Goal: Task Accomplishment & Management: Complete application form

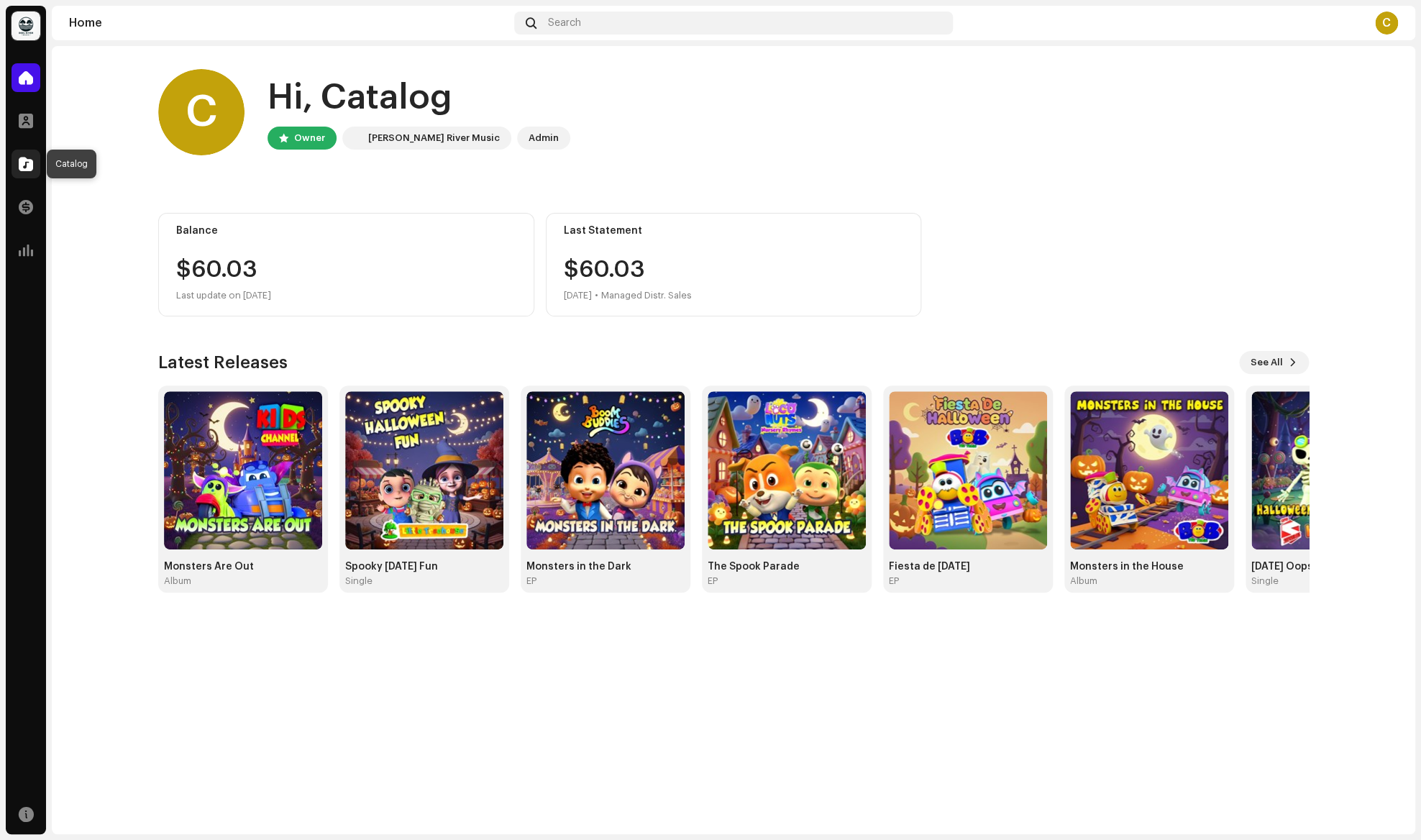
click at [28, 160] on span at bounding box center [26, 164] width 15 height 12
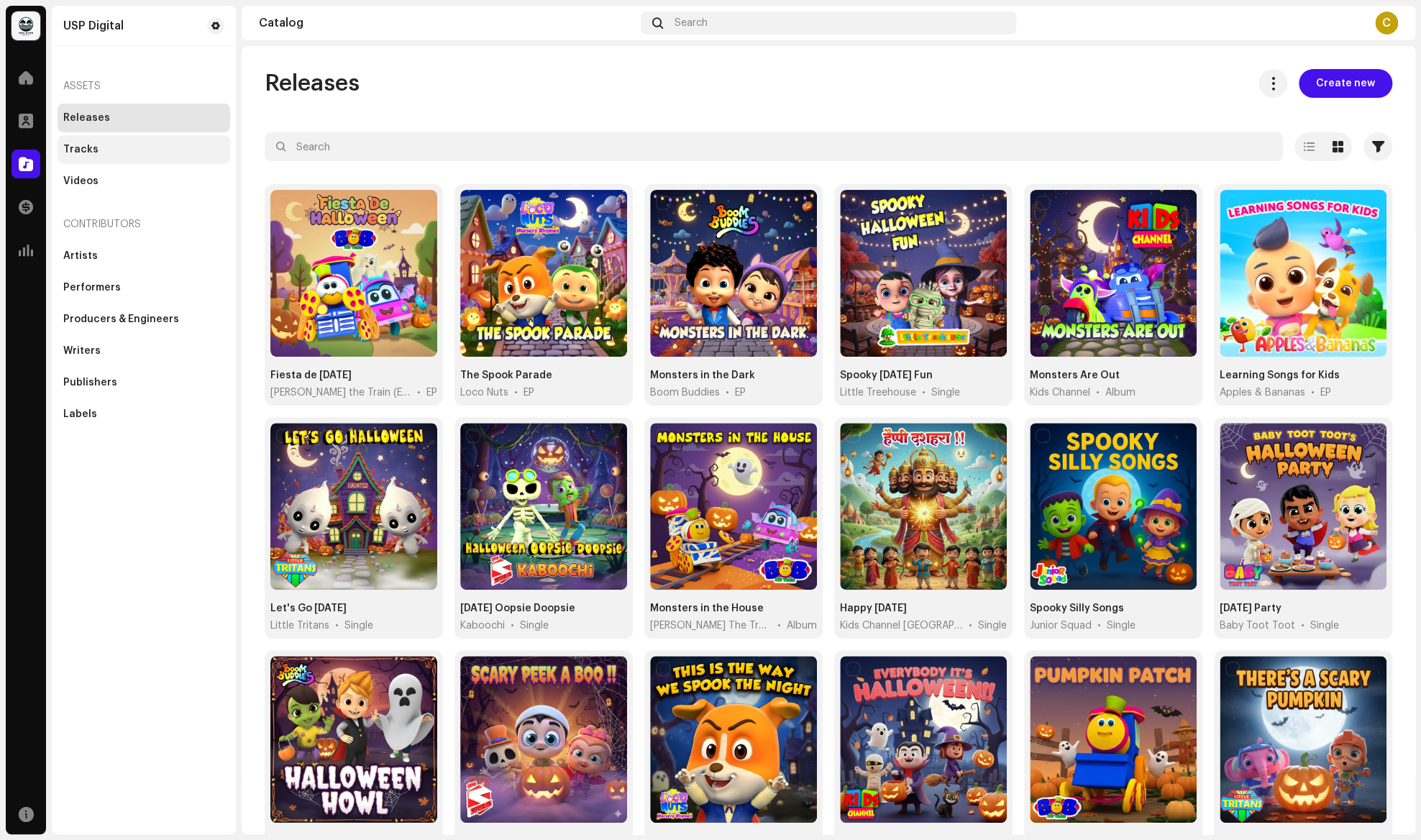
click at [84, 149] on div "Tracks" at bounding box center [81, 149] width 35 height 12
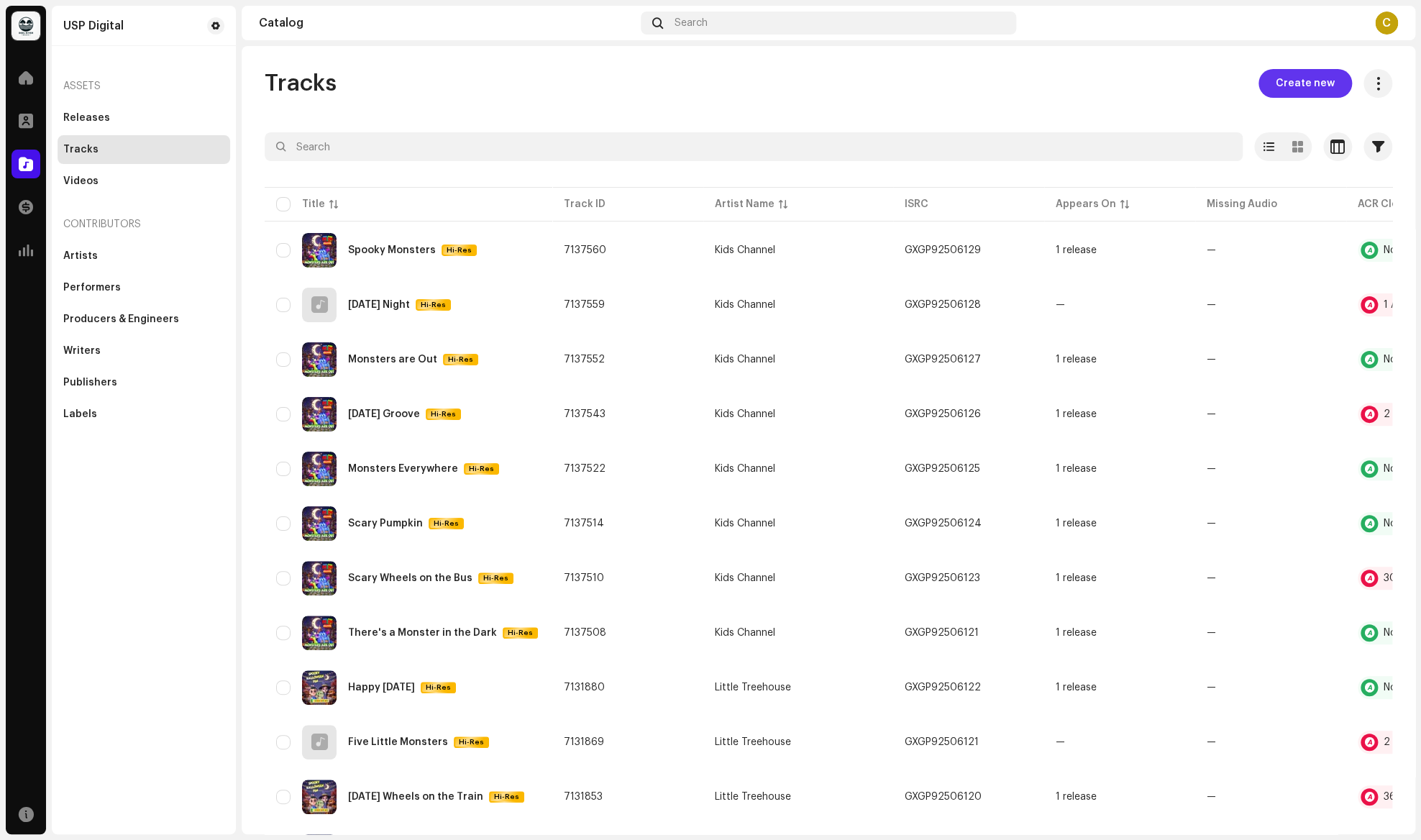
click at [1310, 81] on span "Create new" at bounding box center [1305, 83] width 59 height 29
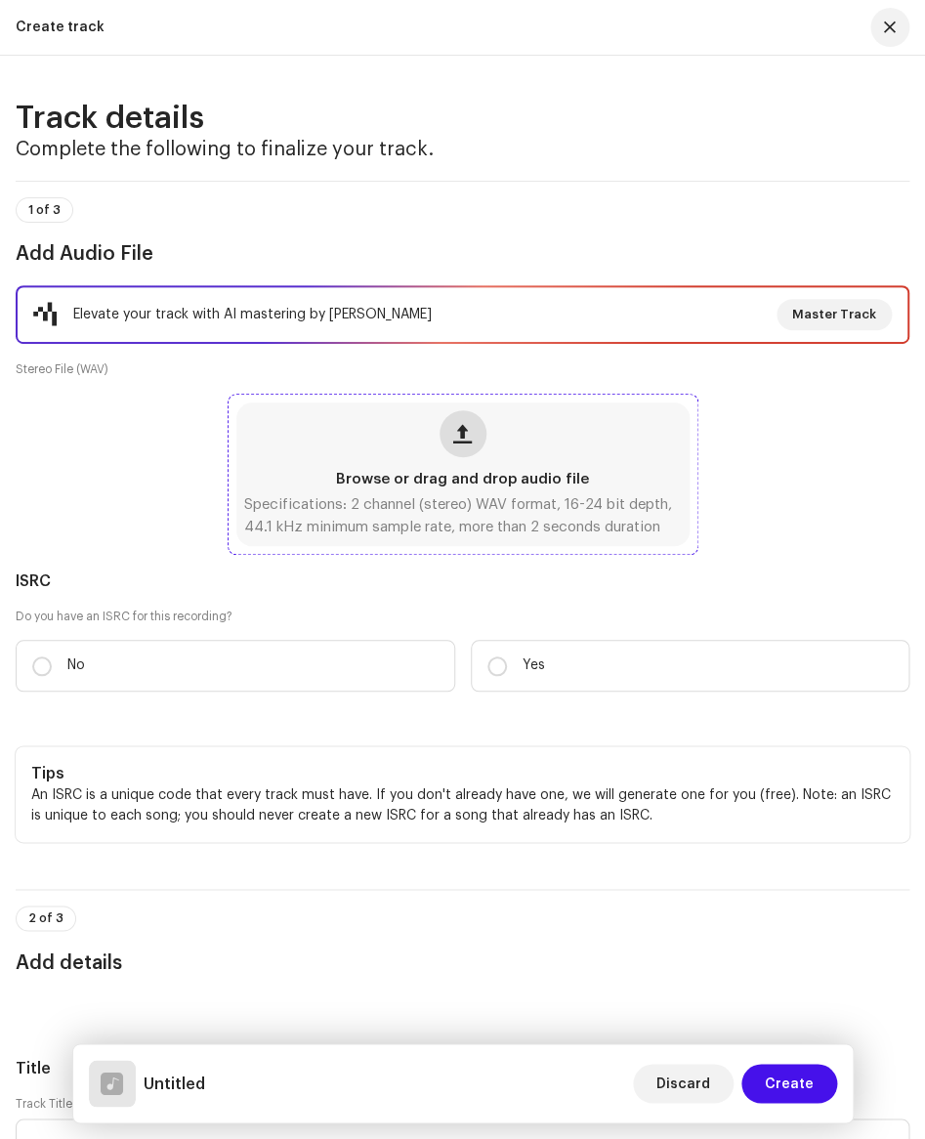
click at [457, 430] on span "button" at bounding box center [462, 434] width 19 height 16
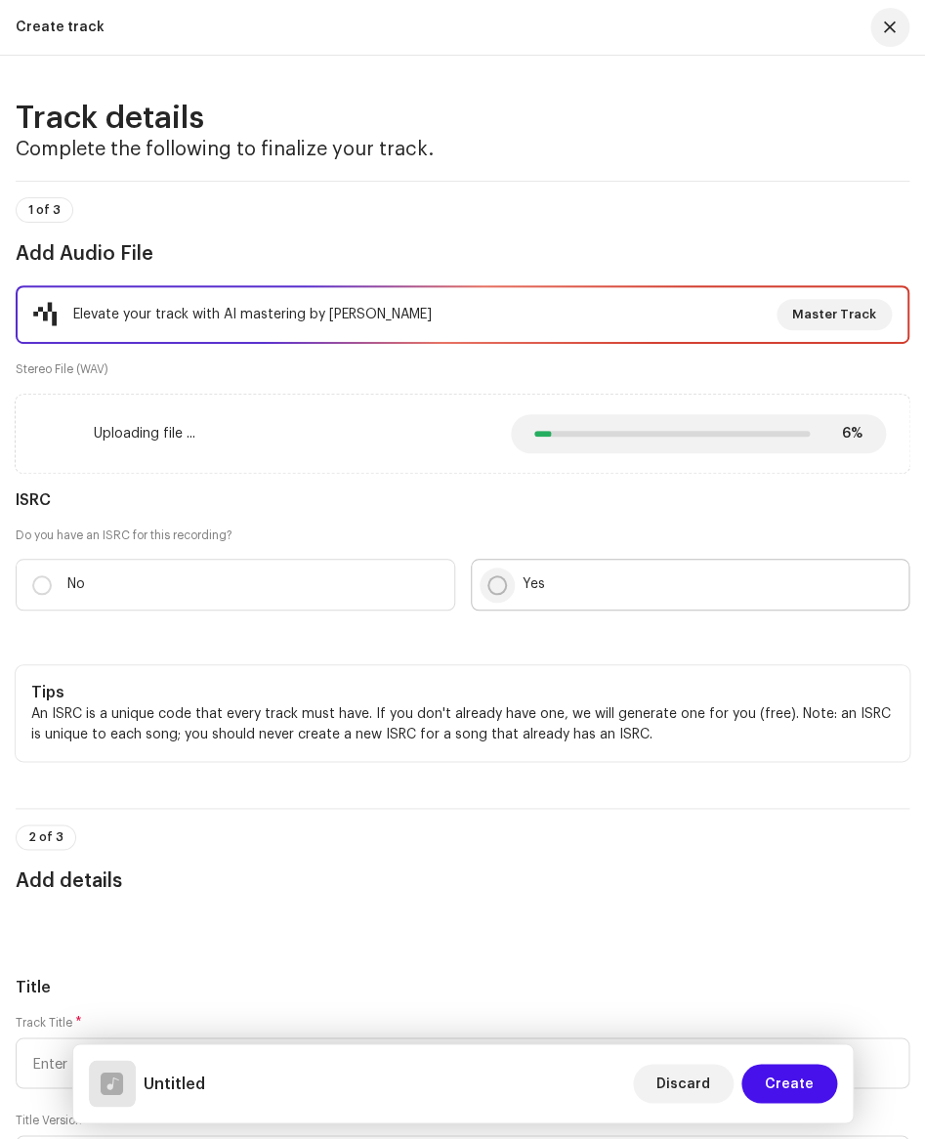
click at [495, 588] on input "Yes" at bounding box center [497, 585] width 20 height 20
radio input "true"
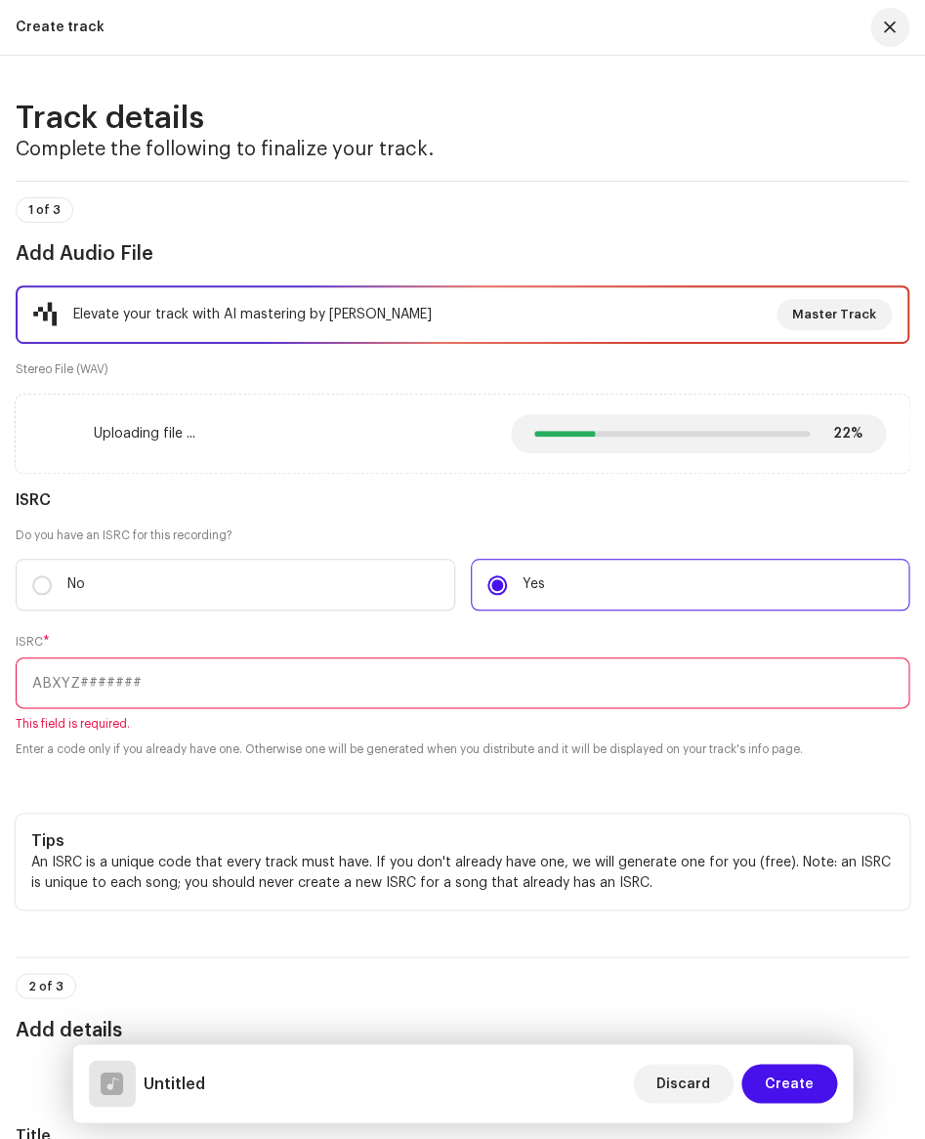
click at [113, 691] on input "text" at bounding box center [463, 682] width 894 height 51
paste input "GXGP92506146"
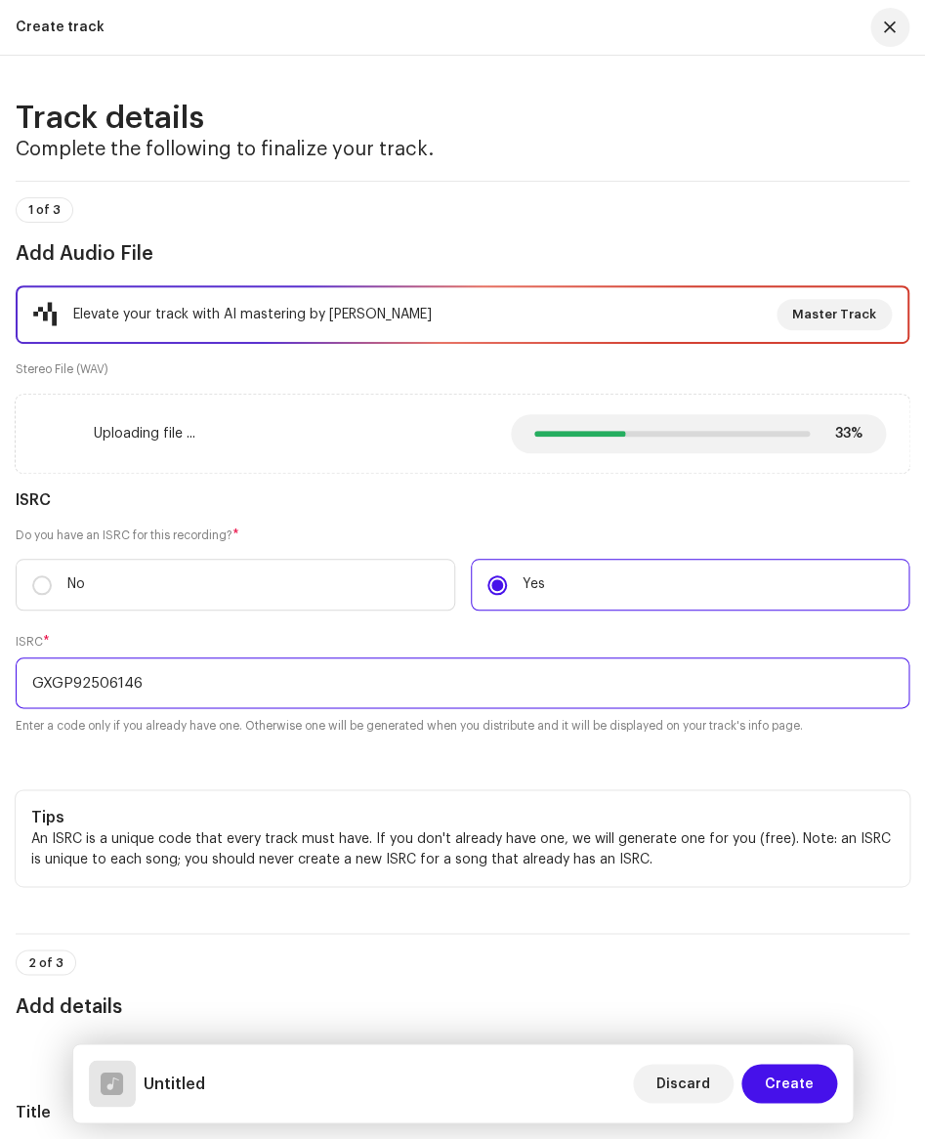
type input "GXGP92506146"
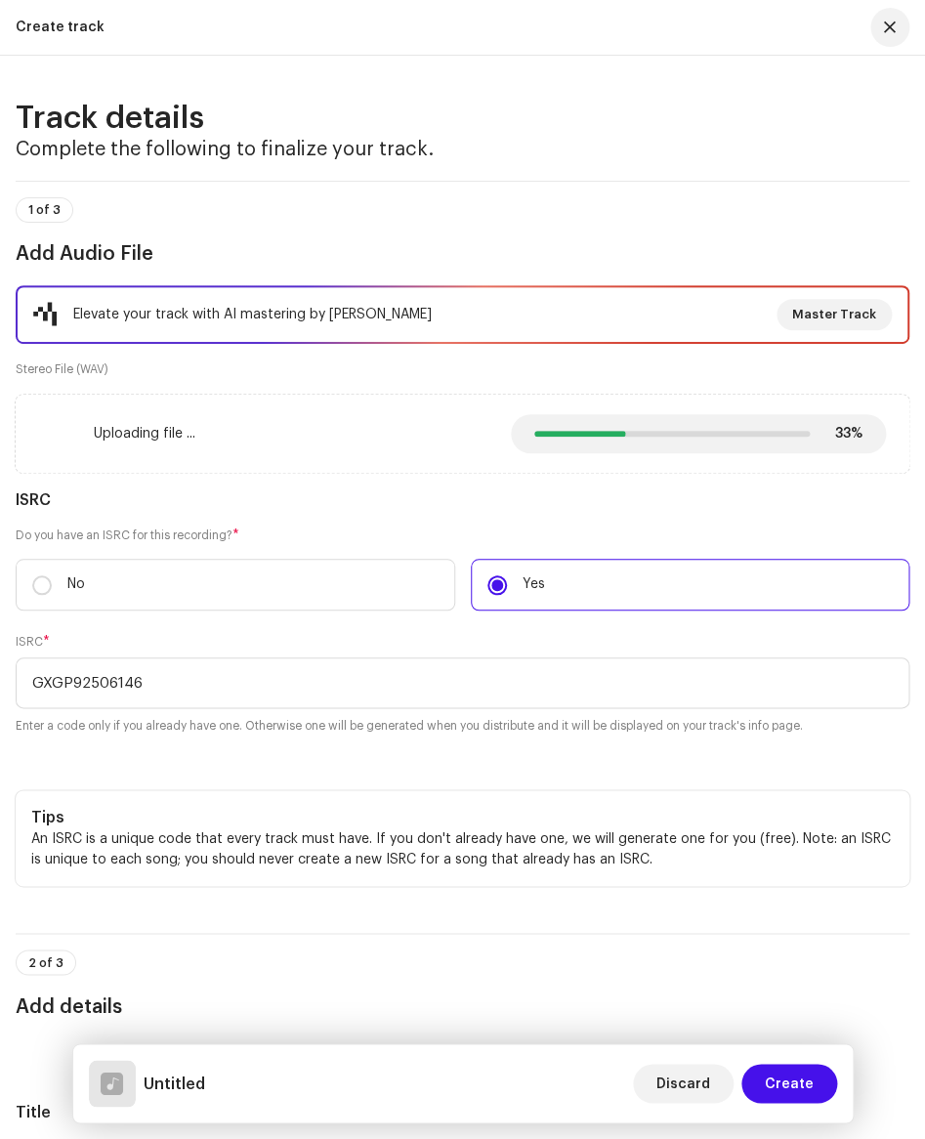
click at [443, 787] on div "Tips An ISRC is a unique code that every track must have. If you don't already …" at bounding box center [463, 829] width 894 height 111
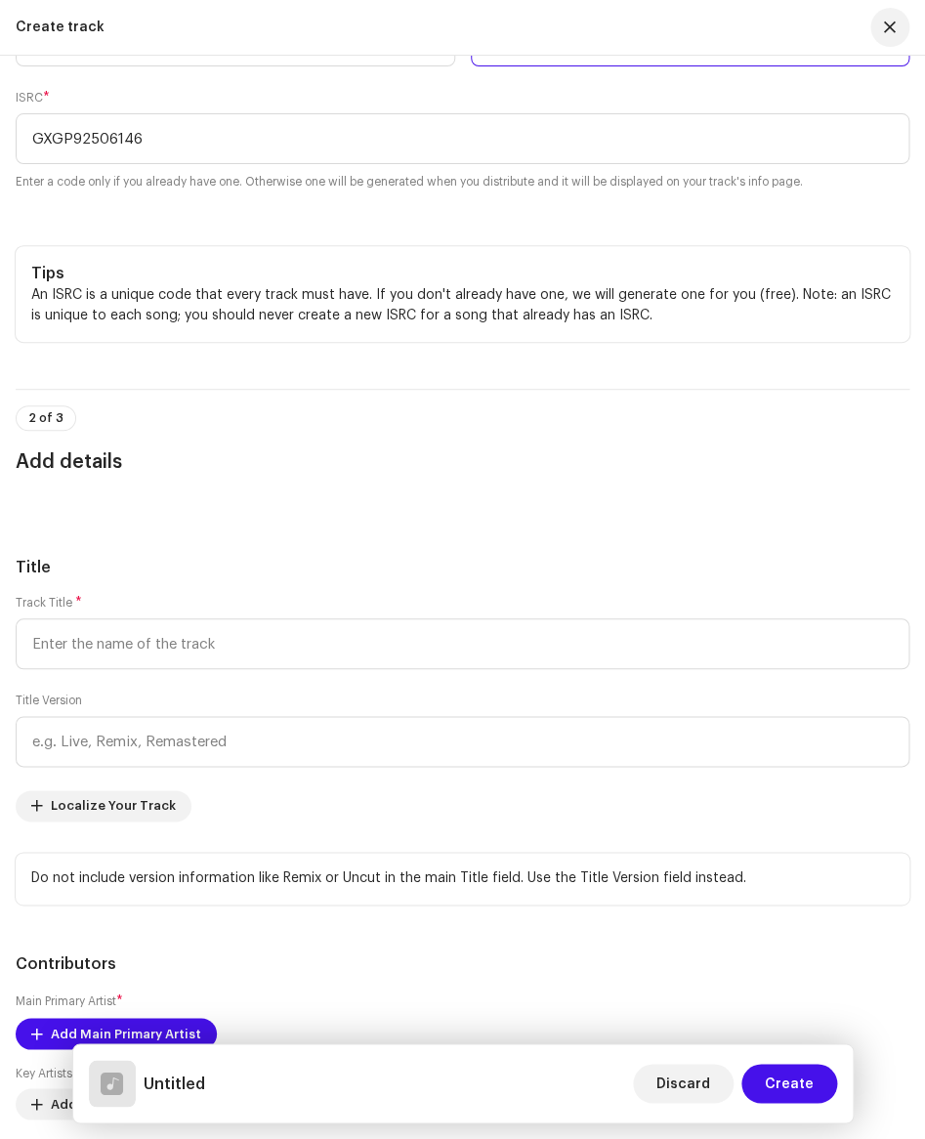
scroll to position [672, 0]
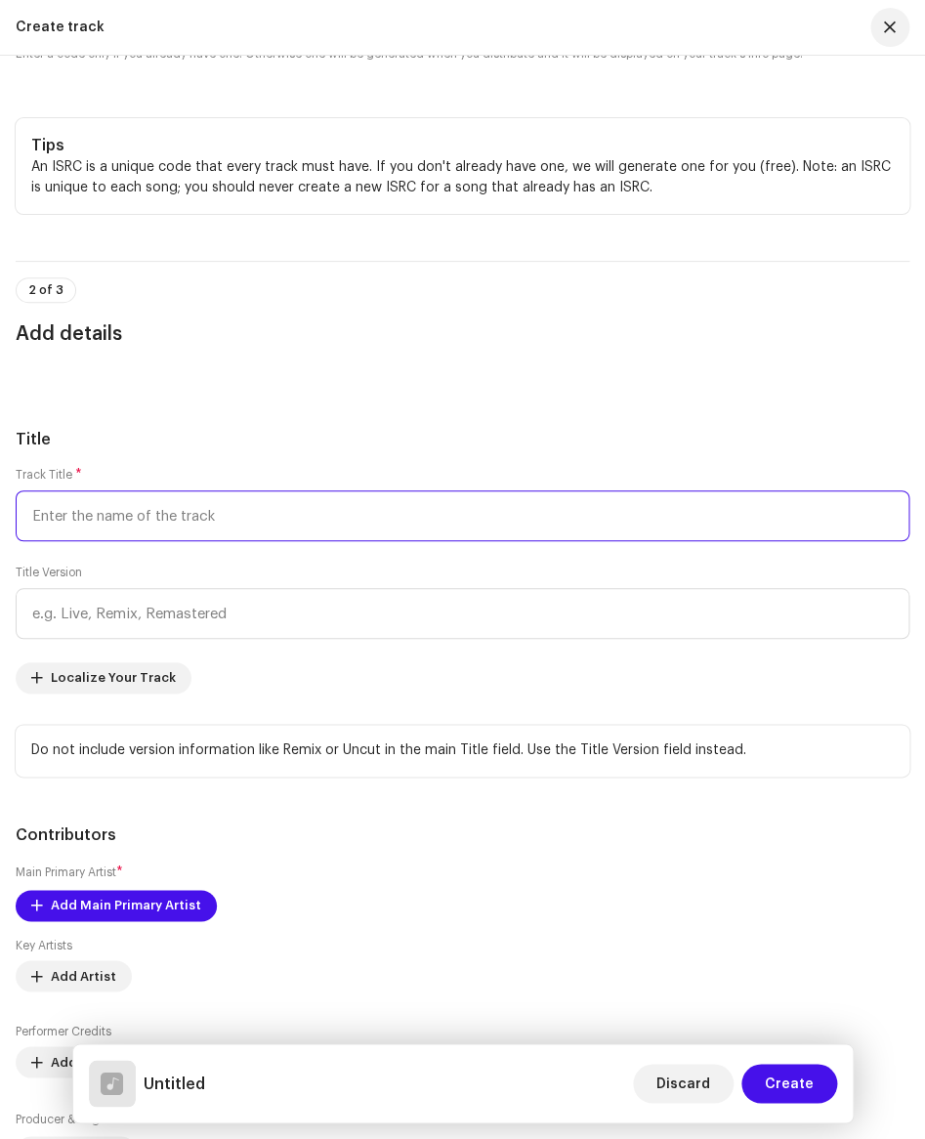
click at [63, 517] on input "text" at bounding box center [463, 515] width 894 height 51
paste input "[DATE] Happy [DATE]"
type input "[DATE] Happy [DATE]"
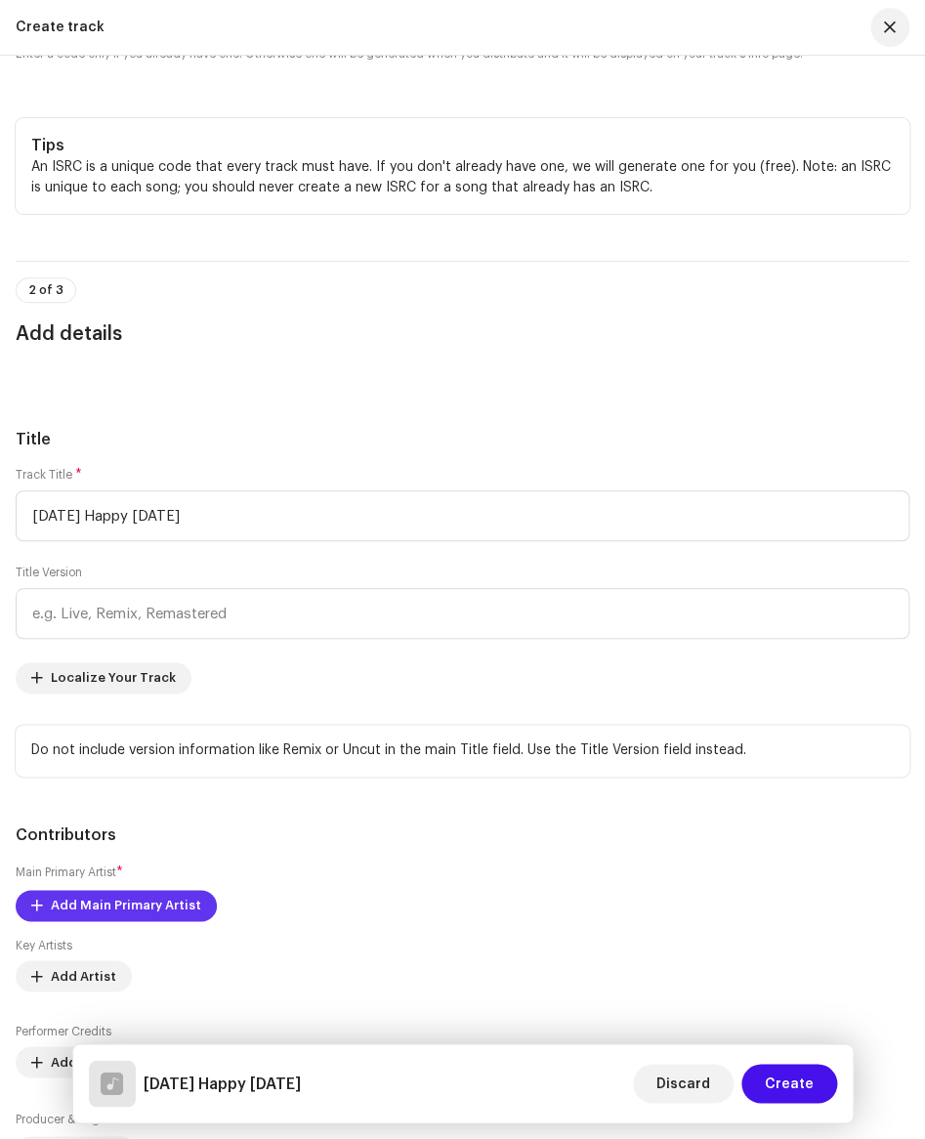
click at [127, 901] on span "Add Main Primary Artist" at bounding box center [126, 905] width 150 height 39
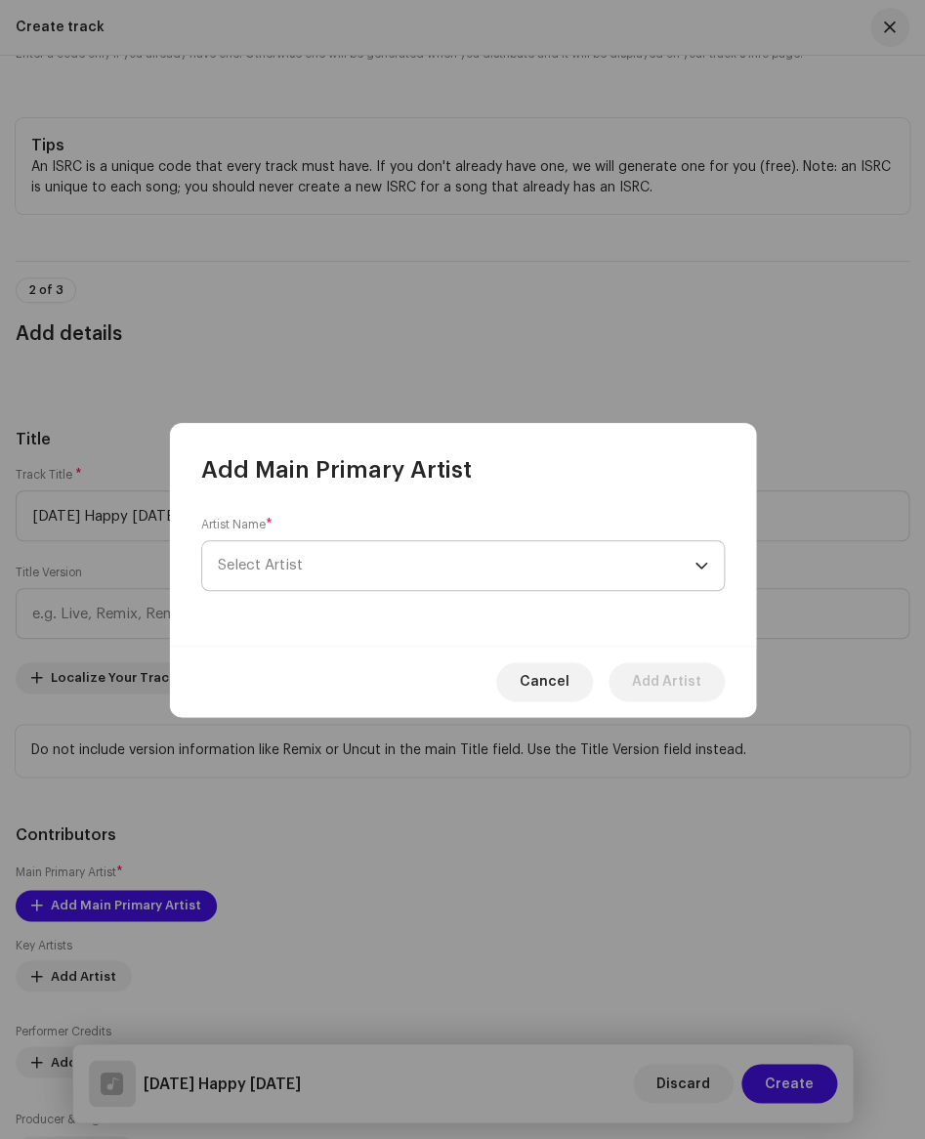
click at [313, 572] on span "Select Artist" at bounding box center [456, 565] width 477 height 49
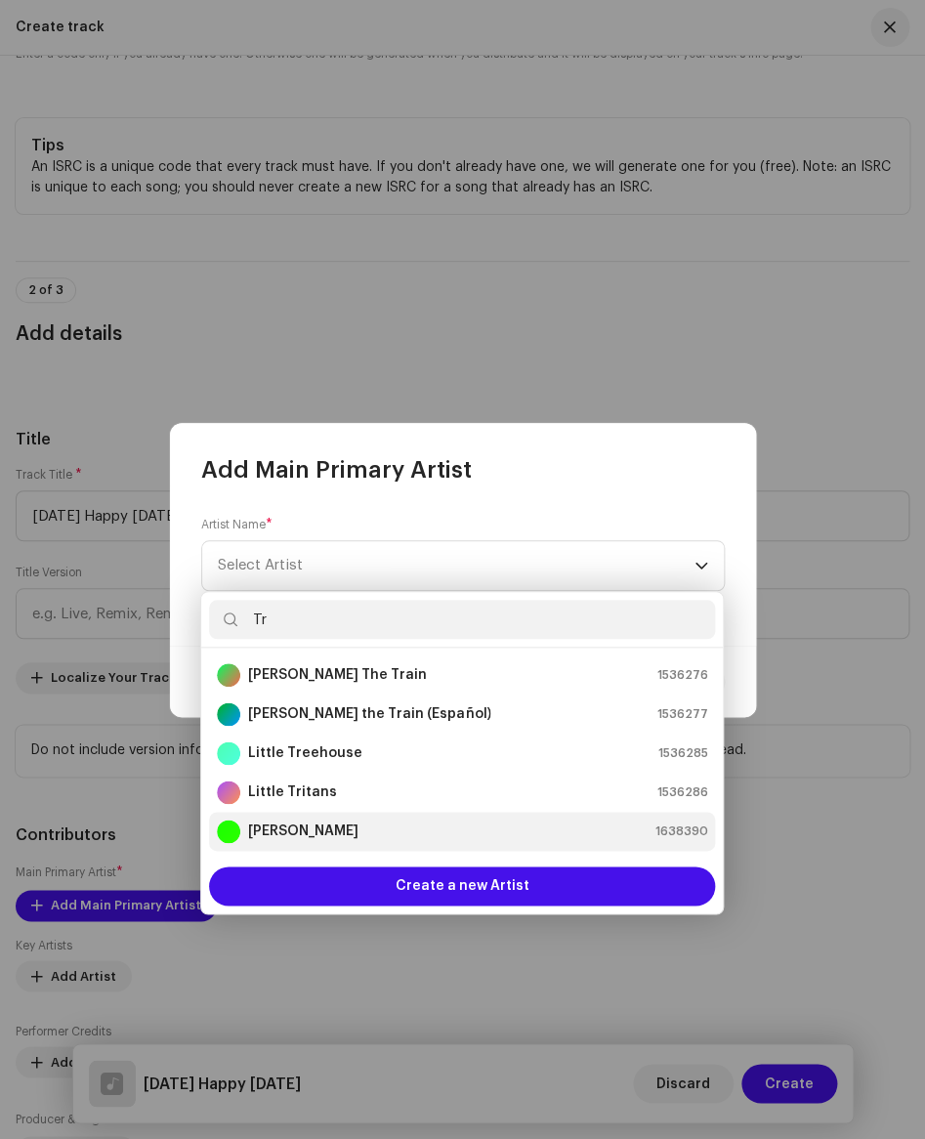
type input "Tr"
click at [282, 824] on strong "[PERSON_NAME]" at bounding box center [303, 831] width 110 height 20
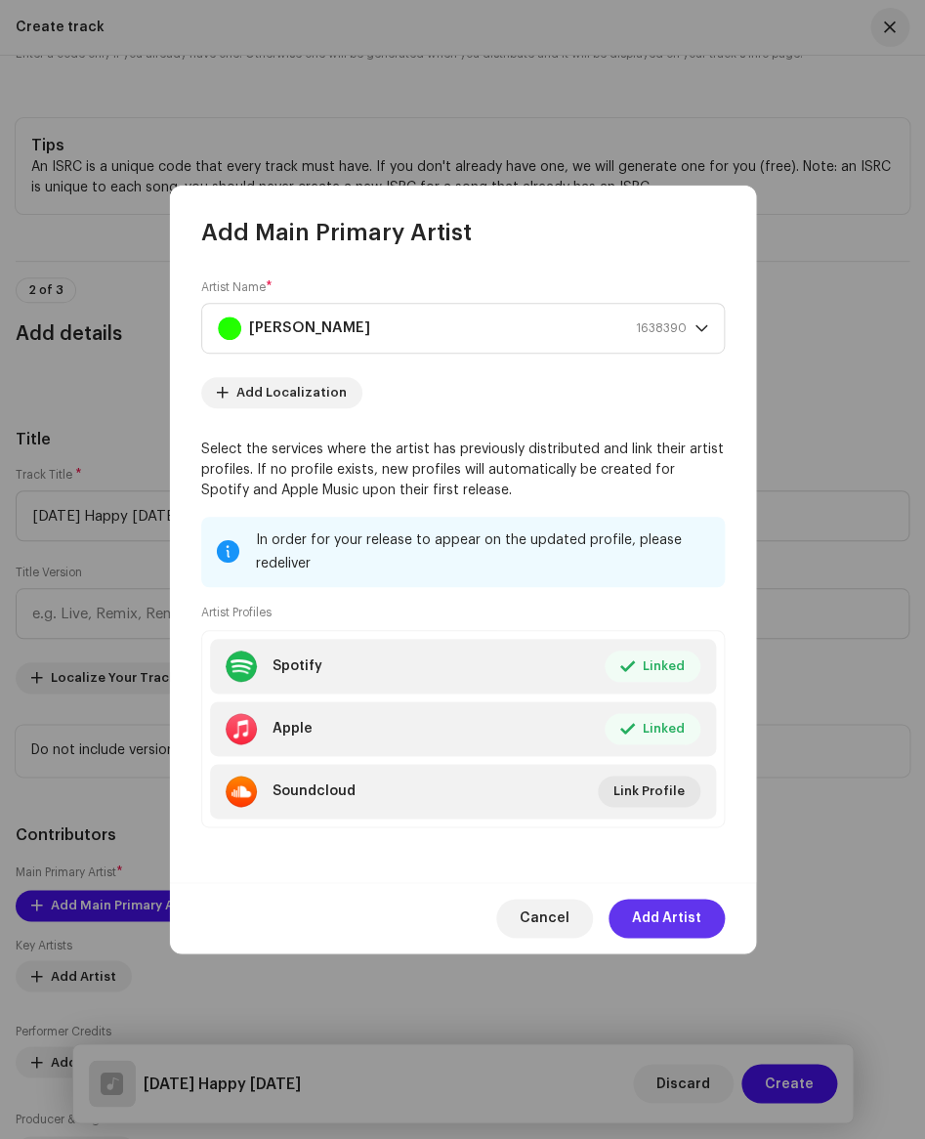
click at [693, 928] on span "Add Artist" at bounding box center [666, 918] width 69 height 39
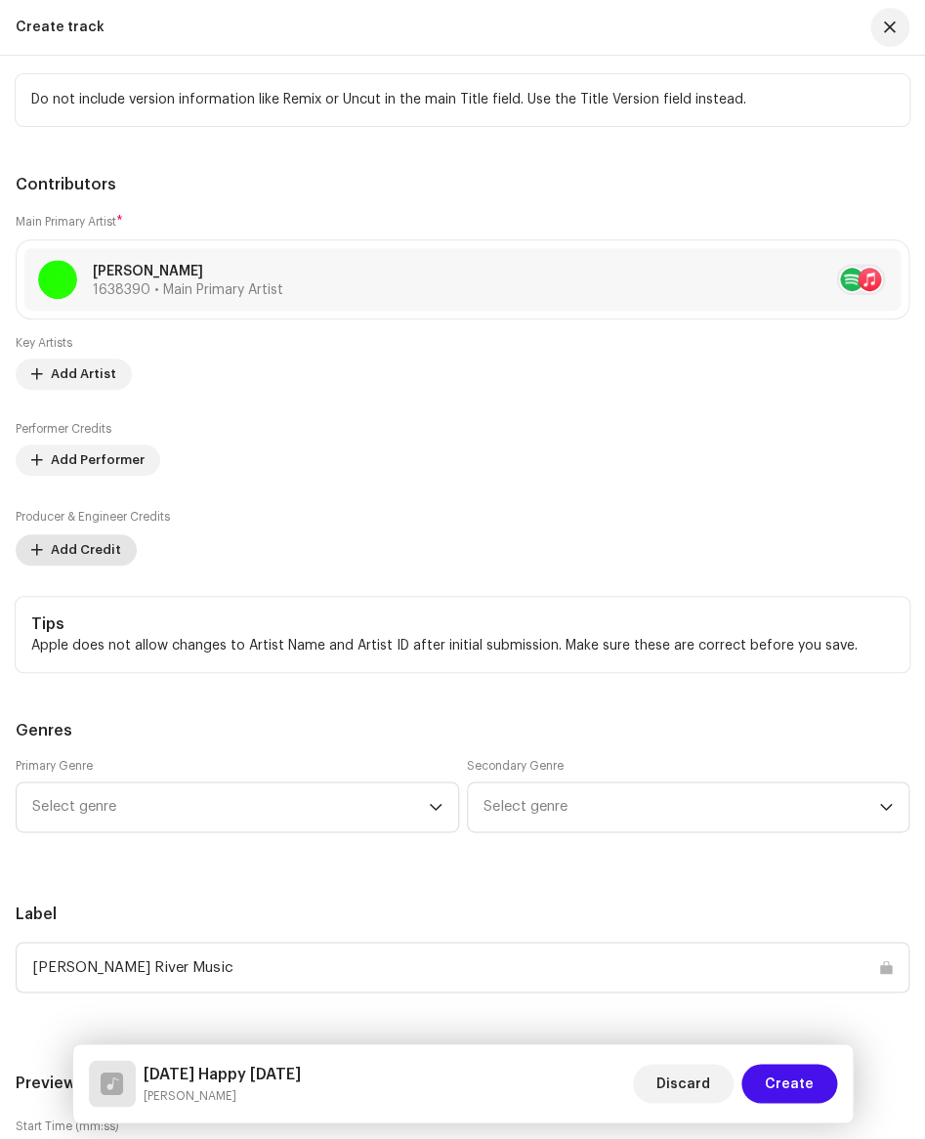
scroll to position [1326, 0]
click at [87, 549] on span "Add Credit" at bounding box center [86, 547] width 70 height 39
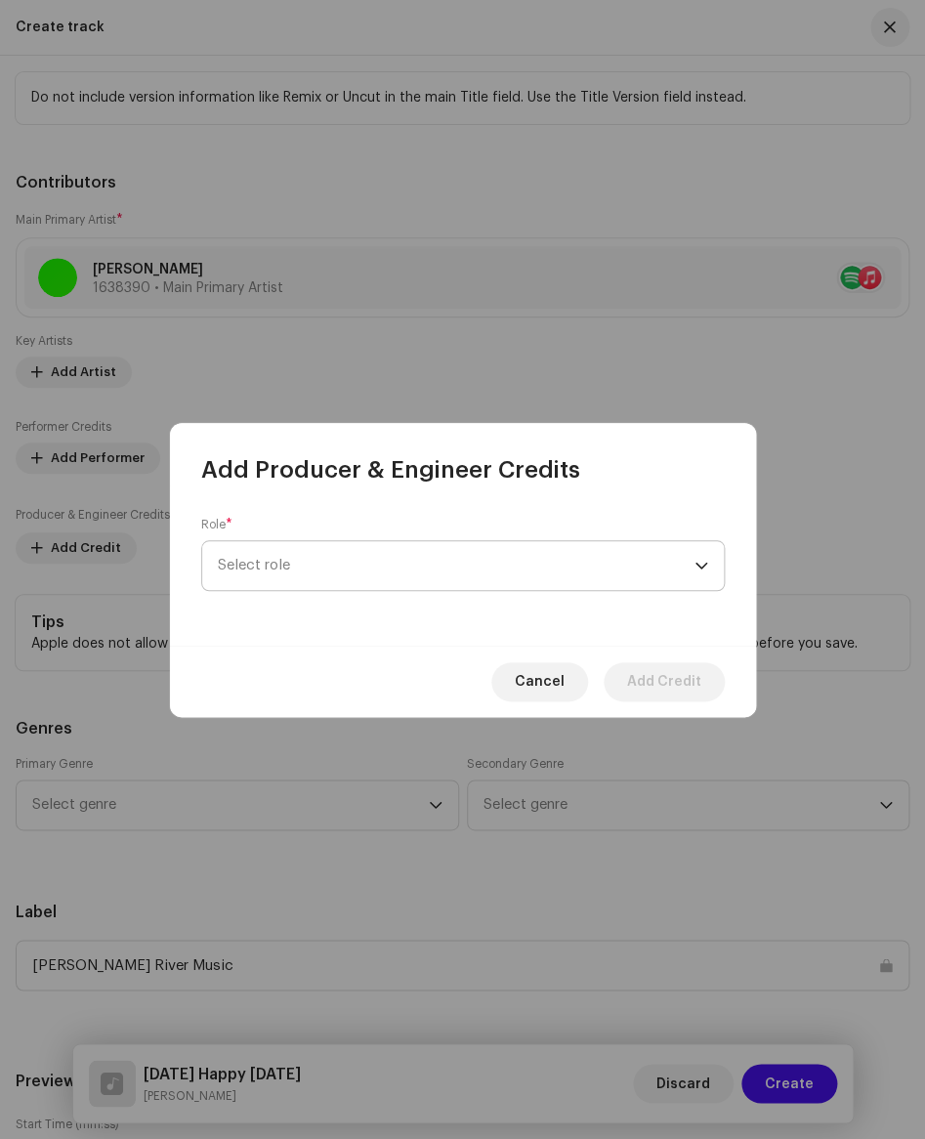
click at [287, 568] on span "Select role" at bounding box center [456, 565] width 477 height 49
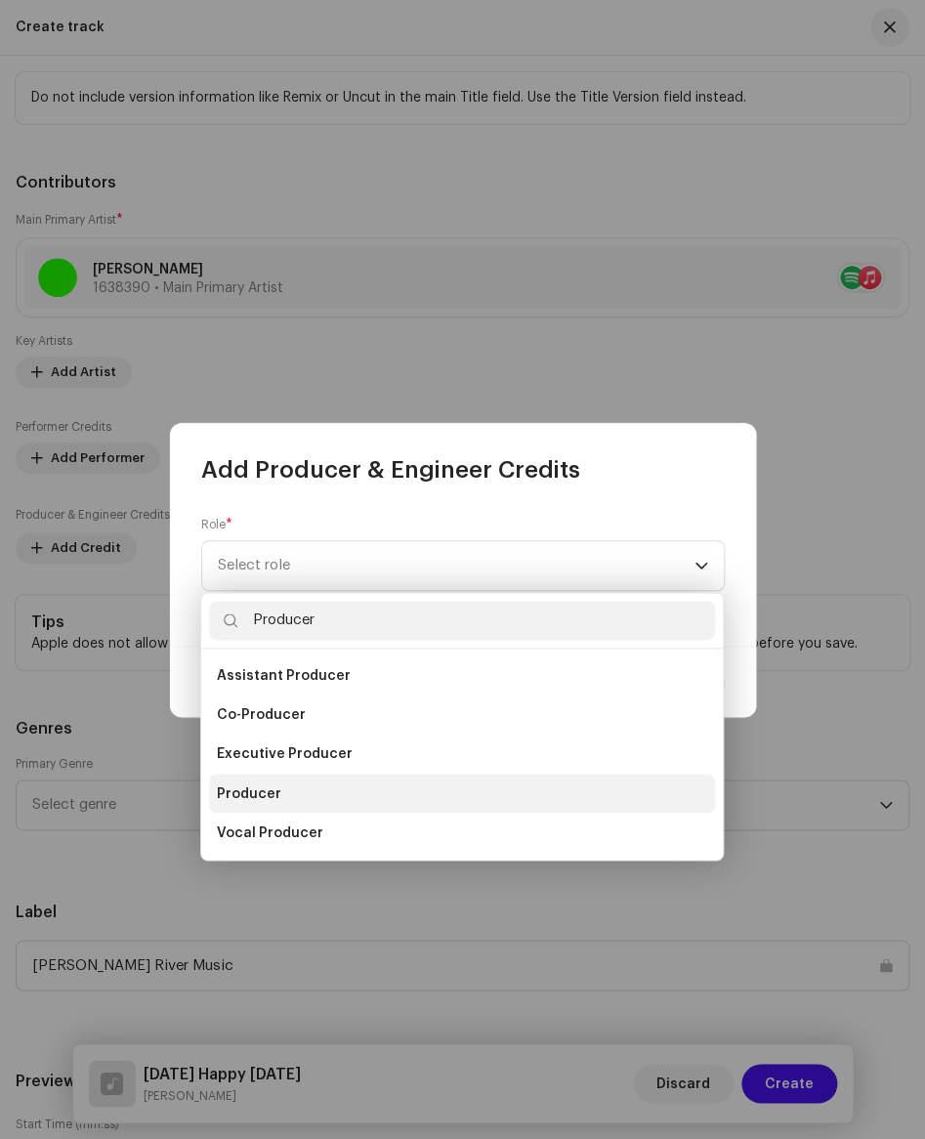
type input "Producer"
click at [299, 782] on li "Producer" at bounding box center [462, 793] width 506 height 39
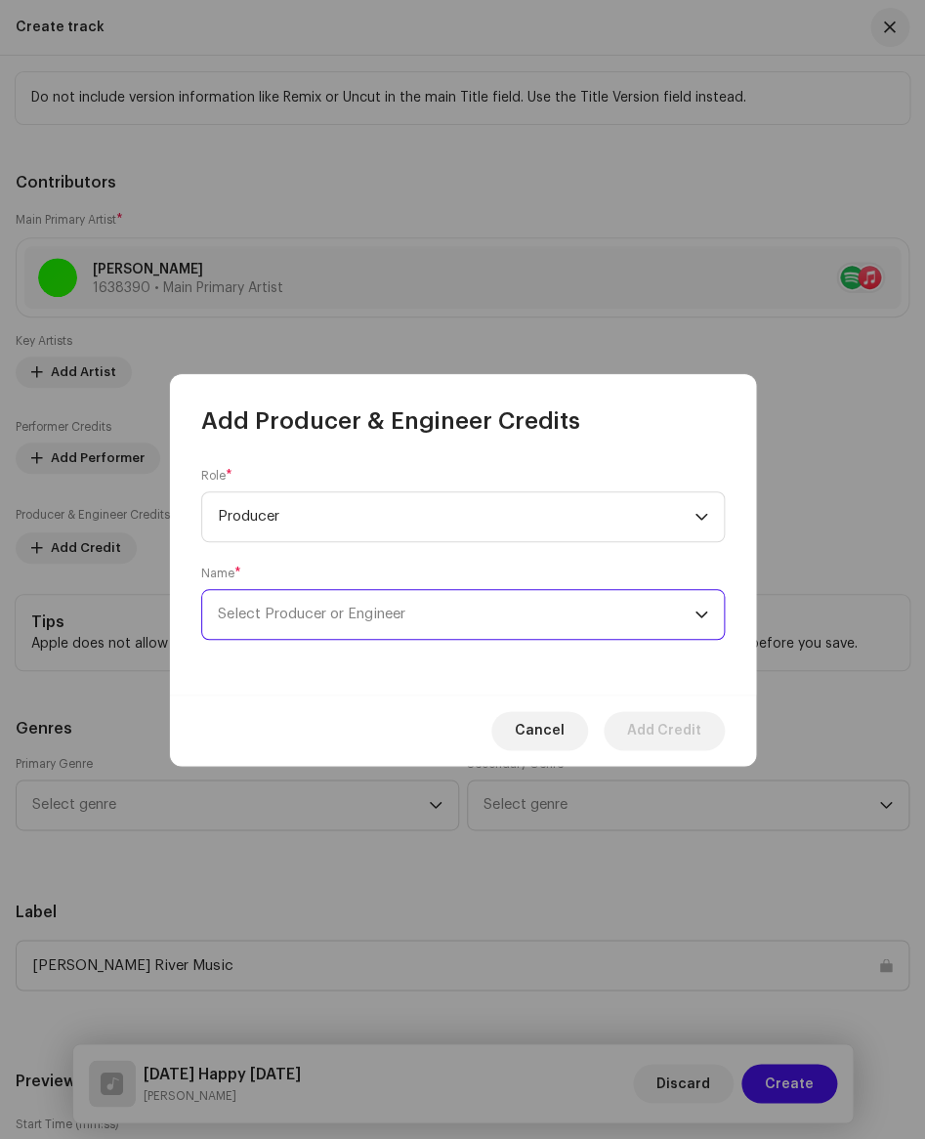
click at [334, 611] on span "Select Producer or Engineer" at bounding box center [312, 614] width 188 height 15
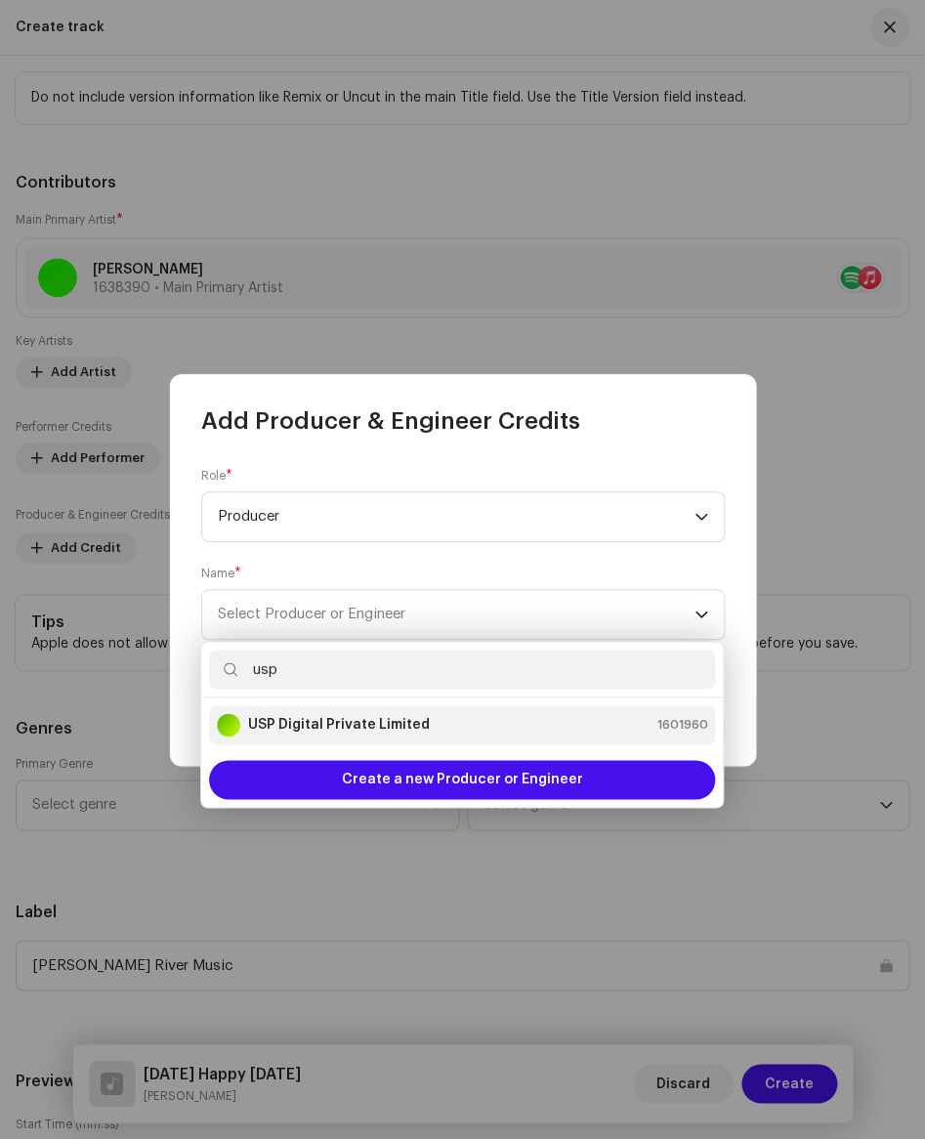
type input "usp"
click at [348, 720] on strong "USP Digital Private Limited" at bounding box center [339, 725] width 182 height 20
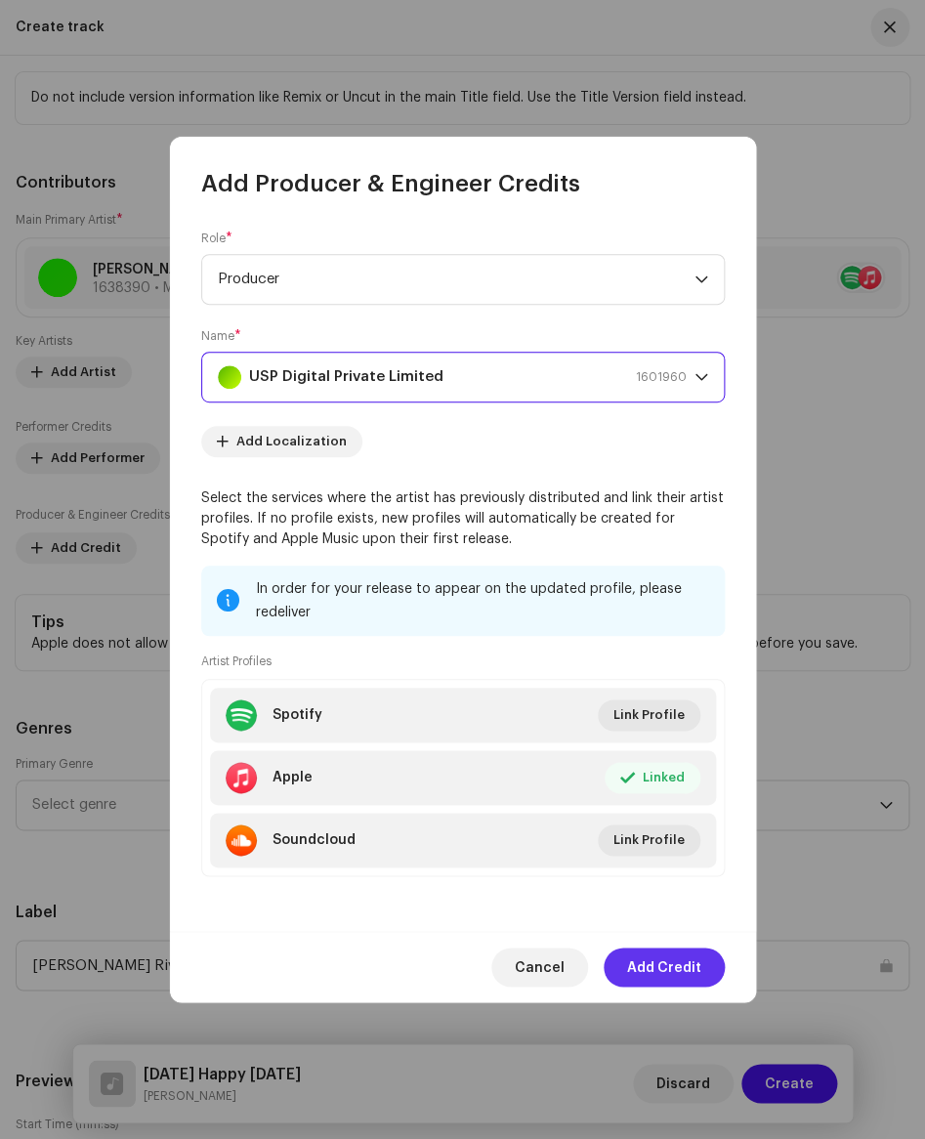
click at [643, 961] on span "Add Credit" at bounding box center [664, 966] width 74 height 39
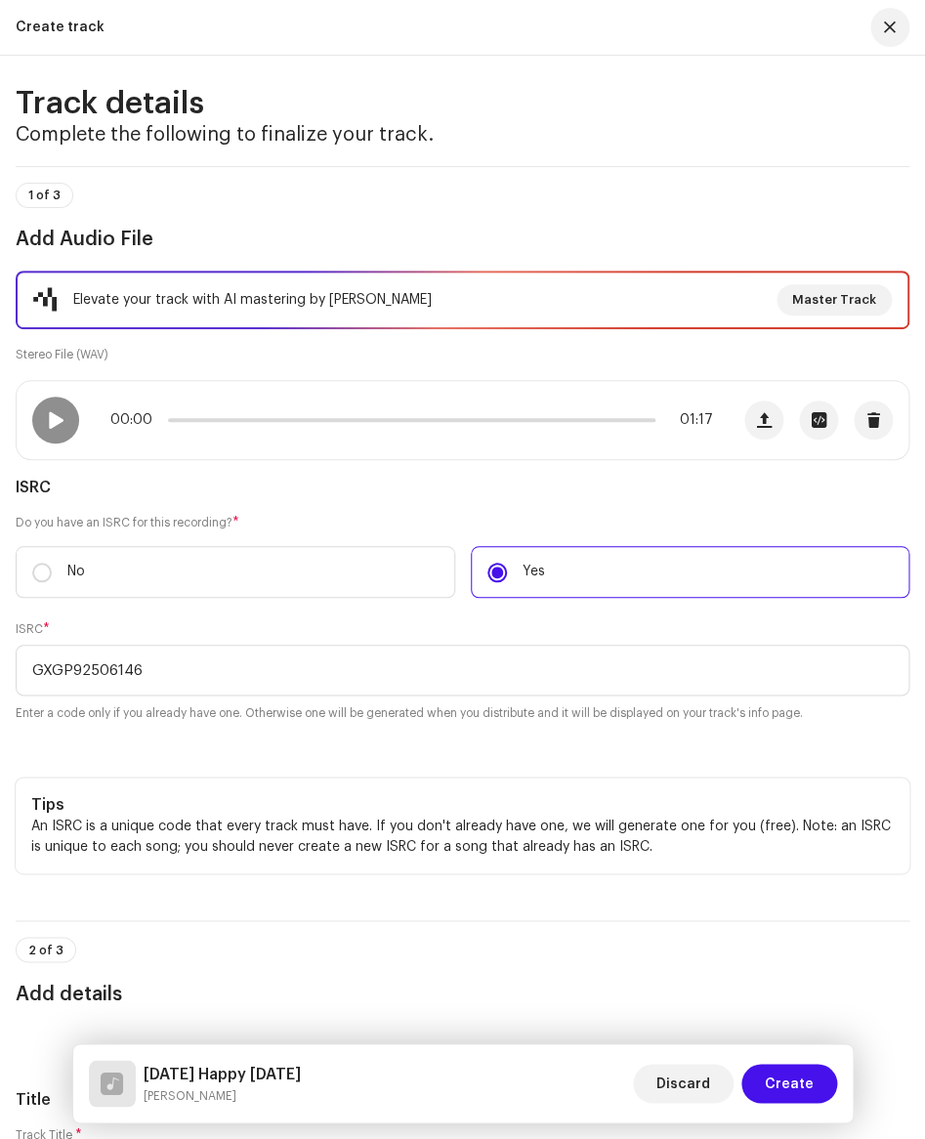
scroll to position [0, 0]
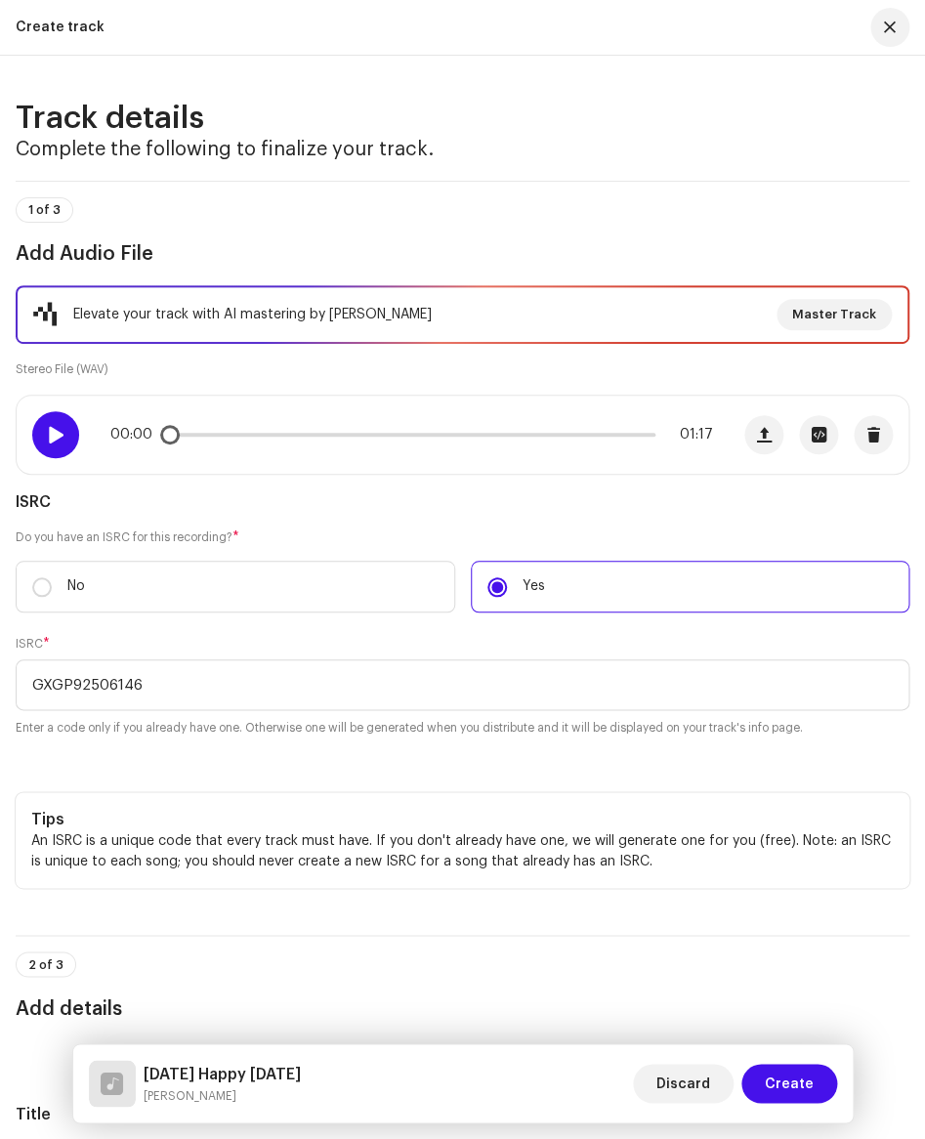
click at [61, 444] on div at bounding box center [55, 434] width 47 height 47
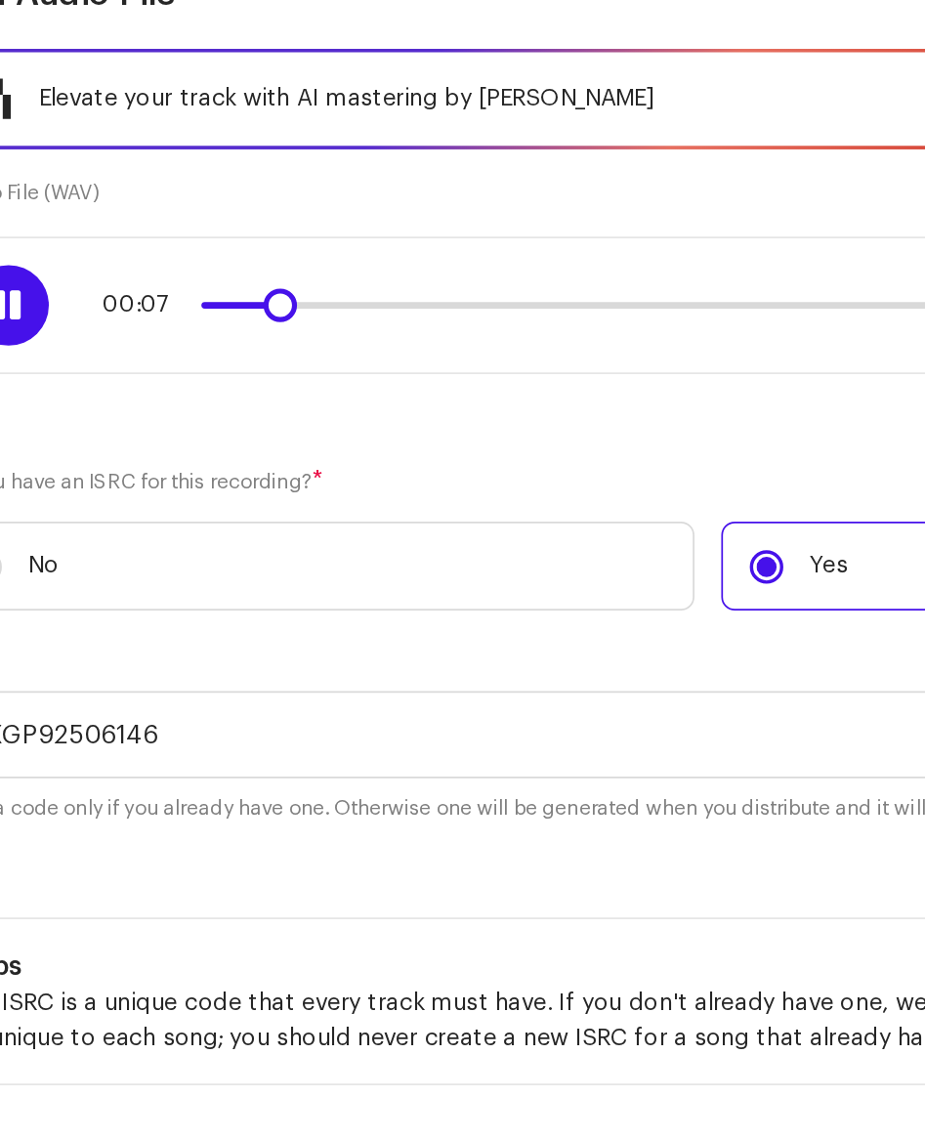
drag, startPoint x: 254, startPoint y: 433, endPoint x: 216, endPoint y: 437, distance: 38.3
click at [216, 437] on span at bounding box center [214, 435] width 20 height 20
drag, startPoint x: 226, startPoint y: 438, endPoint x: 203, endPoint y: 442, distance: 23.0
click at [203, 442] on div "00:06 01:17" at bounding box center [373, 435] width 712 height 78
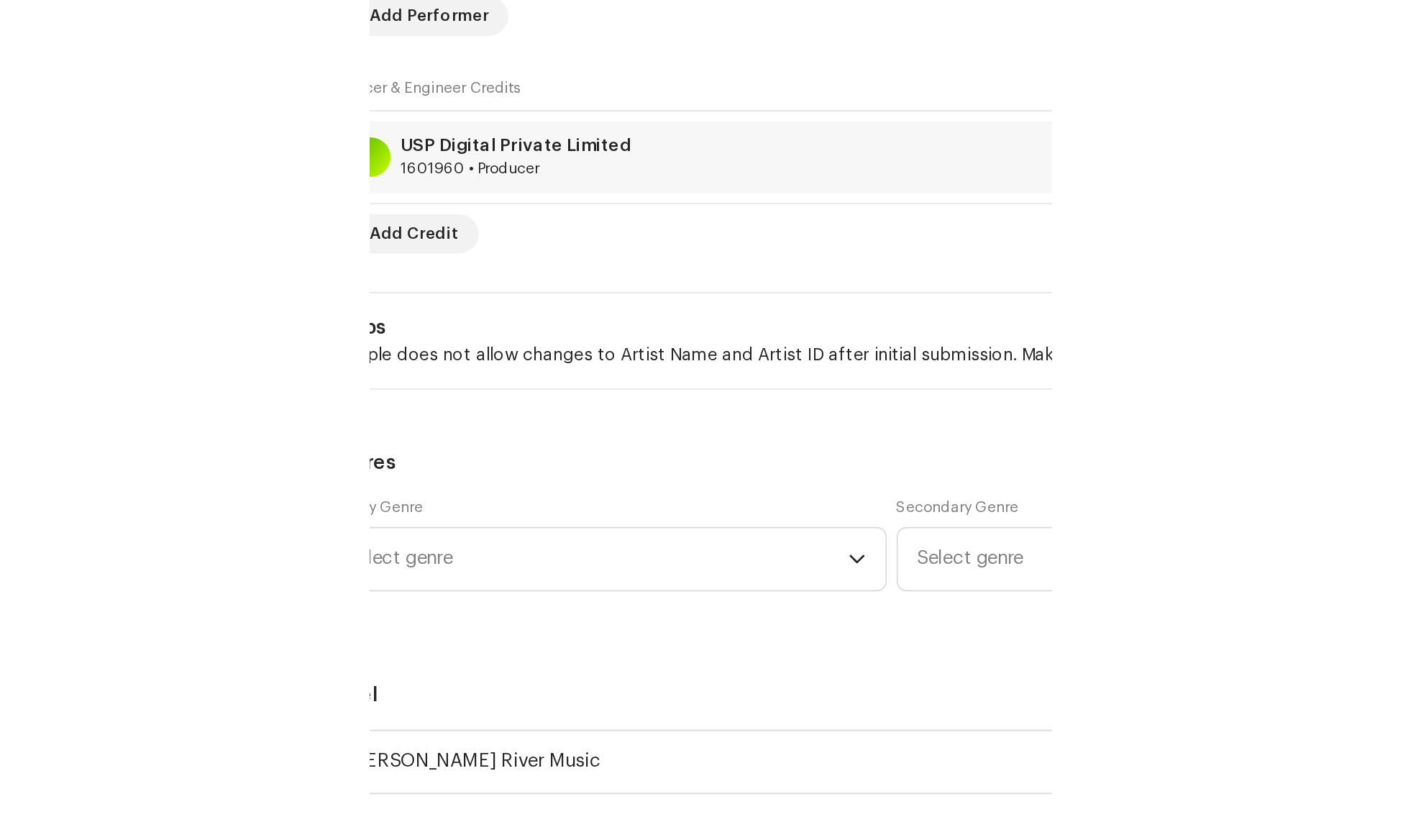
scroll to position [1116, 0]
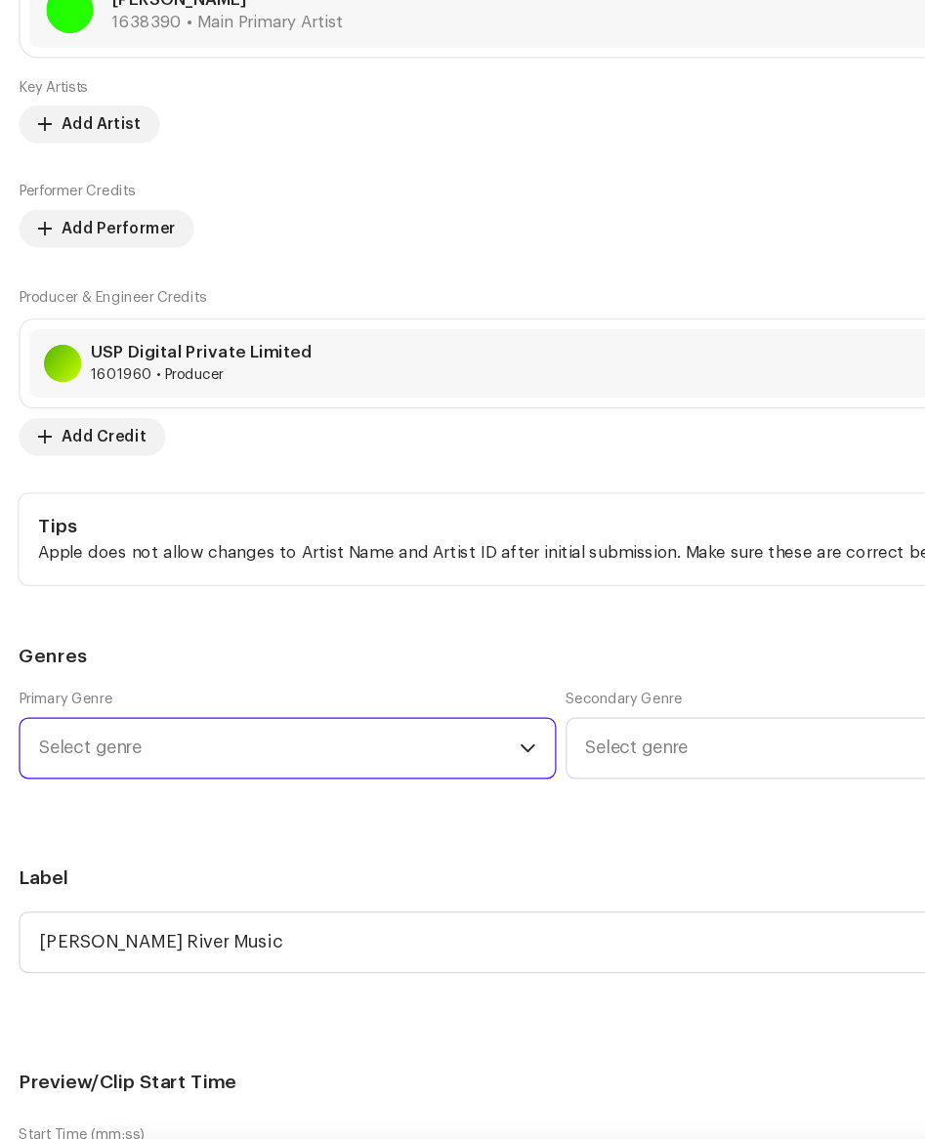
click at [325, 701] on span "Select genre" at bounding box center [230, 697] width 397 height 49
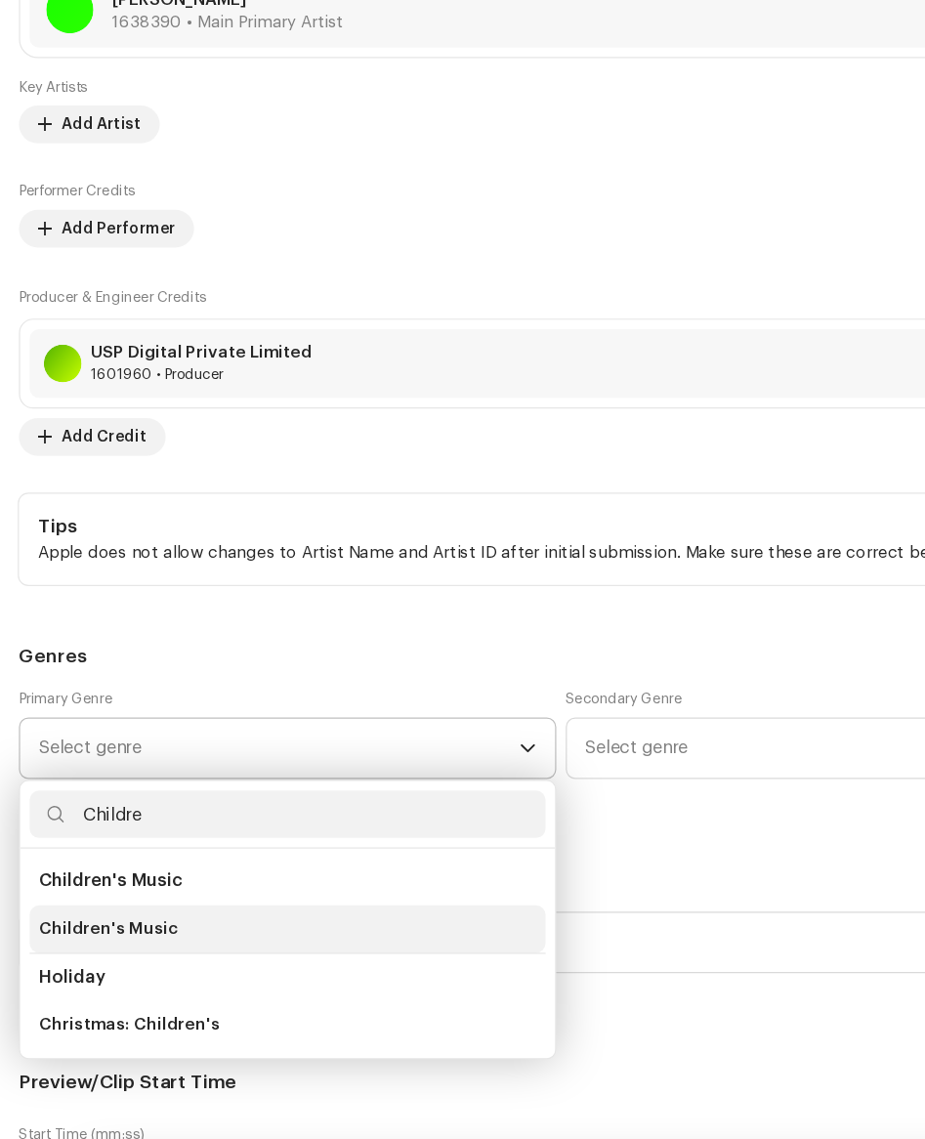
type input "Childre"
click at [155, 854] on li "Children's Music" at bounding box center [237, 846] width 426 height 39
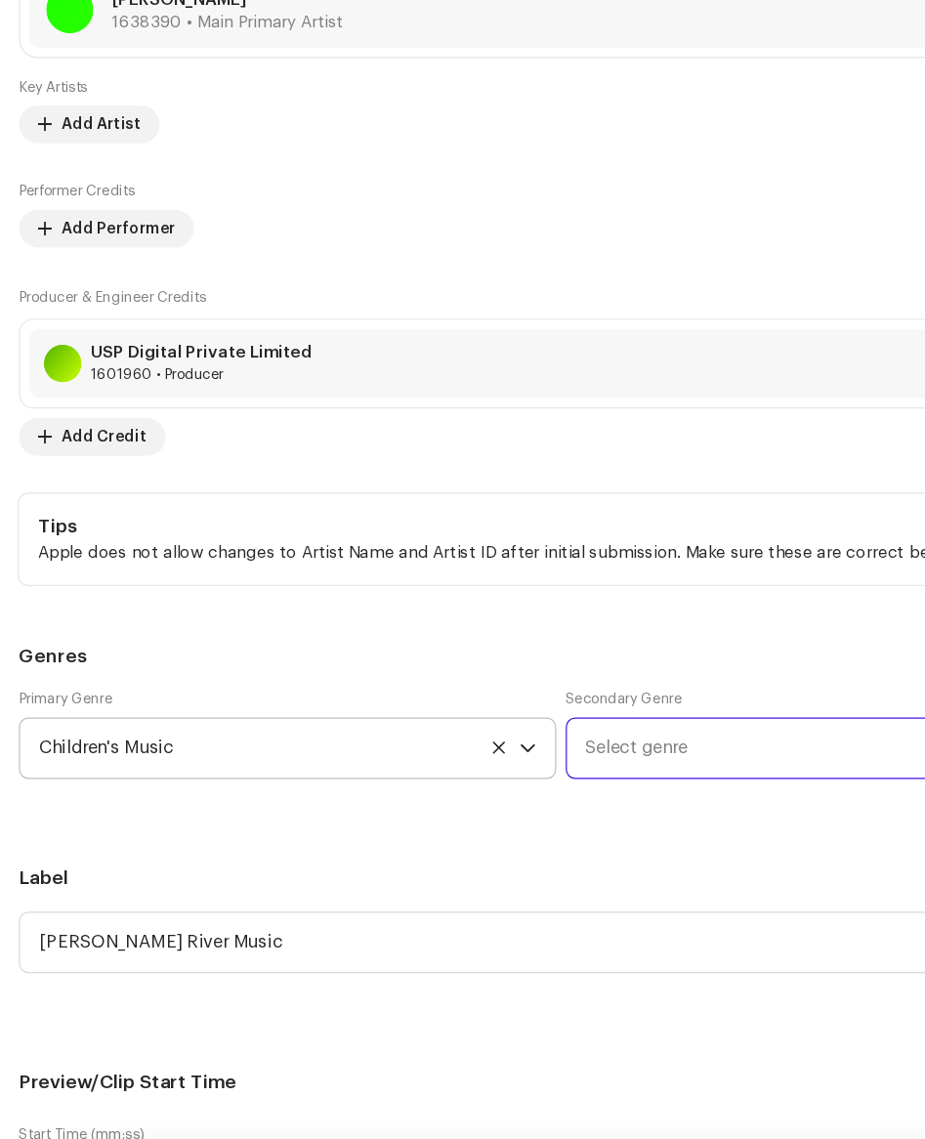
click at [544, 708] on span "Select genre" at bounding box center [681, 697] width 397 height 49
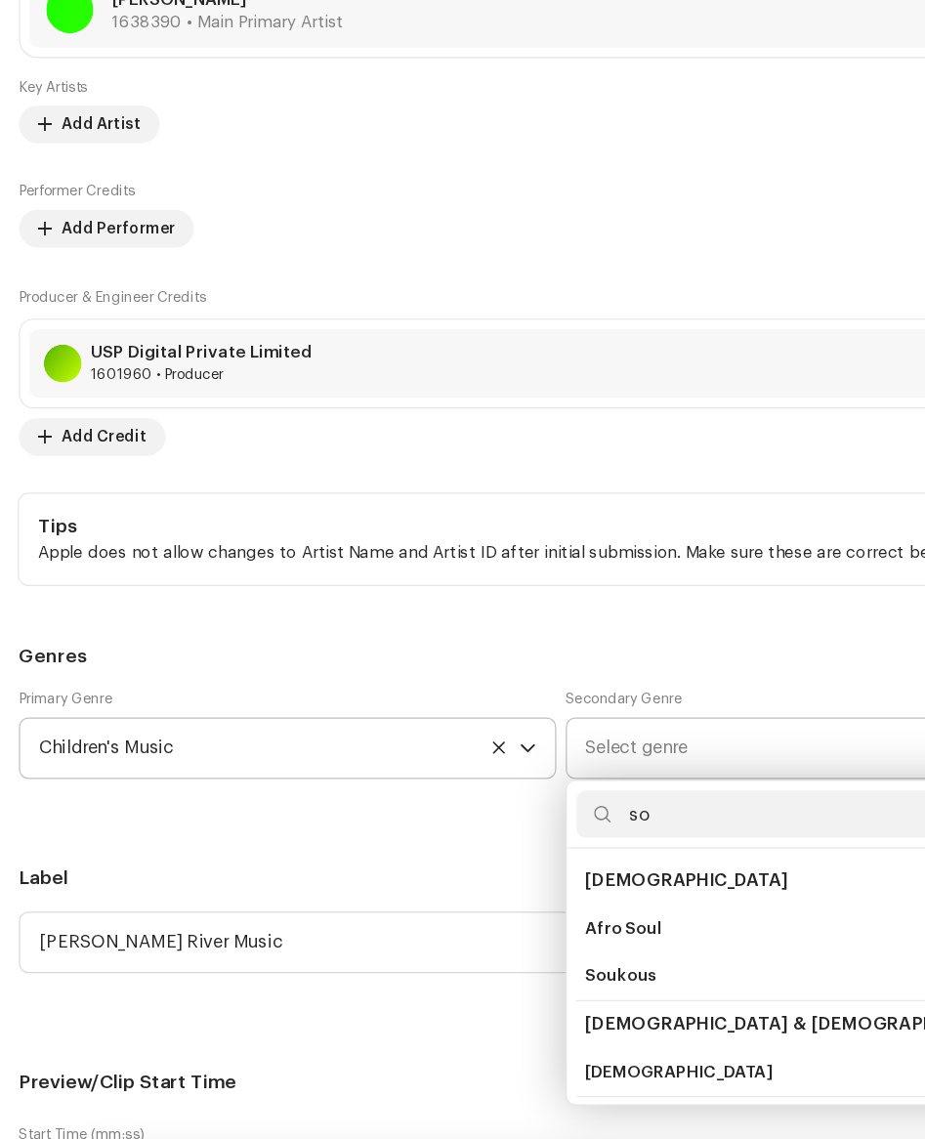
type input "s"
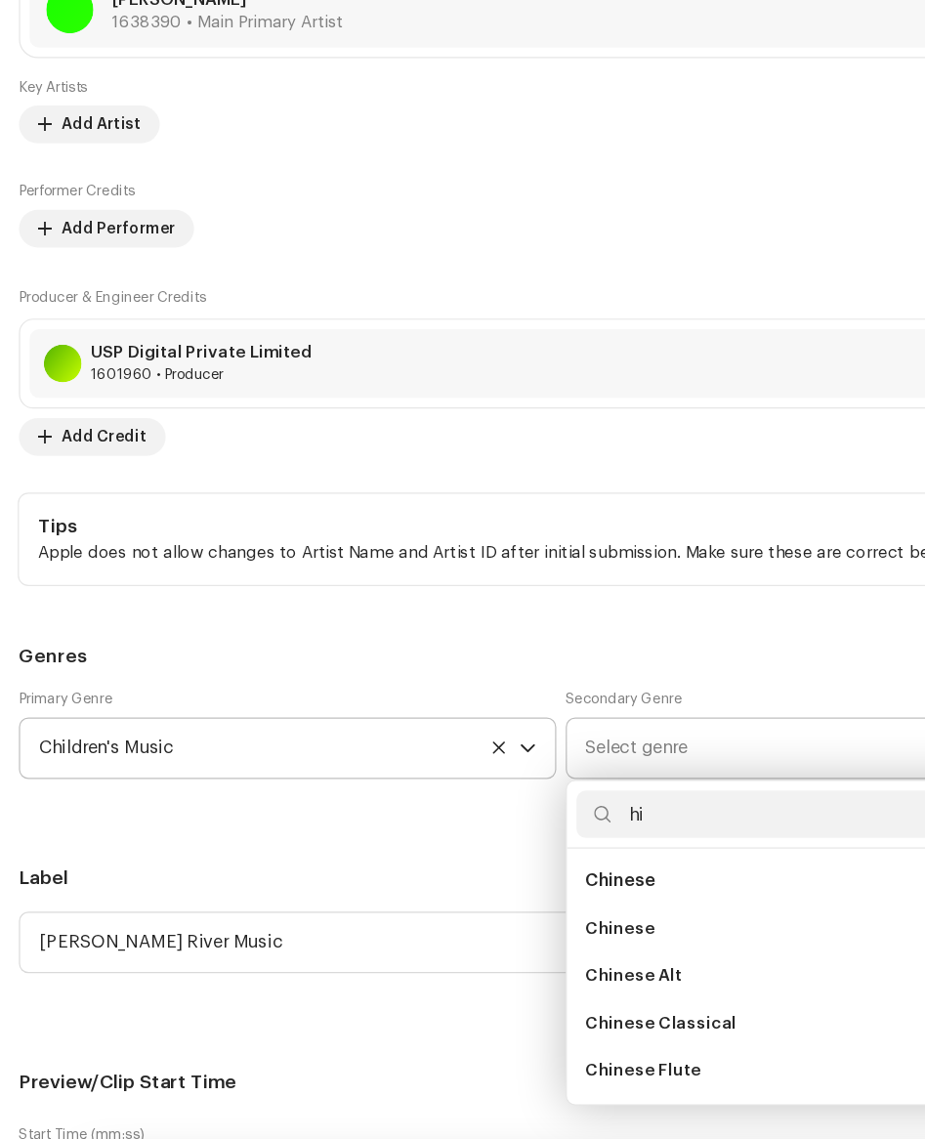
type input "h"
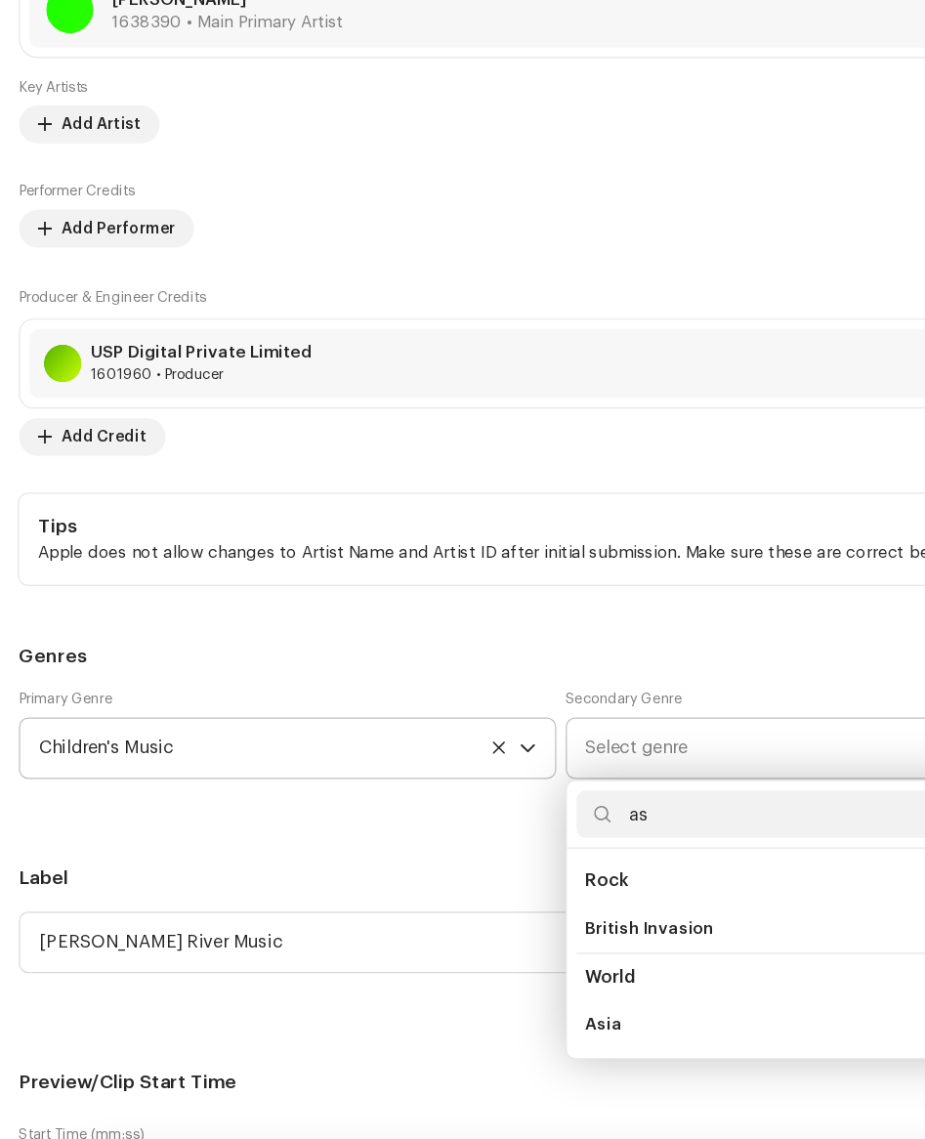
type input "a"
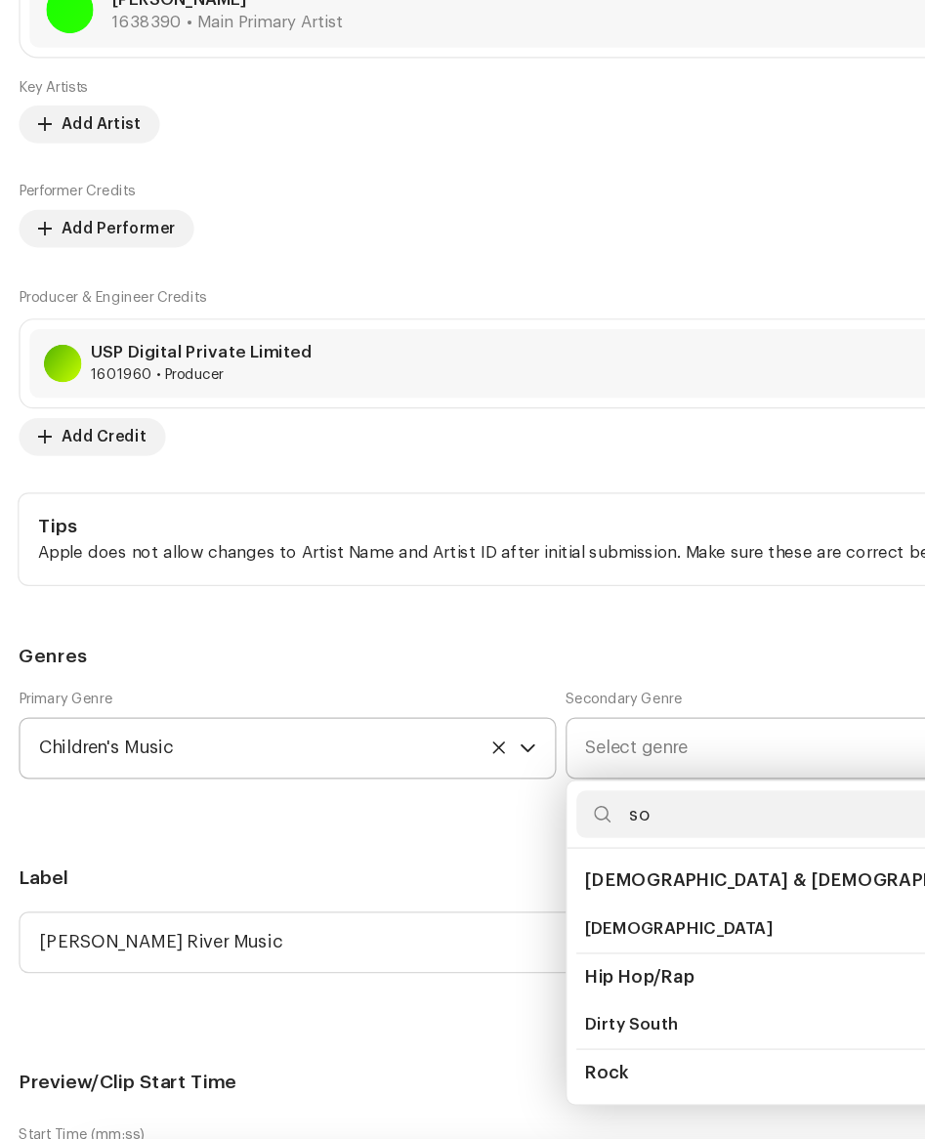
type input "s"
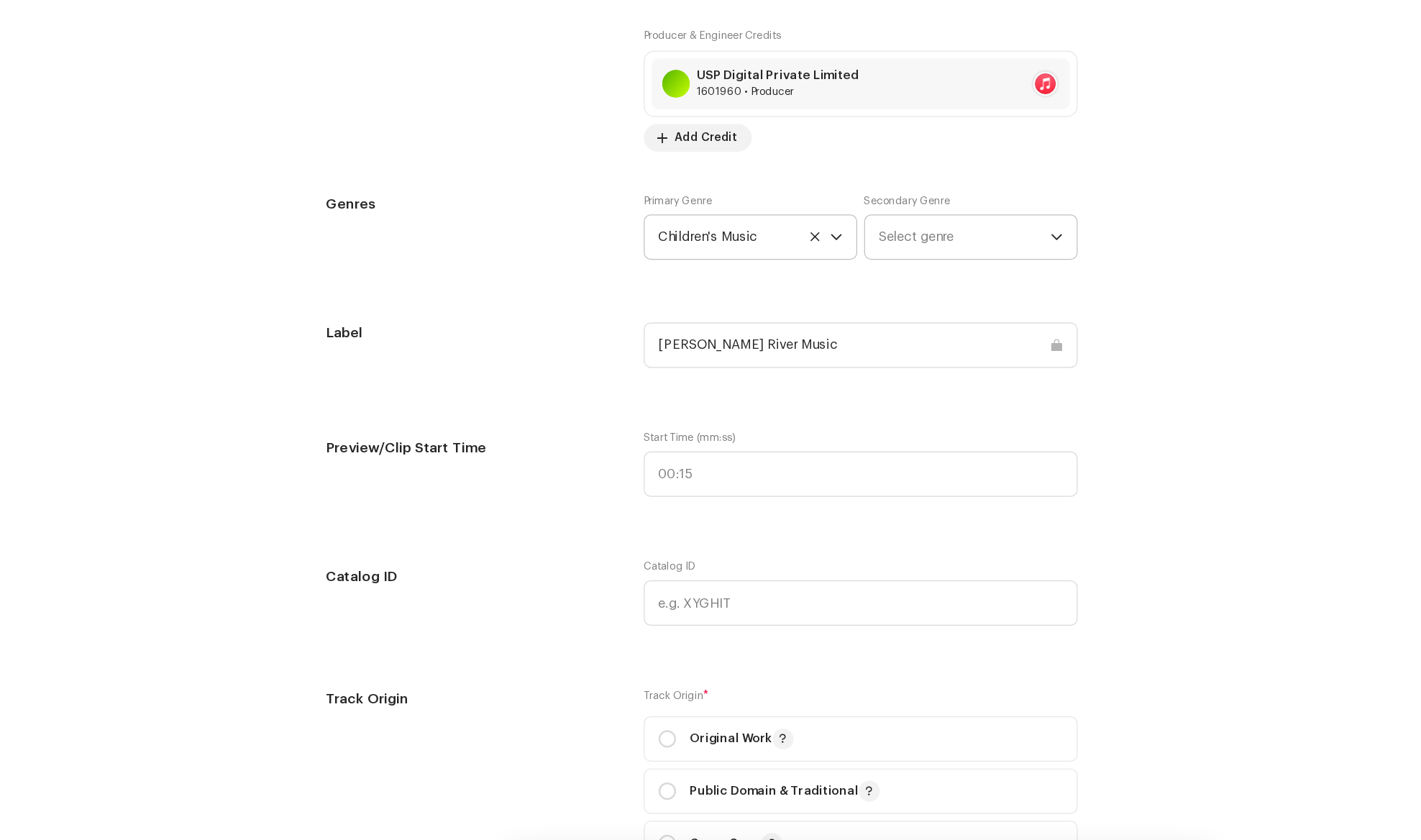
click at [871, 253] on icon "dropdown trigger" at bounding box center [872, 255] width 10 height 10
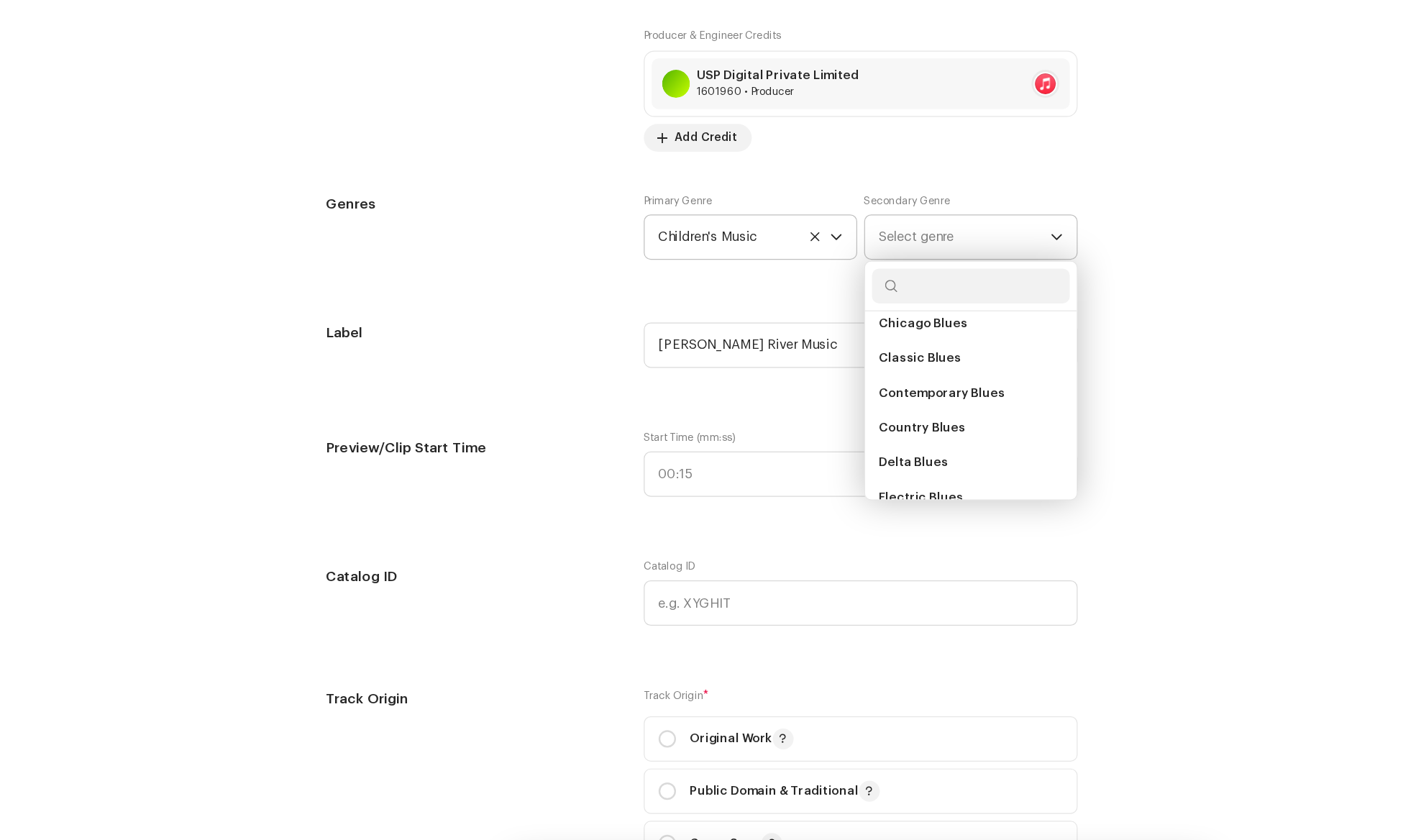
scroll to position [1643, 0]
click at [828, 387] on li "Country Blues" at bounding box center [802, 392] width 163 height 29
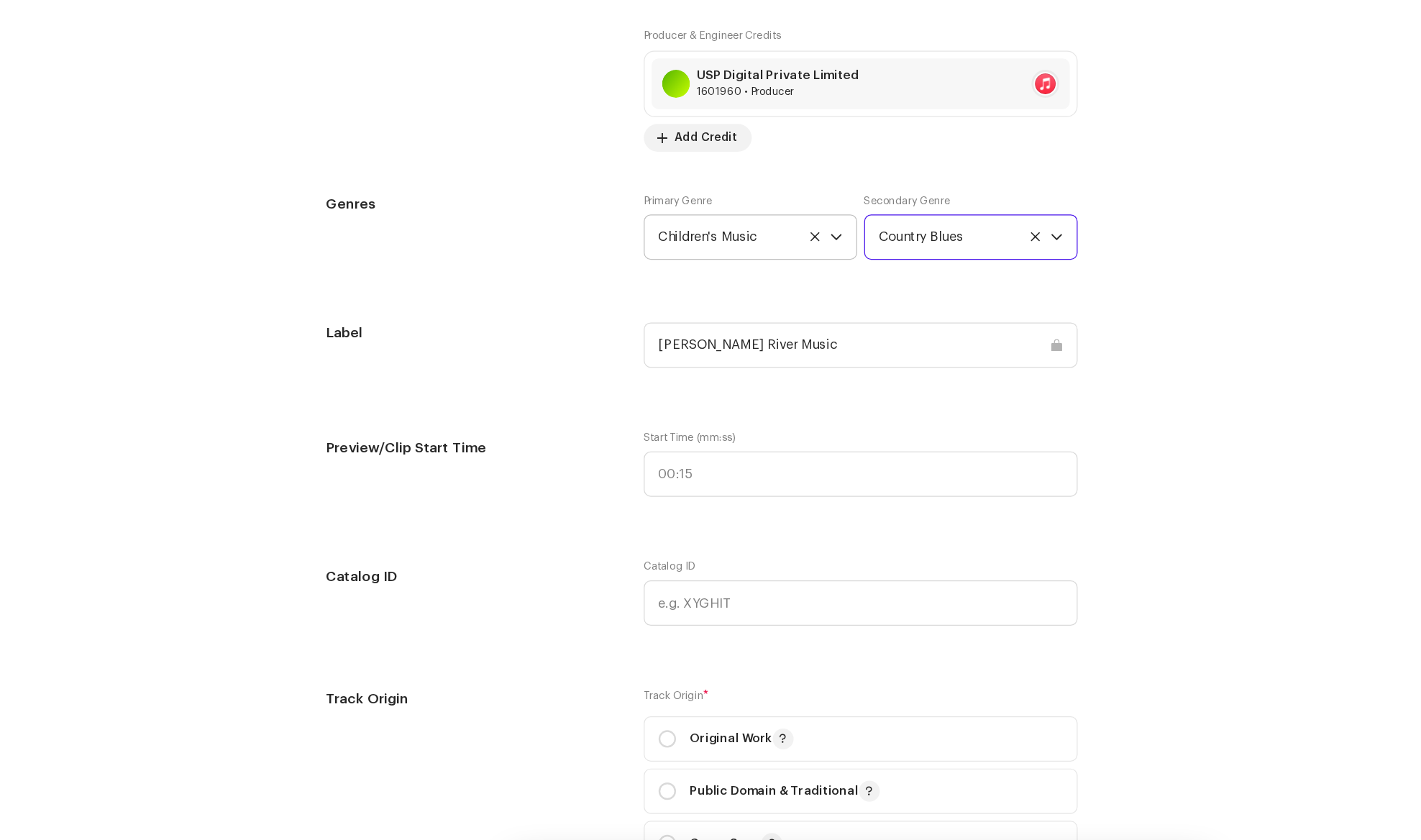
click at [807, 252] on span "Country Blues" at bounding box center [796, 254] width 141 height 36
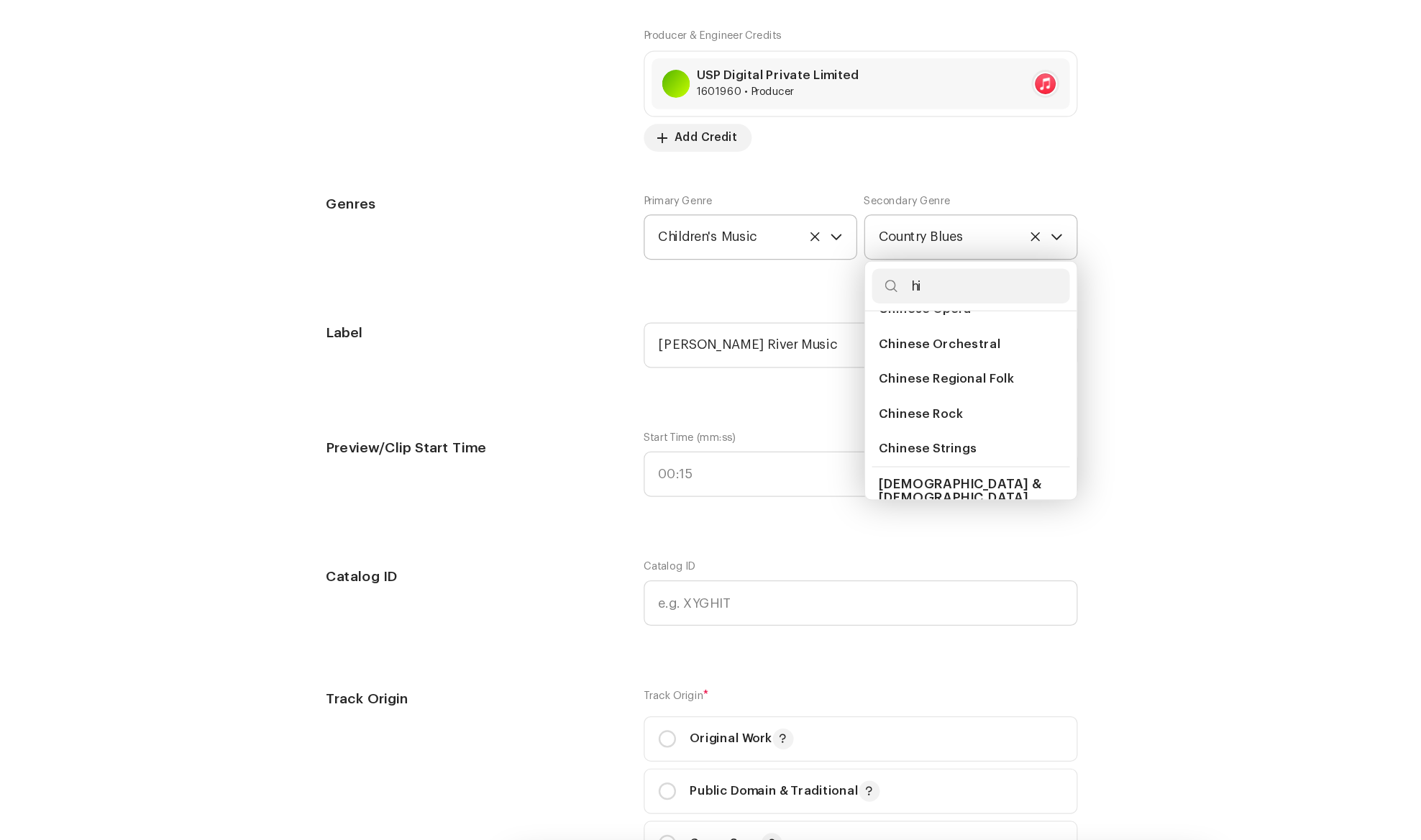
scroll to position [0, 0]
type input "h"
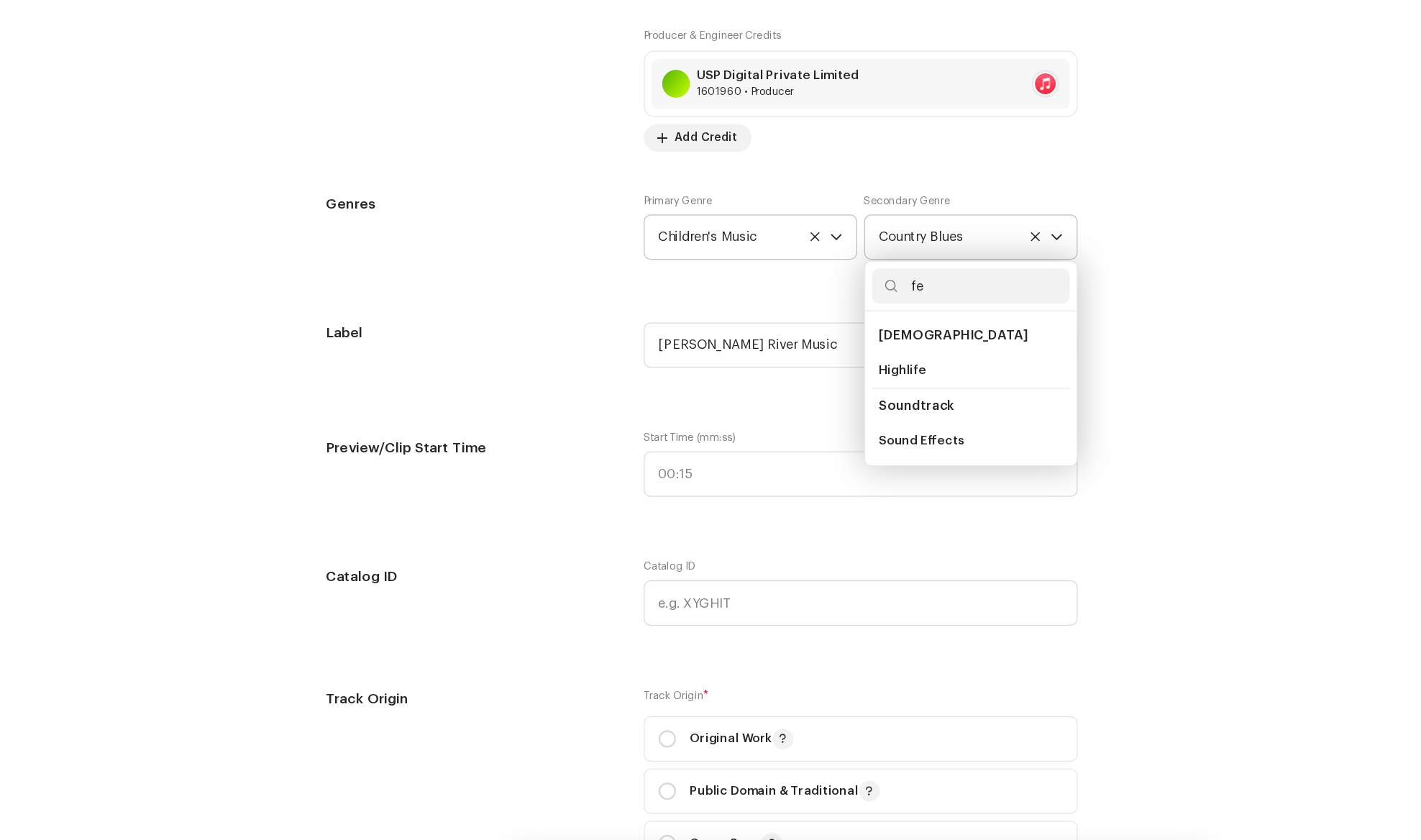
type input "f"
type input "d"
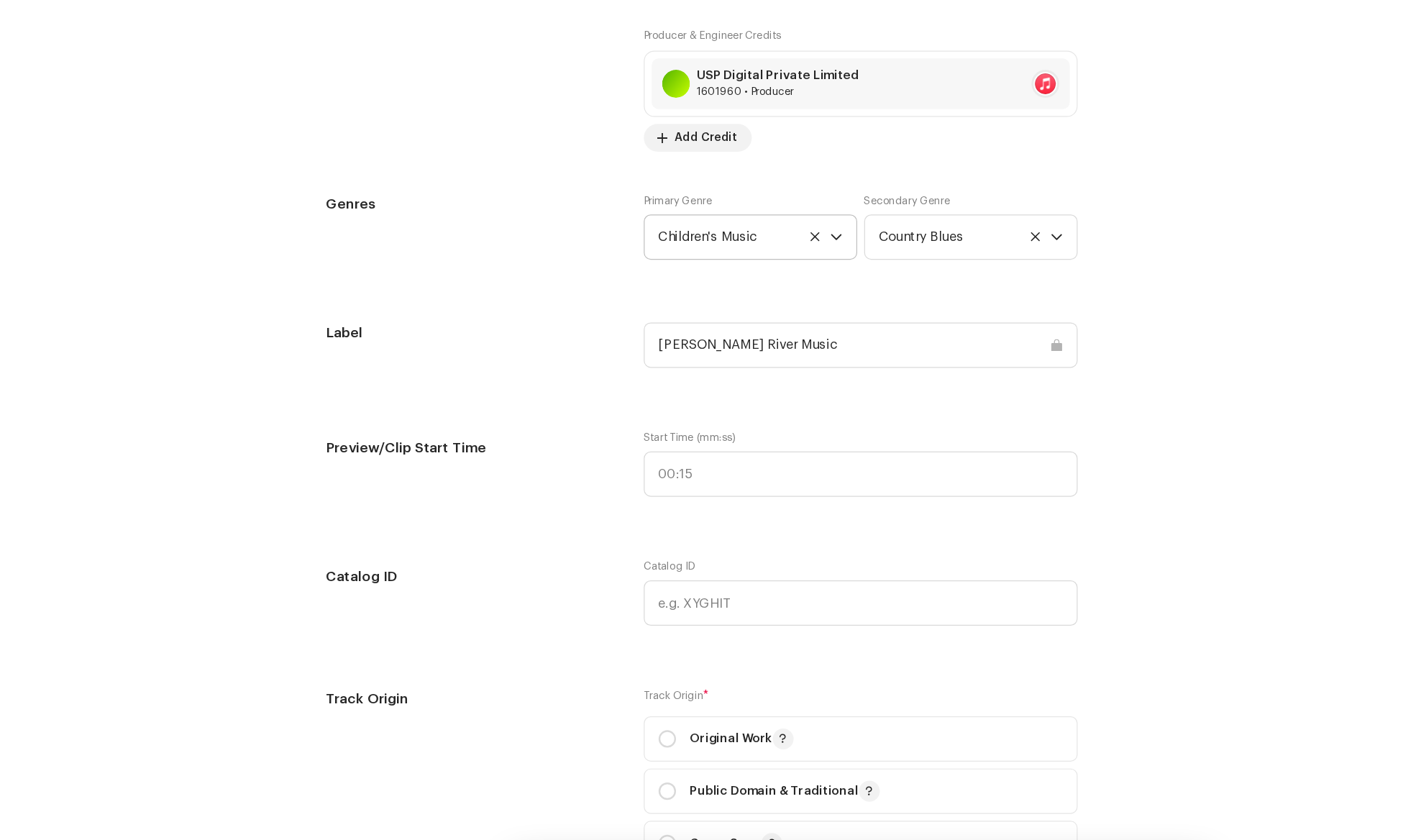
scroll to position [1114, 0]
click at [870, 257] on icon "dropdown trigger" at bounding box center [872, 257] width 10 height 10
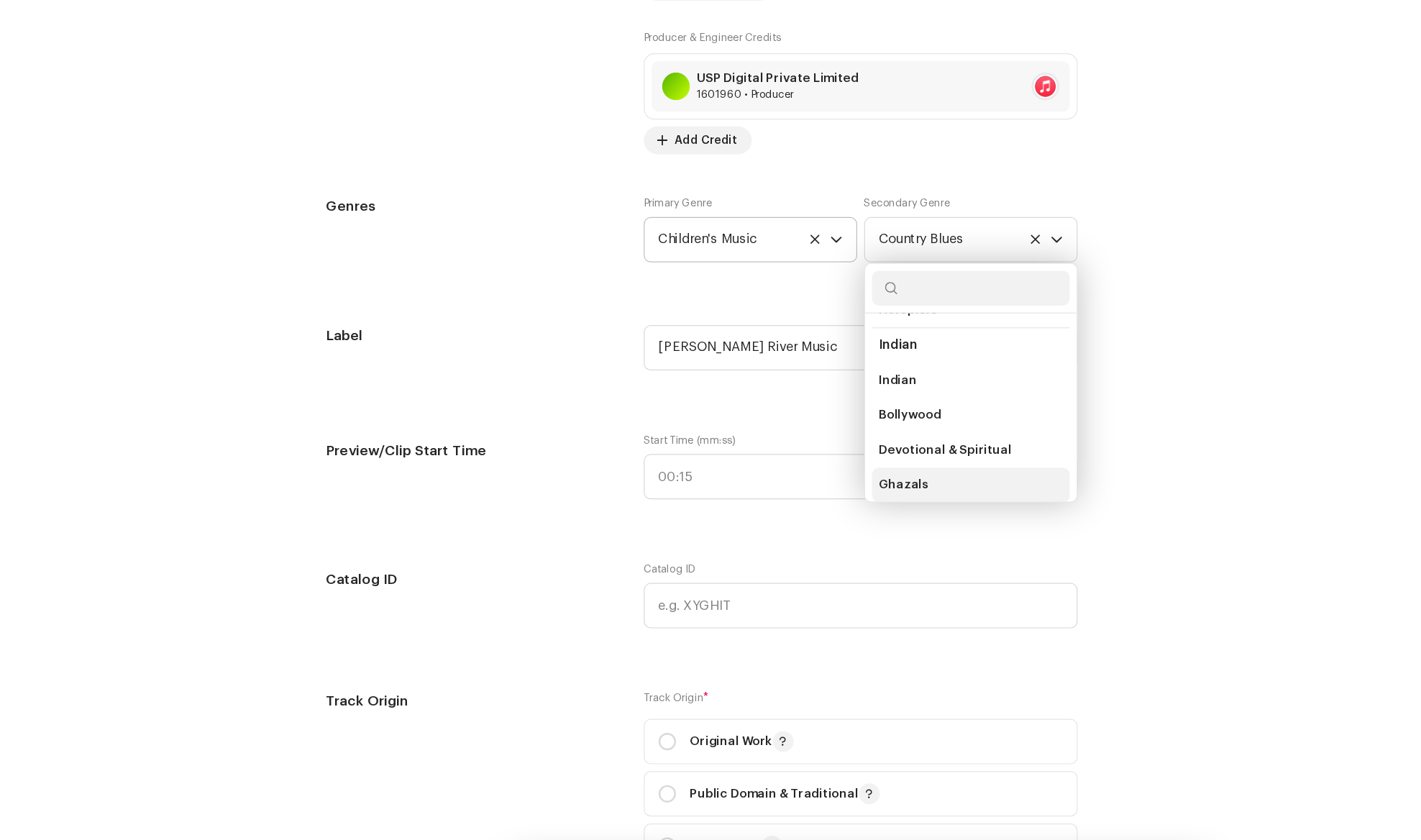
scroll to position [6880, 0]
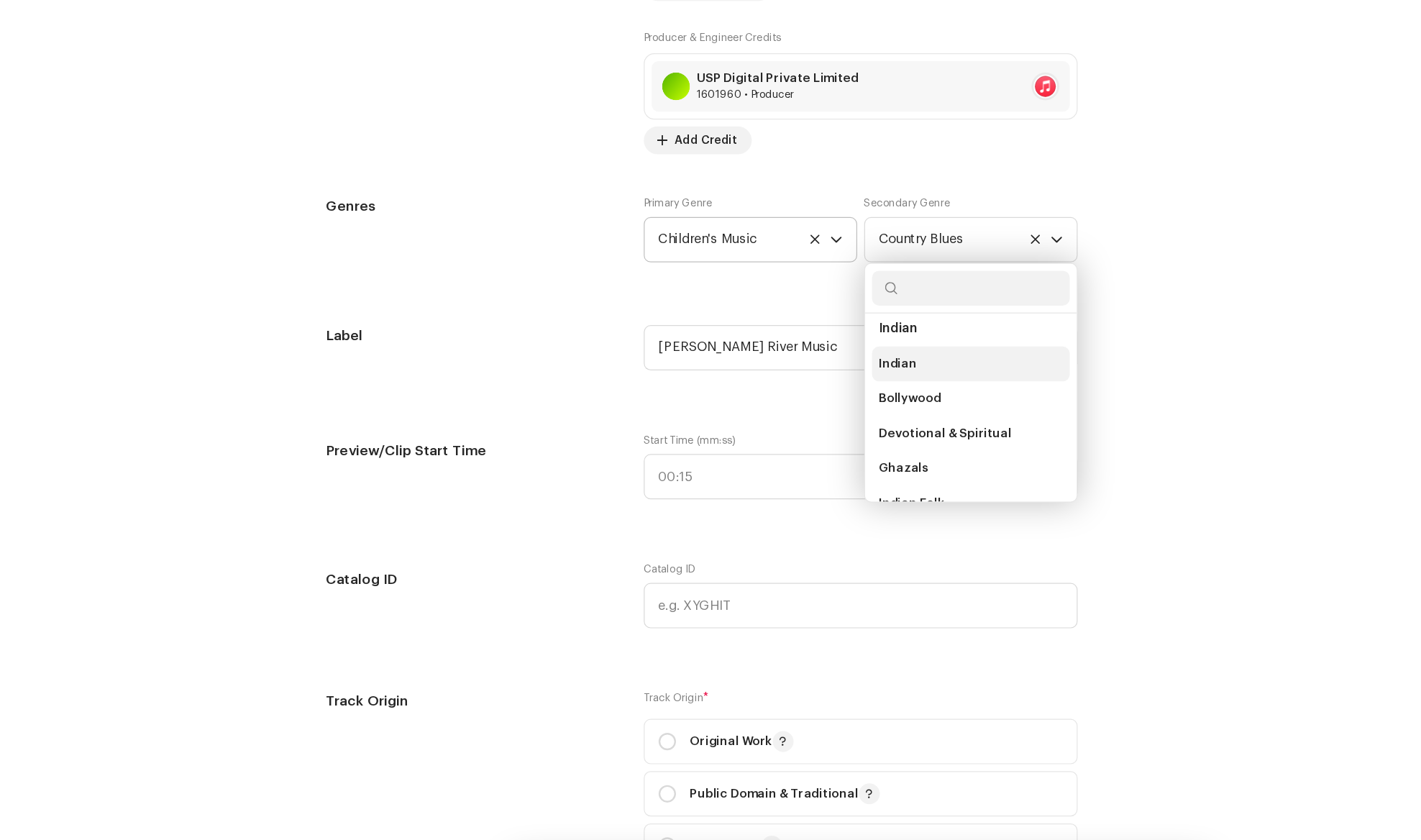
click at [768, 345] on li "Indian" at bounding box center [802, 359] width 163 height 29
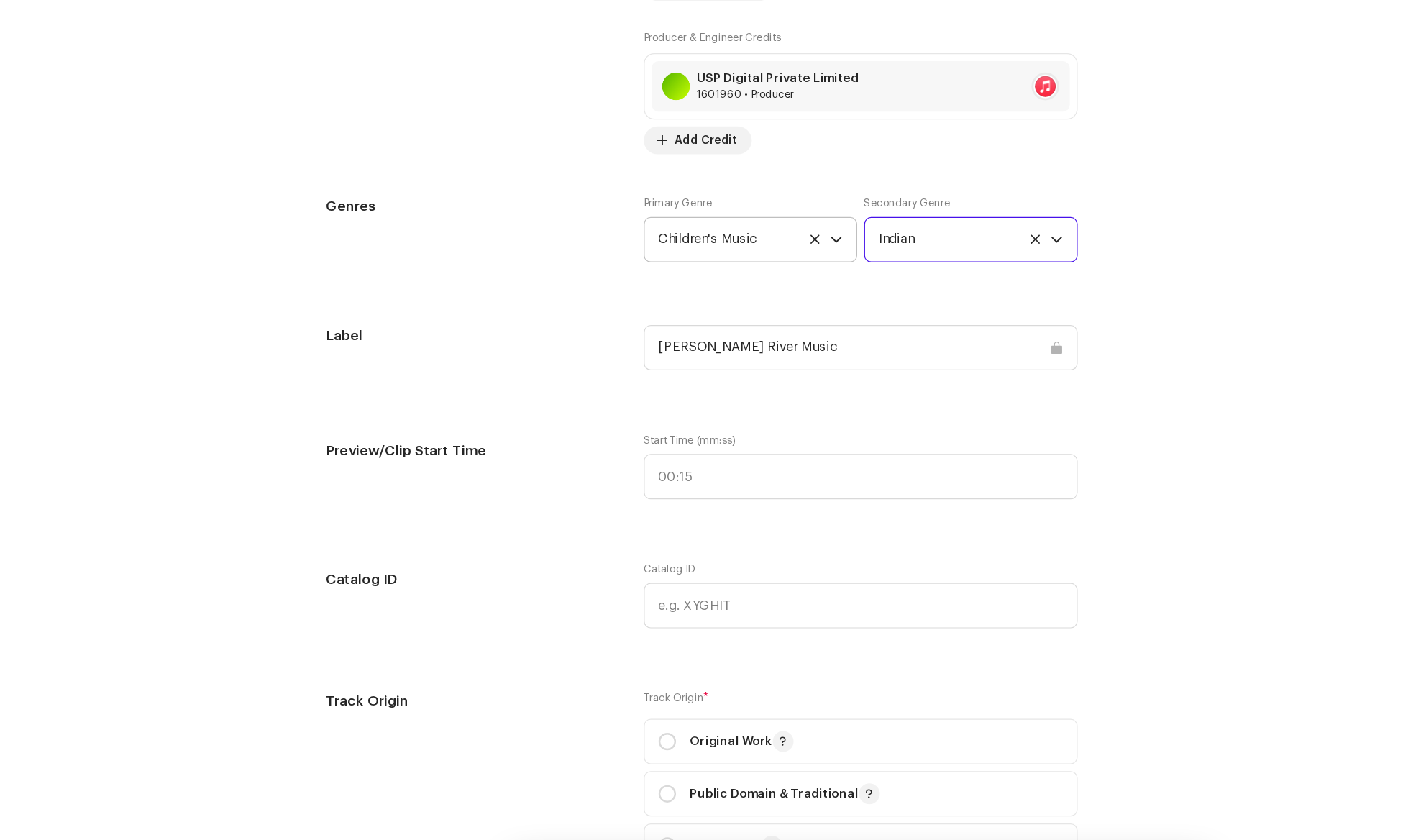
scroll to position [1705, 0]
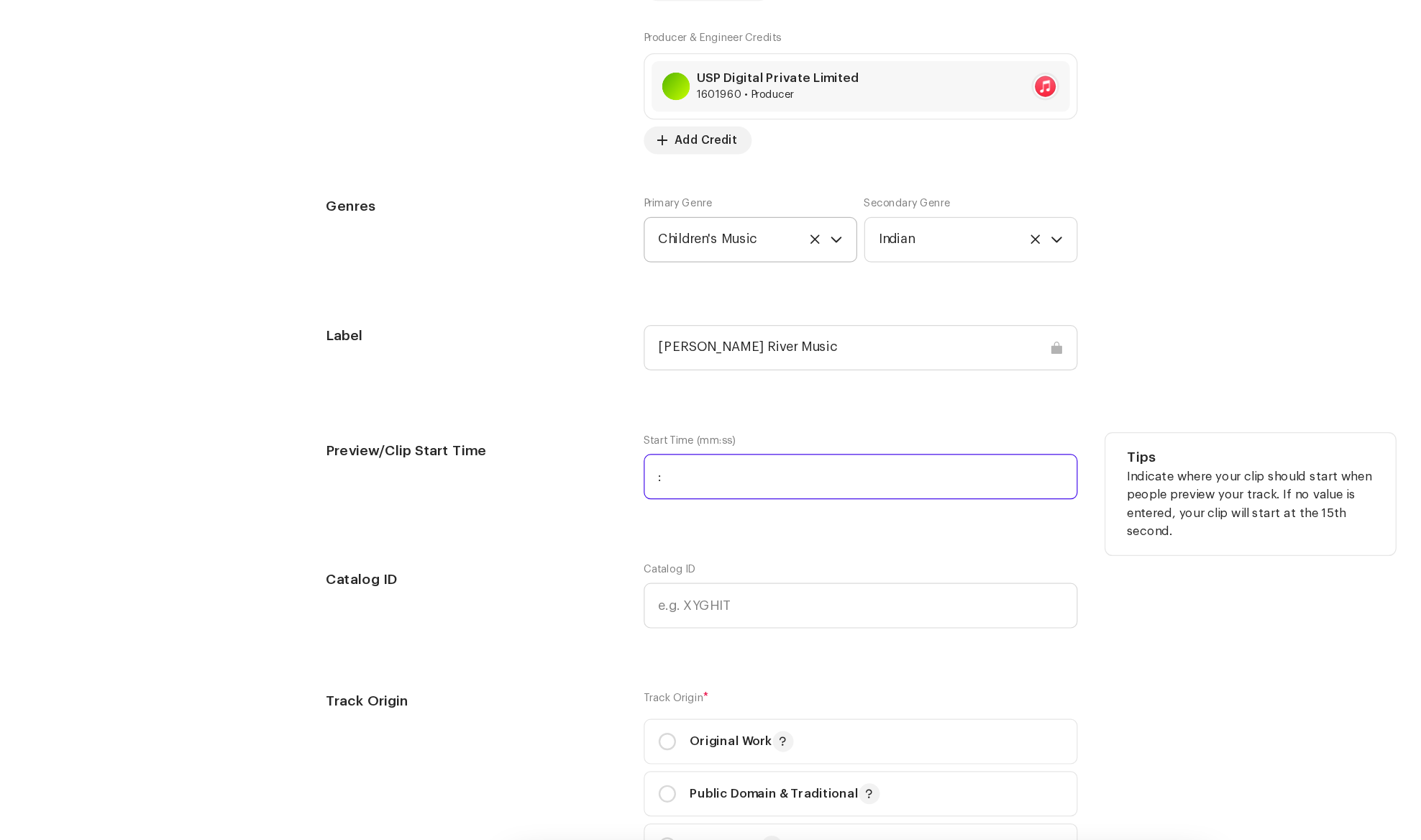
click at [600, 453] on input ":" at bounding box center [710, 452] width 358 height 38
type input "00:06"
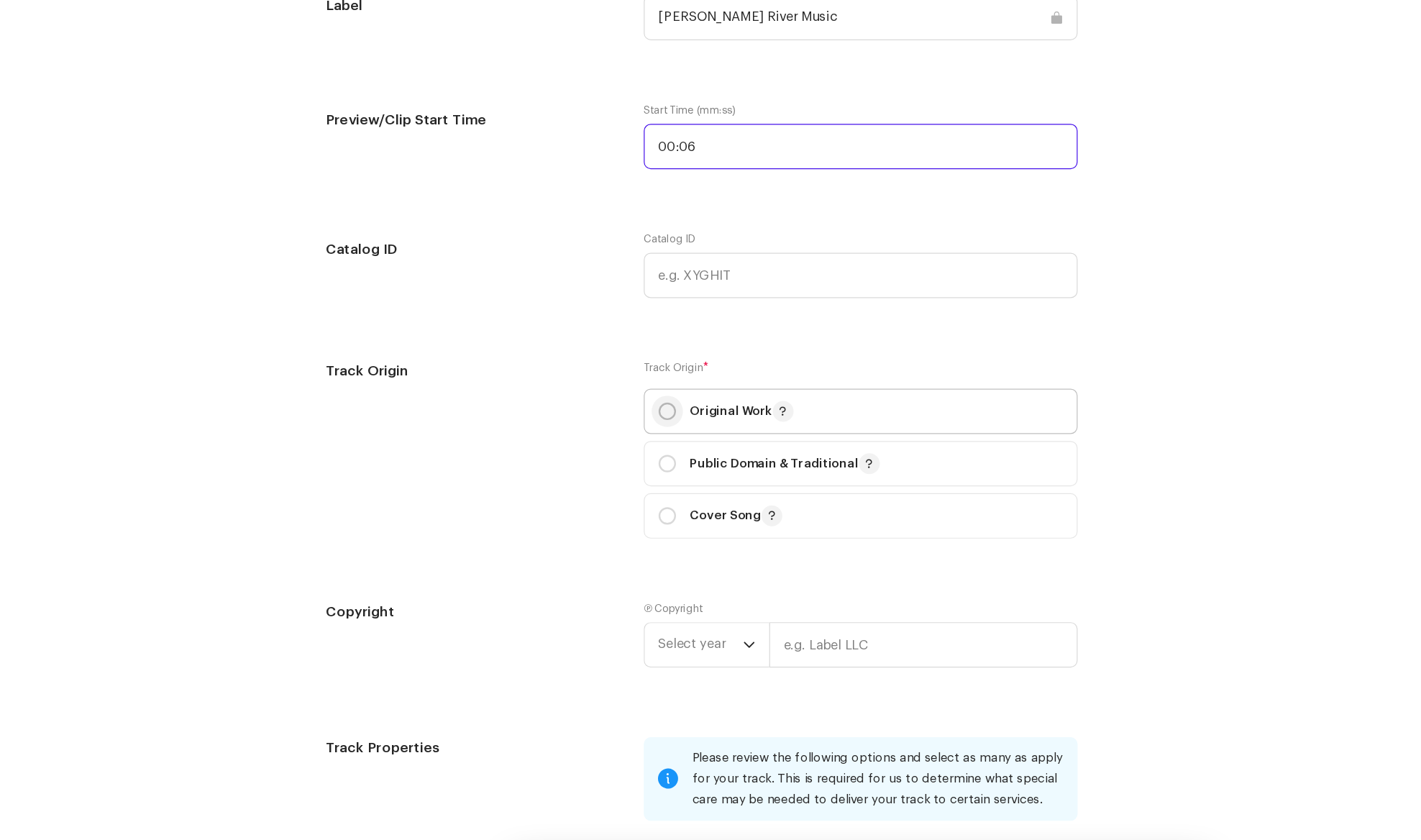
scroll to position [1387, 0]
click at [549, 395] on input "radio" at bounding box center [551, 398] width 15 height 15
radio input "true"
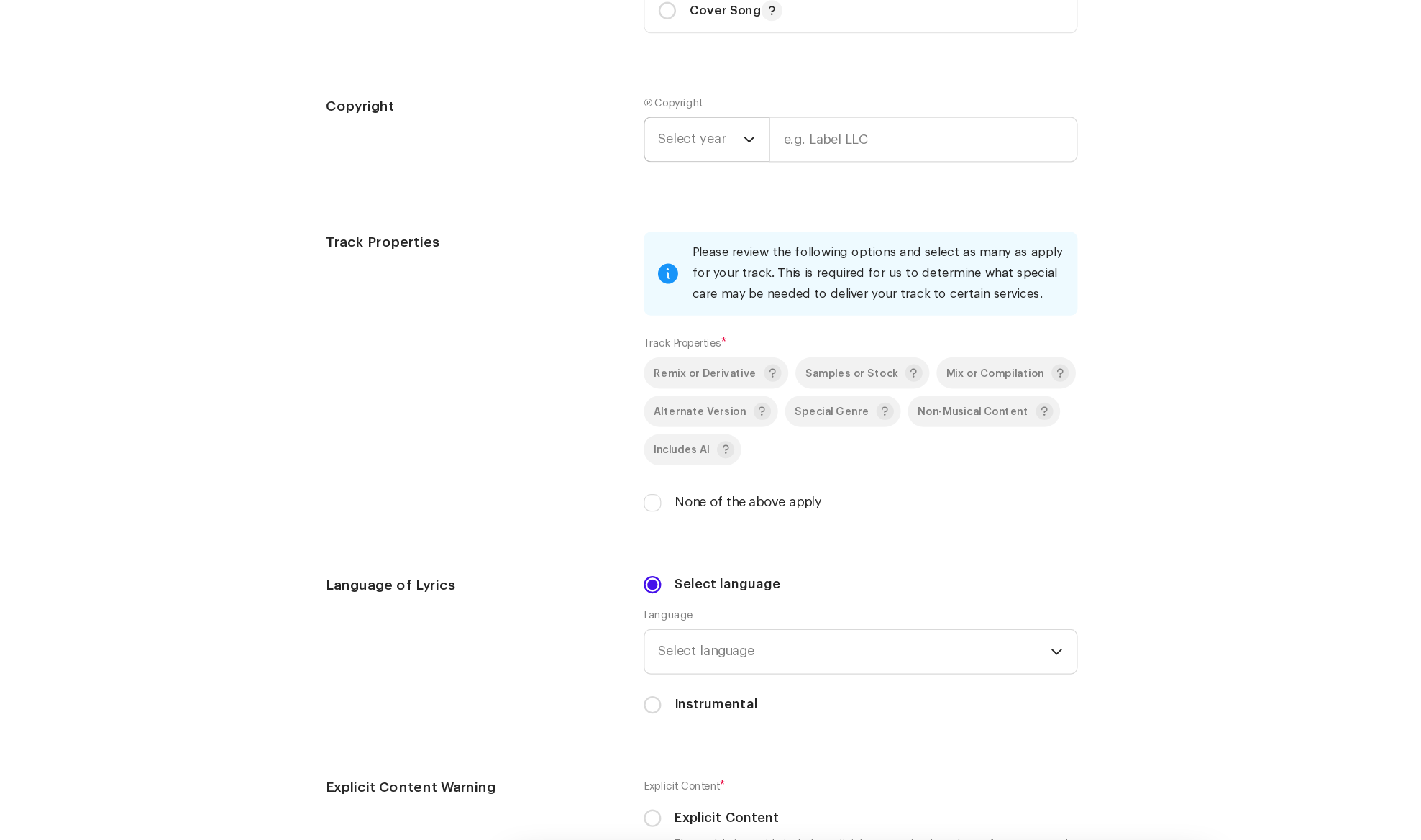
scroll to position [1803, 0]
click at [618, 175] on icon "dropdown trigger" at bounding box center [618, 174] width 9 height 5
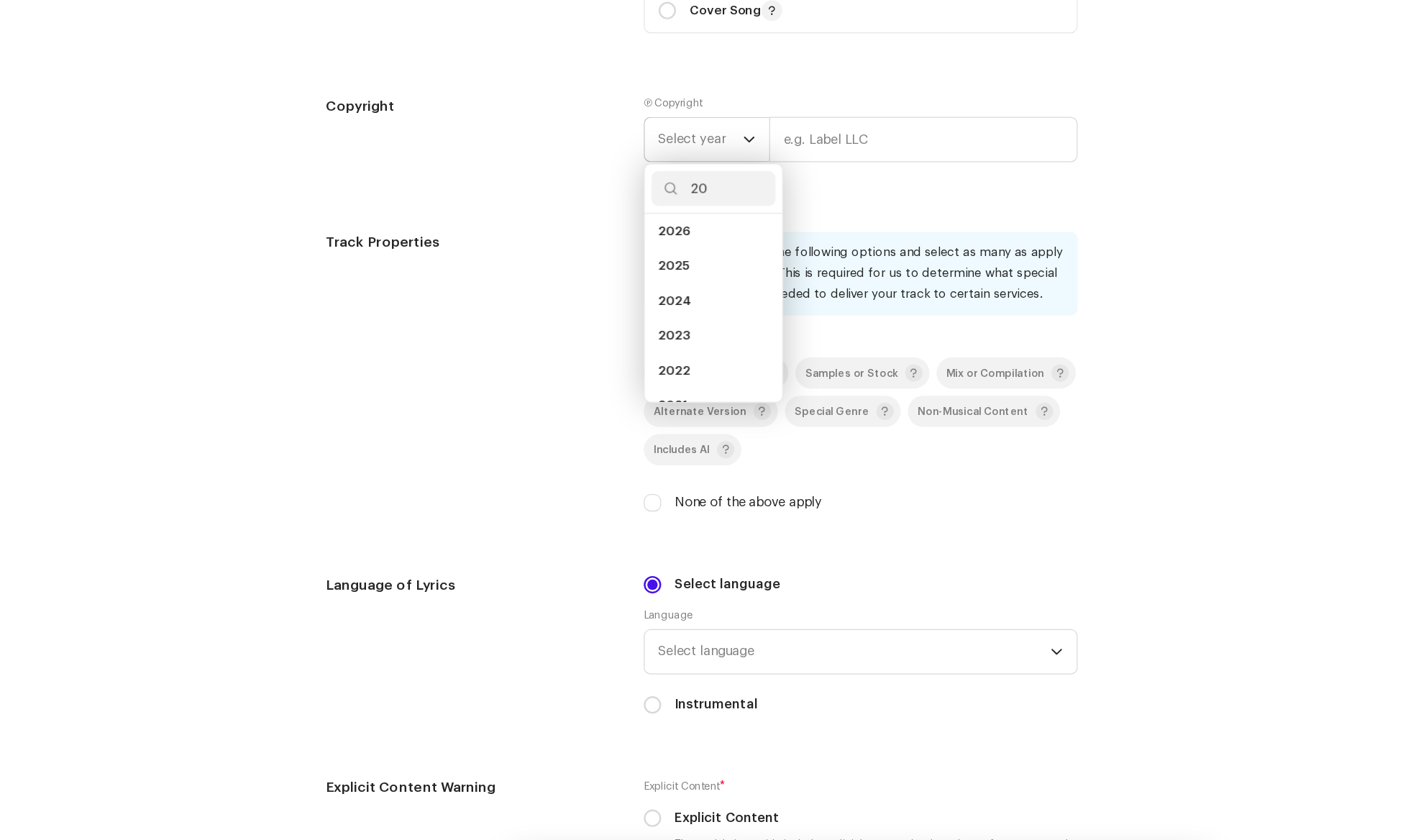
scroll to position [6, 0]
type input "2025"
click at [731, 177] on input "text" at bounding box center [762, 174] width 255 height 38
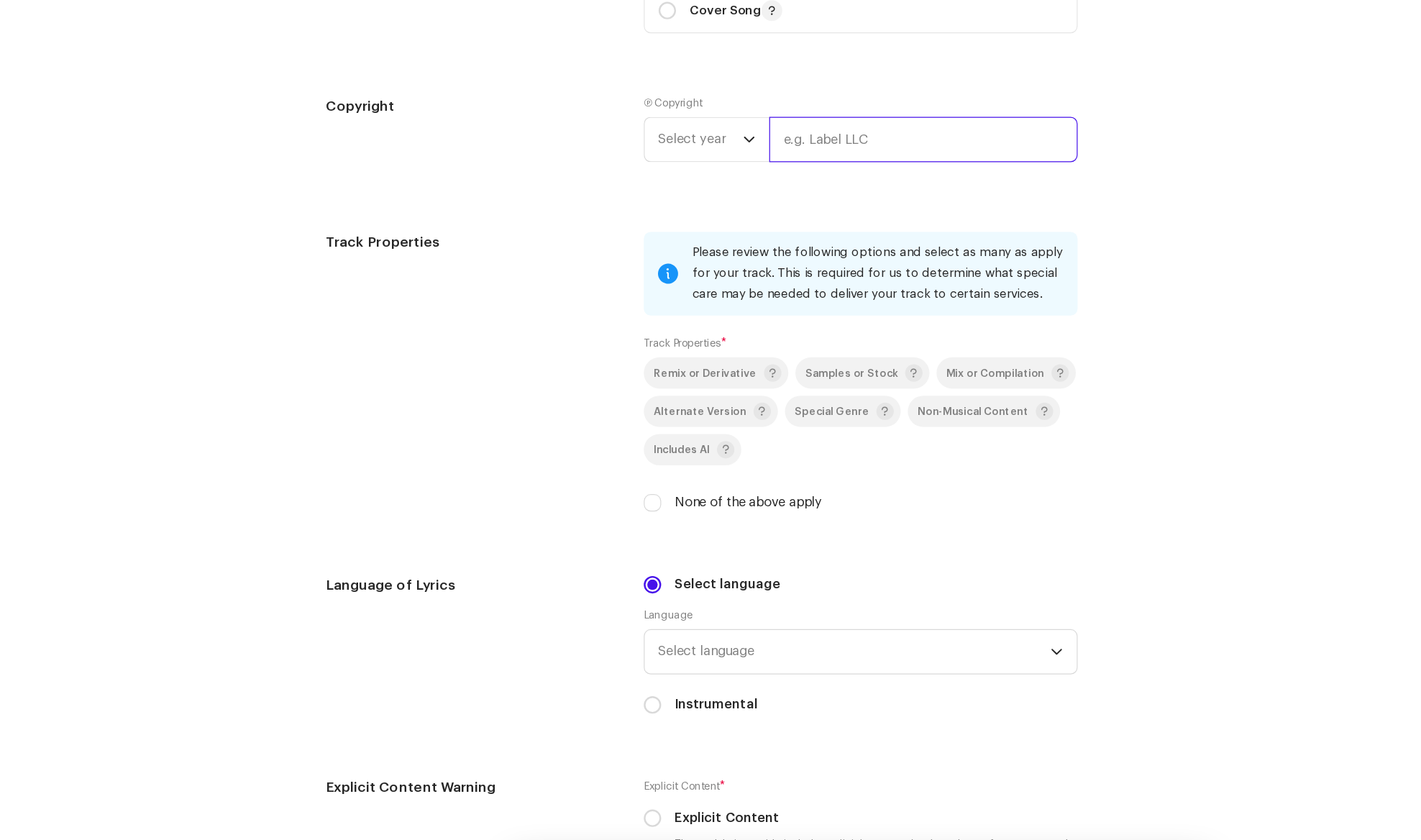
click at [731, 177] on input "text" at bounding box center [762, 174] width 255 height 38
click at [581, 178] on span "Select year" at bounding box center [578, 174] width 70 height 36
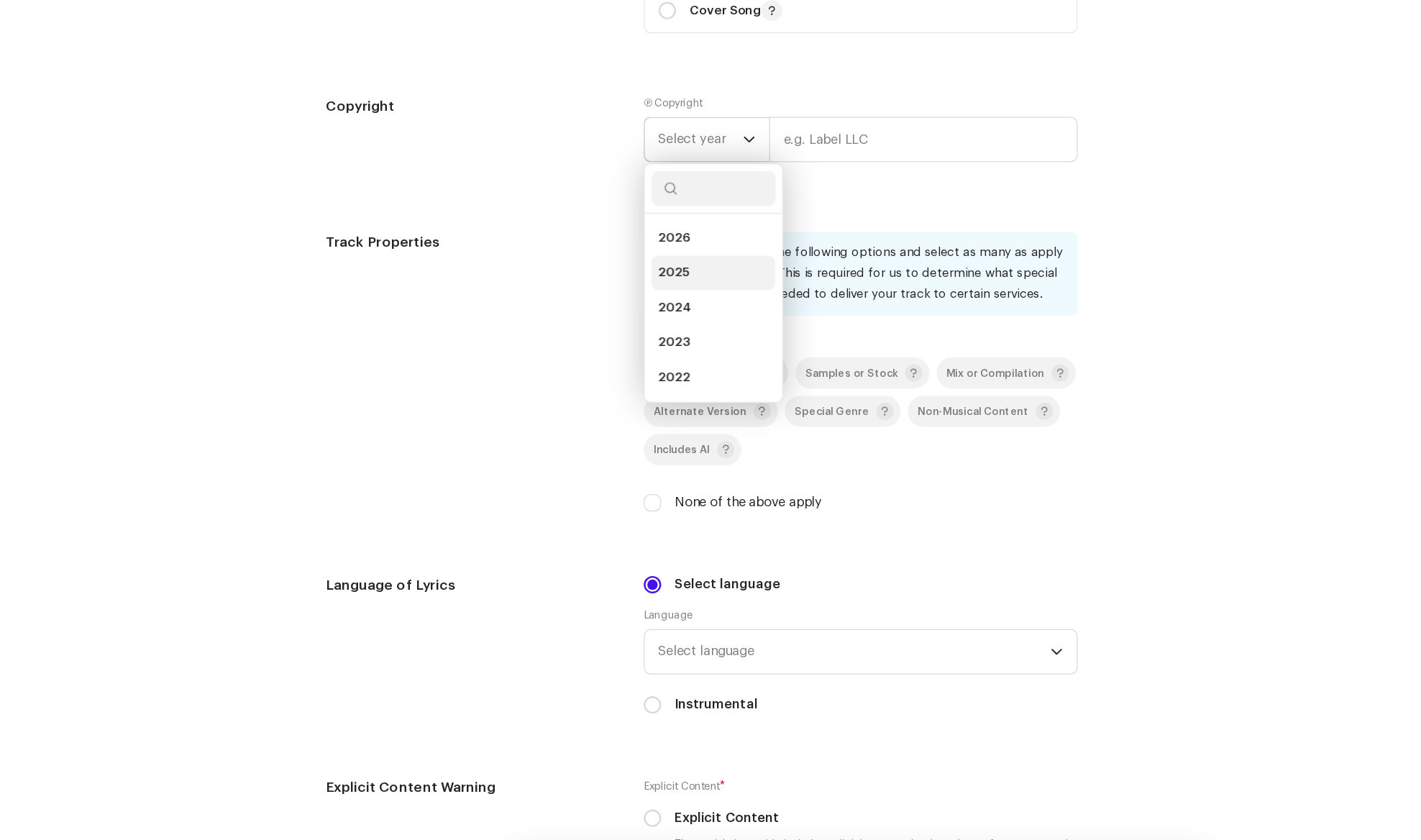
click at [568, 287] on span "2025" at bounding box center [556, 284] width 26 height 15
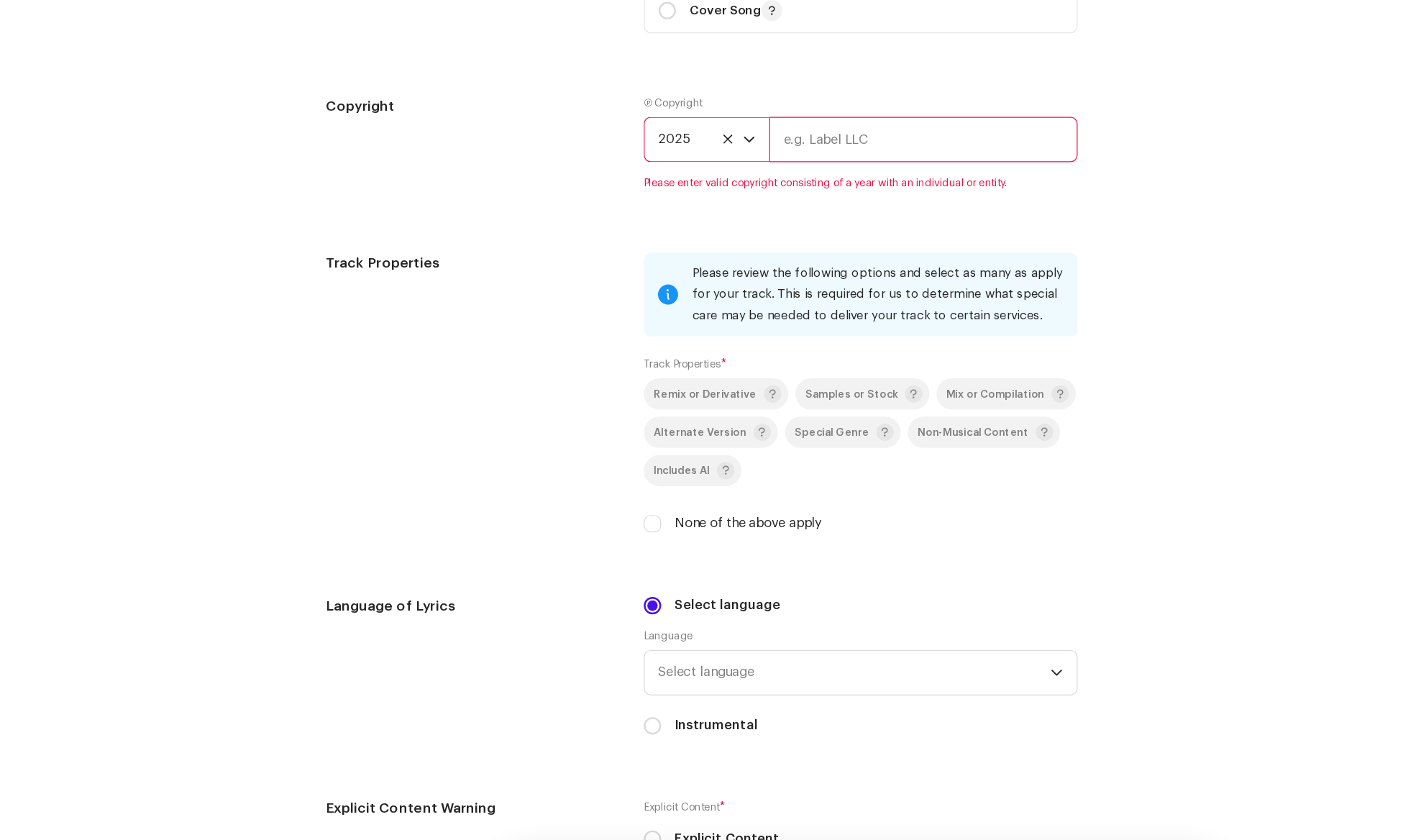
click at [688, 185] on input "text" at bounding box center [762, 174] width 255 height 38
type input "USP Digital Private Limited"
click at [539, 493] on div "Please review the following options and select as many as apply for your track.…" at bounding box center [710, 392] width 358 height 249
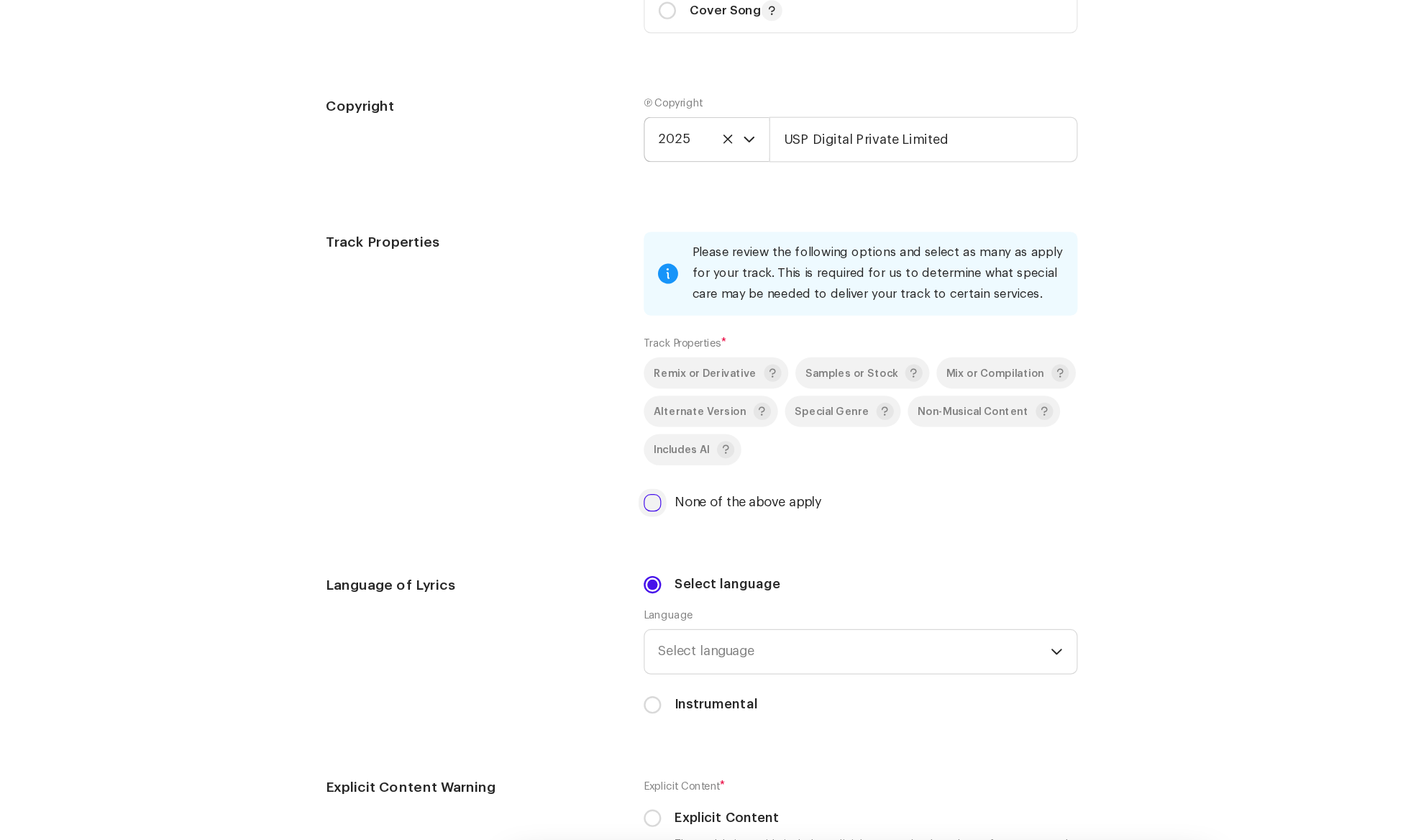
click at [539, 476] on input "None of the above apply" at bounding box center [539, 474] width 15 height 15
checkbox input "true"
click at [568, 600] on span "Select language" at bounding box center [705, 596] width 324 height 36
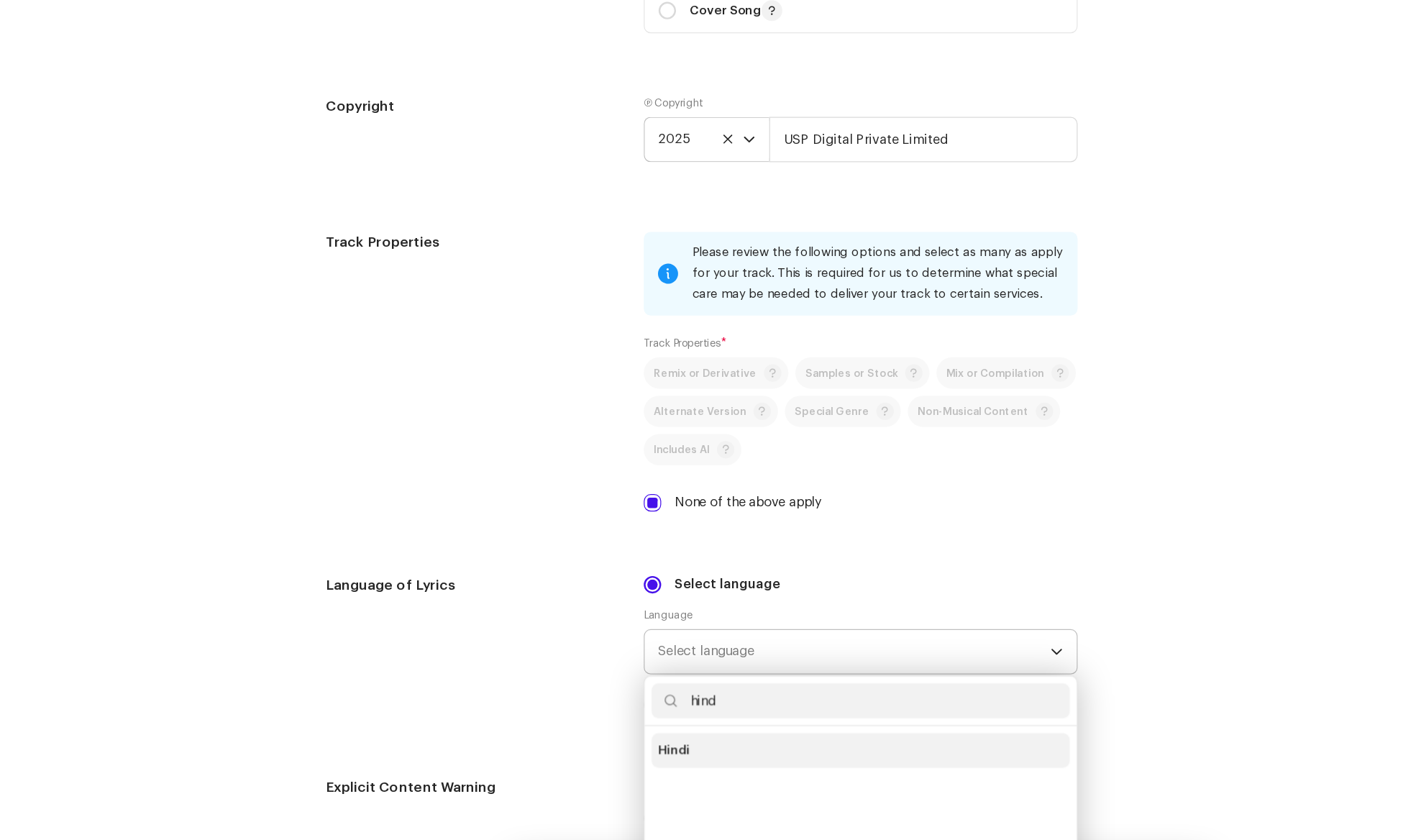
type input "hind"
click at [563, 682] on span "Hindi" at bounding box center [556, 678] width 26 height 15
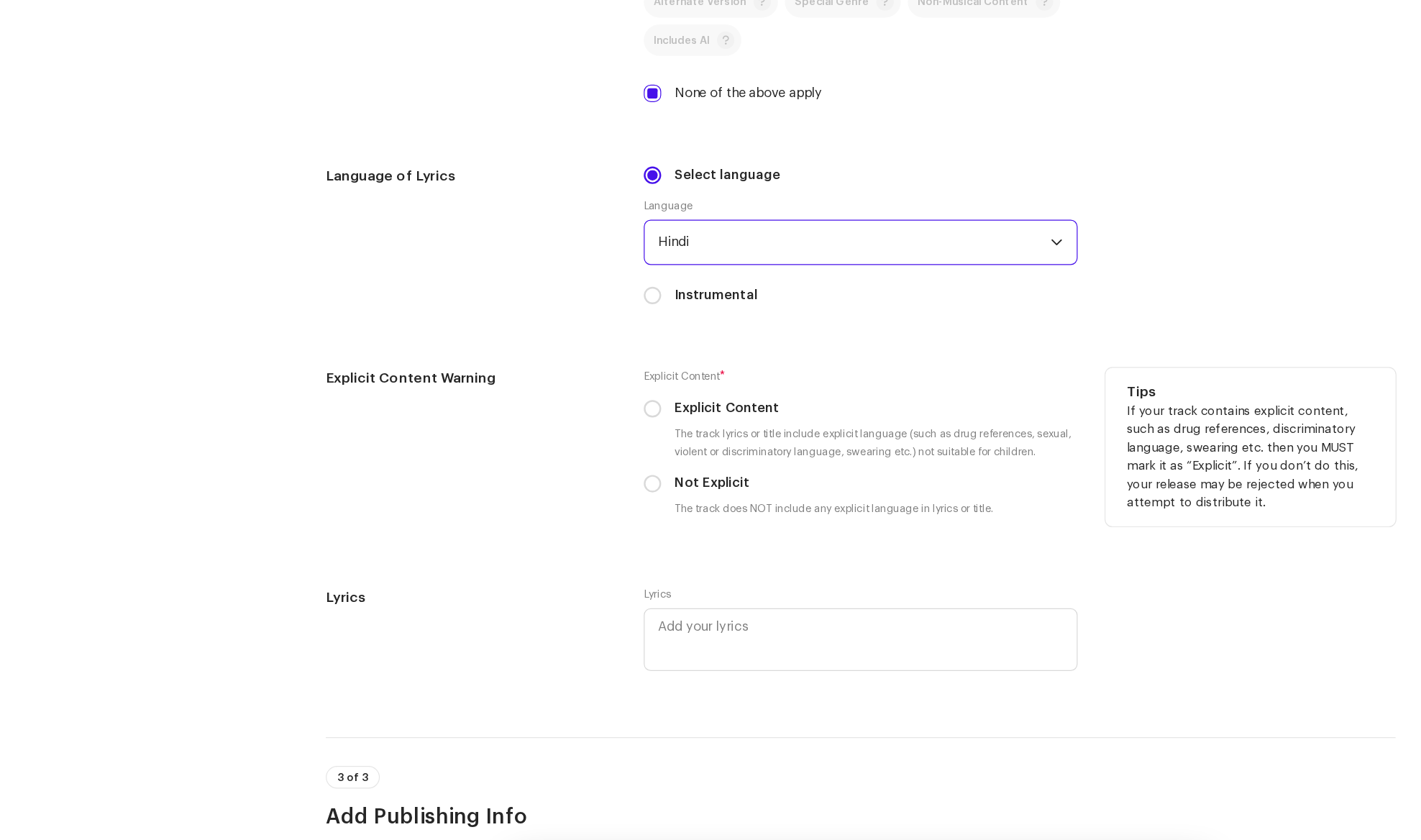
scroll to position [2142, 0]
click at [539, 459] on input "Not Explicit" at bounding box center [539, 458] width 15 height 15
radio input "true"
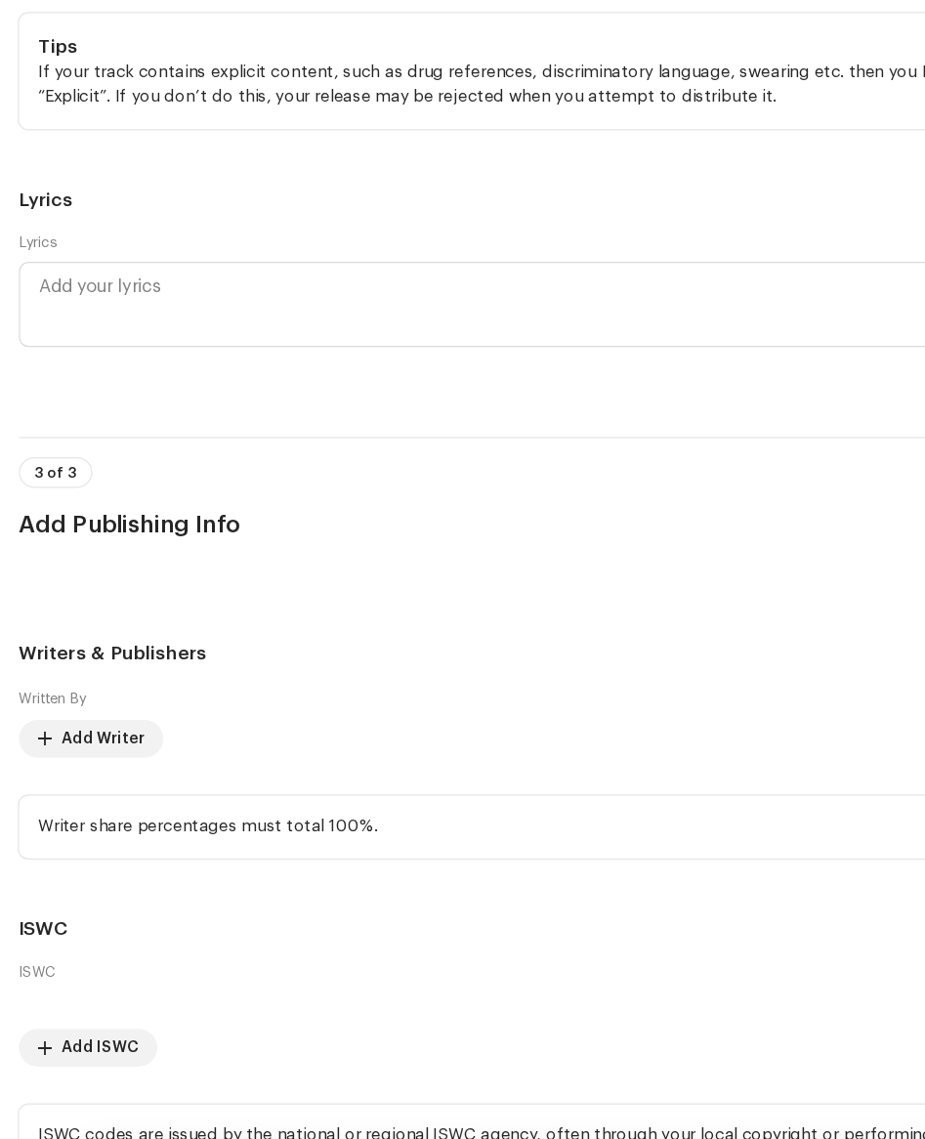
scroll to position [4446, 0]
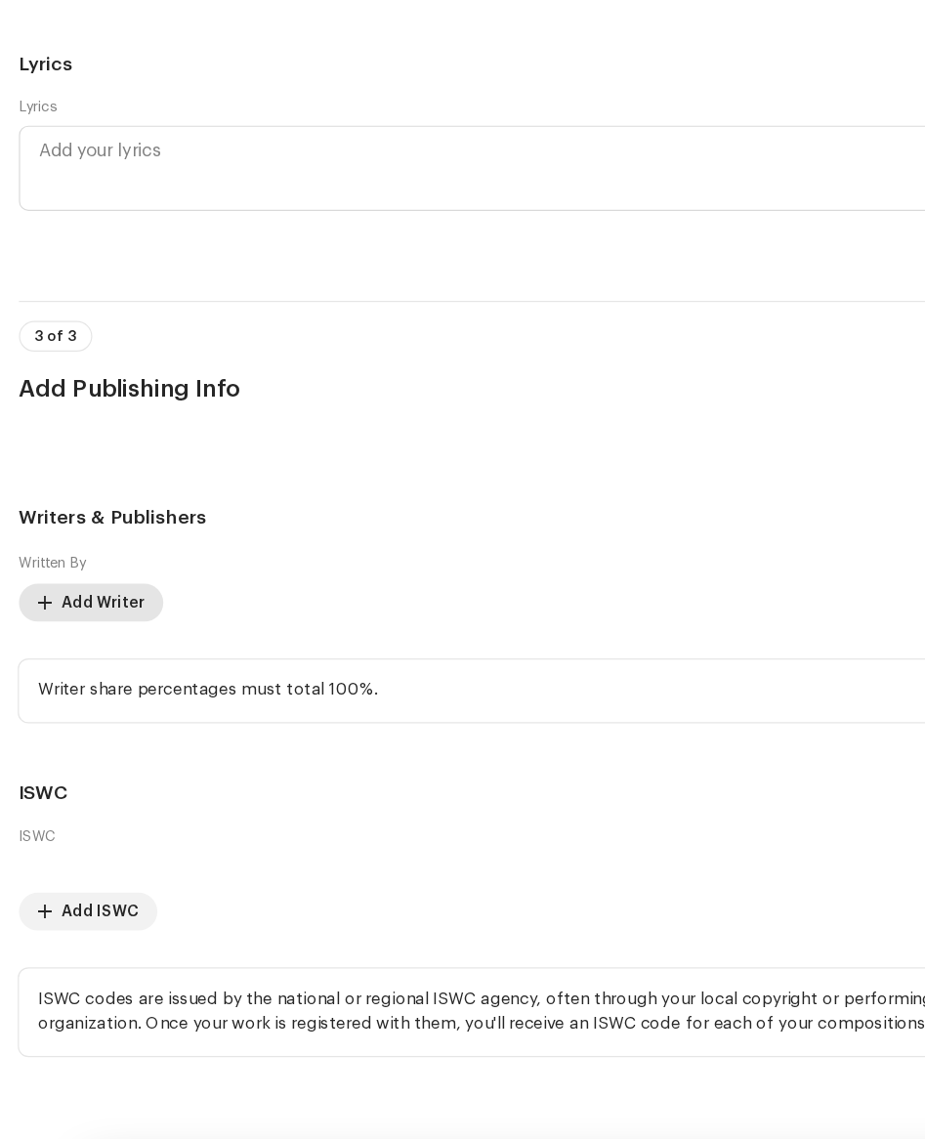
click at [92, 577] on span "Add Writer" at bounding box center [85, 577] width 68 height 39
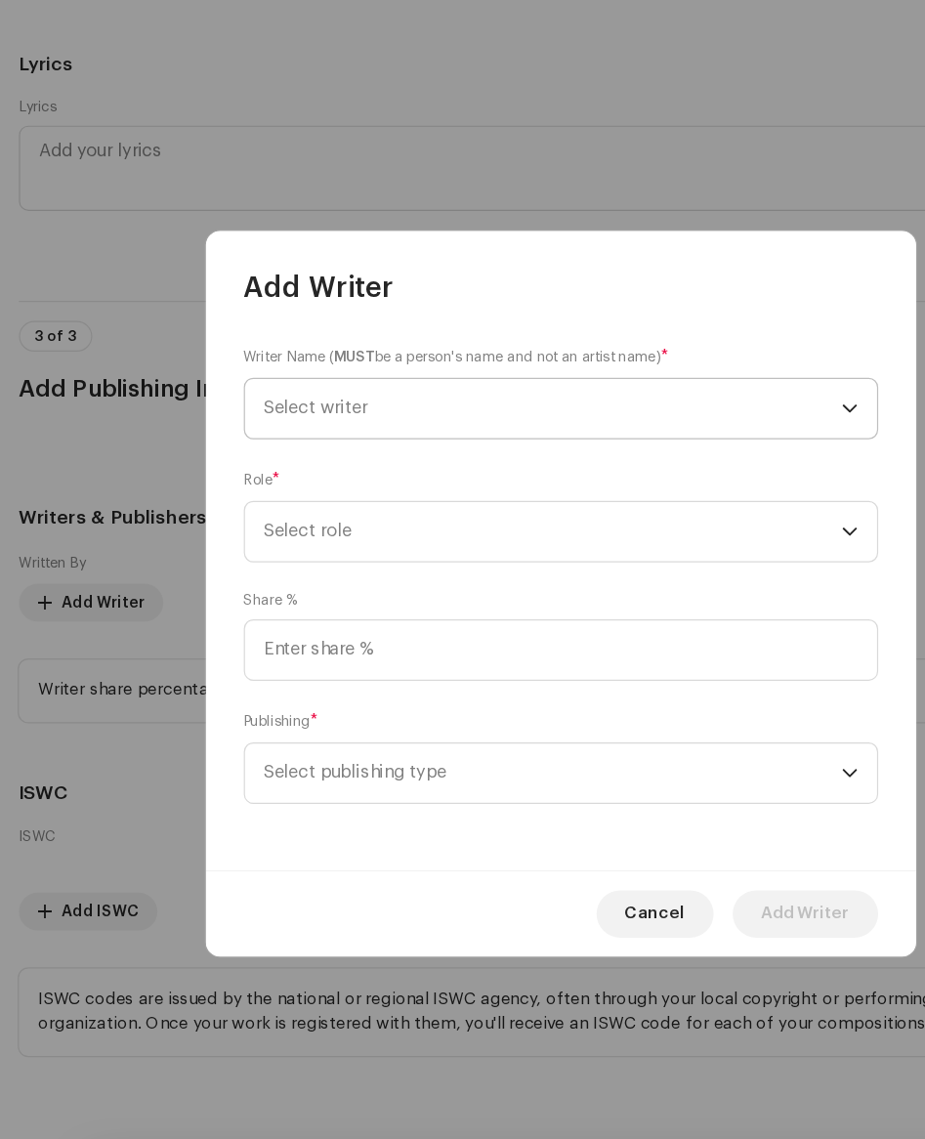
click at [311, 422] on span "Select writer" at bounding box center [456, 417] width 477 height 49
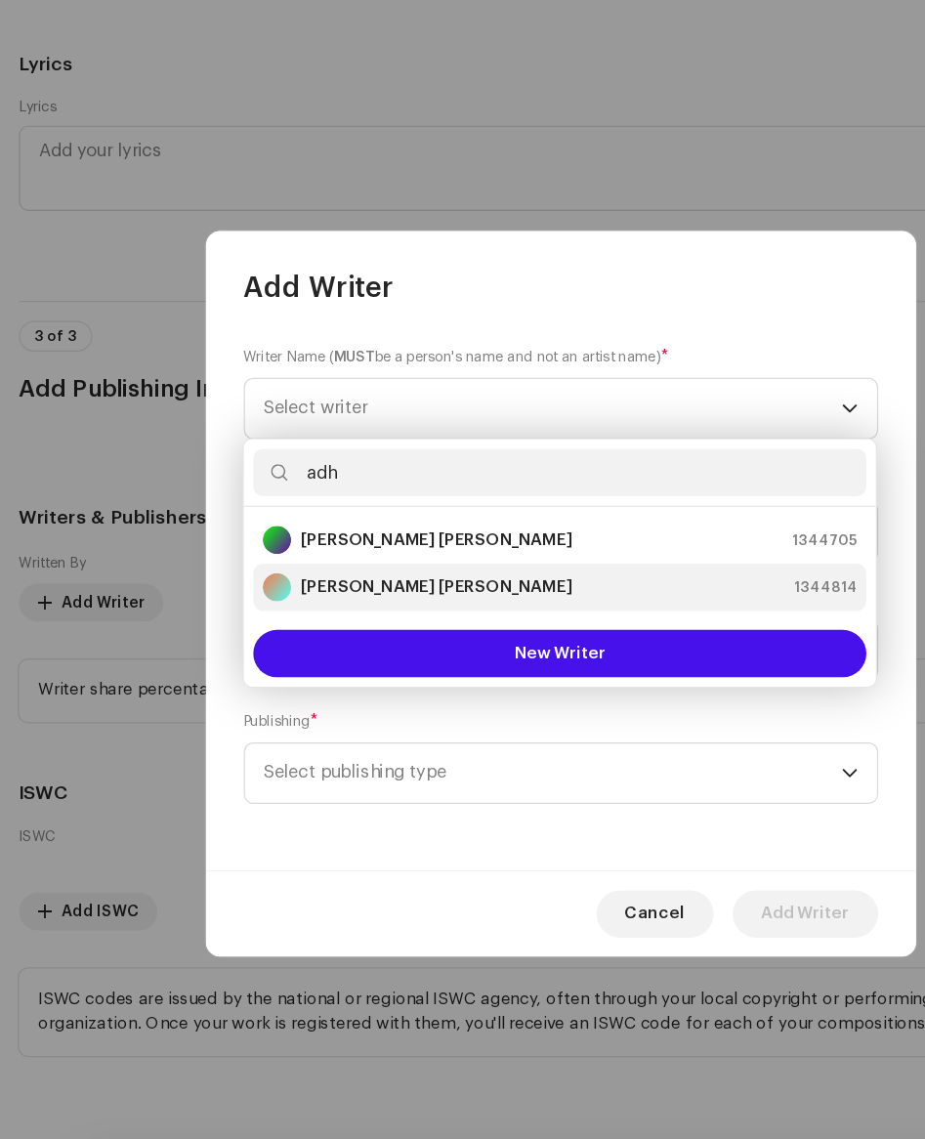
type input "adh"
click at [325, 561] on strong "[PERSON_NAME] [PERSON_NAME]" at bounding box center [360, 565] width 224 height 20
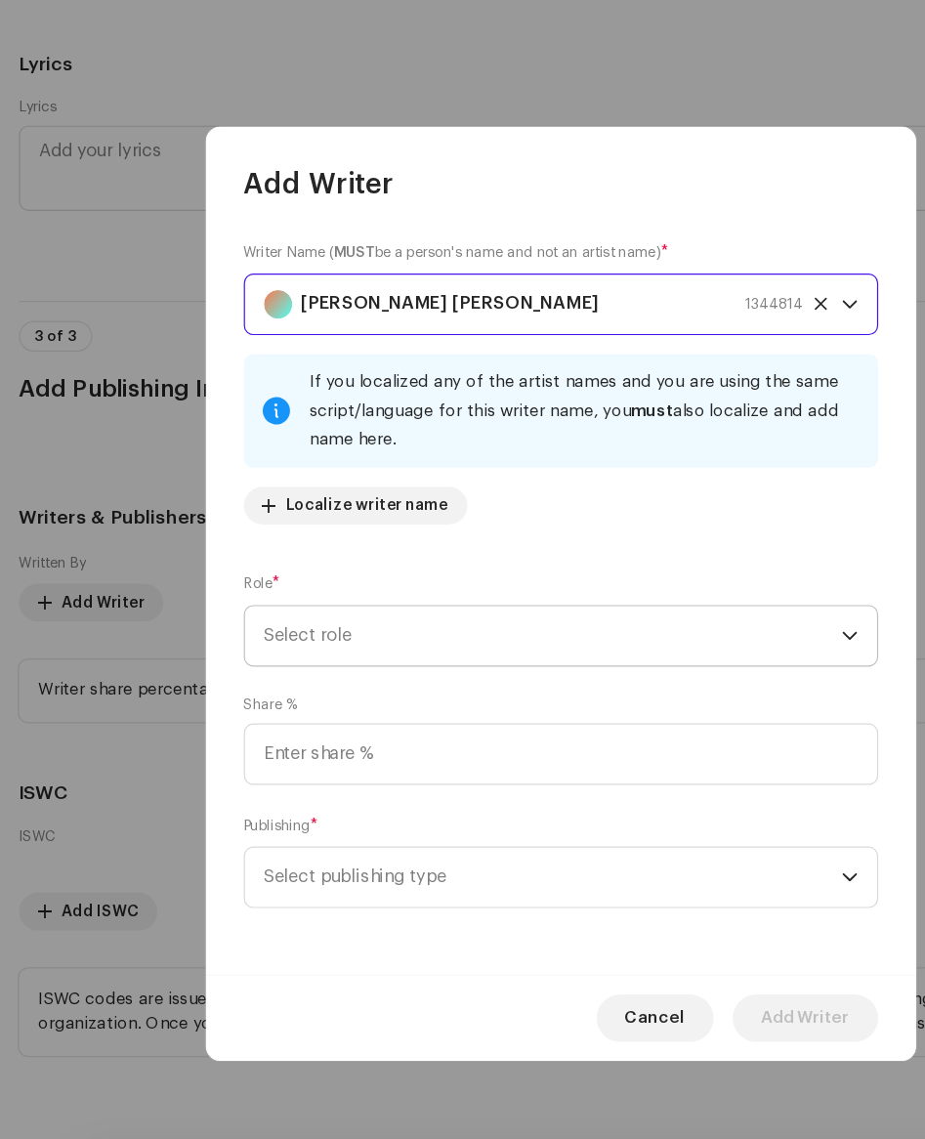
click at [302, 608] on span "Select role" at bounding box center [456, 604] width 477 height 49
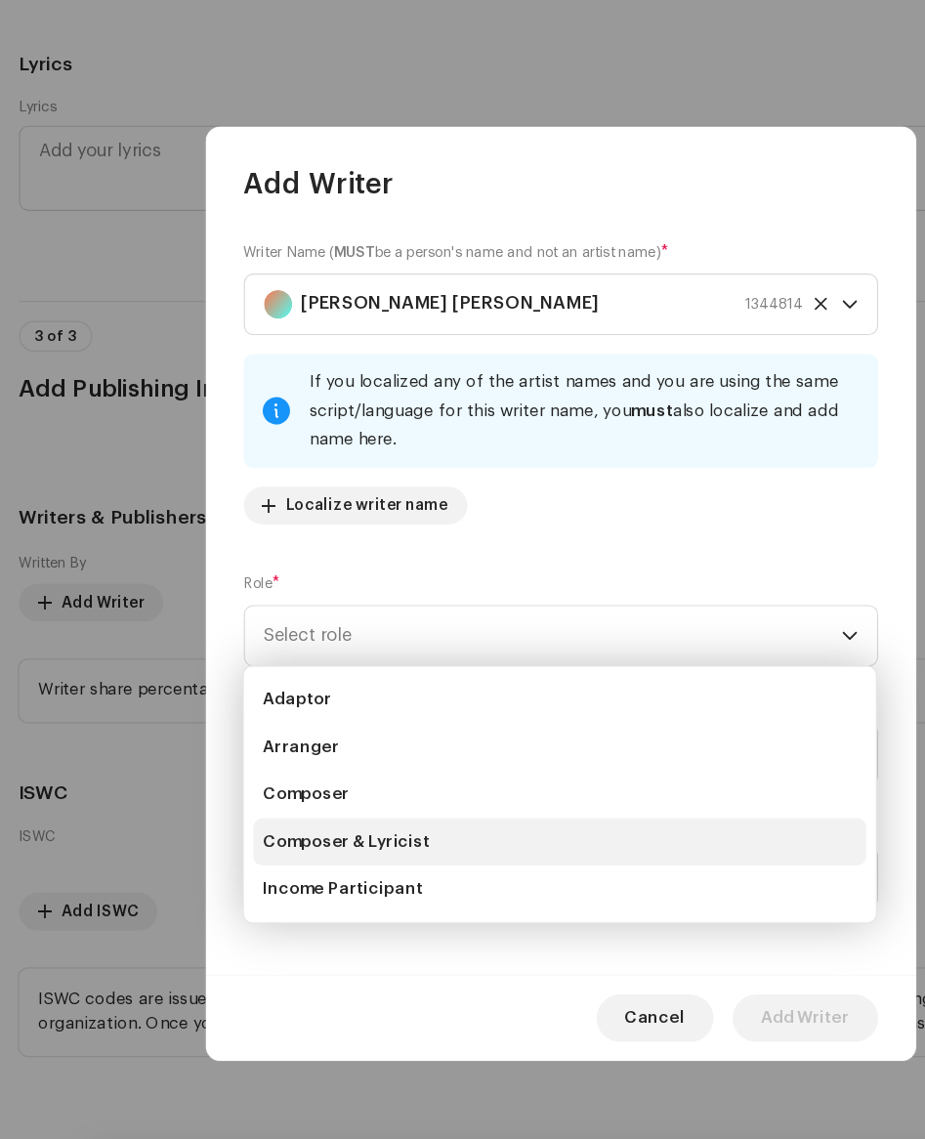
click at [317, 772] on span "Composer & Lyricist" at bounding box center [286, 775] width 138 height 20
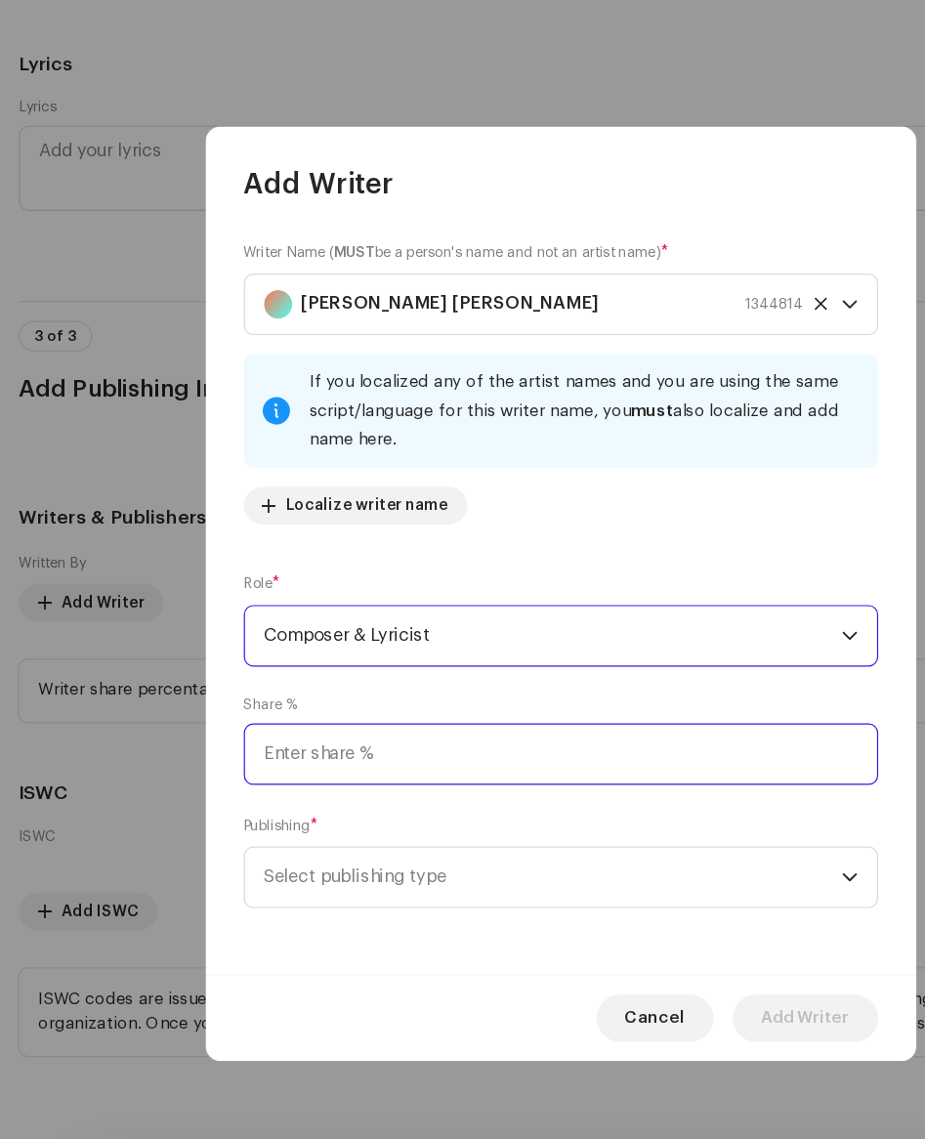
click at [294, 698] on input at bounding box center [462, 702] width 523 height 51
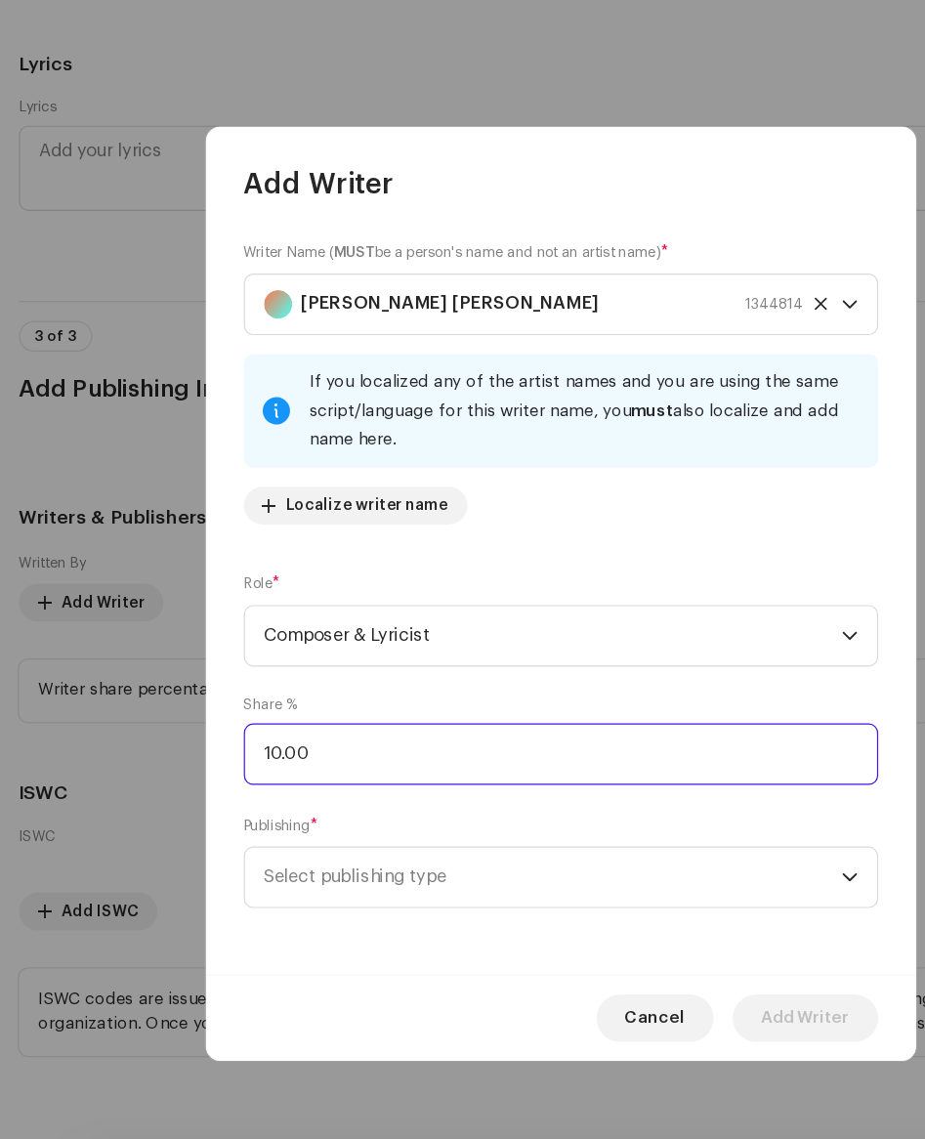
type input "100.00"
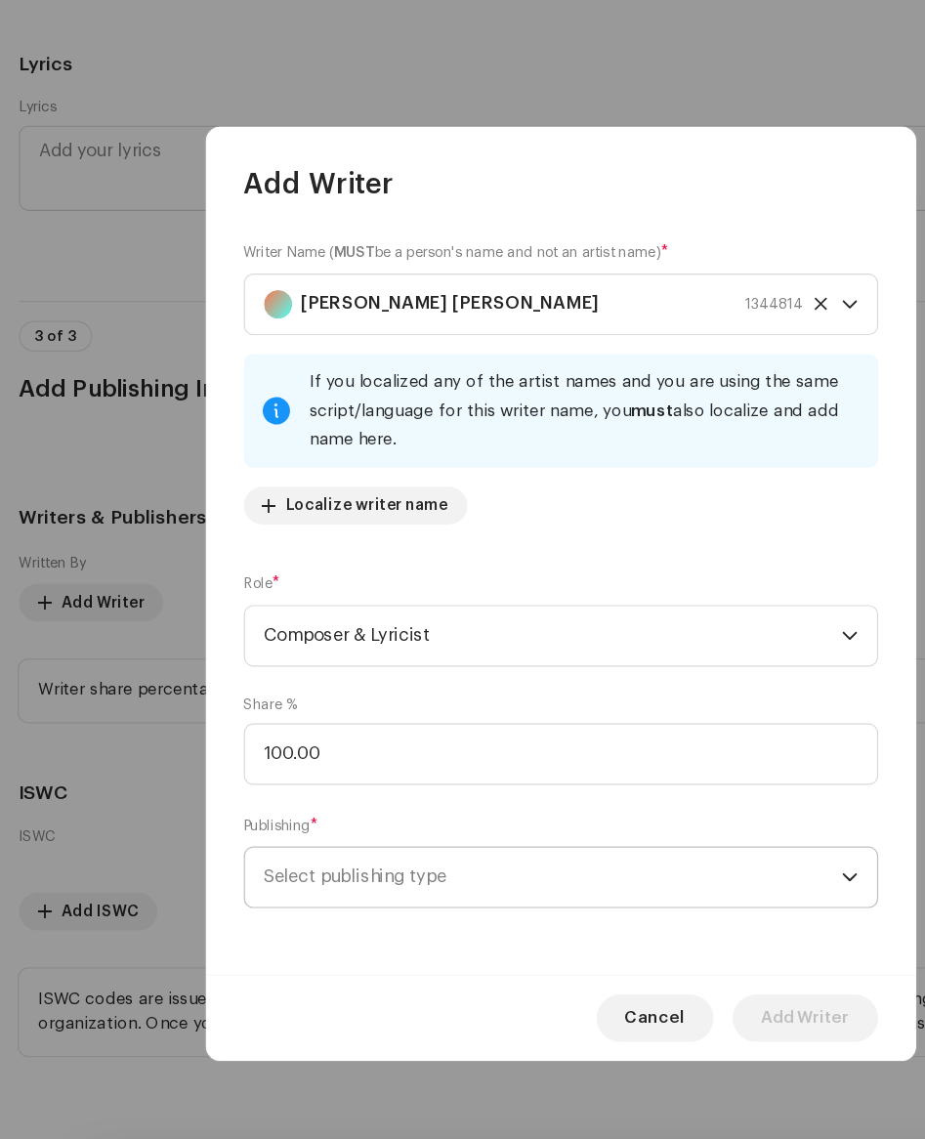
click at [309, 794] on span "Select publishing type" at bounding box center [456, 803] width 477 height 49
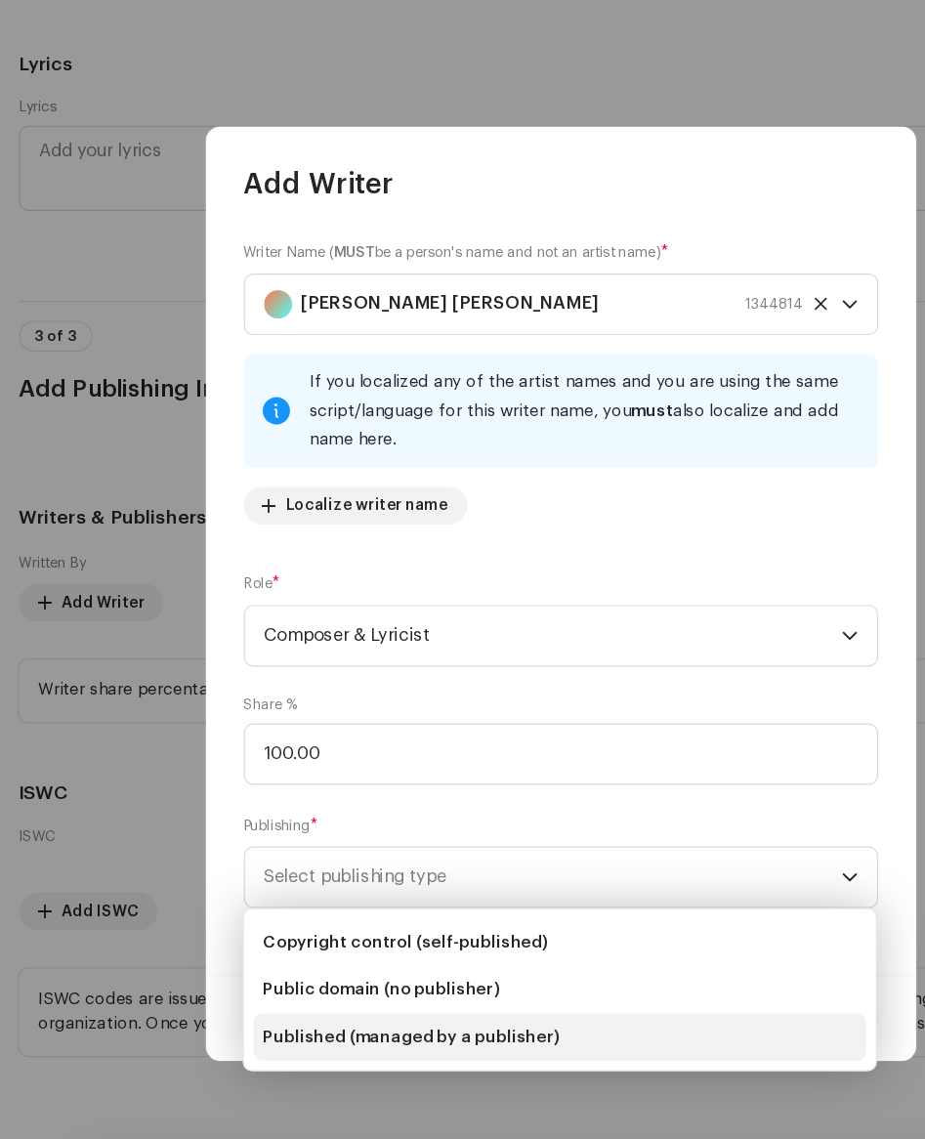
click at [317, 927] on span "Published (managed by a publisher)" at bounding box center [339, 936] width 244 height 20
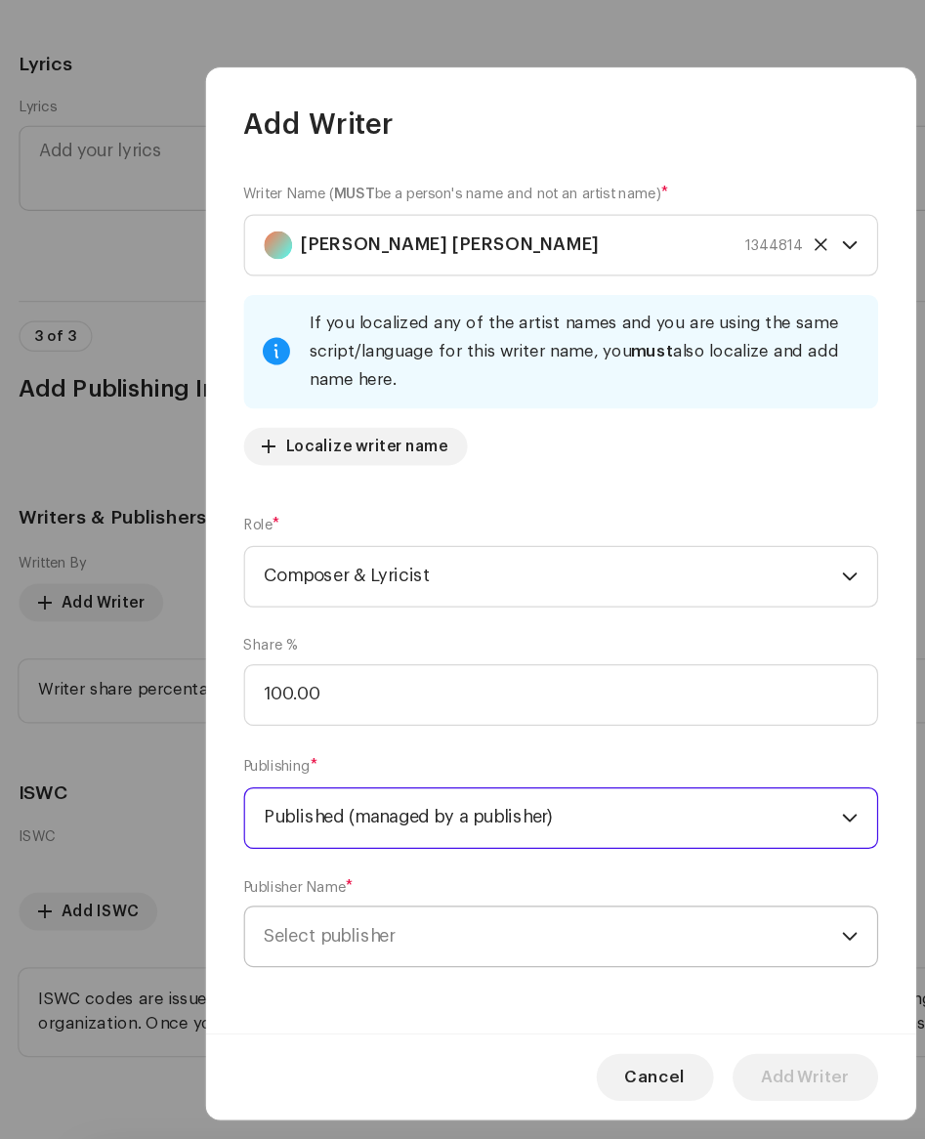
click at [330, 850] on span "Select publisher" at bounding box center [456, 852] width 477 height 49
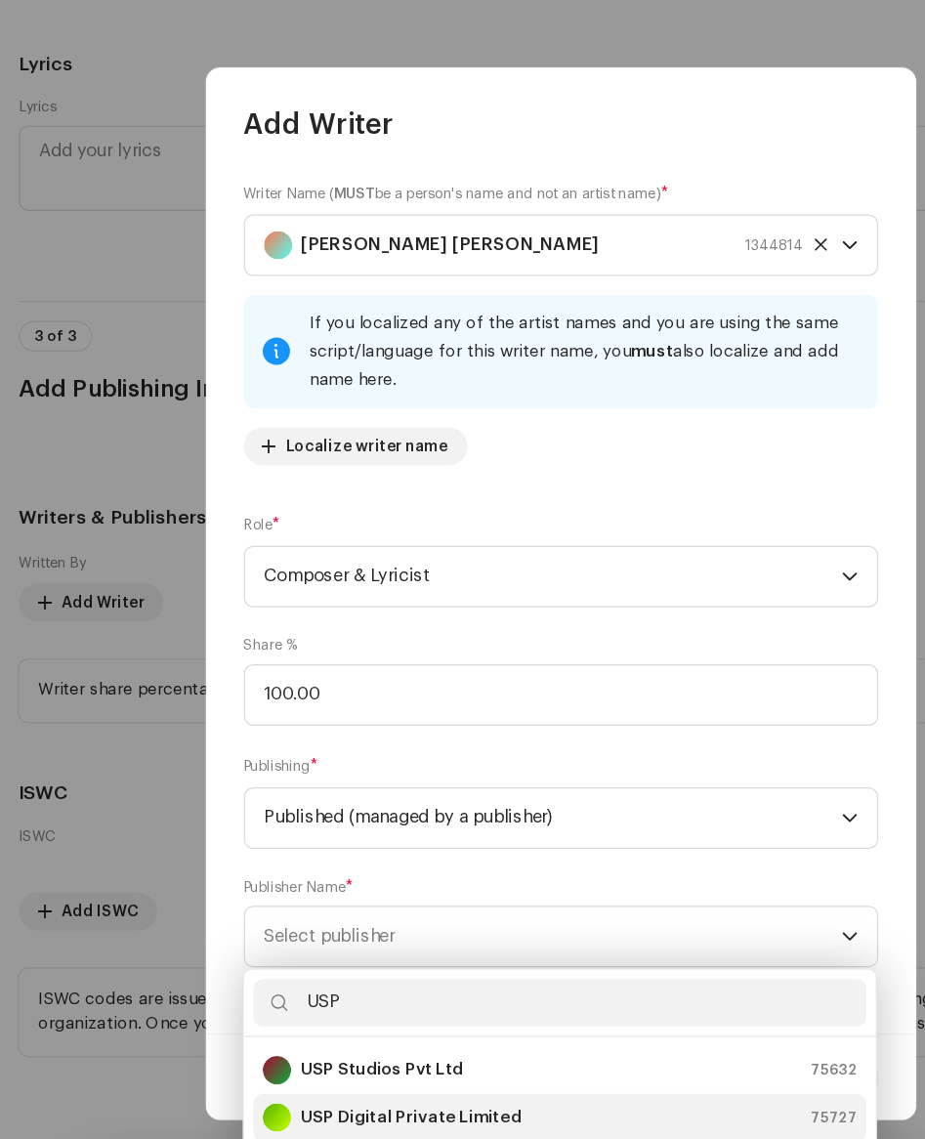
scroll to position [80, 0]
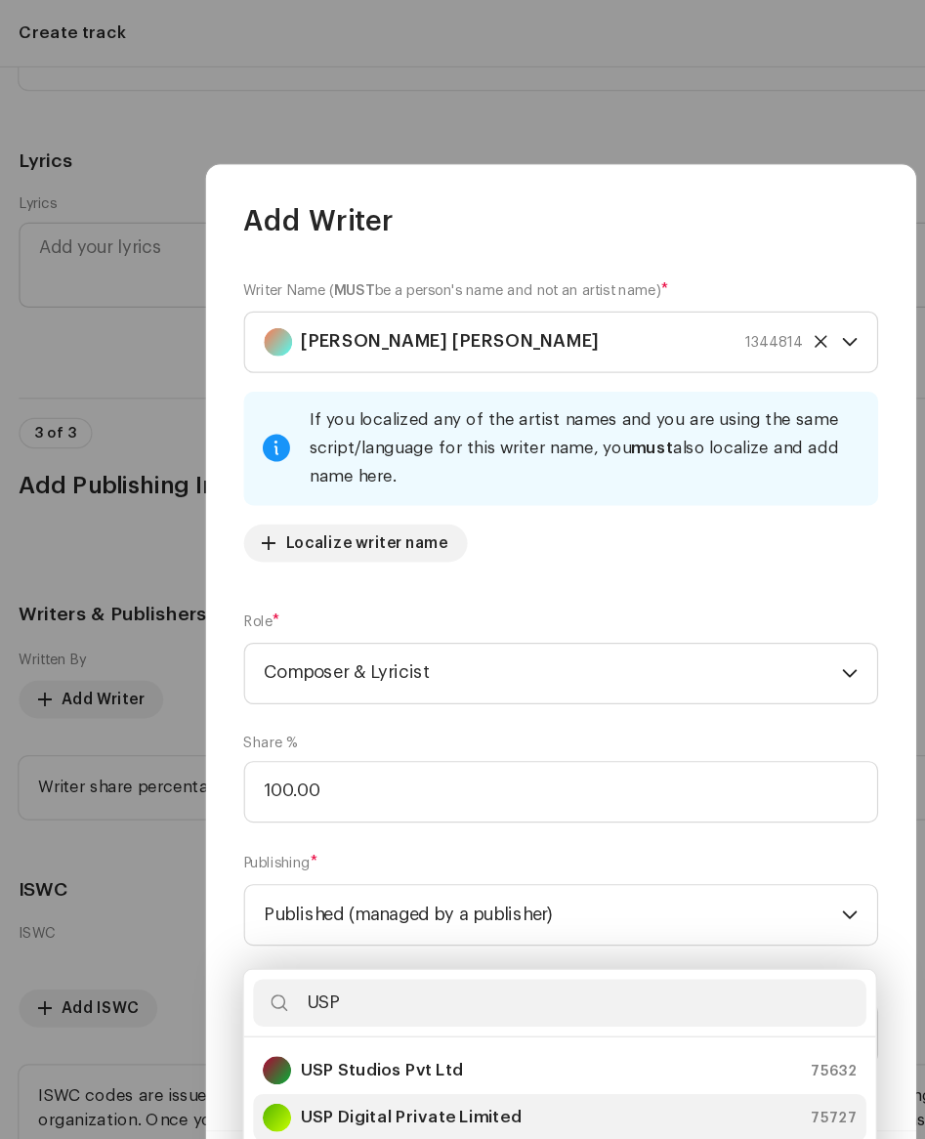
type input "USP"
click at [336, 914] on strong "USP Digital Private Limited" at bounding box center [339, 922] width 182 height 20
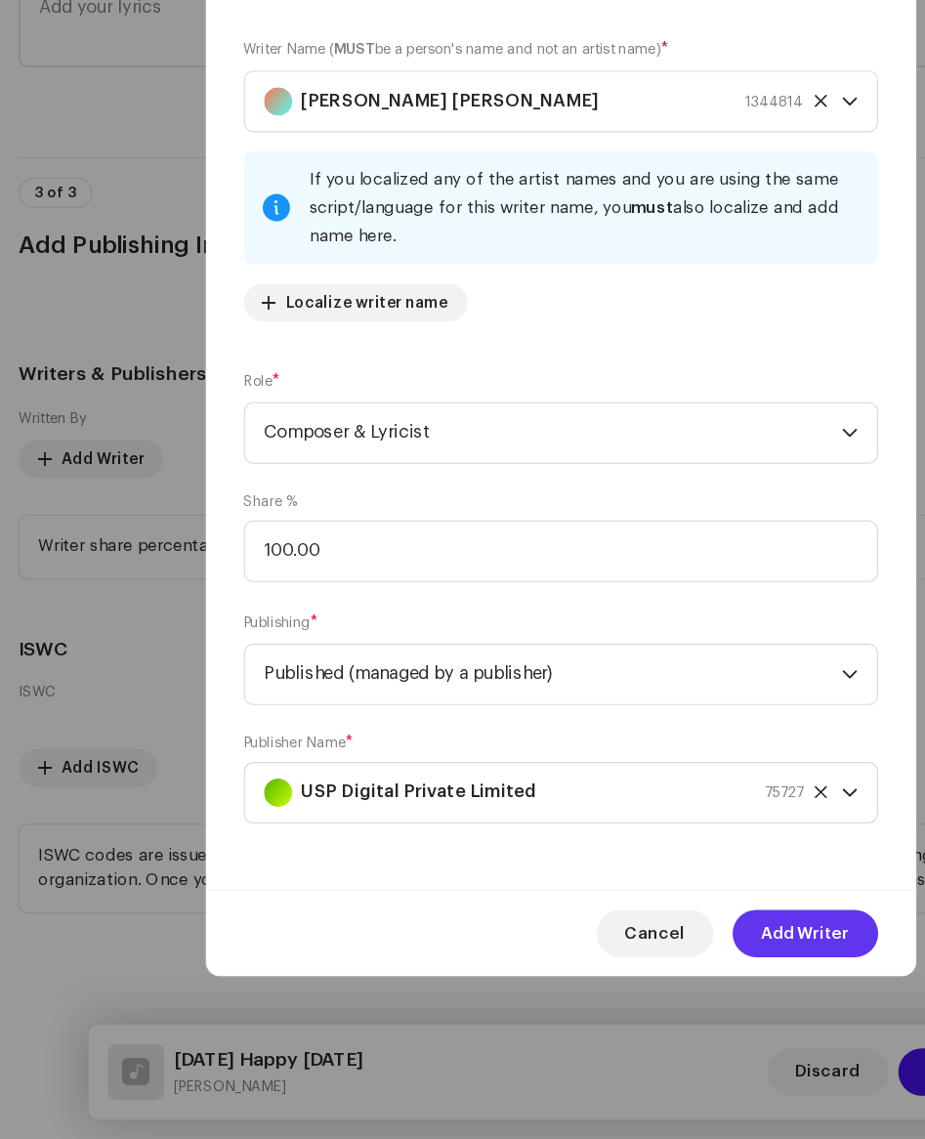
click at [653, 966] on span "Add Writer" at bounding box center [664, 968] width 73 height 39
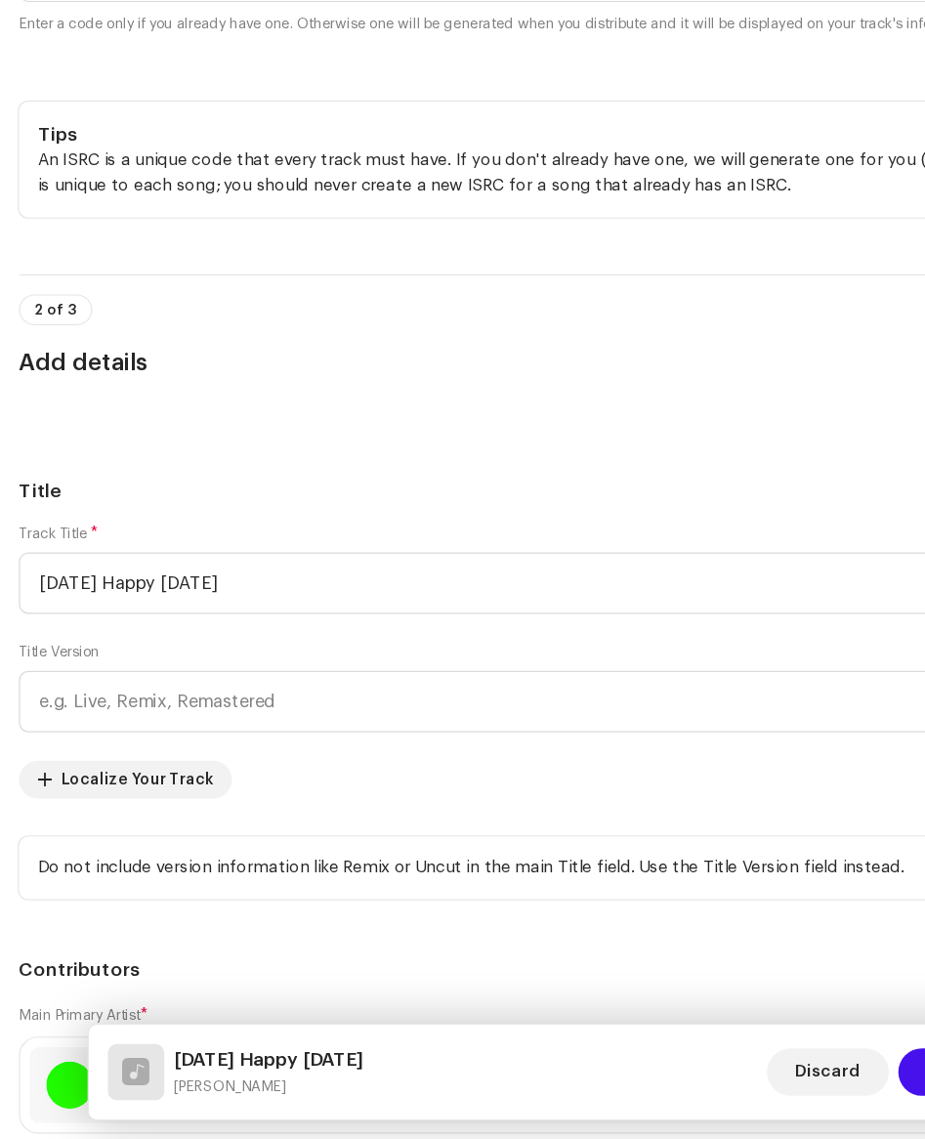
scroll to position [511, 0]
click at [87, 850] on span "Localize Your Track" at bounding box center [113, 840] width 125 height 39
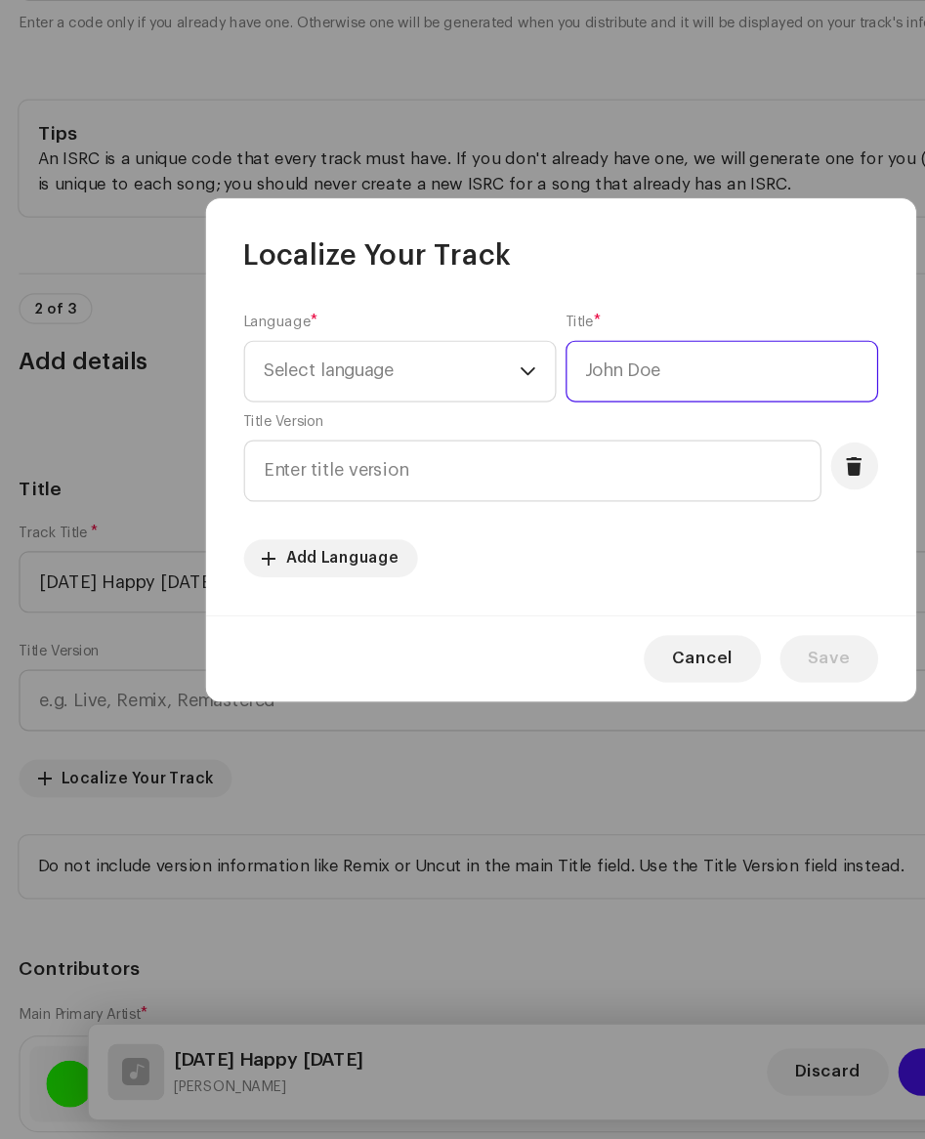
click at [499, 506] on input "text" at bounding box center [596, 505] width 258 height 51
paste input "दिवाली हैप्पी दिवाली"
type input "दिवाली हैप्पी दिवाली"
click at [439, 502] on icon "dropdown trigger" at bounding box center [436, 505] width 14 height 14
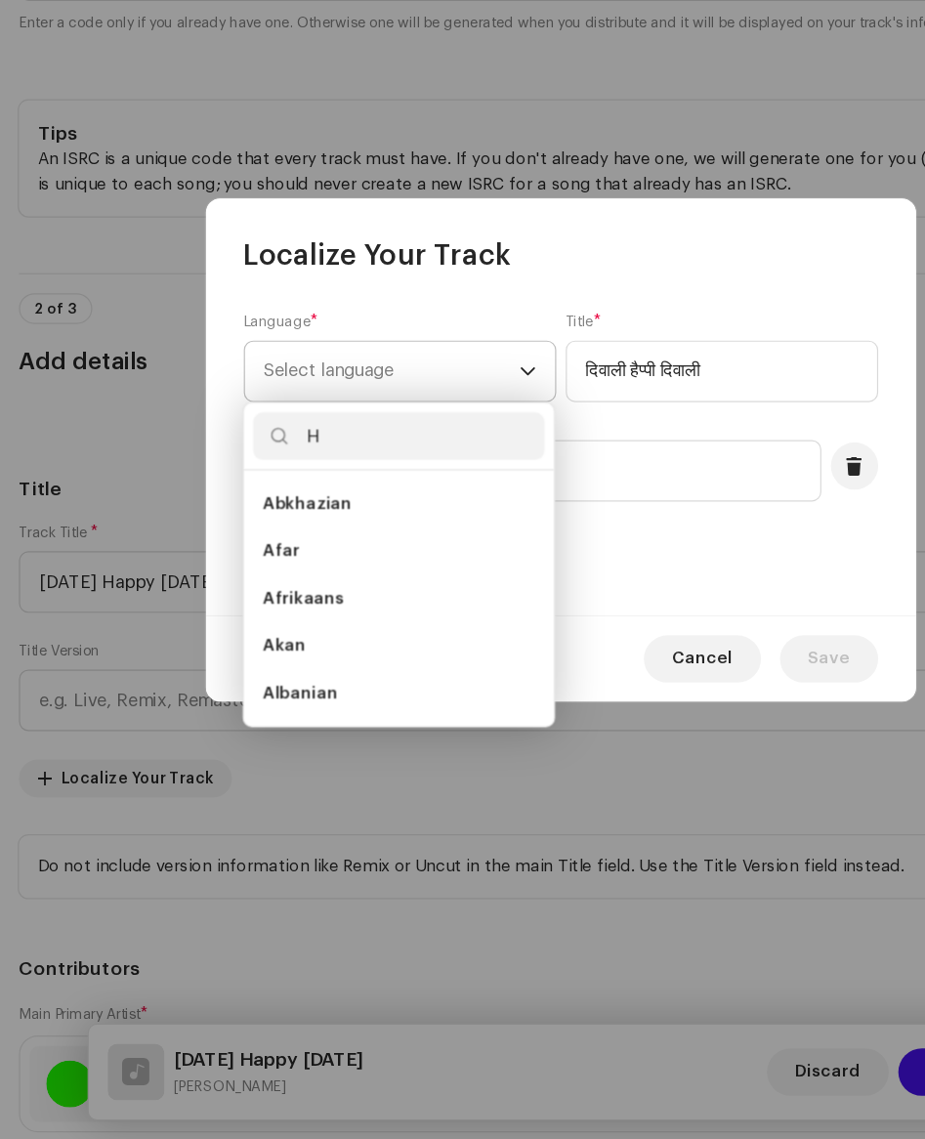
scroll to position [8, 0]
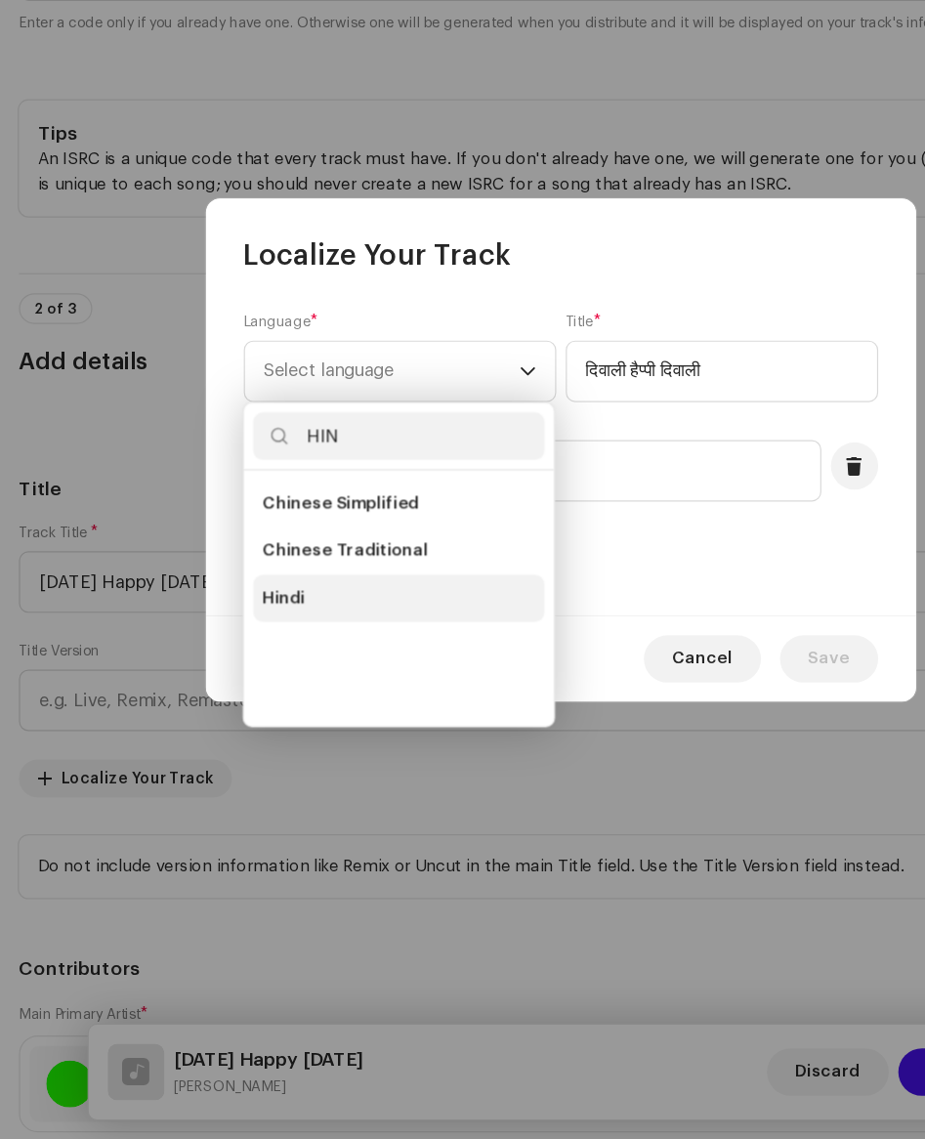
type input "HIN"
click at [292, 698] on li "Hindi" at bounding box center [329, 692] width 240 height 39
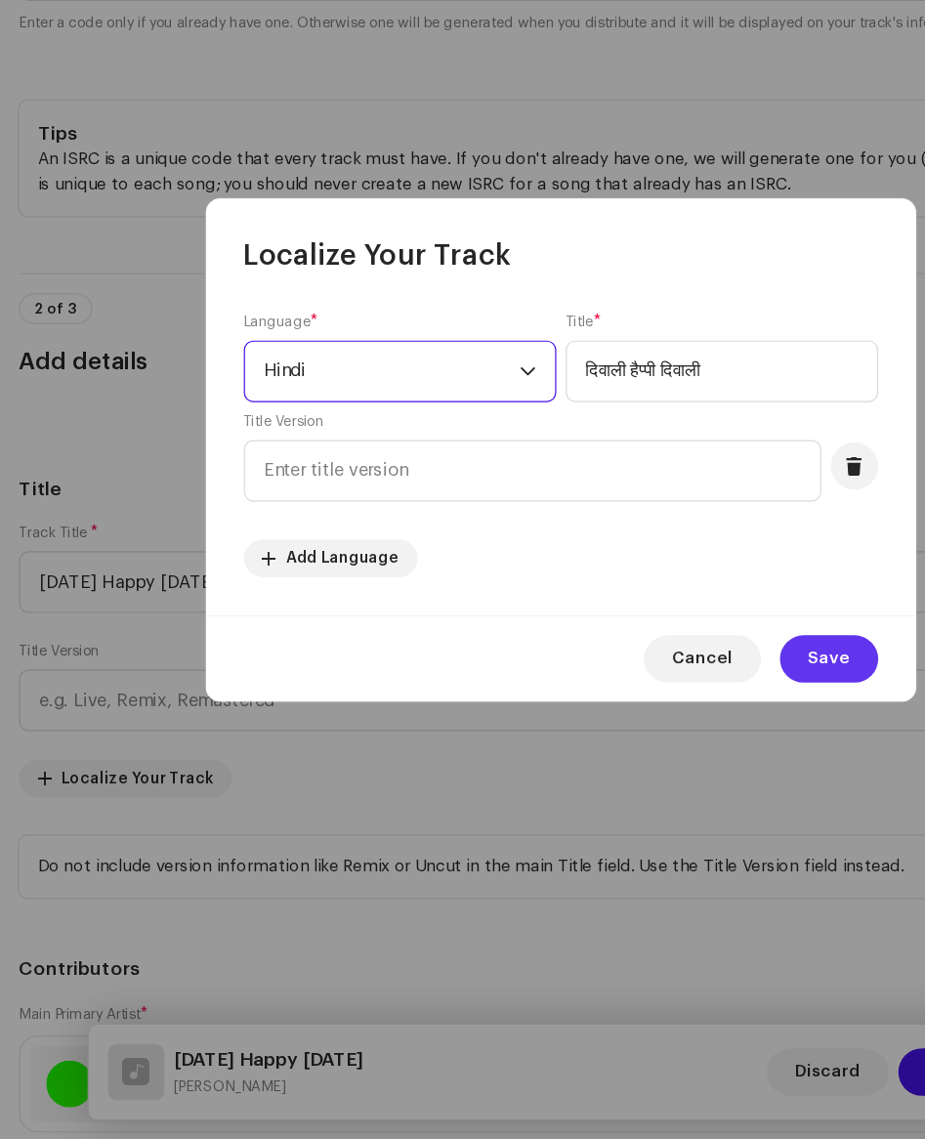
click at [672, 749] on span "Save" at bounding box center [684, 742] width 34 height 39
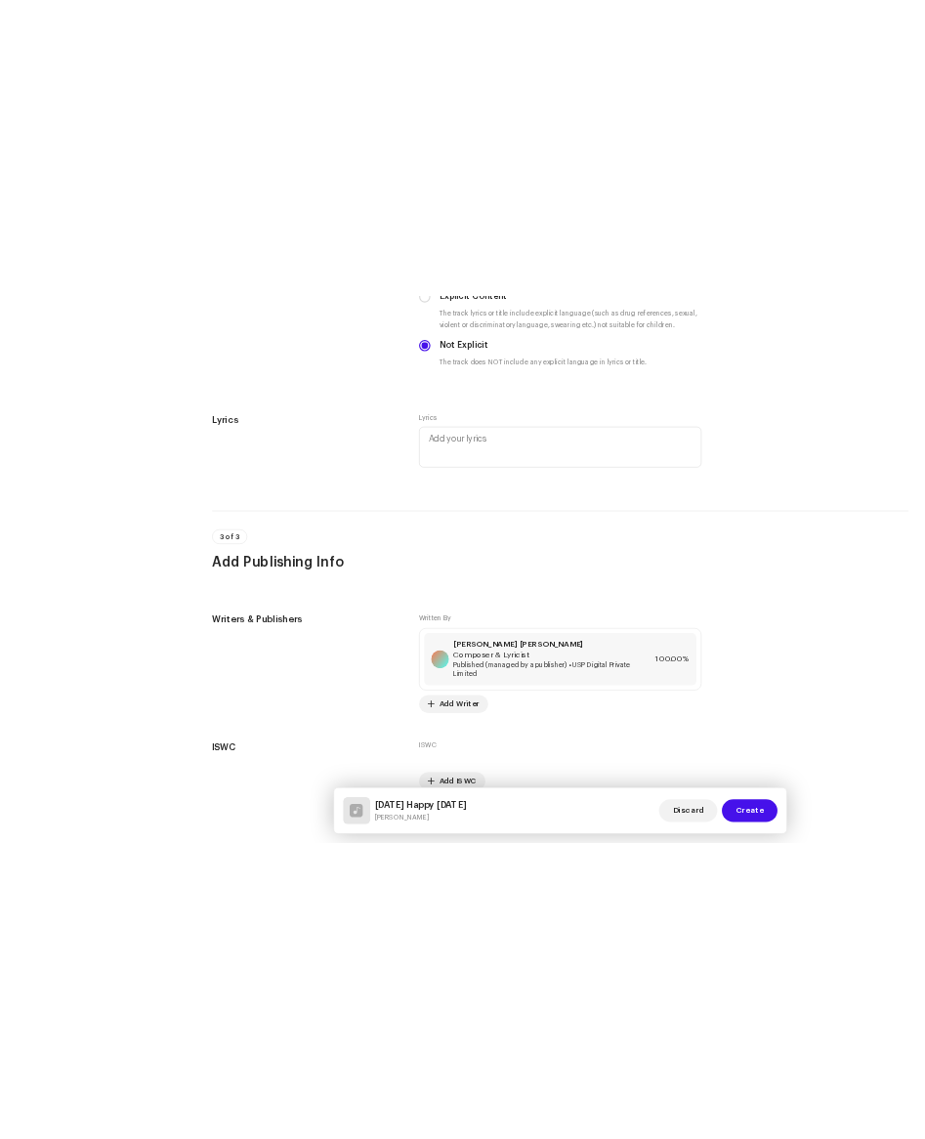
scroll to position [3384, 0]
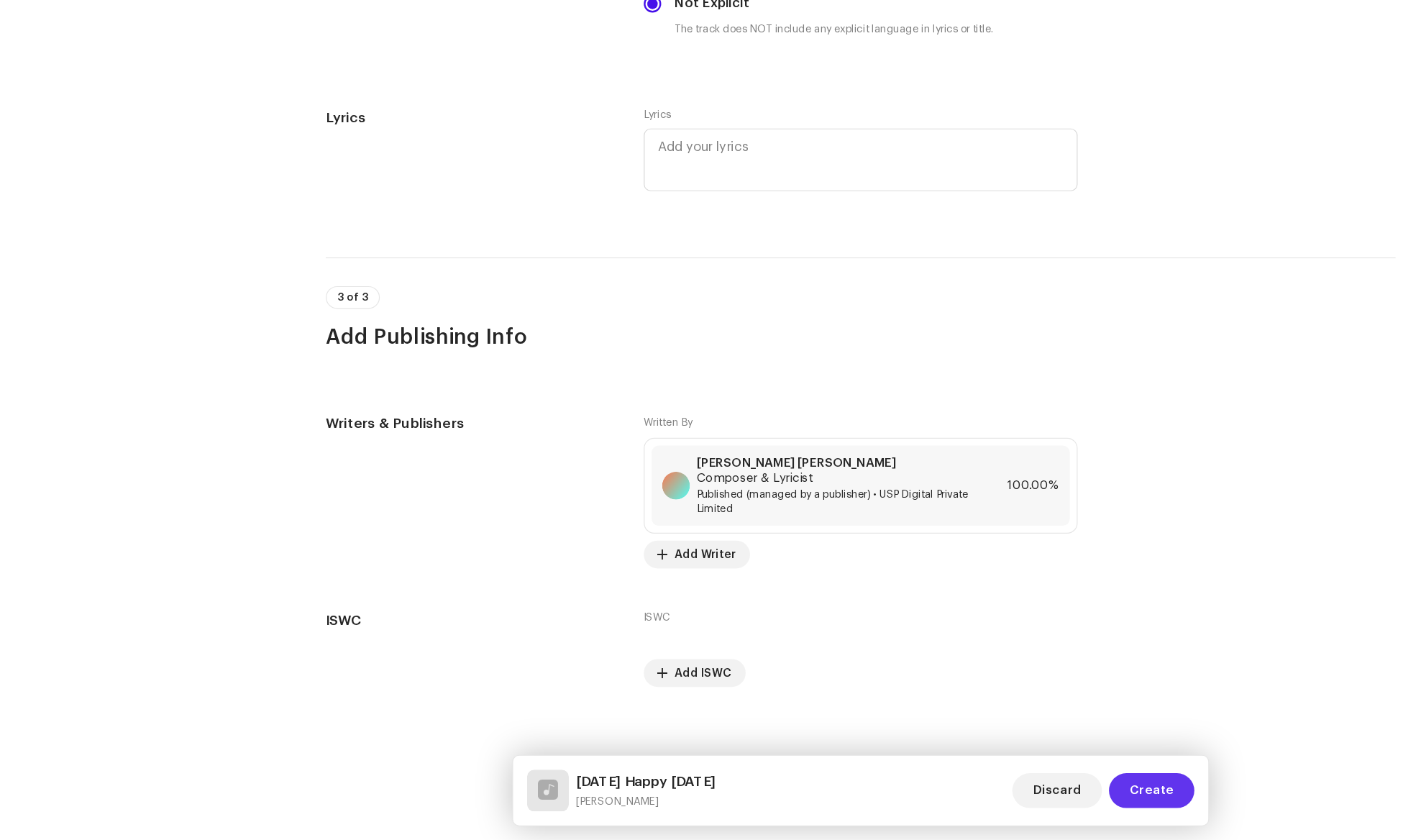
click at [951, 797] on span "Create" at bounding box center [951, 799] width 36 height 29
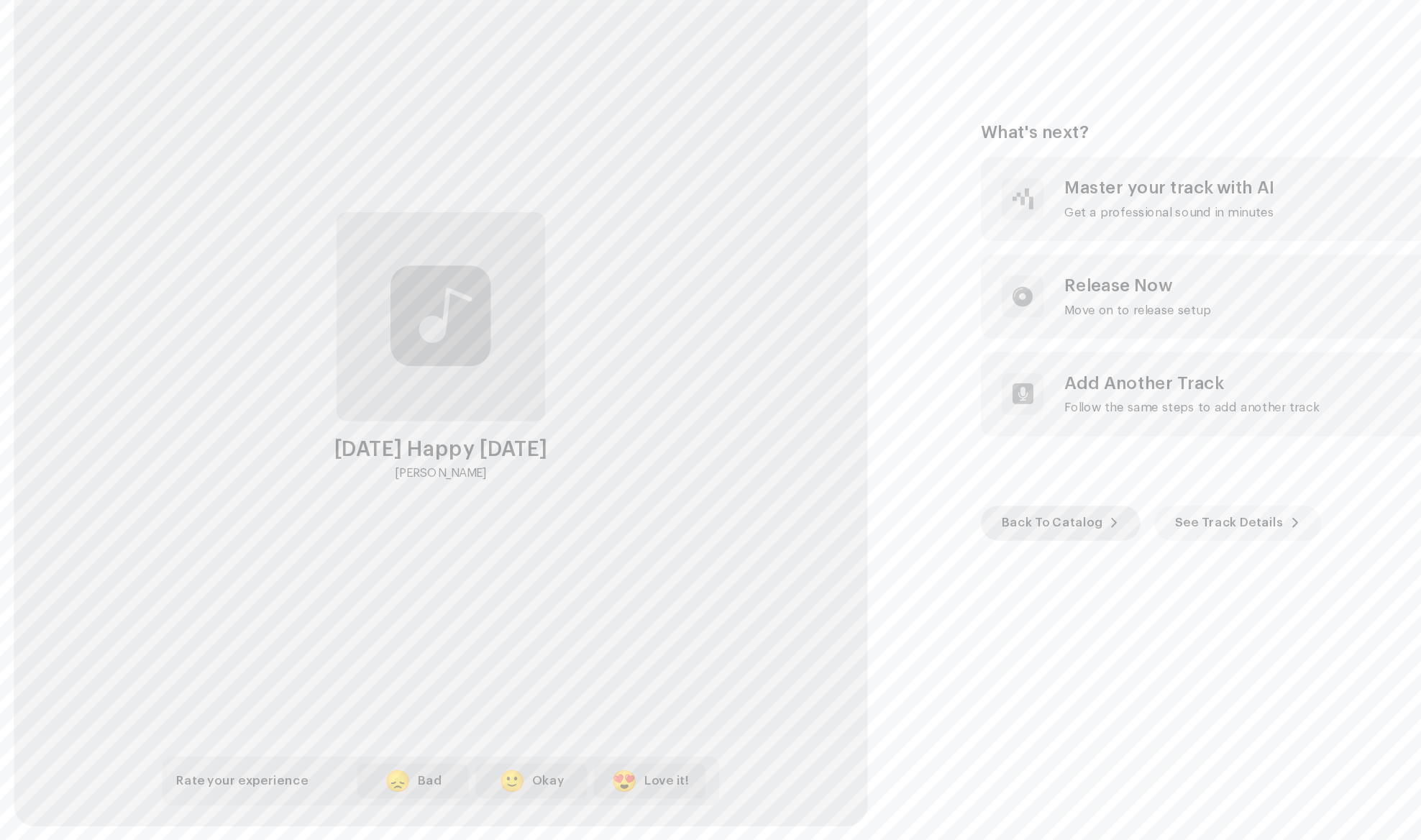
click at [872, 582] on span "Back To Catalog" at bounding box center [868, 578] width 82 height 29
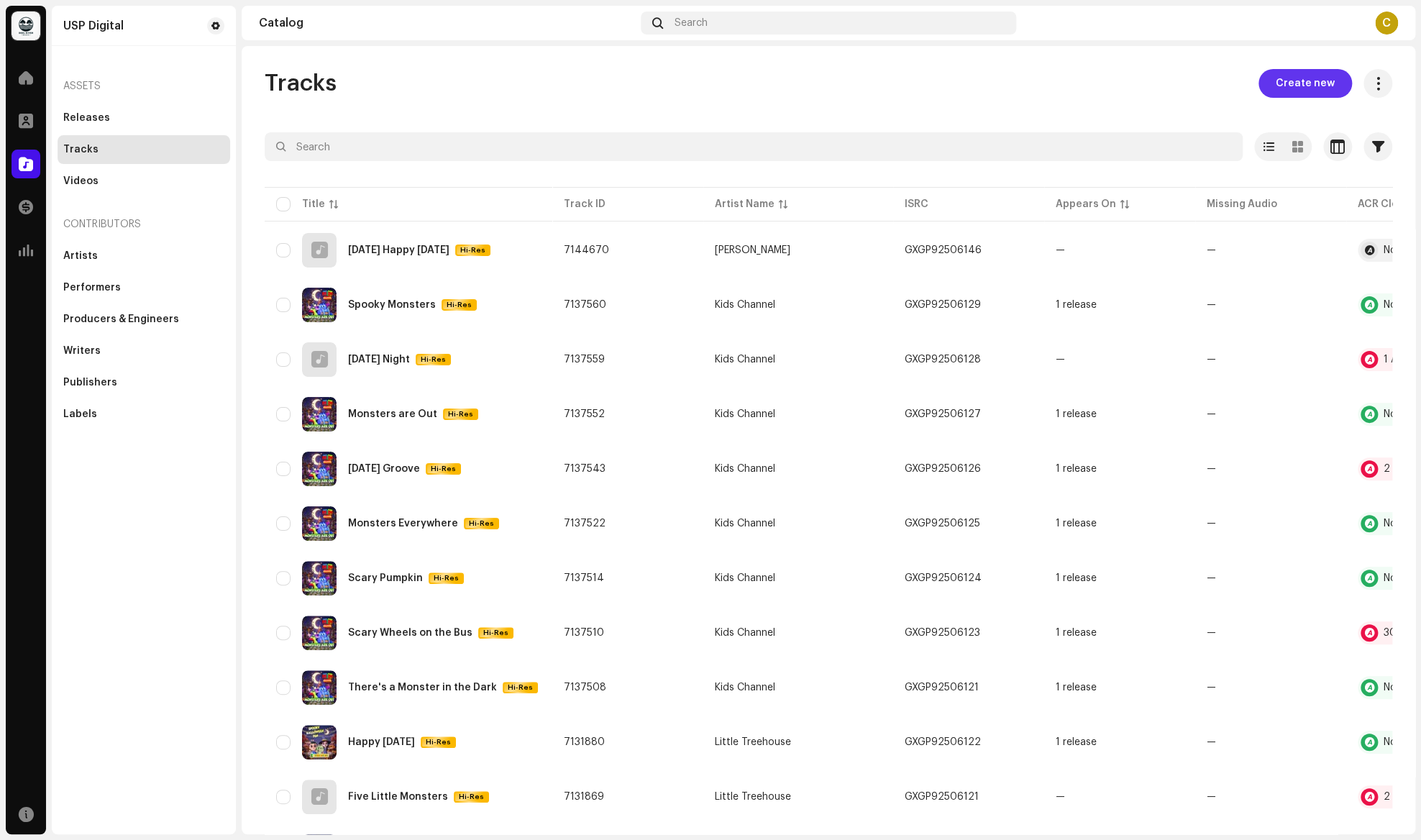
click at [1309, 84] on span "Create new" at bounding box center [1305, 83] width 59 height 29
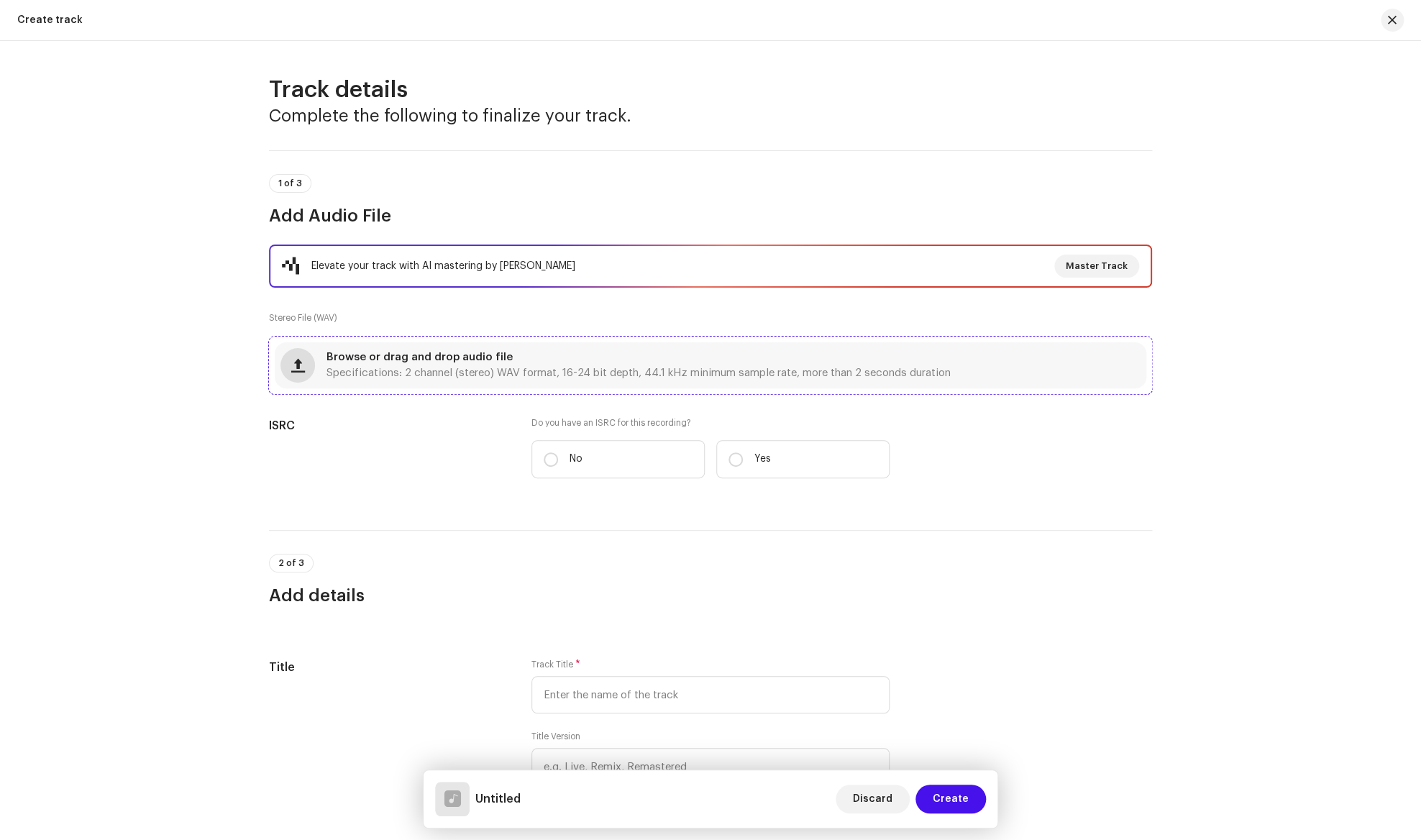
click at [306, 366] on button "button" at bounding box center [297, 365] width 35 height 35
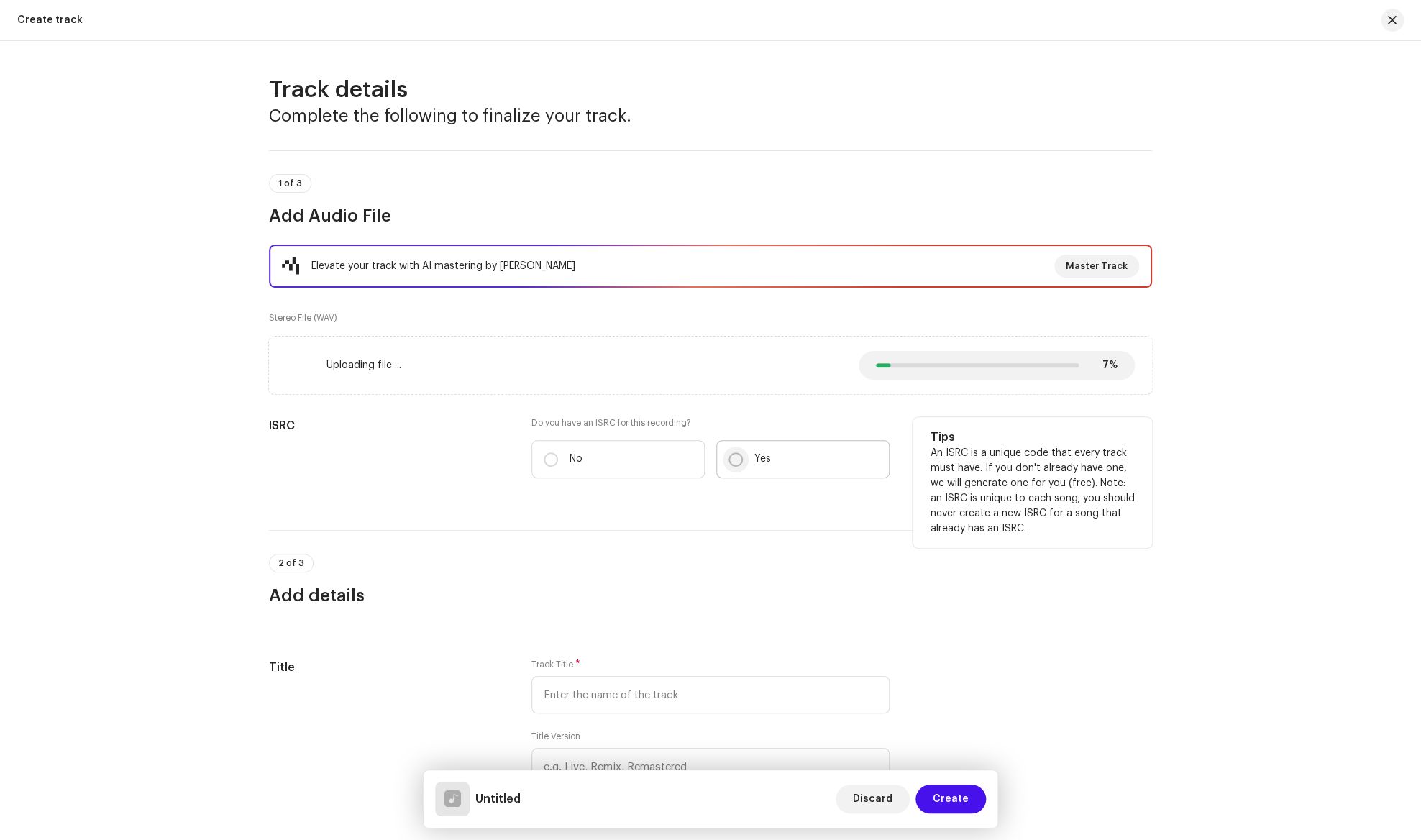
click at [730, 462] on input "Yes" at bounding box center [736, 459] width 15 height 15
radio input "true"
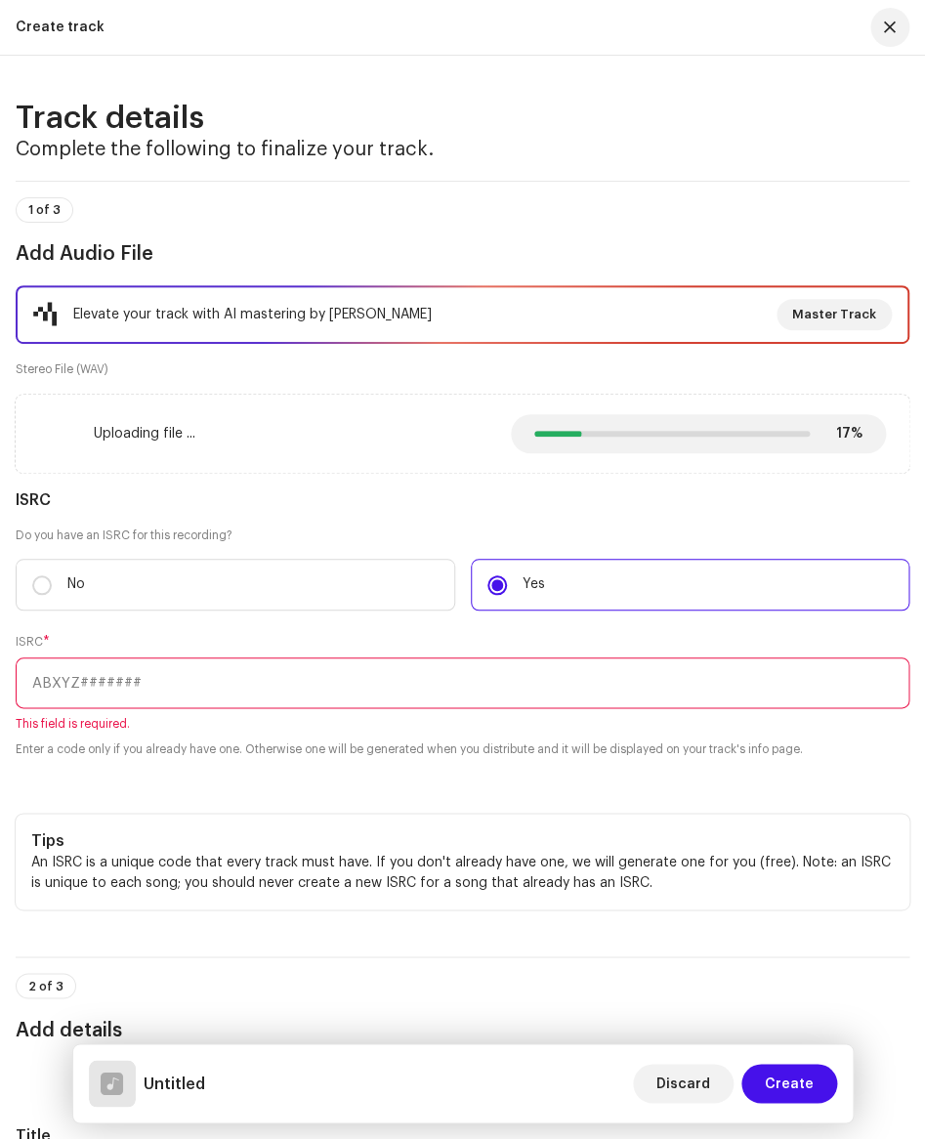
click at [105, 677] on input "text" at bounding box center [463, 682] width 894 height 51
paste input "GXGP92506133"
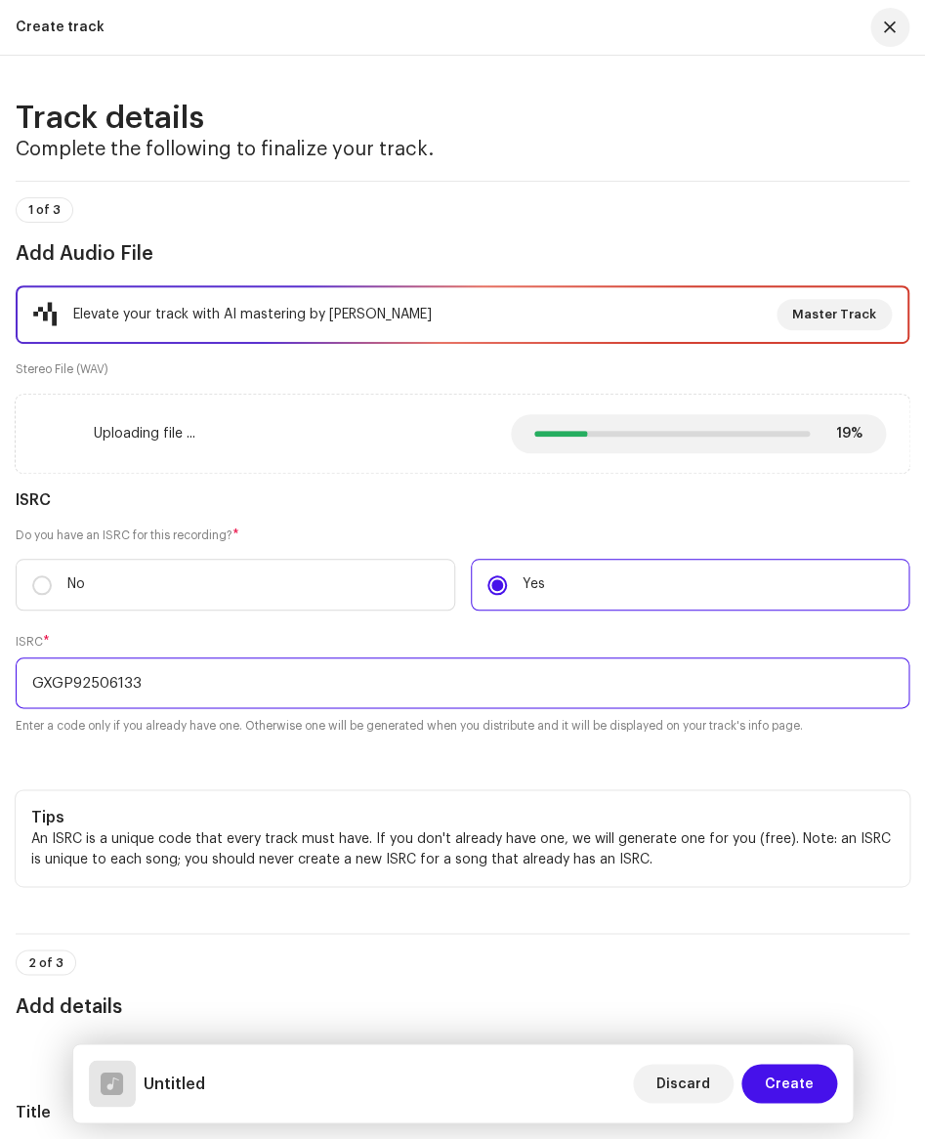
type input "GXGP92506133"
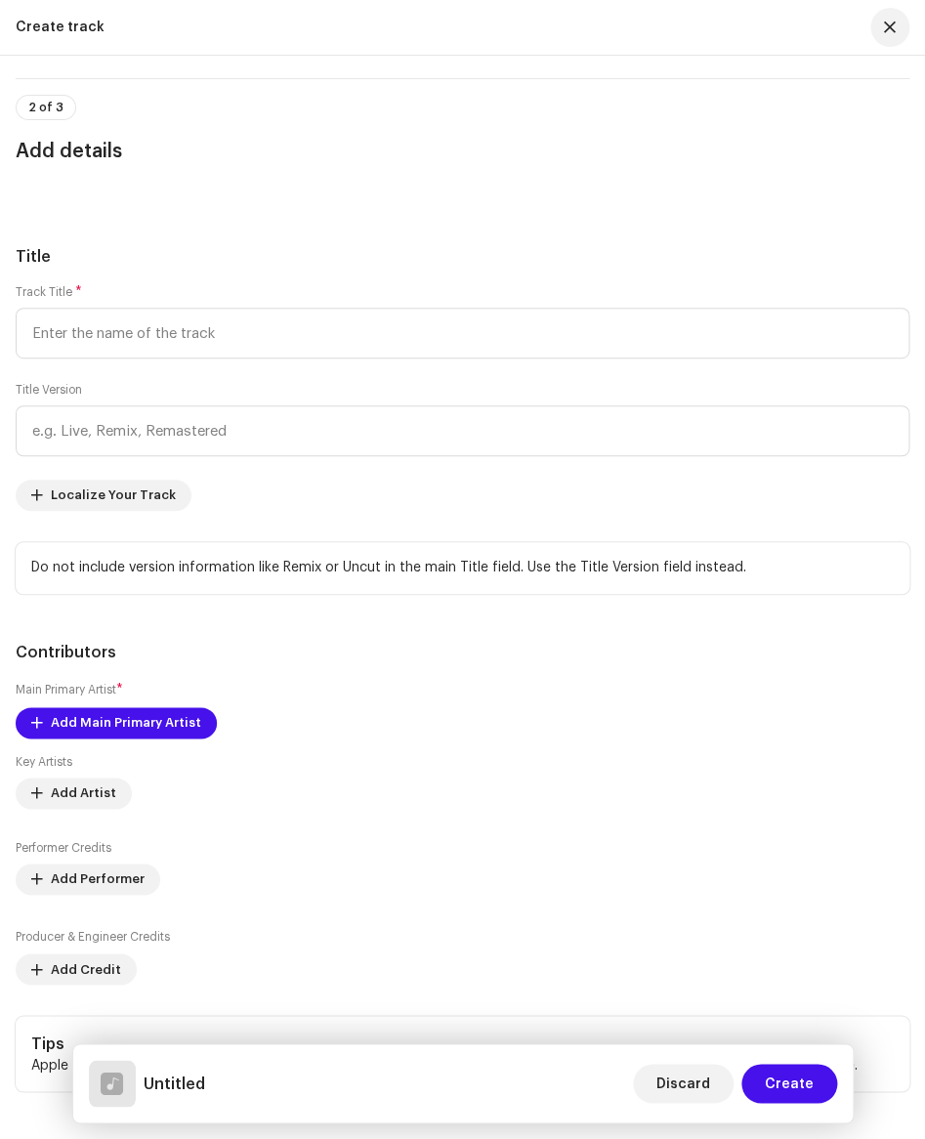
scroll to position [856, 0]
click at [107, 486] on span "Localize Your Track" at bounding box center [113, 494] width 125 height 39
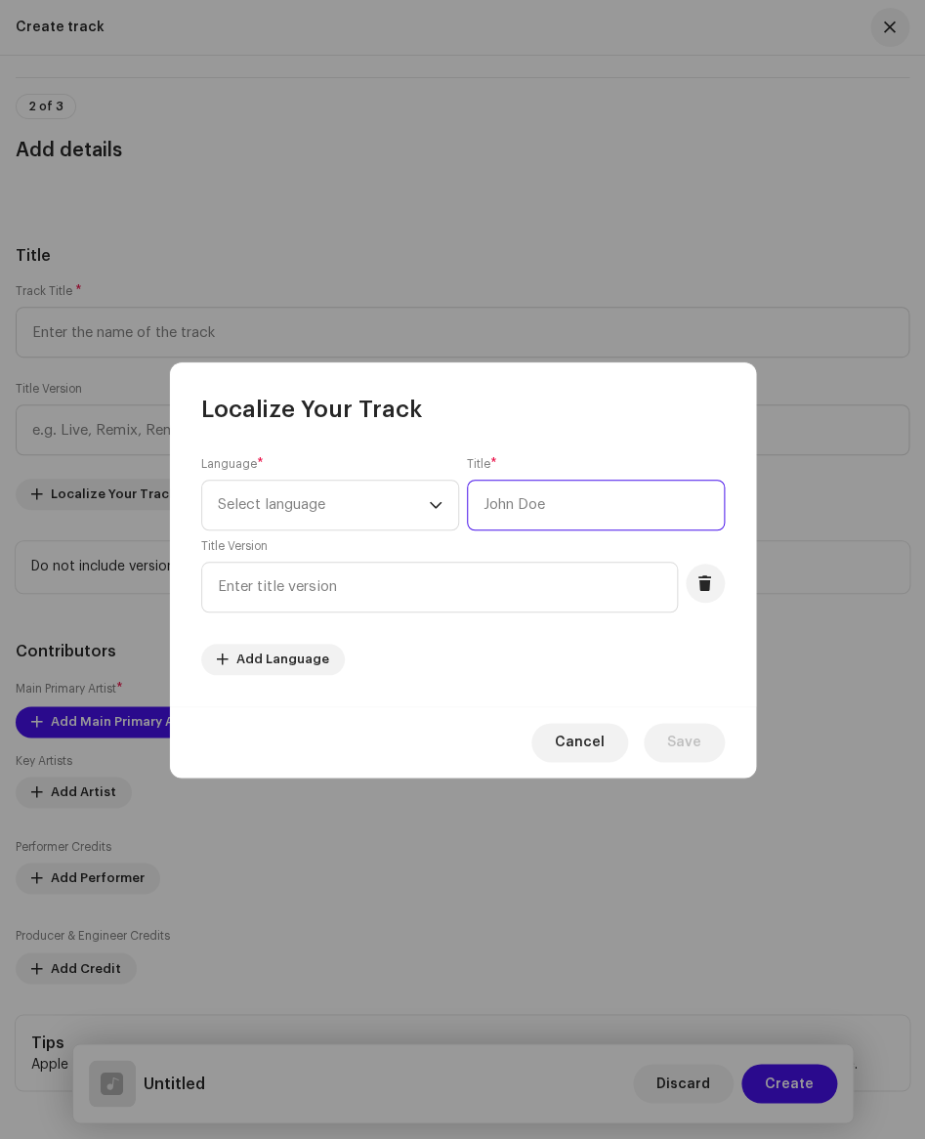
click at [503, 503] on input "text" at bounding box center [596, 505] width 258 height 51
paste input "शुभ दीपावली"
type input "शुभ दीपावली"
click at [434, 506] on icon "dropdown trigger" at bounding box center [436, 505] width 14 height 14
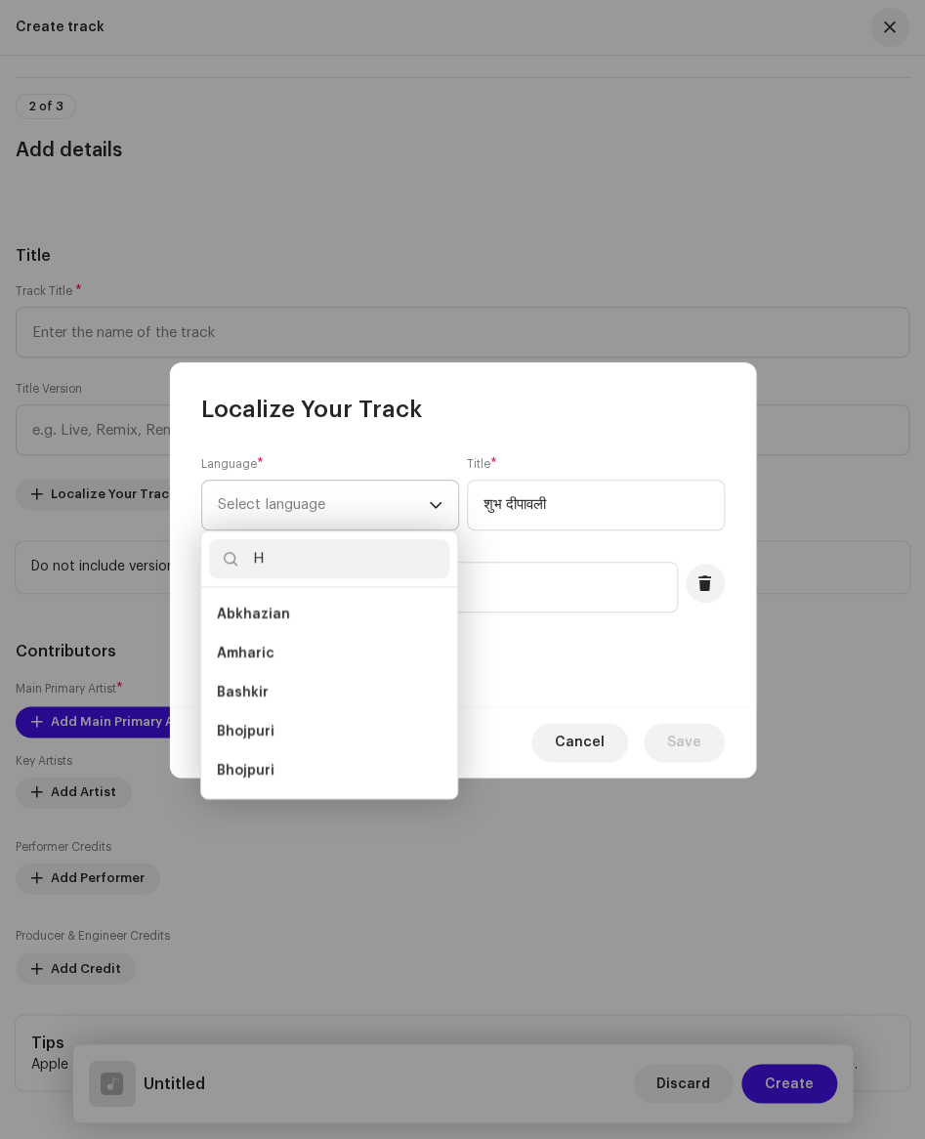
scroll to position [8, 0]
type input "HIND"
click at [331, 608] on li "Hindi" at bounding box center [329, 614] width 240 height 39
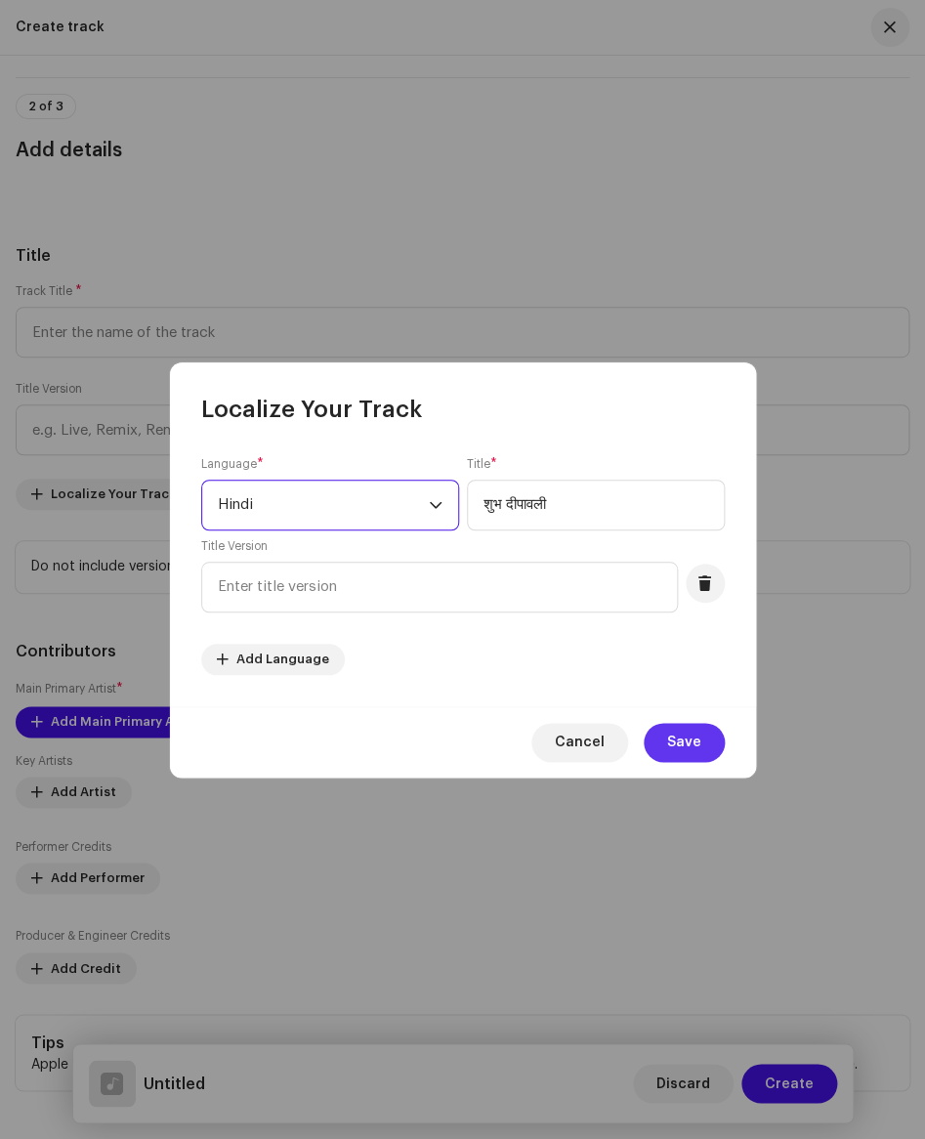
click at [660, 744] on button "Save" at bounding box center [684, 742] width 81 height 39
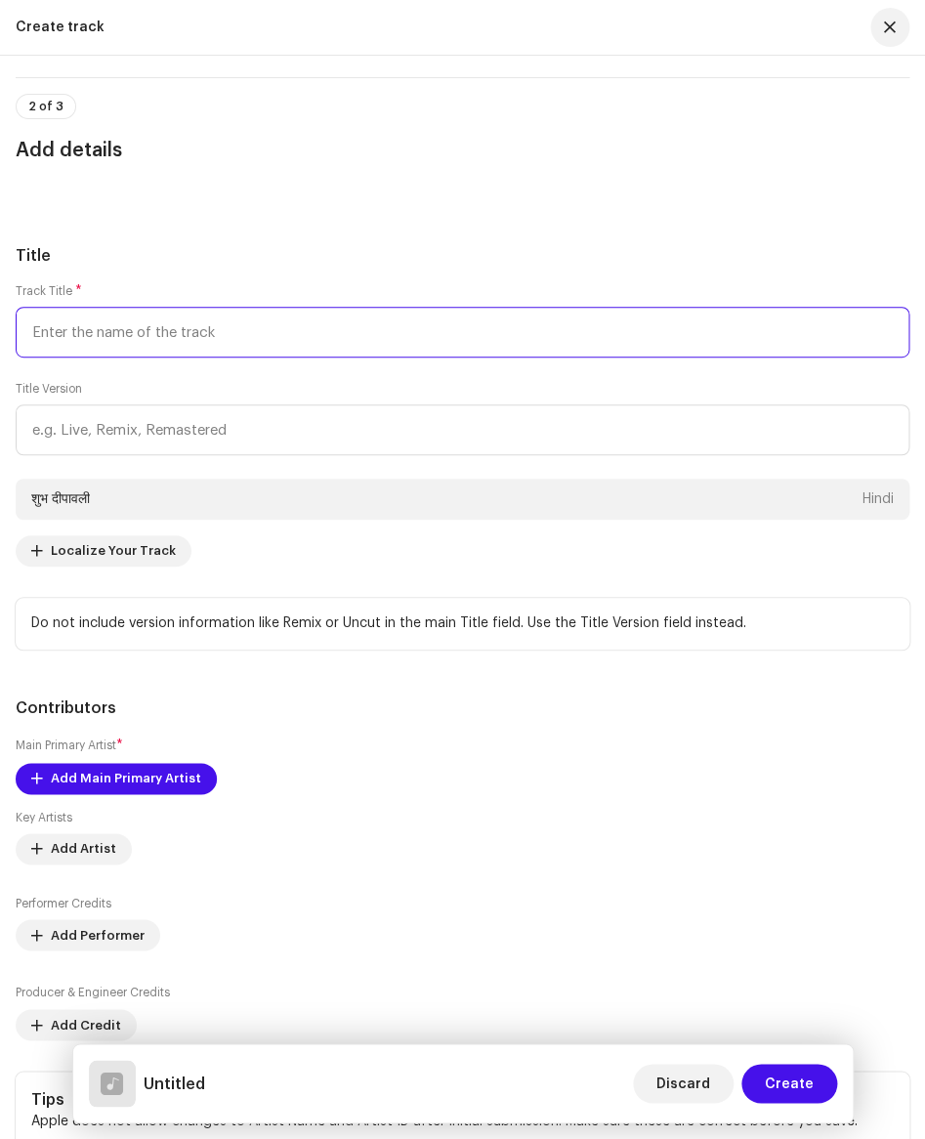
click at [118, 339] on input "text" at bounding box center [463, 332] width 894 height 51
paste input "Shubh Deepawali"
type input "Shubh Deepawali"
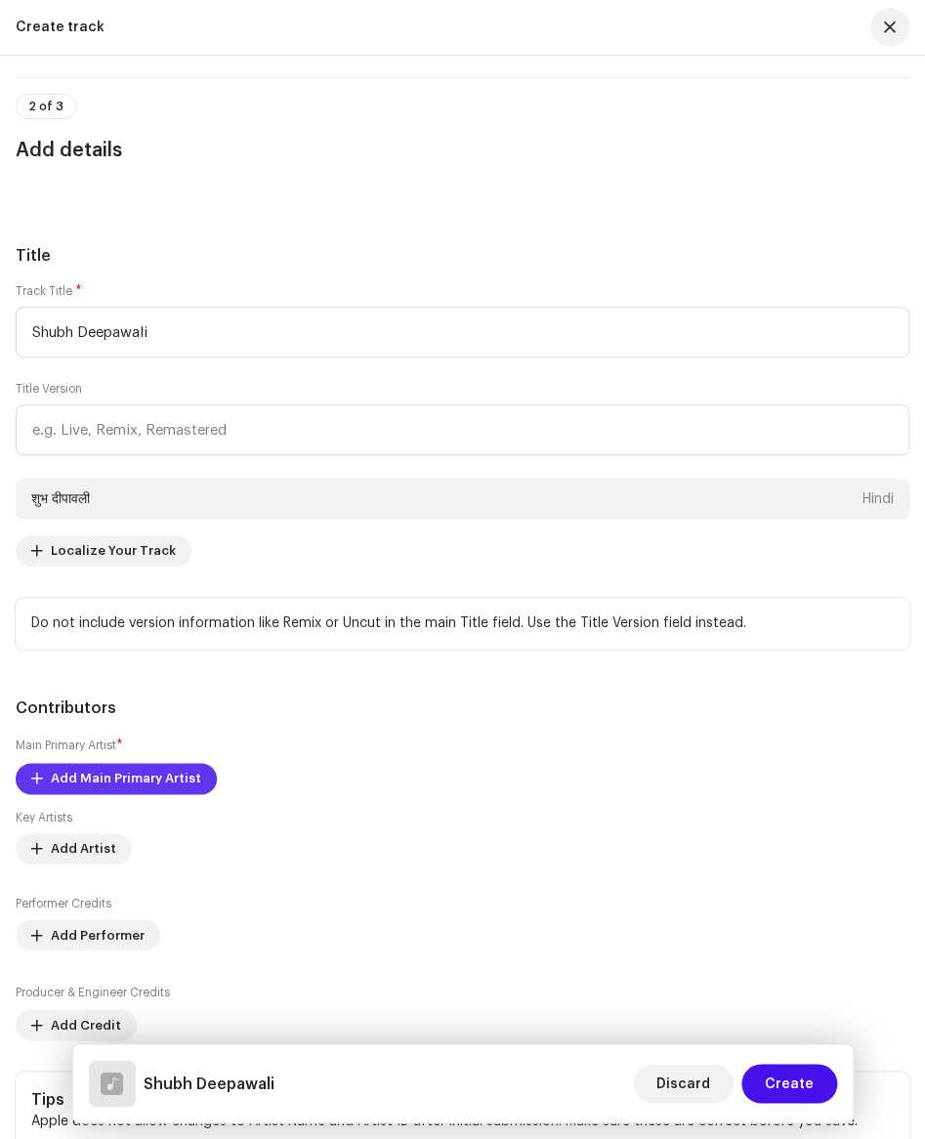
click at [149, 783] on span "Add Main Primary Artist" at bounding box center [126, 778] width 150 height 39
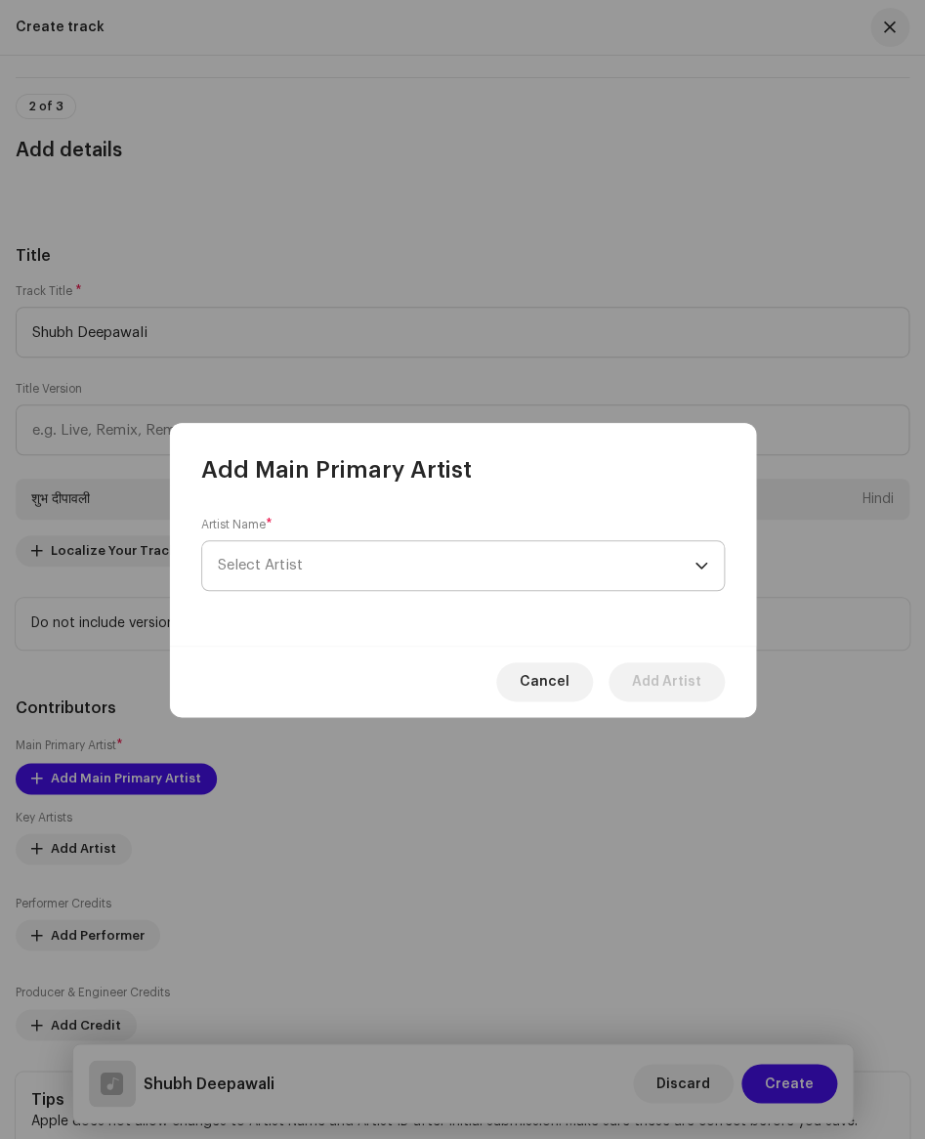
click at [336, 564] on span "Select Artist" at bounding box center [456, 565] width 477 height 49
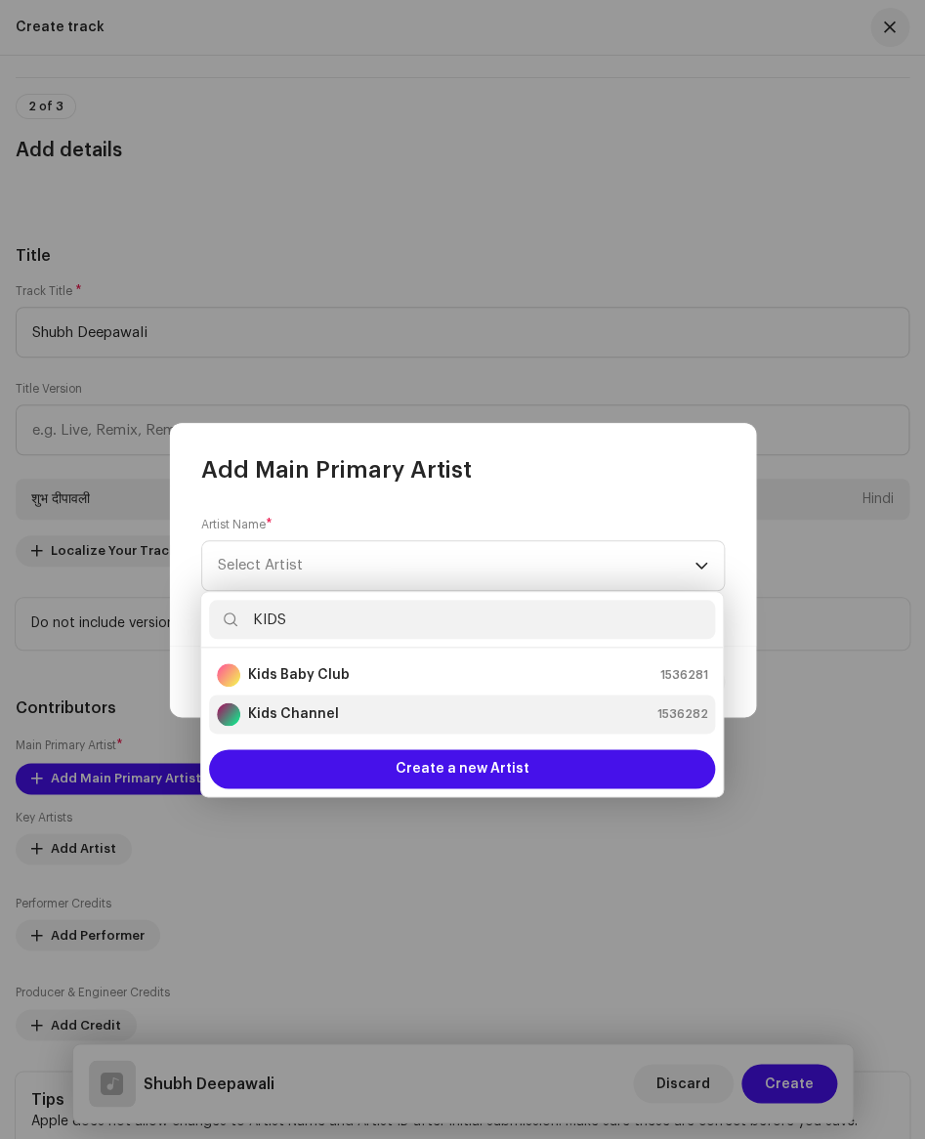
type input "KIDS"
click at [332, 704] on strong "Kids Channel" at bounding box center [293, 714] width 91 height 20
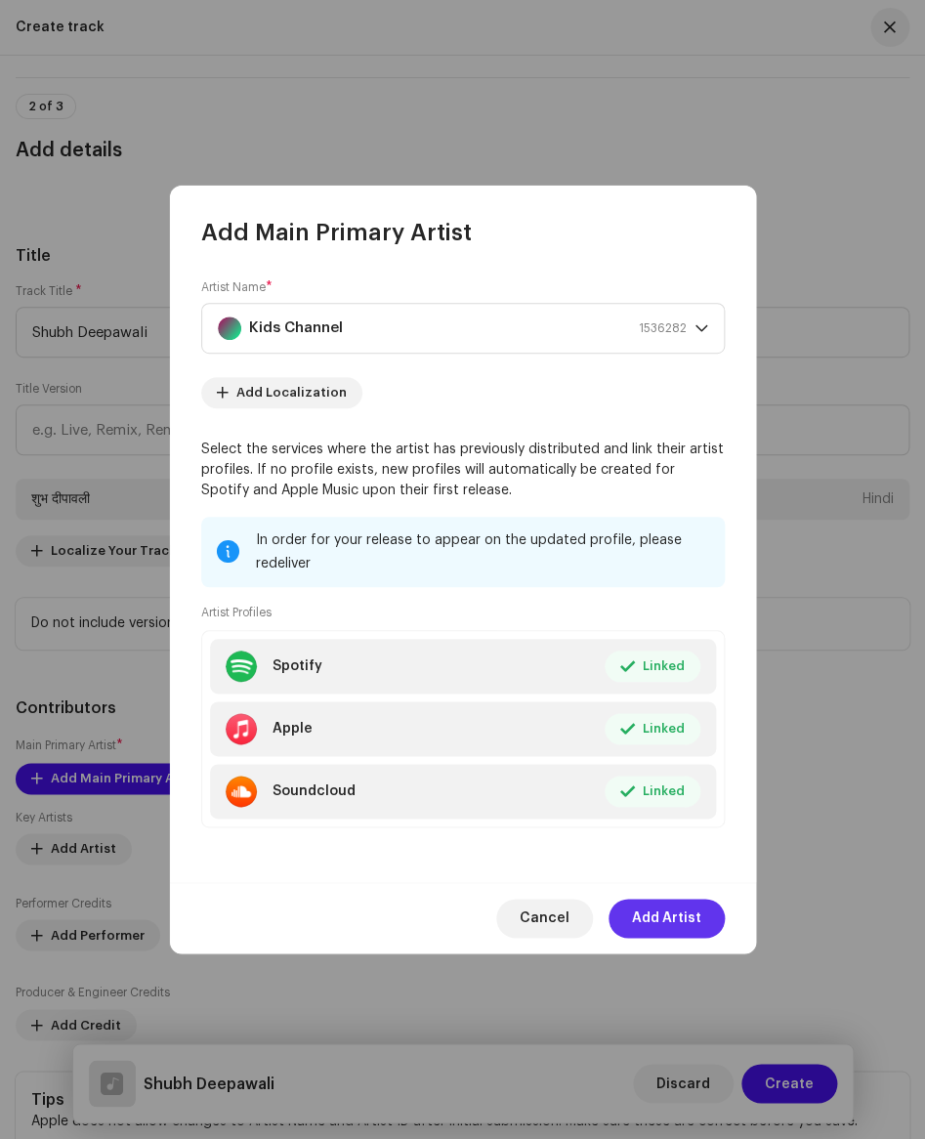
click at [649, 917] on span "Add Artist" at bounding box center [666, 918] width 69 height 39
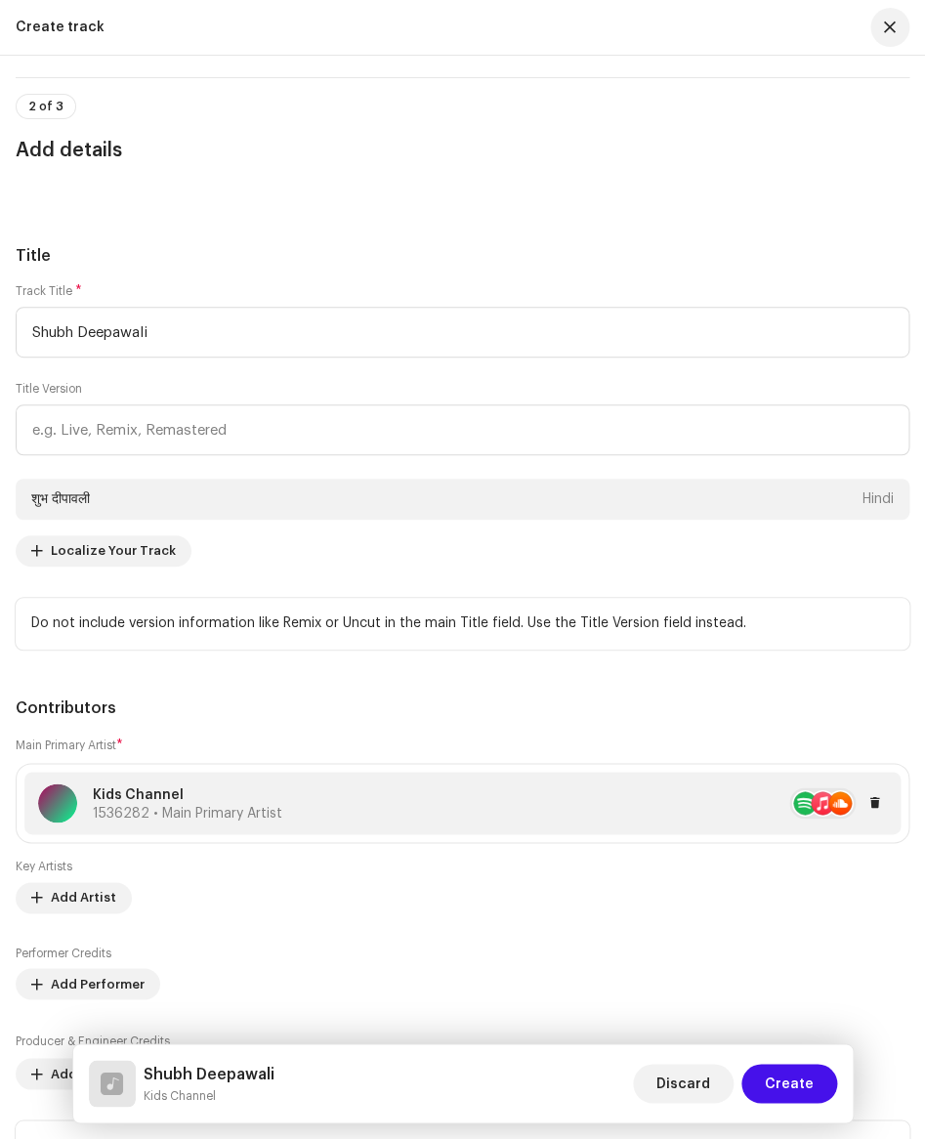
click at [345, 812] on div at bounding box center [584, 802] width 605 height 31
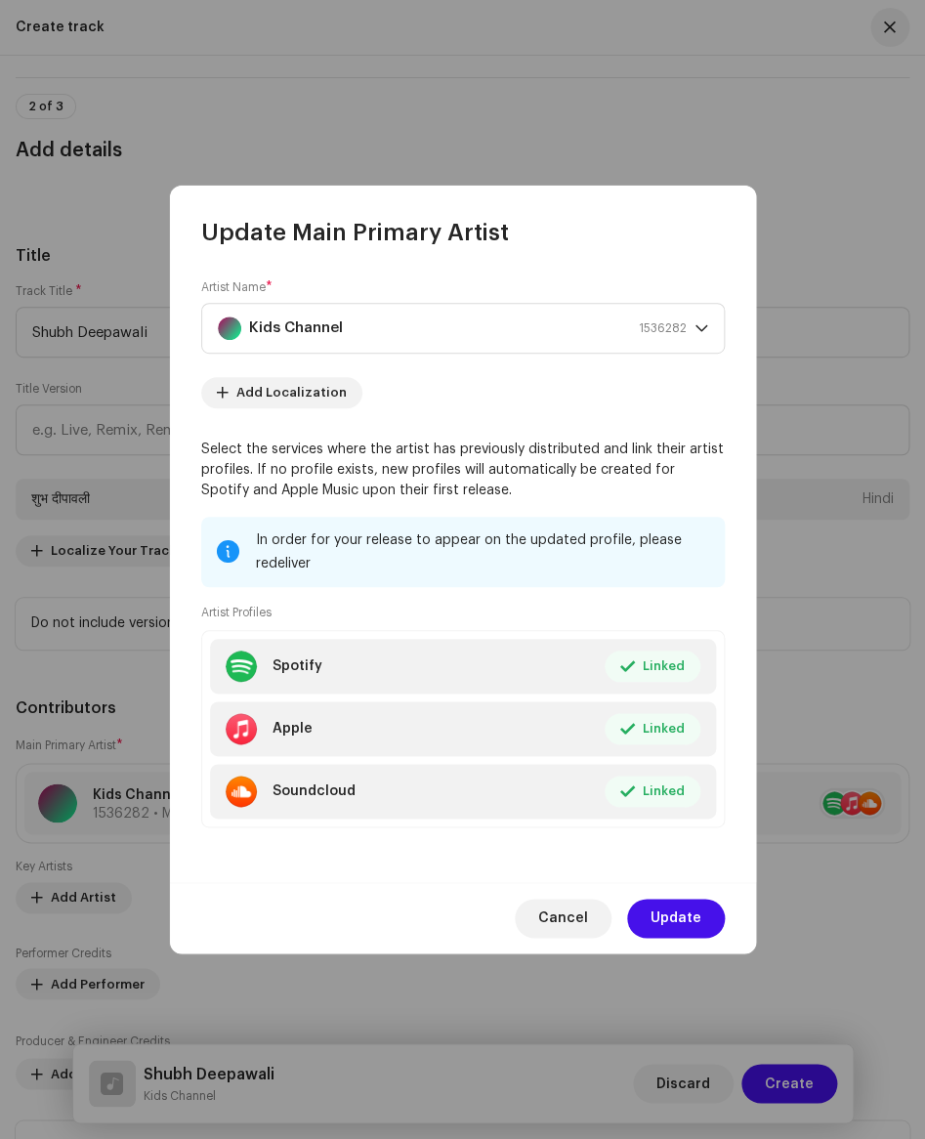
scroll to position [857, 0]
click at [432, 342] on div "Kids Channel 1536282" at bounding box center [452, 328] width 469 height 49
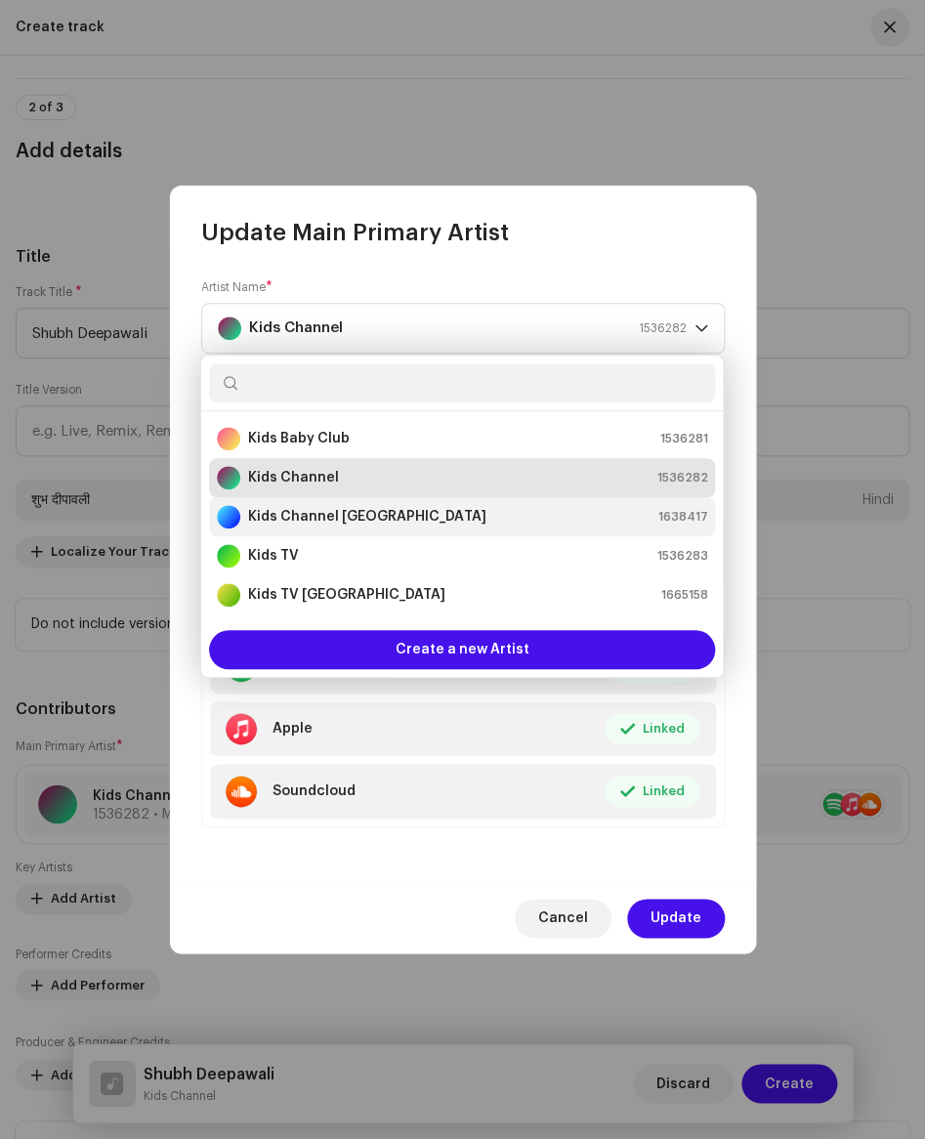
click at [374, 519] on div "Kids Channel [GEOGRAPHIC_DATA] 1638417" at bounding box center [462, 516] width 490 height 23
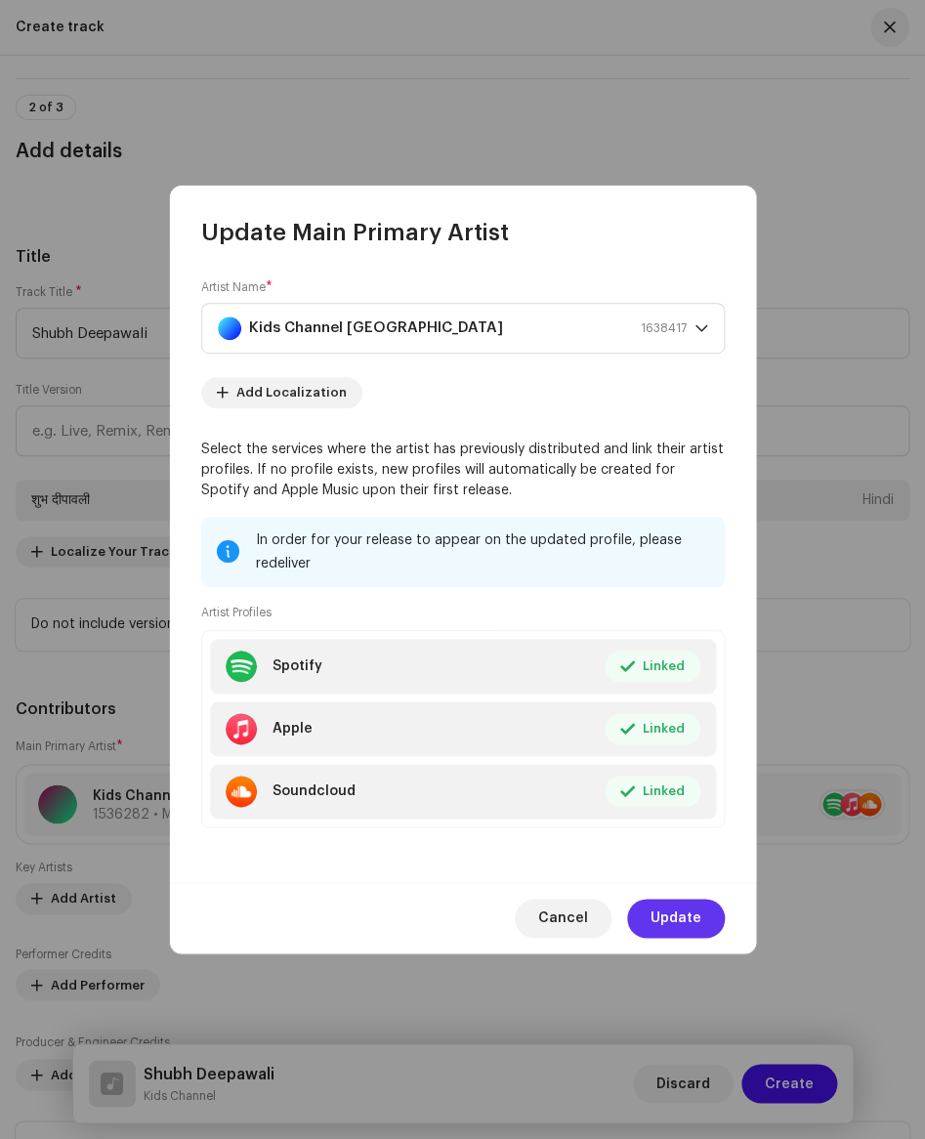
click at [659, 912] on span "Update" at bounding box center [675, 918] width 51 height 39
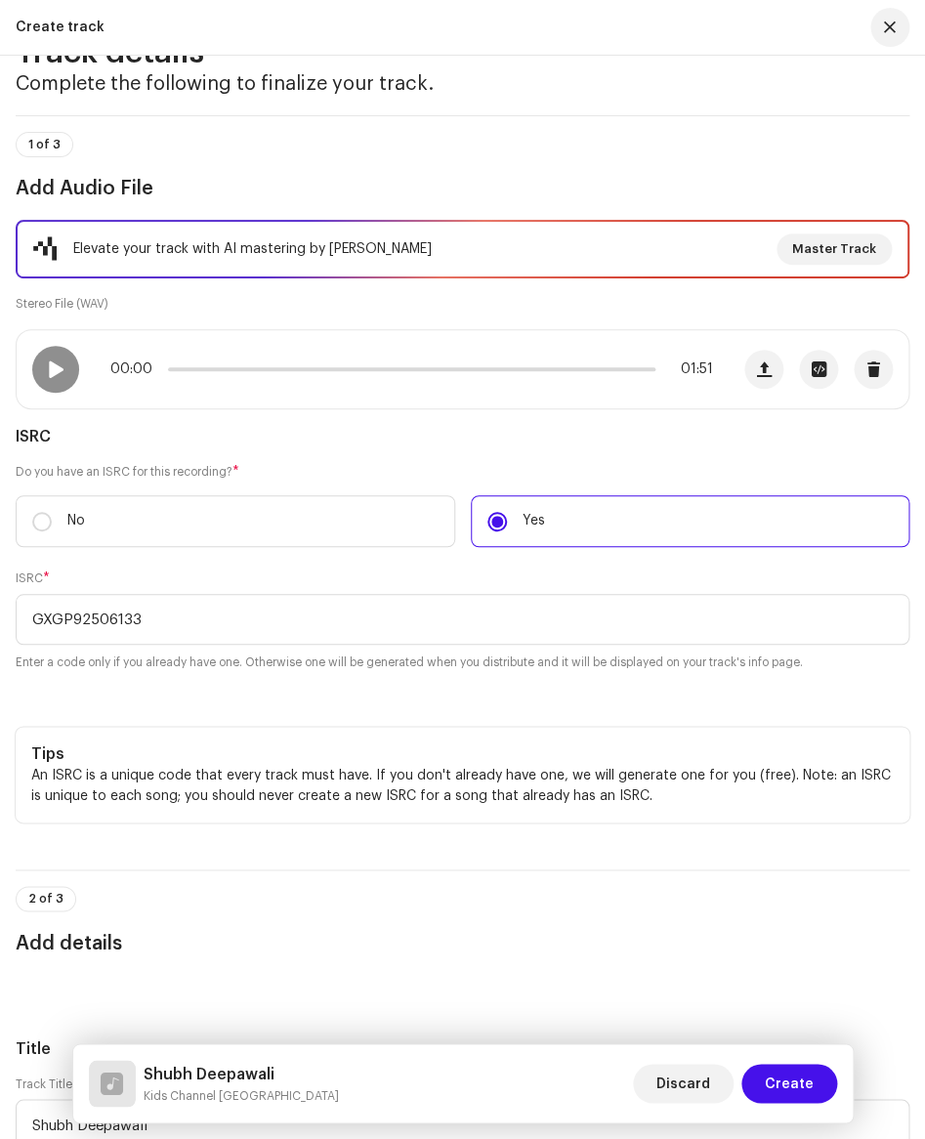
scroll to position [0, 0]
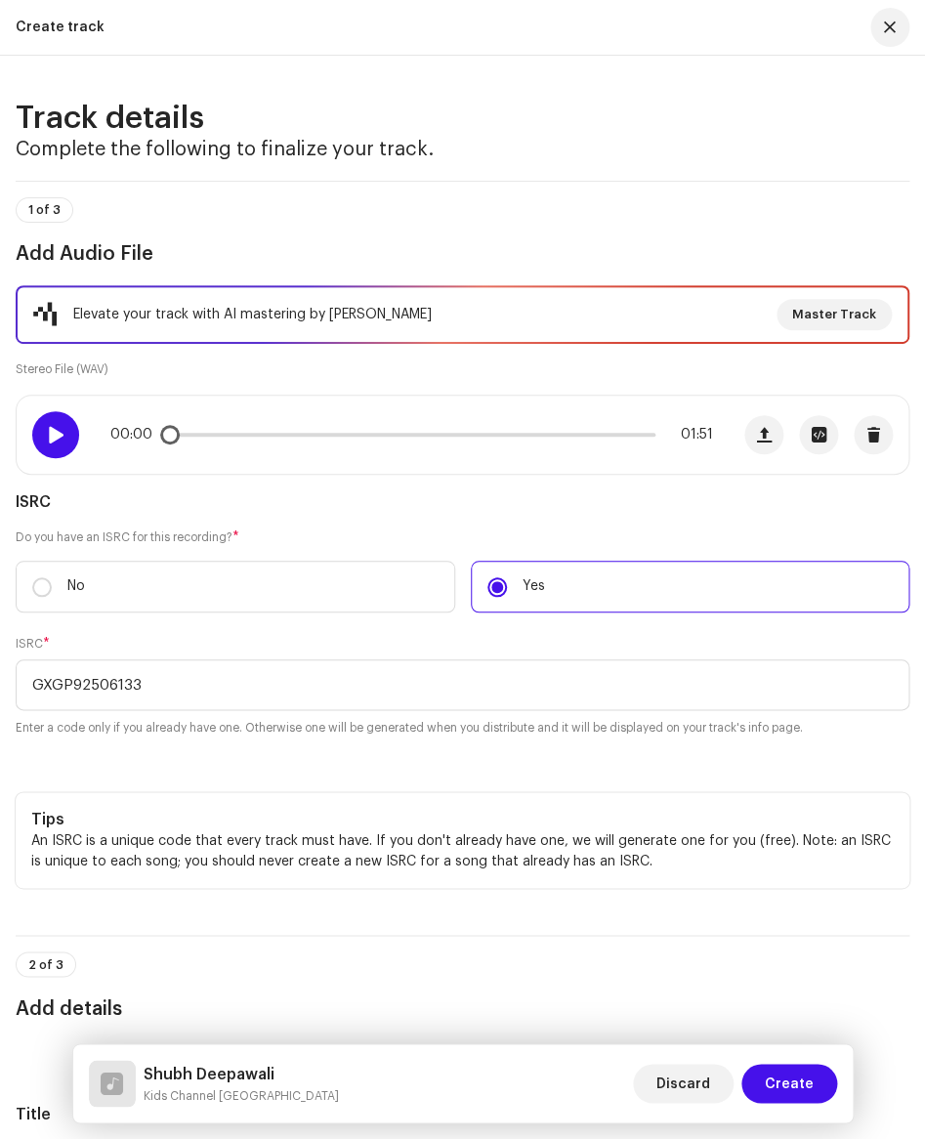
click at [54, 437] on span at bounding box center [55, 435] width 17 height 16
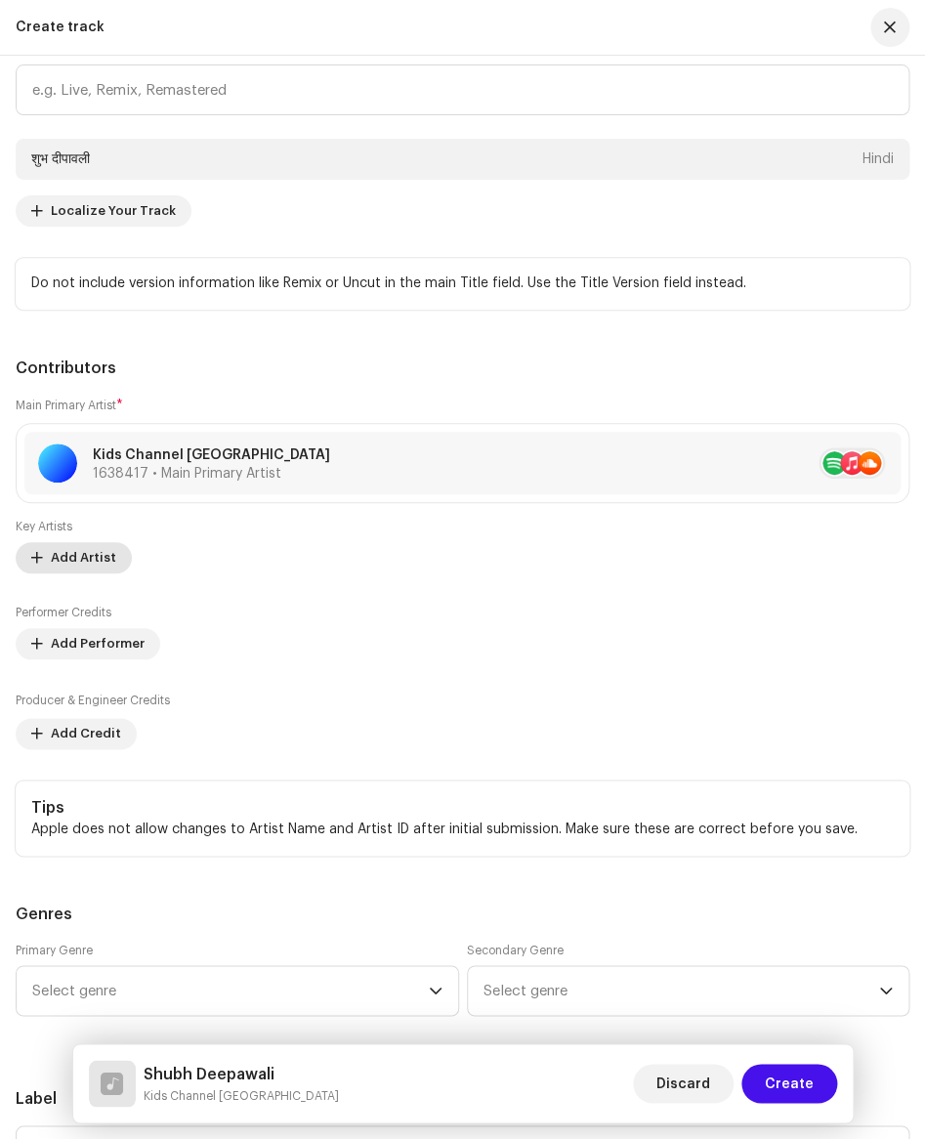
scroll to position [1198, 0]
click at [88, 726] on span "Add Credit" at bounding box center [86, 732] width 70 height 39
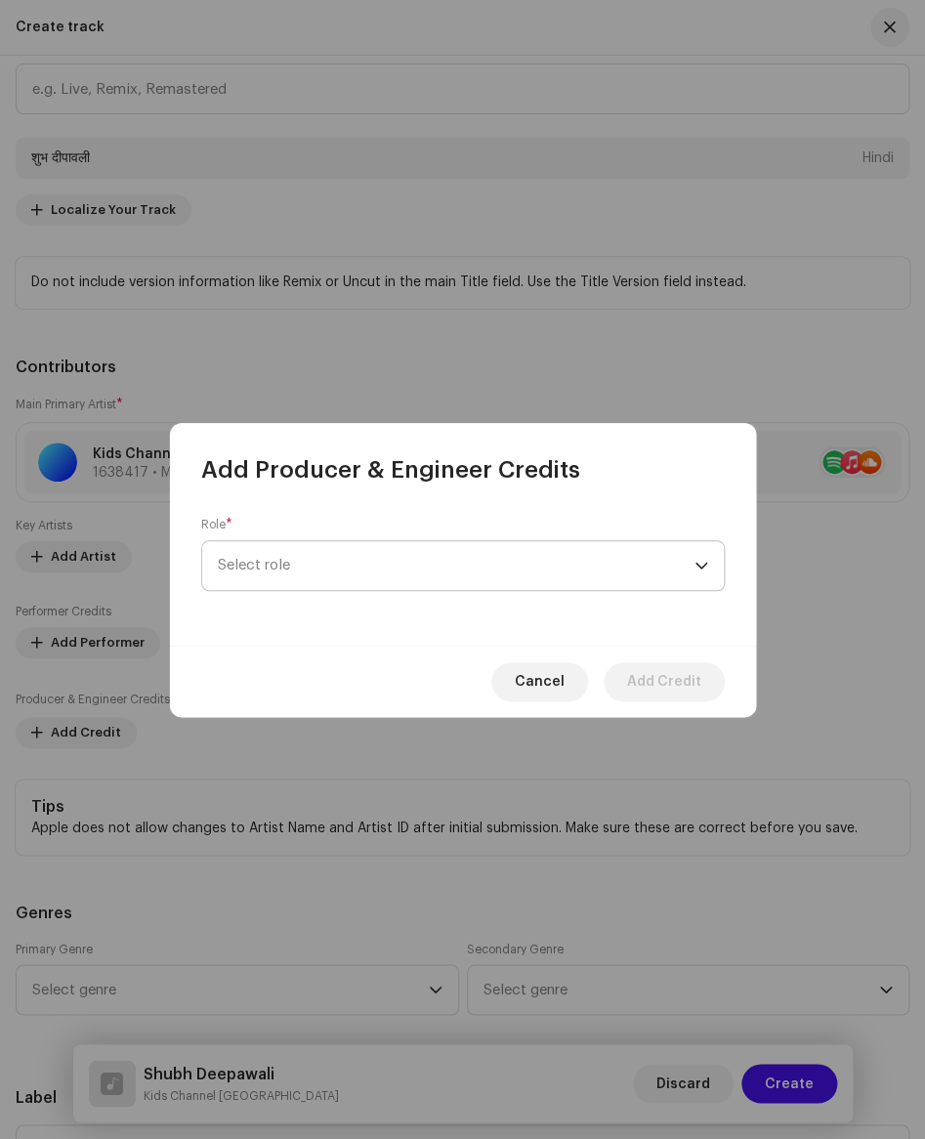
click at [292, 562] on span "Select role" at bounding box center [456, 565] width 477 height 49
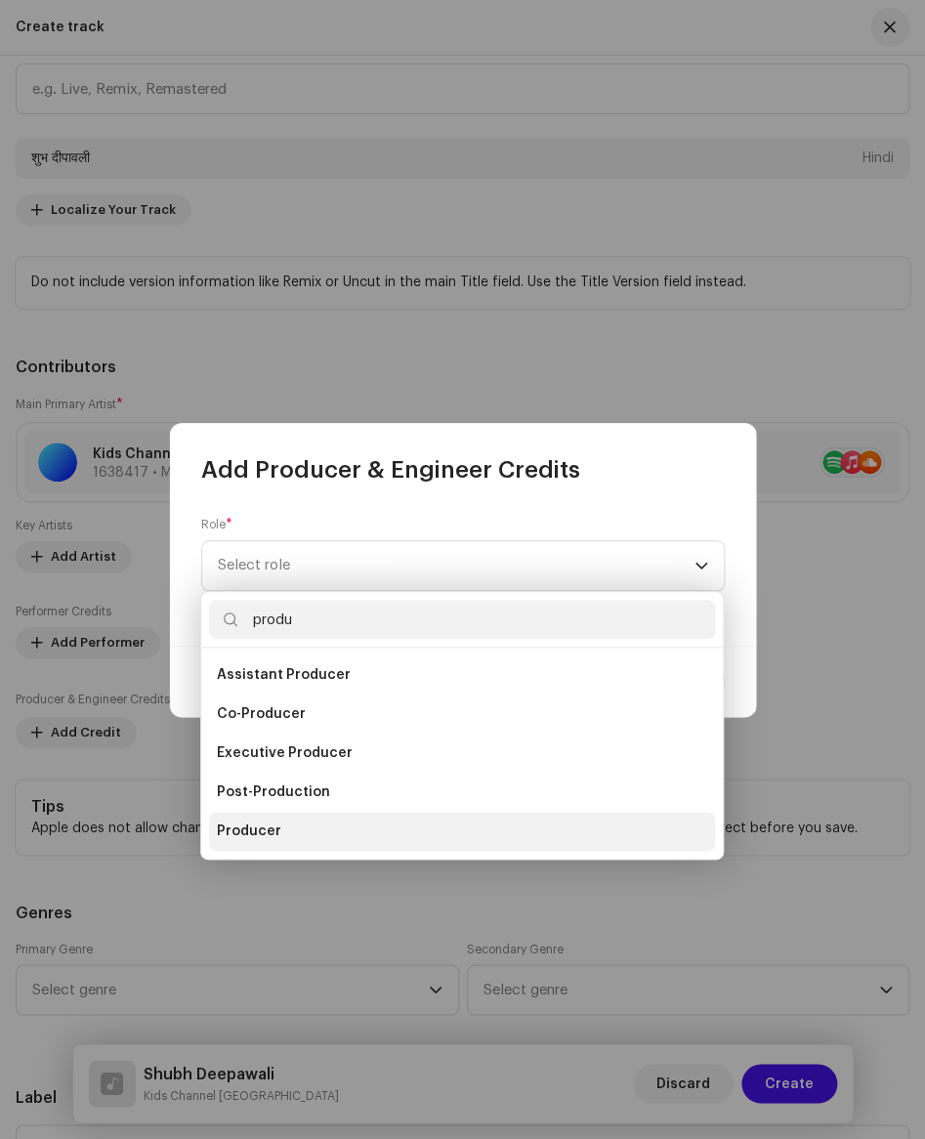
type input "produ"
click at [298, 828] on li "Producer" at bounding box center [462, 831] width 506 height 39
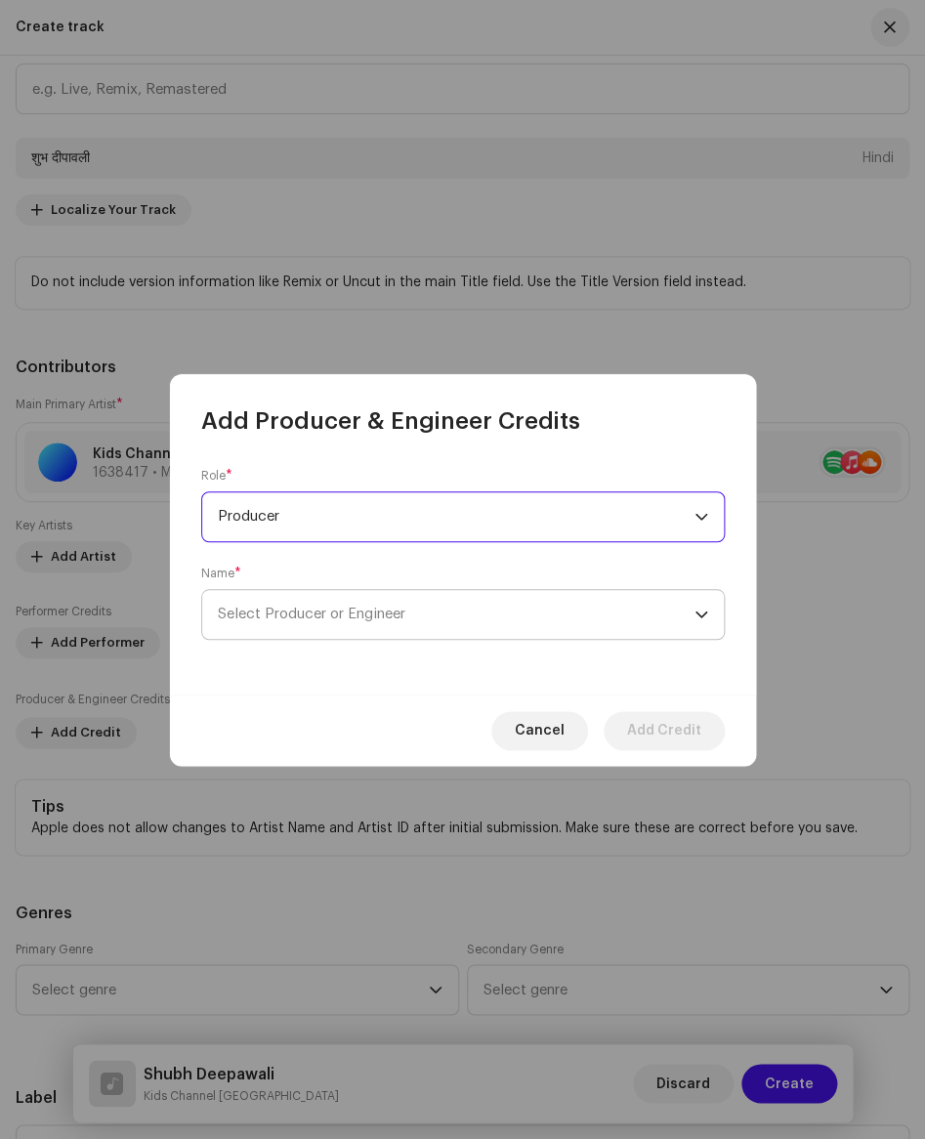
click at [313, 626] on span "Select Producer or Engineer" at bounding box center [456, 614] width 477 height 49
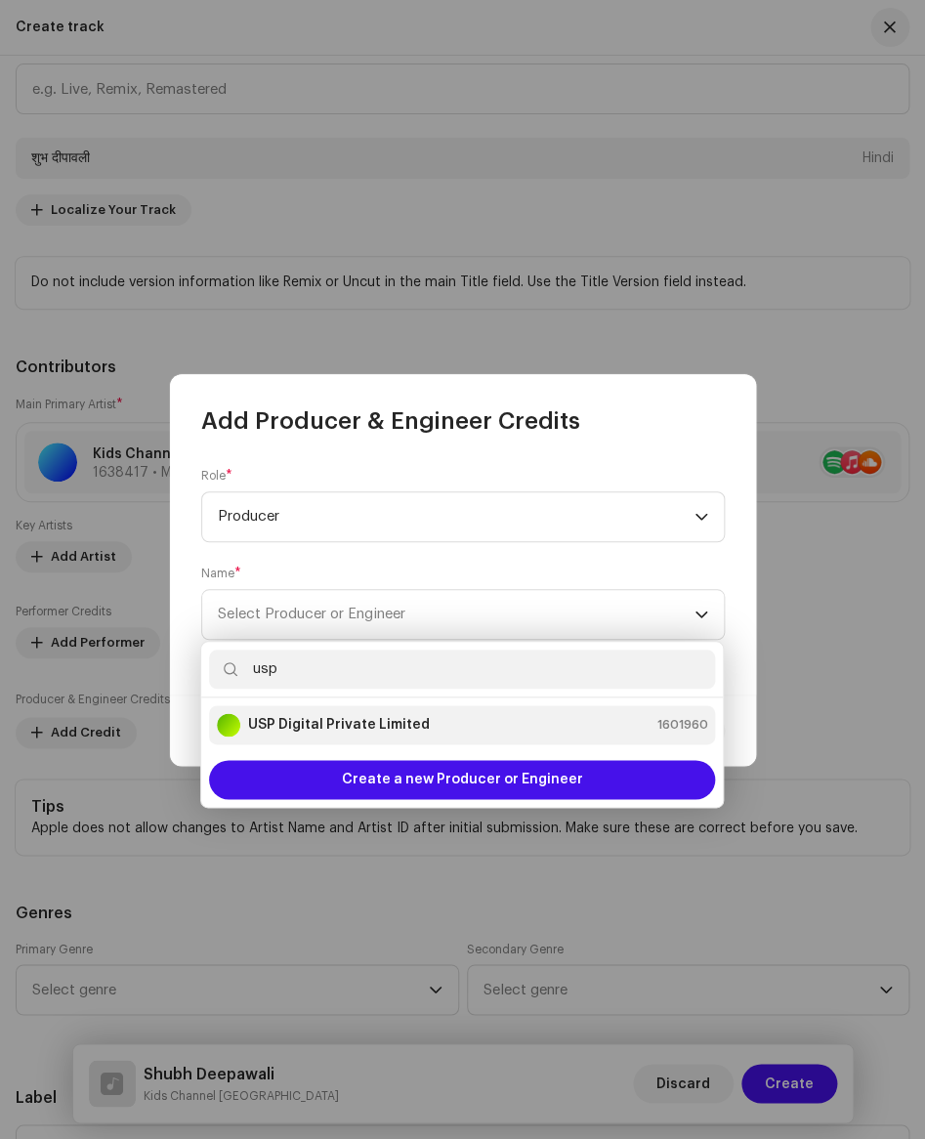
type input "usp"
click at [344, 719] on strong "USP Digital Private Limited" at bounding box center [339, 725] width 182 height 20
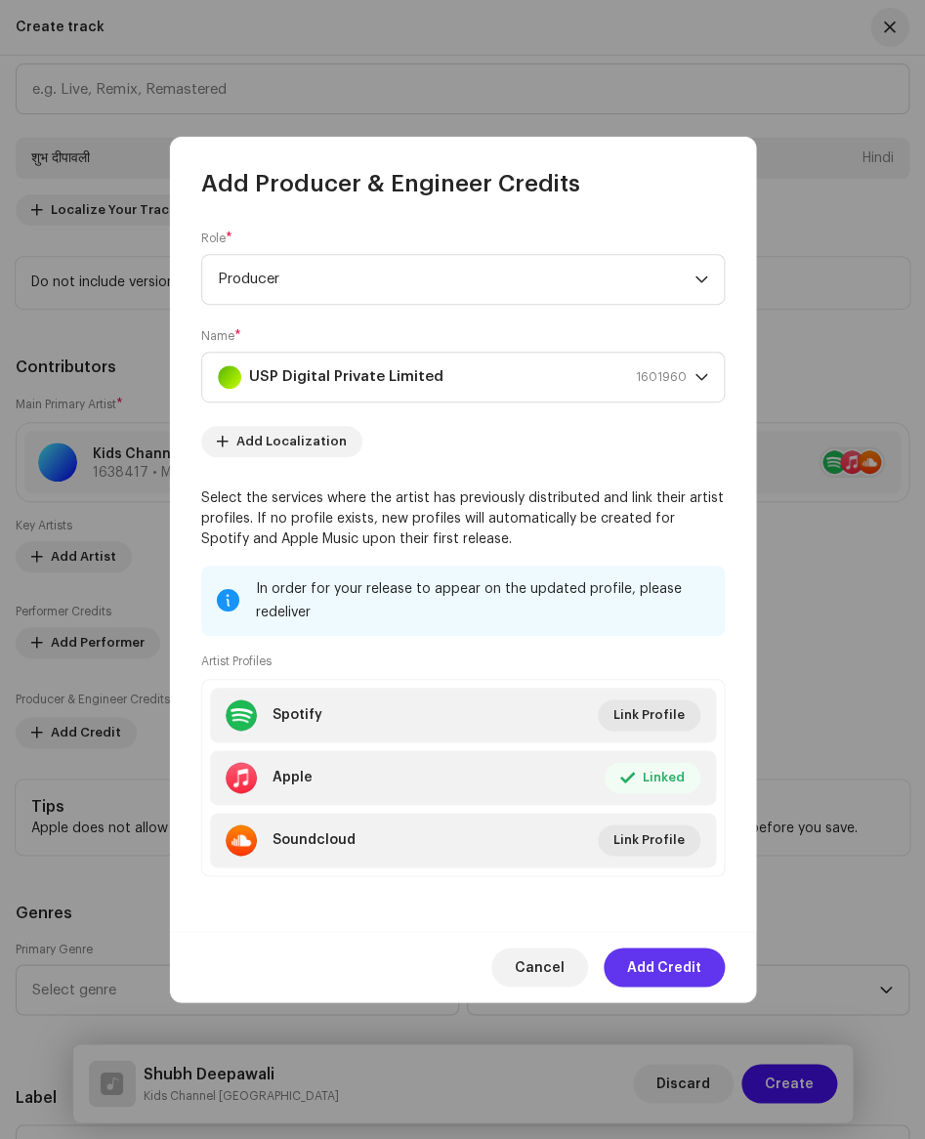
click at [668, 966] on span "Add Credit" at bounding box center [664, 966] width 74 height 39
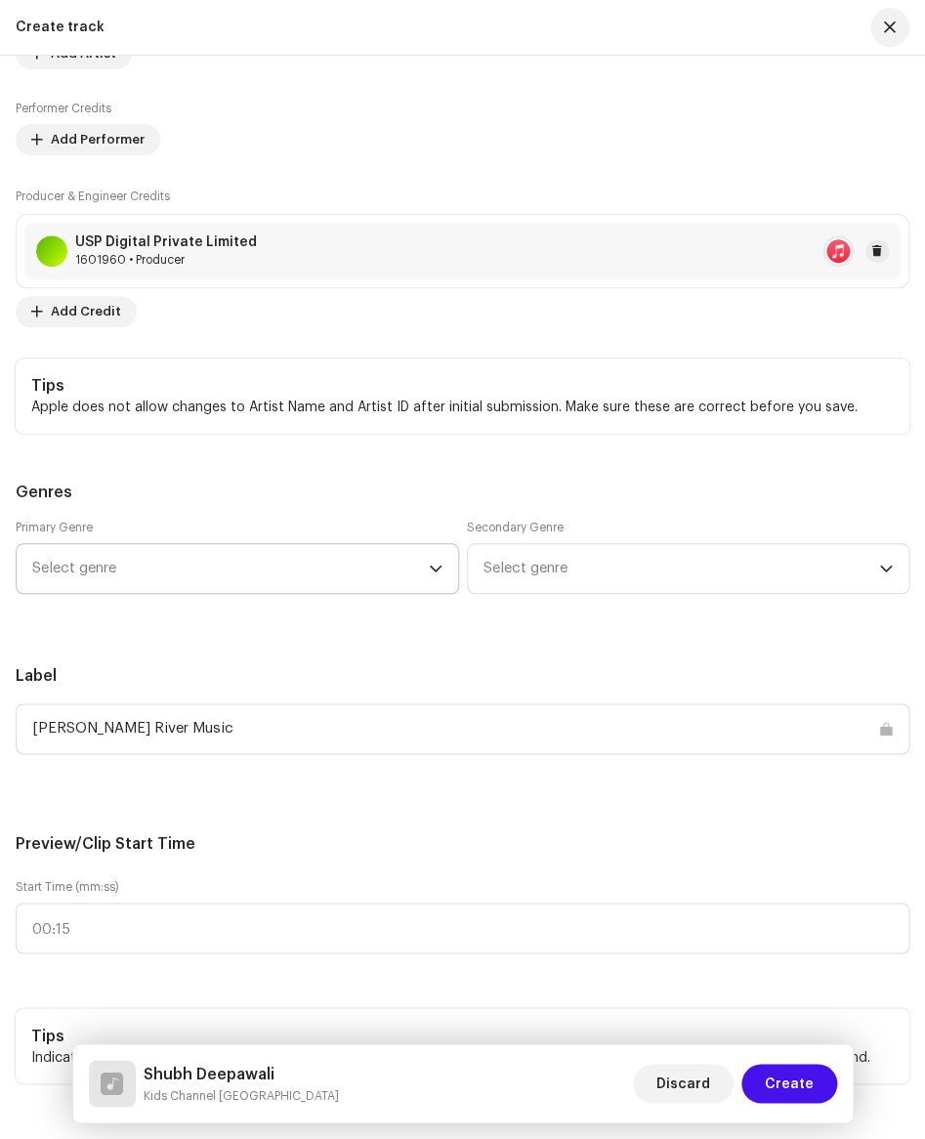
scroll to position [1702, 0]
click at [365, 566] on span "Select genre" at bounding box center [230, 567] width 397 height 49
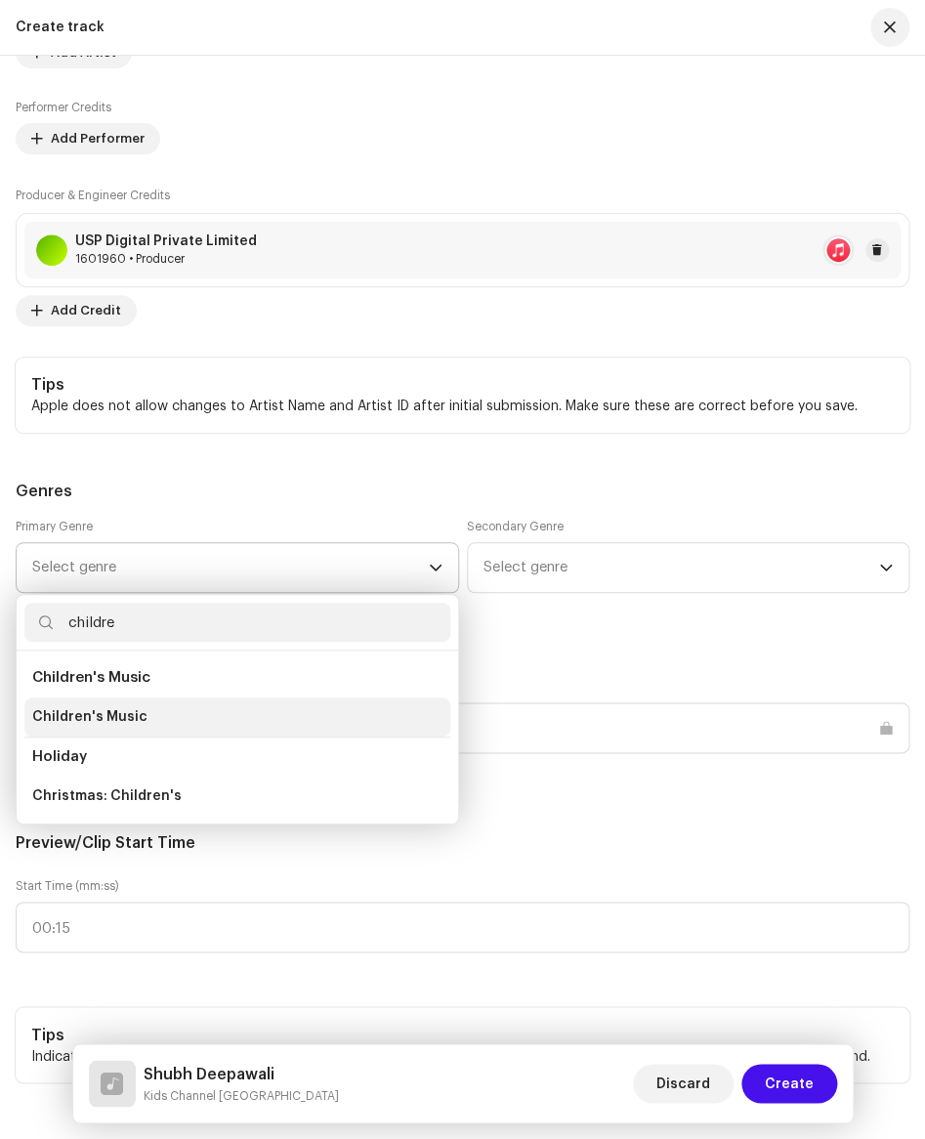
type input "childre"
click at [112, 713] on span "Children's Music" at bounding box center [89, 717] width 115 height 20
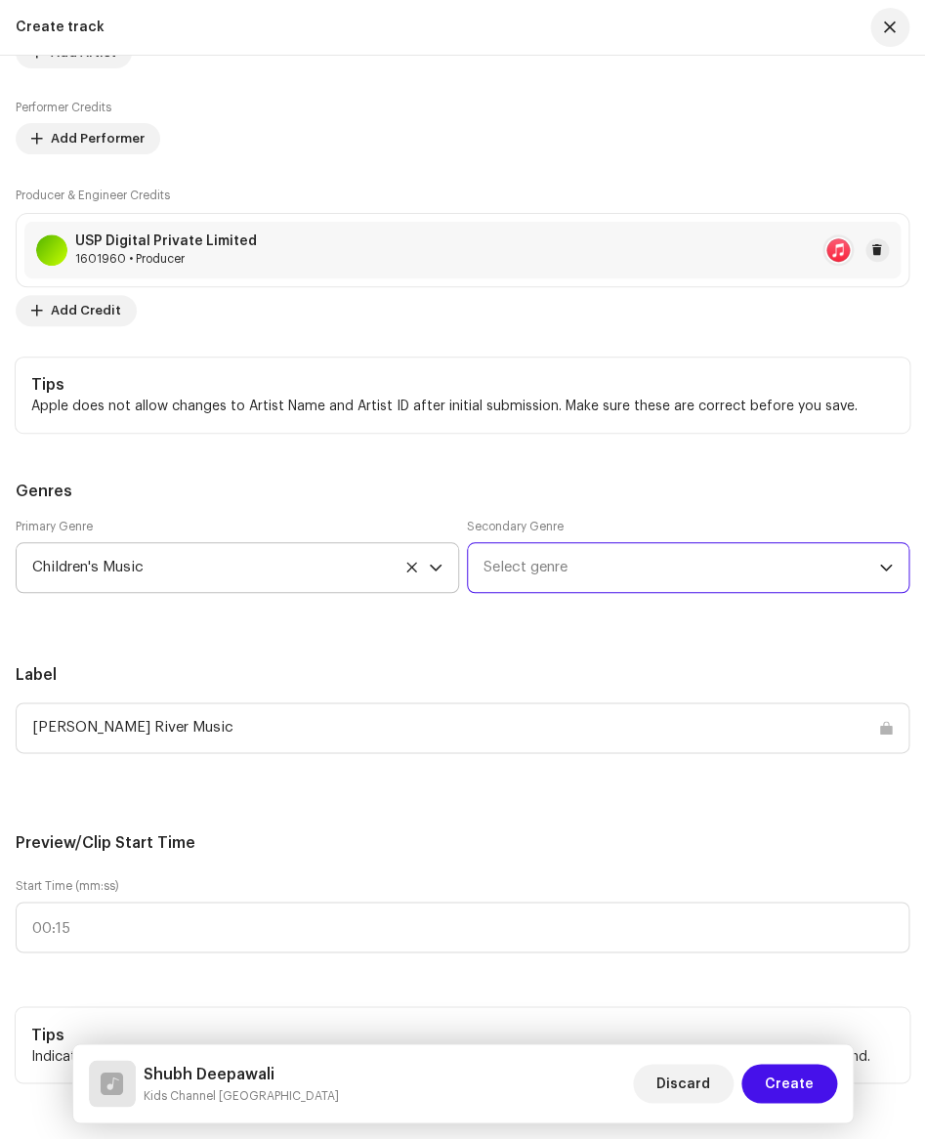
click at [540, 573] on span "Select genre" at bounding box center [681, 567] width 397 height 49
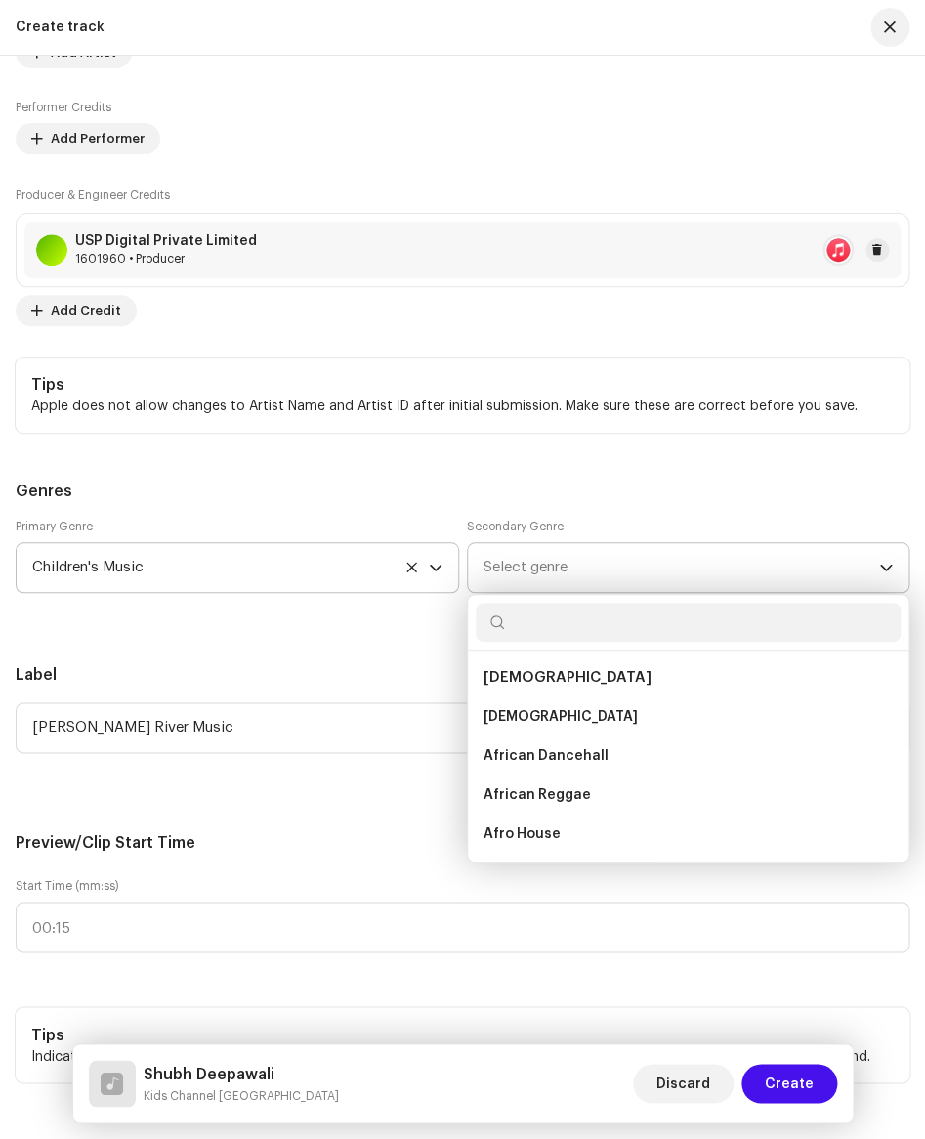
click at [540, 573] on span "Select genre" at bounding box center [681, 567] width 397 height 49
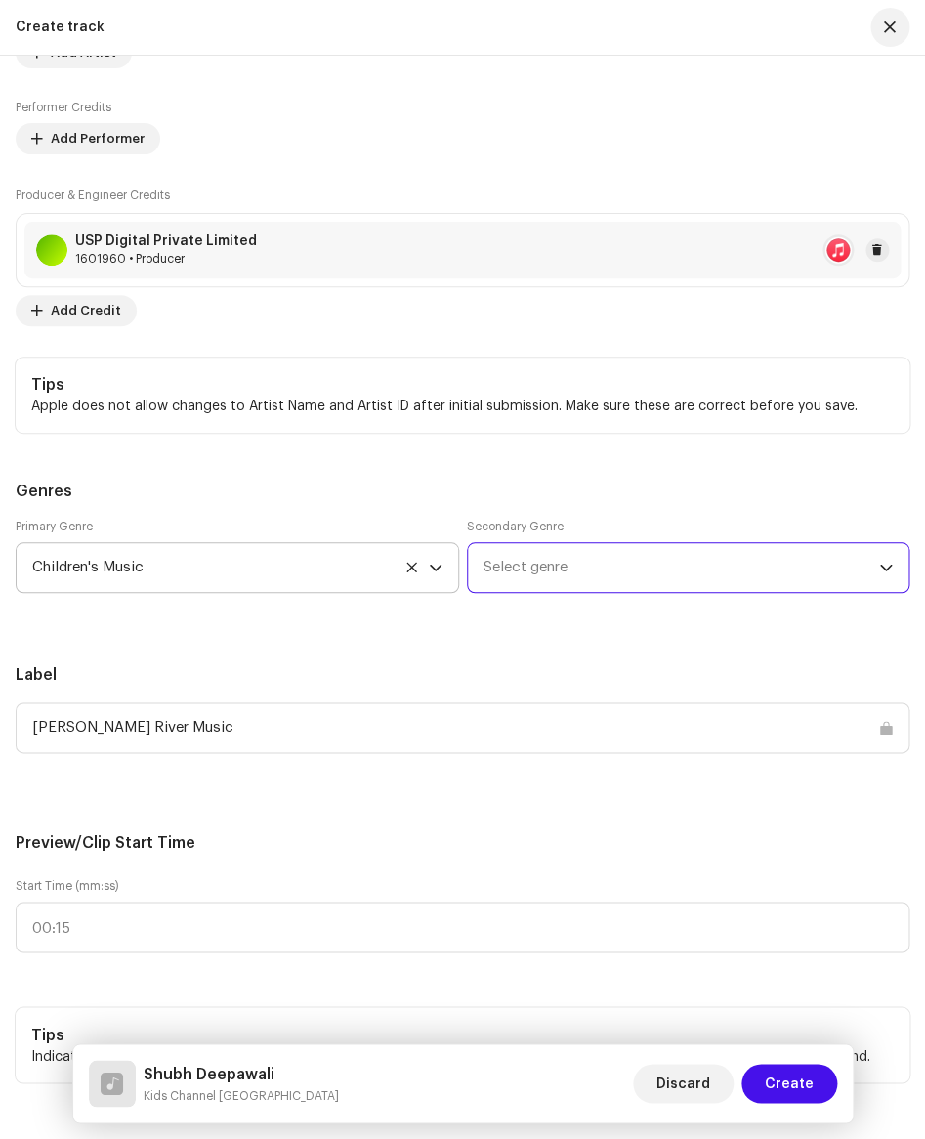
click at [540, 573] on span "Select genre" at bounding box center [681, 567] width 397 height 49
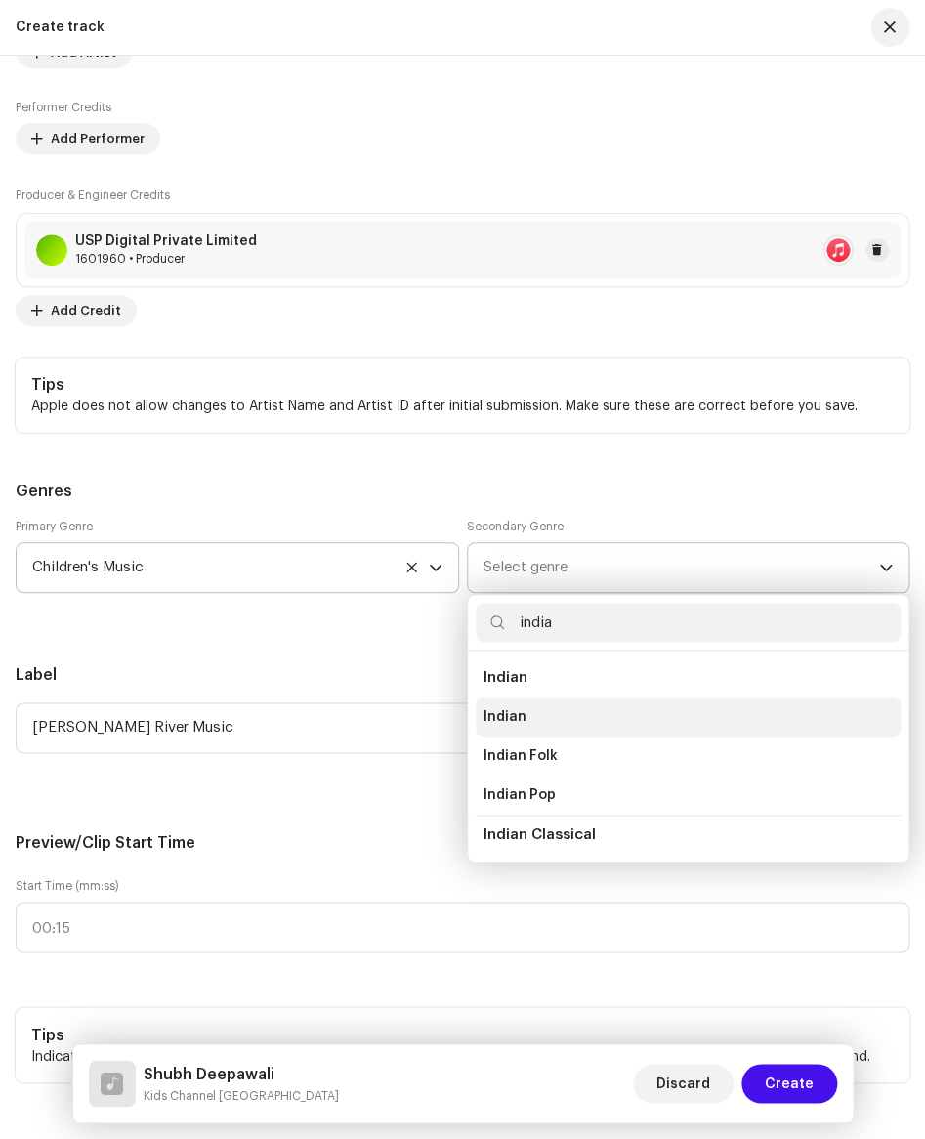
type input "india"
click at [528, 714] on li "Indian" at bounding box center [689, 716] width 426 height 39
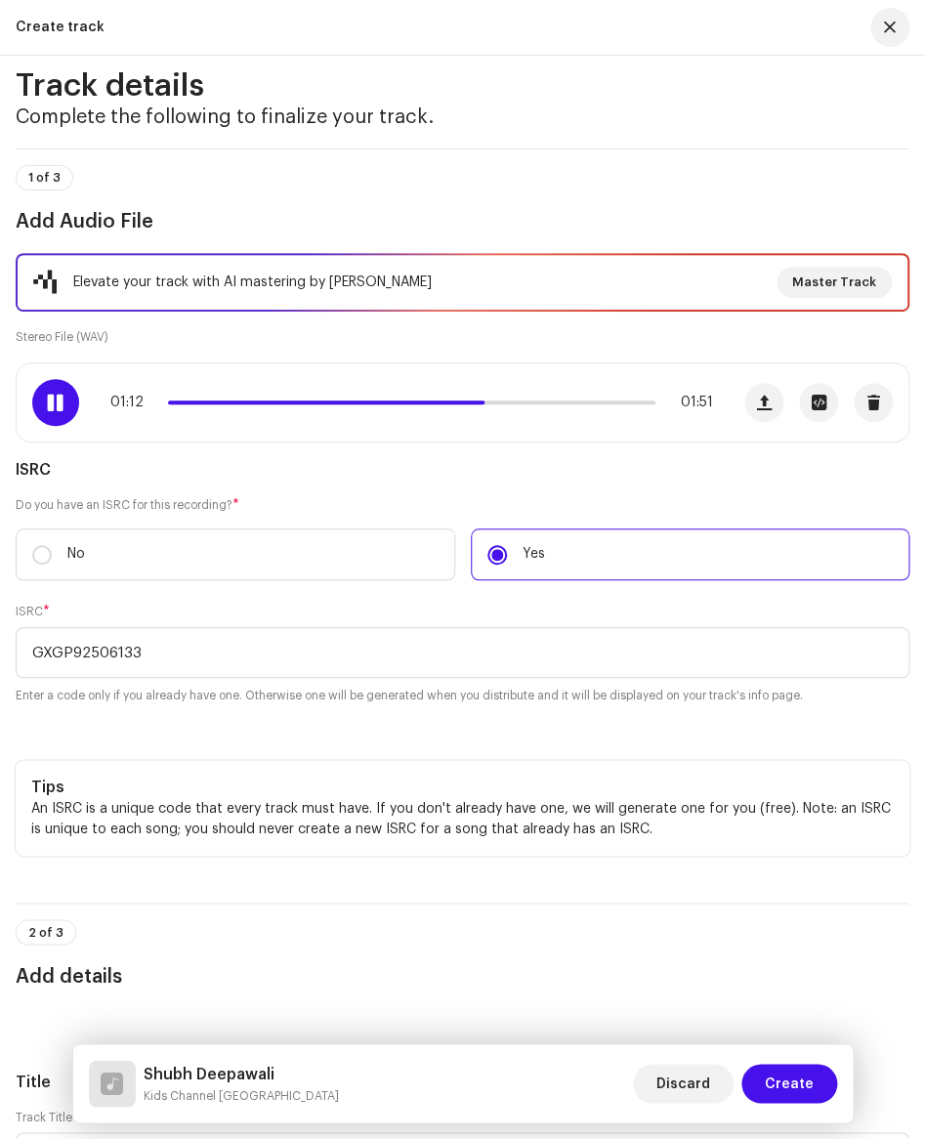
scroll to position [0, 0]
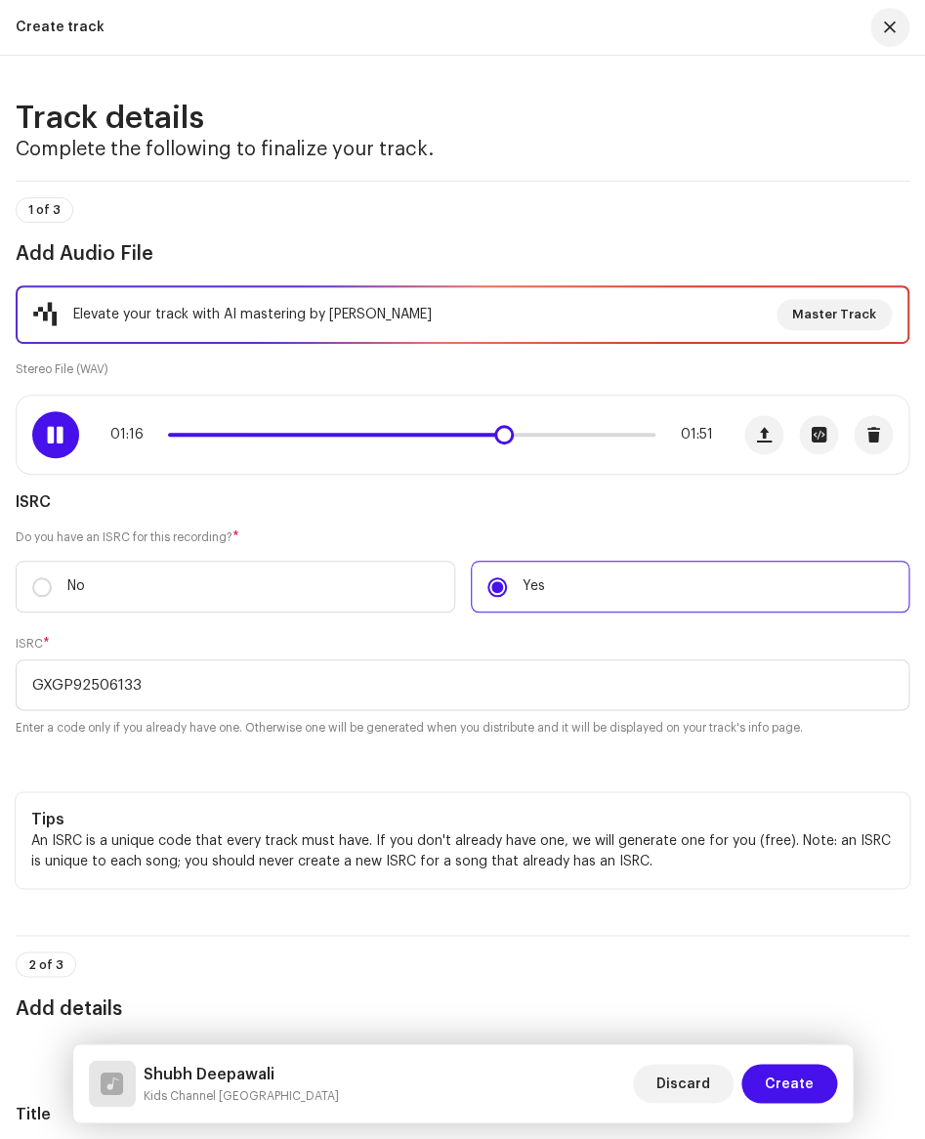
click at [195, 434] on span at bounding box center [335, 435] width 334 height 4
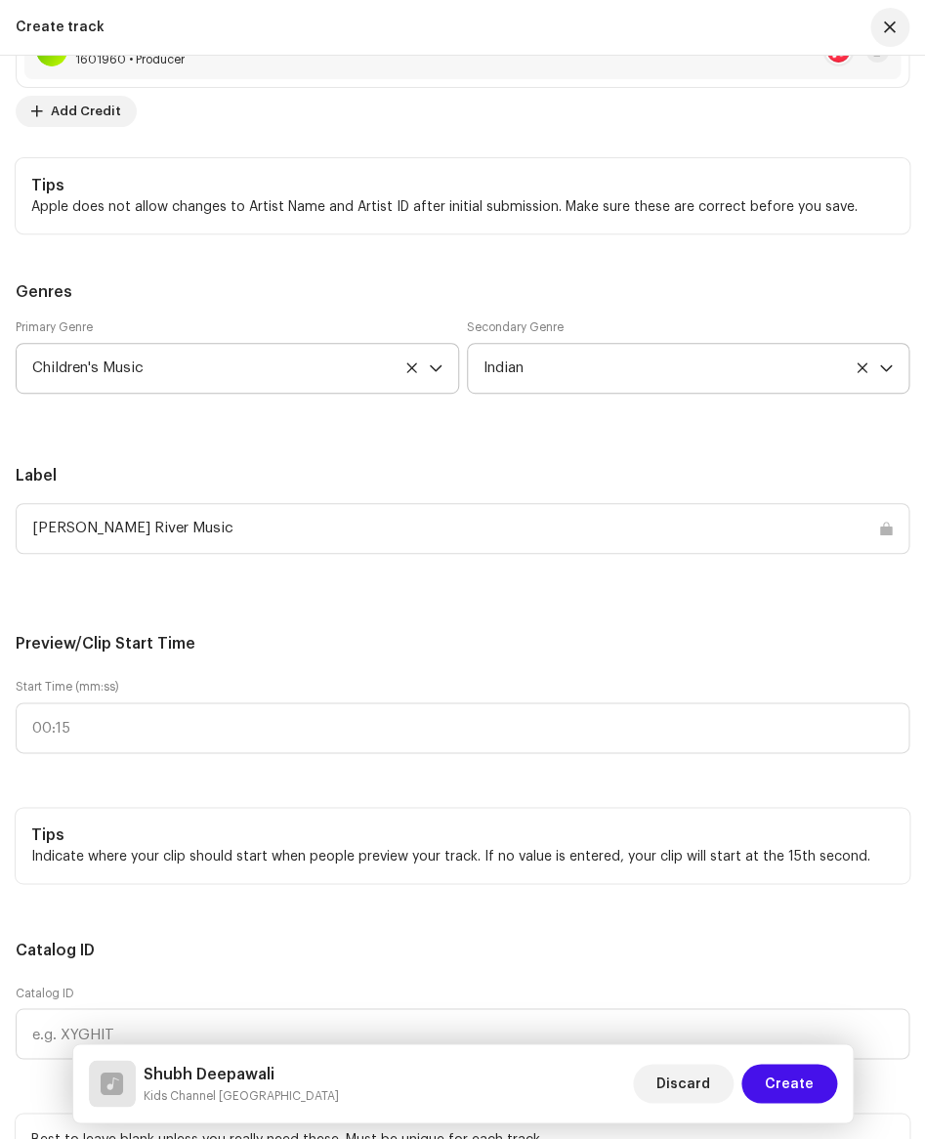
scroll to position [1904, 0]
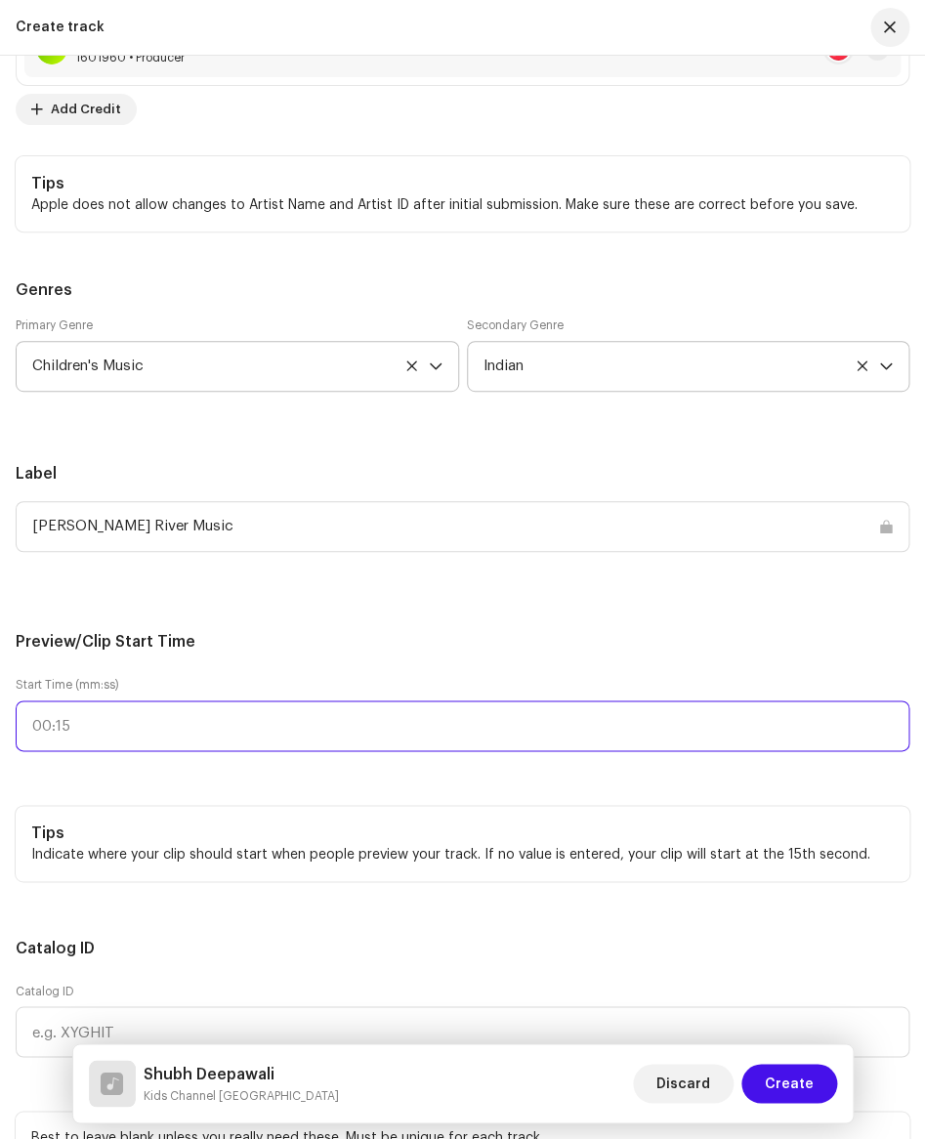
click at [96, 731] on input "text" at bounding box center [463, 725] width 894 height 51
type input "00:07"
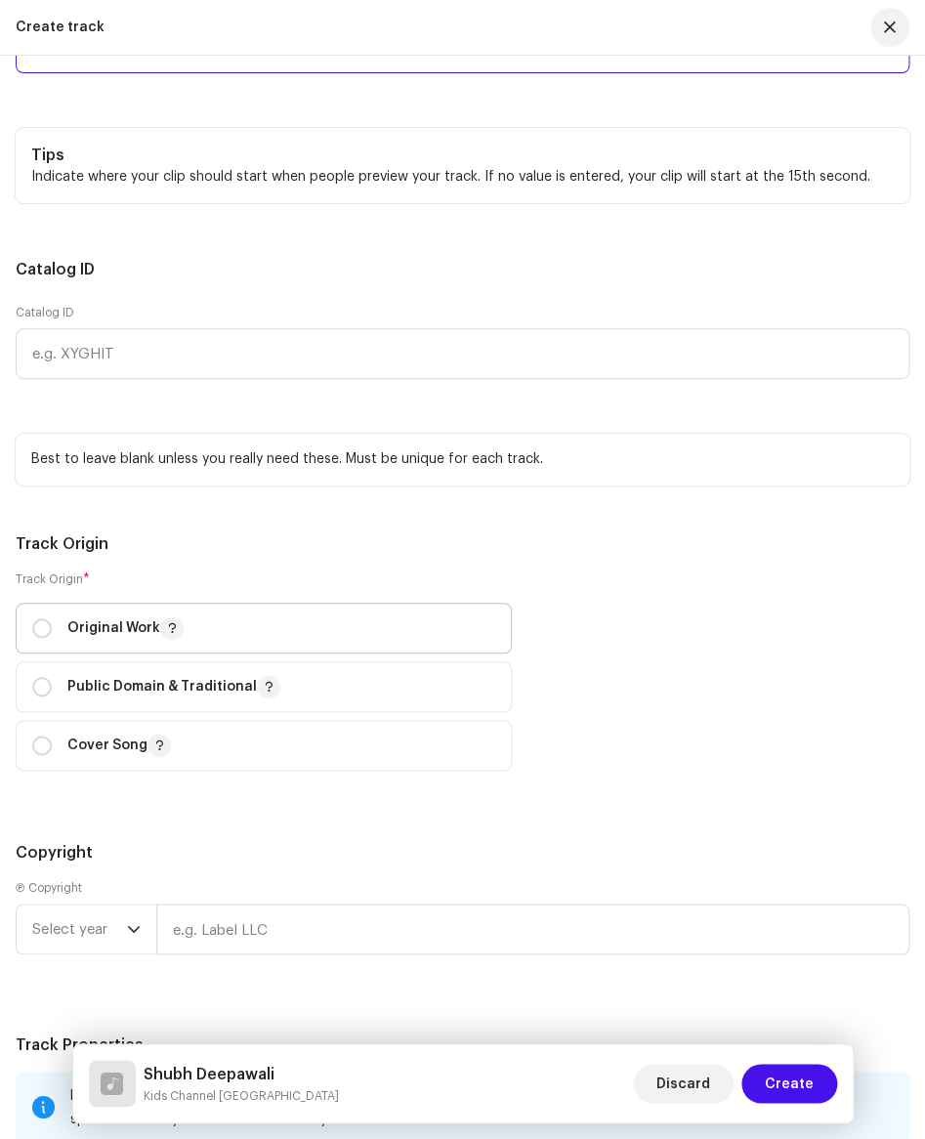
scroll to position [2581, 0]
click at [43, 623] on input "radio" at bounding box center [42, 628] width 20 height 20
radio input "true"
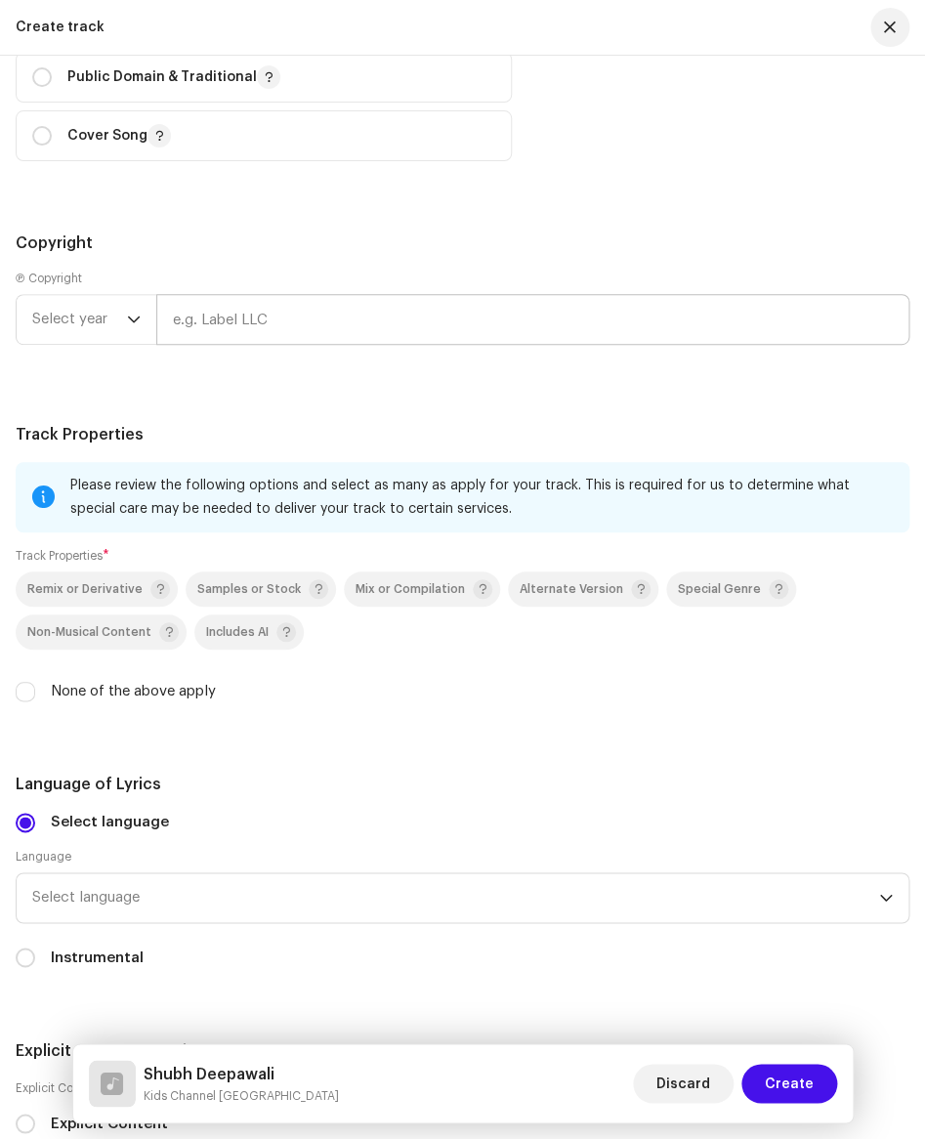
scroll to position [3192, 0]
click at [141, 319] on p-select "Select year" at bounding box center [86, 318] width 141 height 51
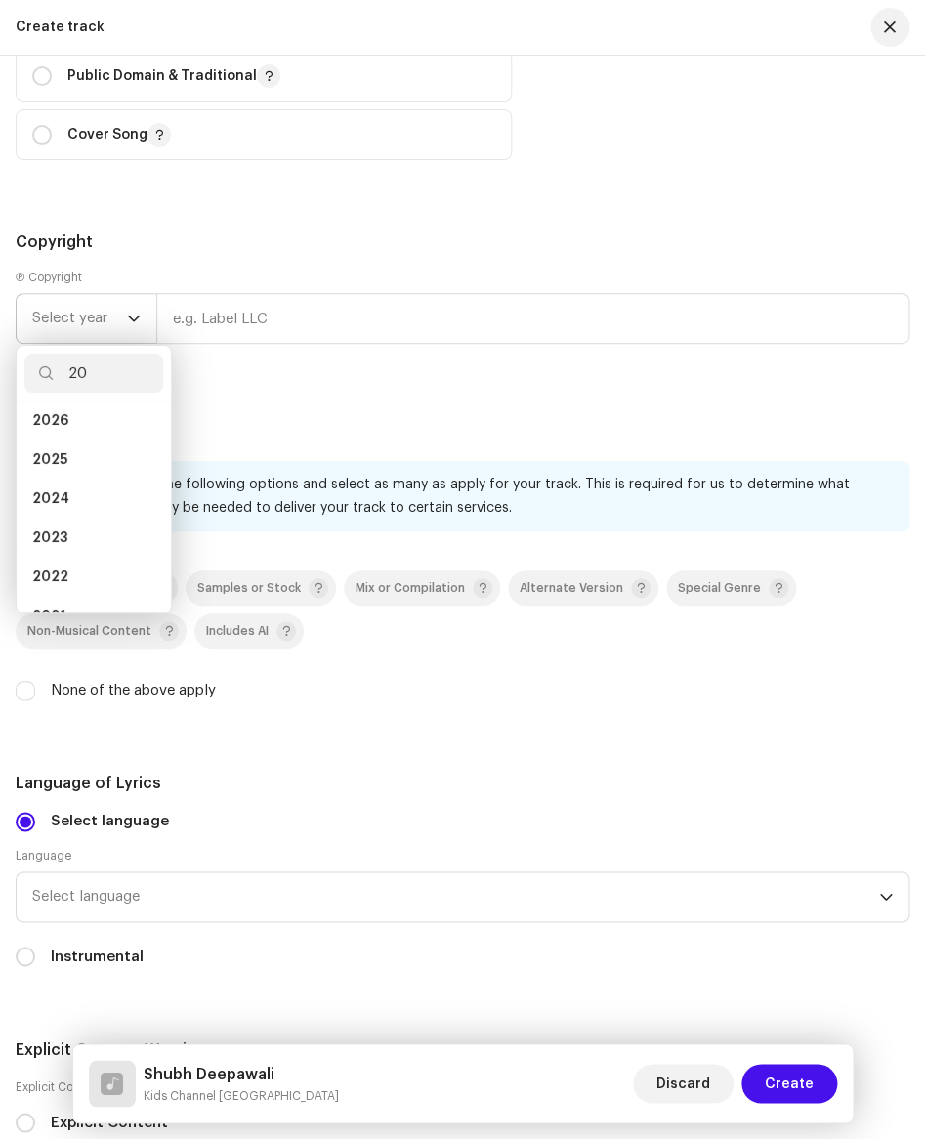
scroll to position [8, 0]
type input "2025"
click at [82, 428] on li "2025" at bounding box center [93, 428] width 139 height 39
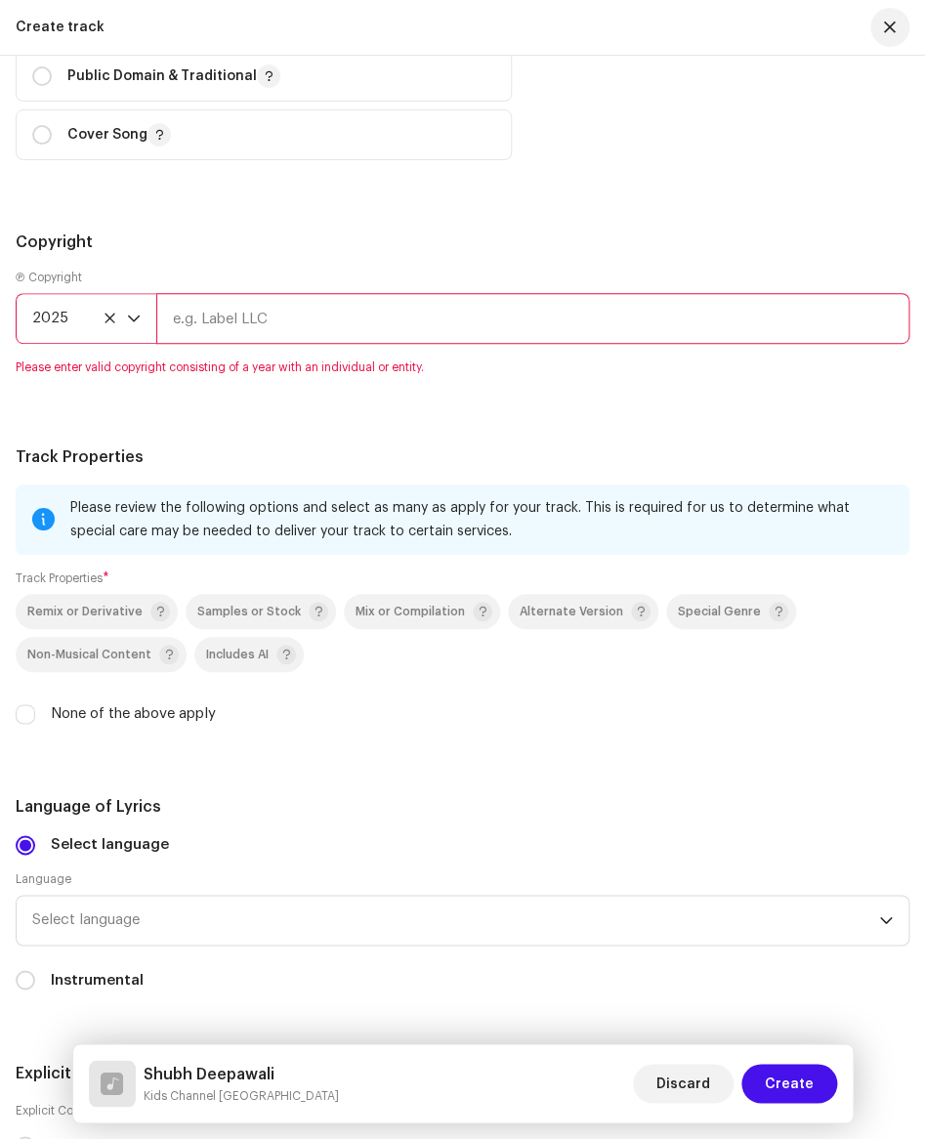
click at [276, 320] on input "text" at bounding box center [532, 318] width 753 height 51
type input "USP Digital Private Limited"
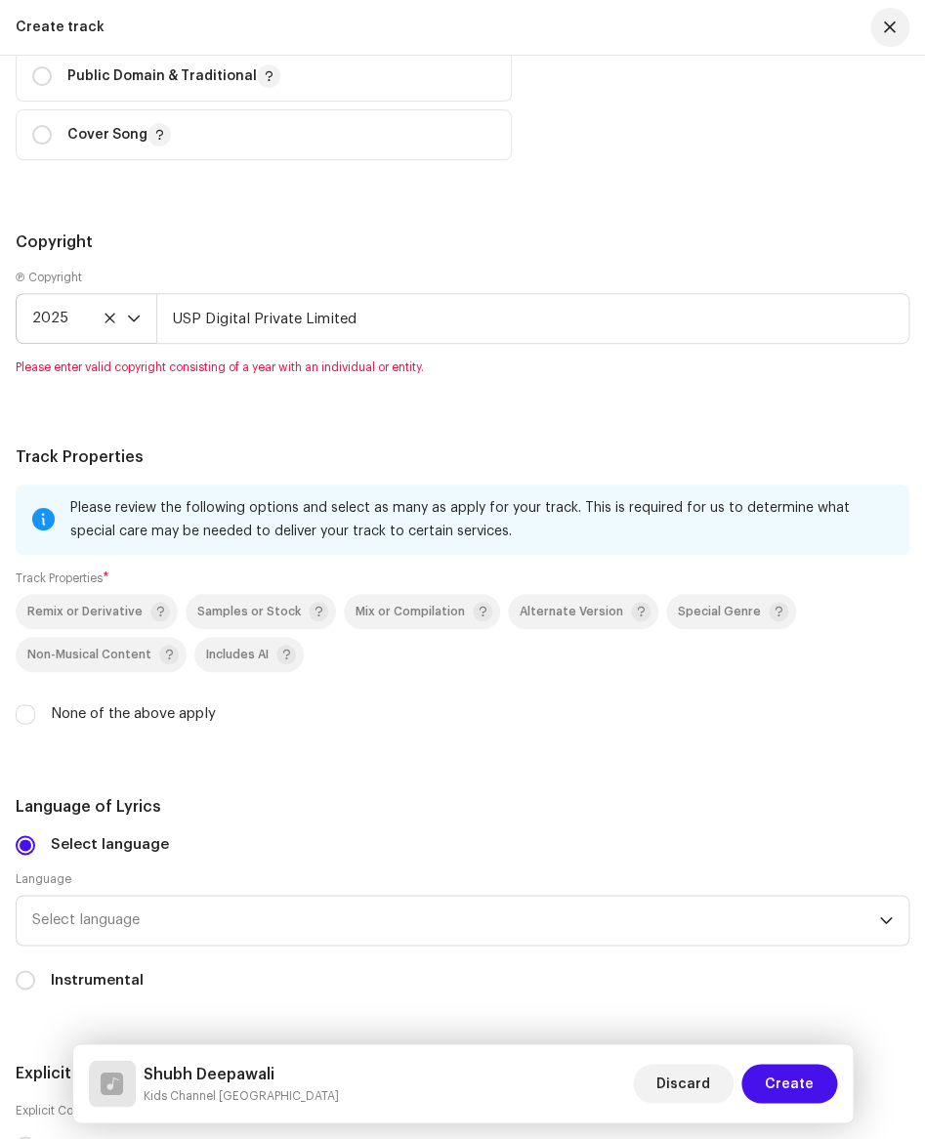
click at [42, 707] on div "Please review the following options and select as many as apply for your track.…" at bounding box center [463, 616] width 894 height 264
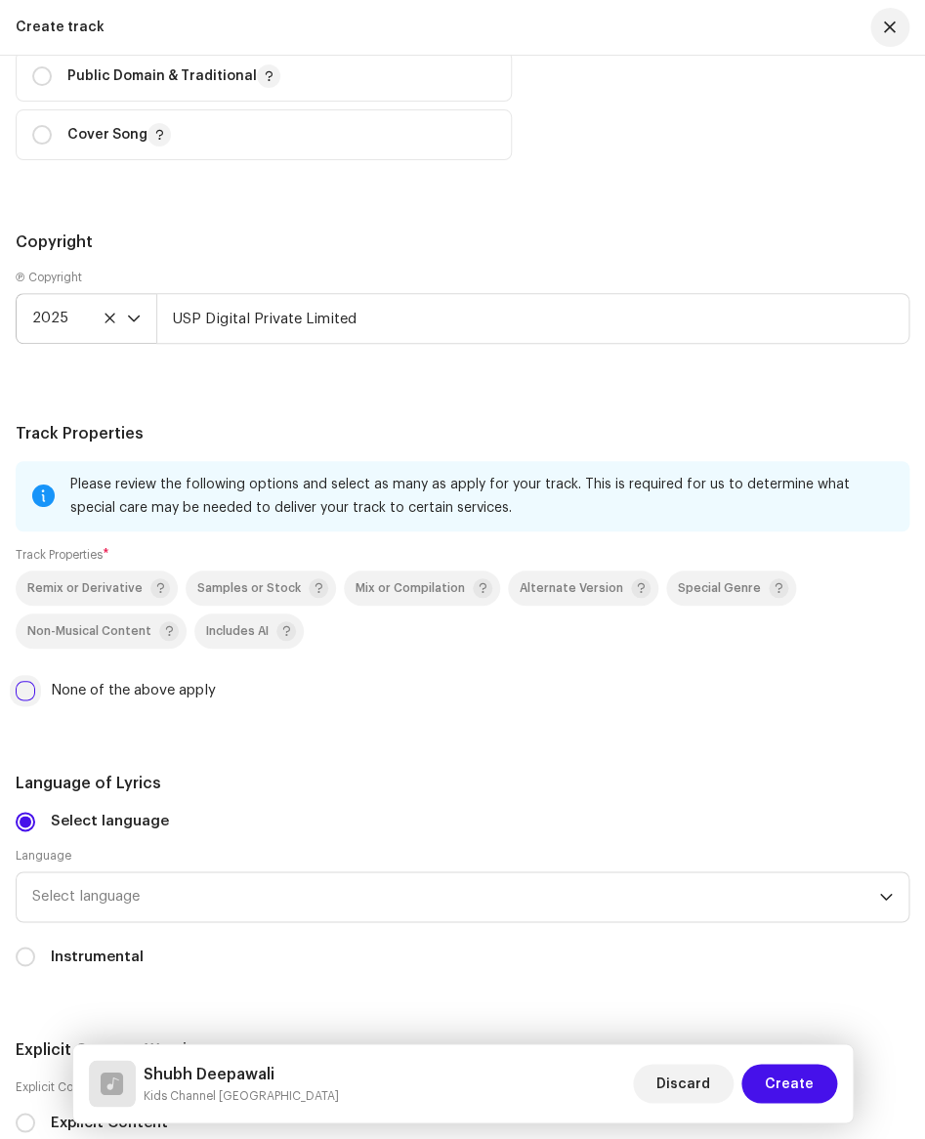
click at [26, 694] on input "None of the above apply" at bounding box center [26, 691] width 20 height 20
checkbox input "true"
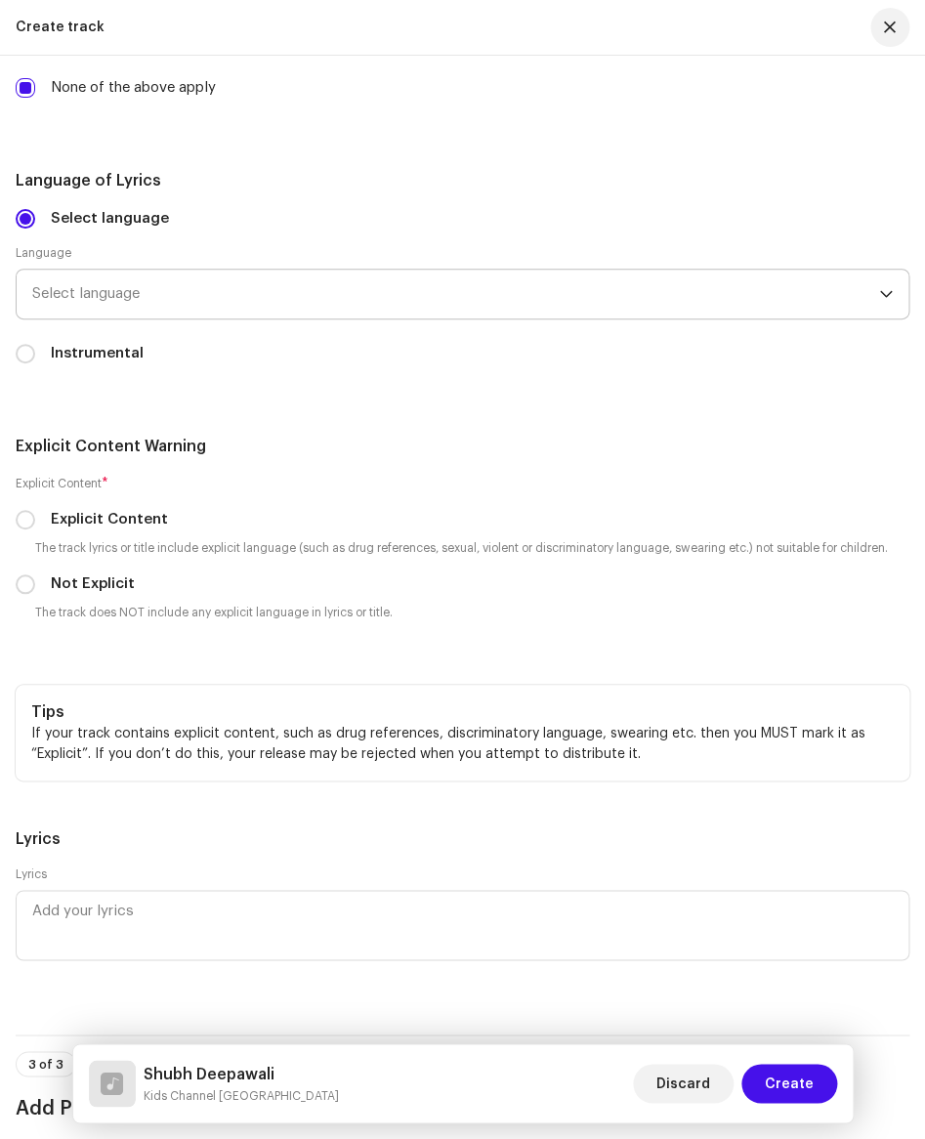
scroll to position [3795, 0]
click at [130, 294] on span "Select language" at bounding box center [455, 293] width 847 height 49
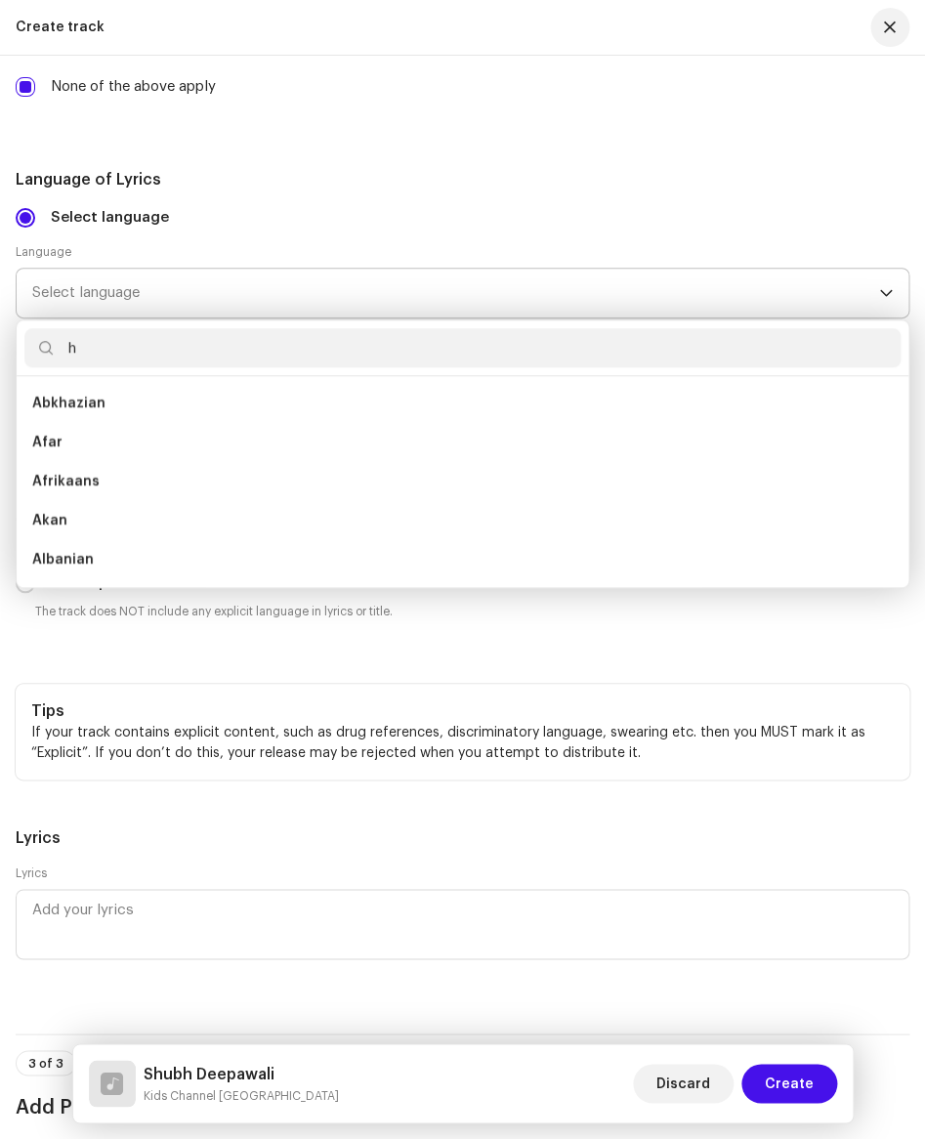
scroll to position [8, 0]
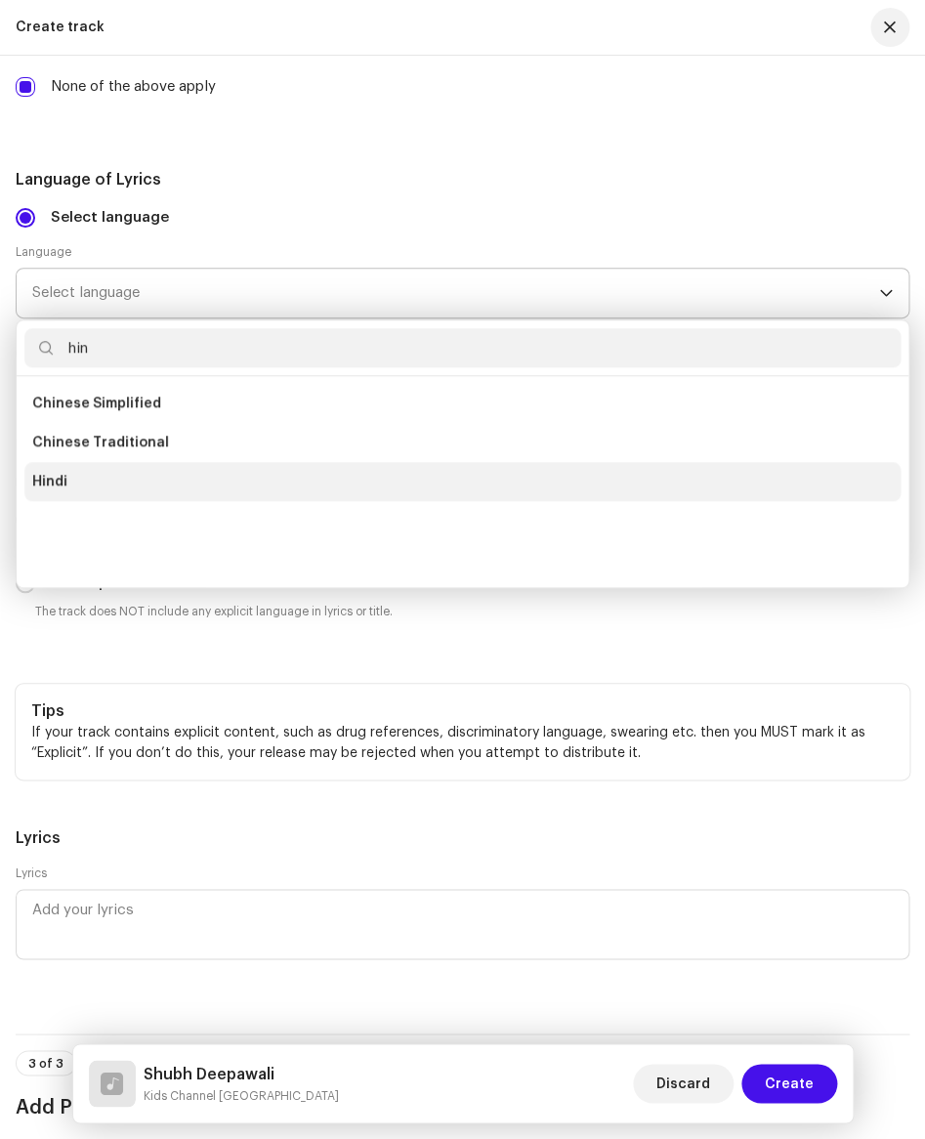
type input "hin"
click at [81, 480] on li "Hindi" at bounding box center [462, 481] width 876 height 39
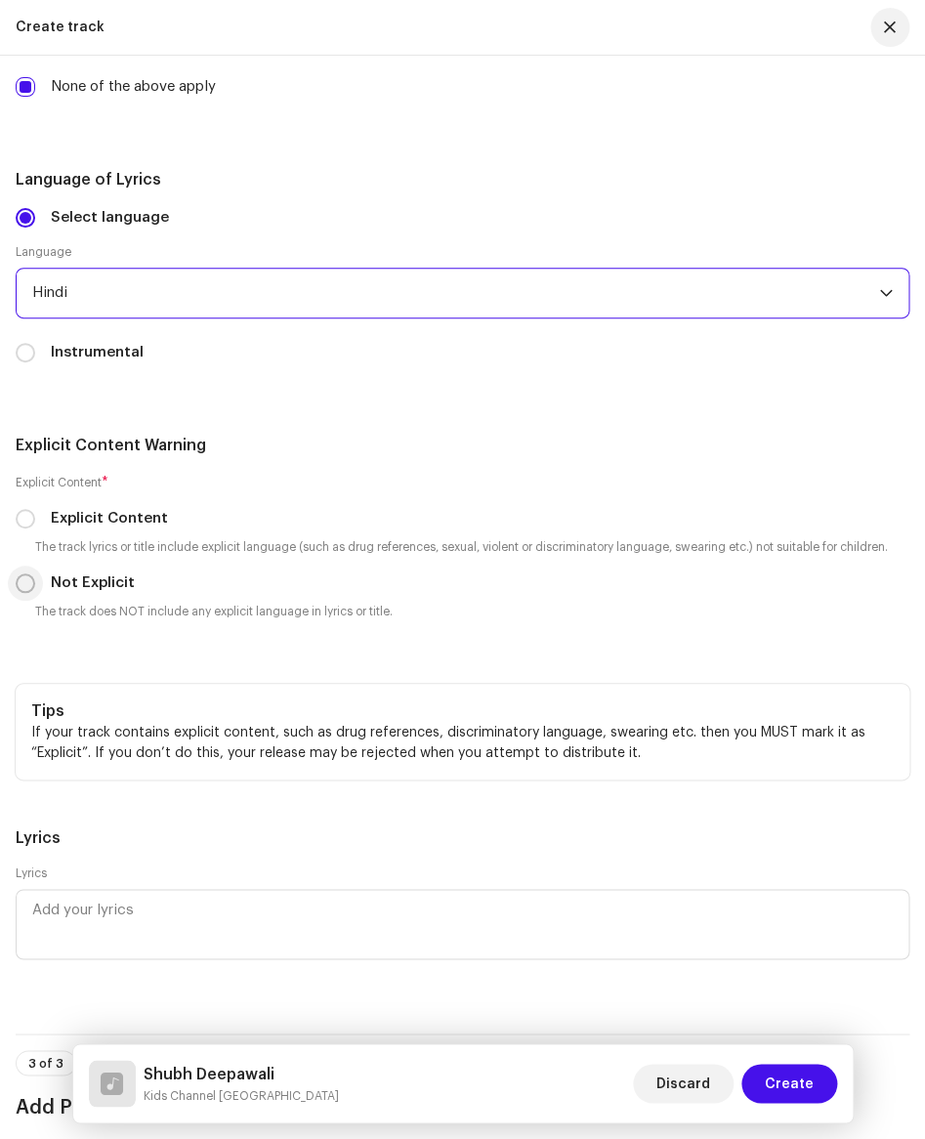
click at [28, 588] on input "Not Explicit" at bounding box center [26, 583] width 20 height 20
radio input "true"
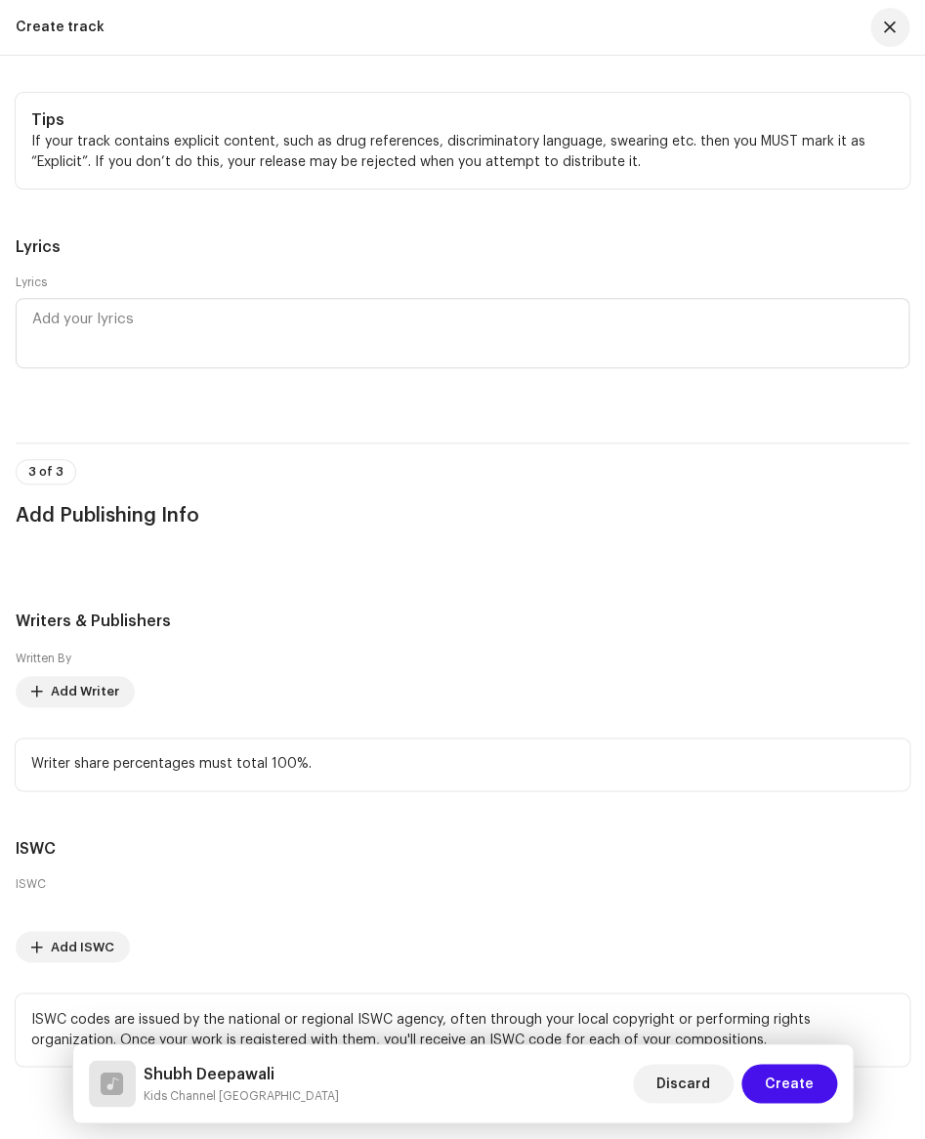
scroll to position [4417, 0]
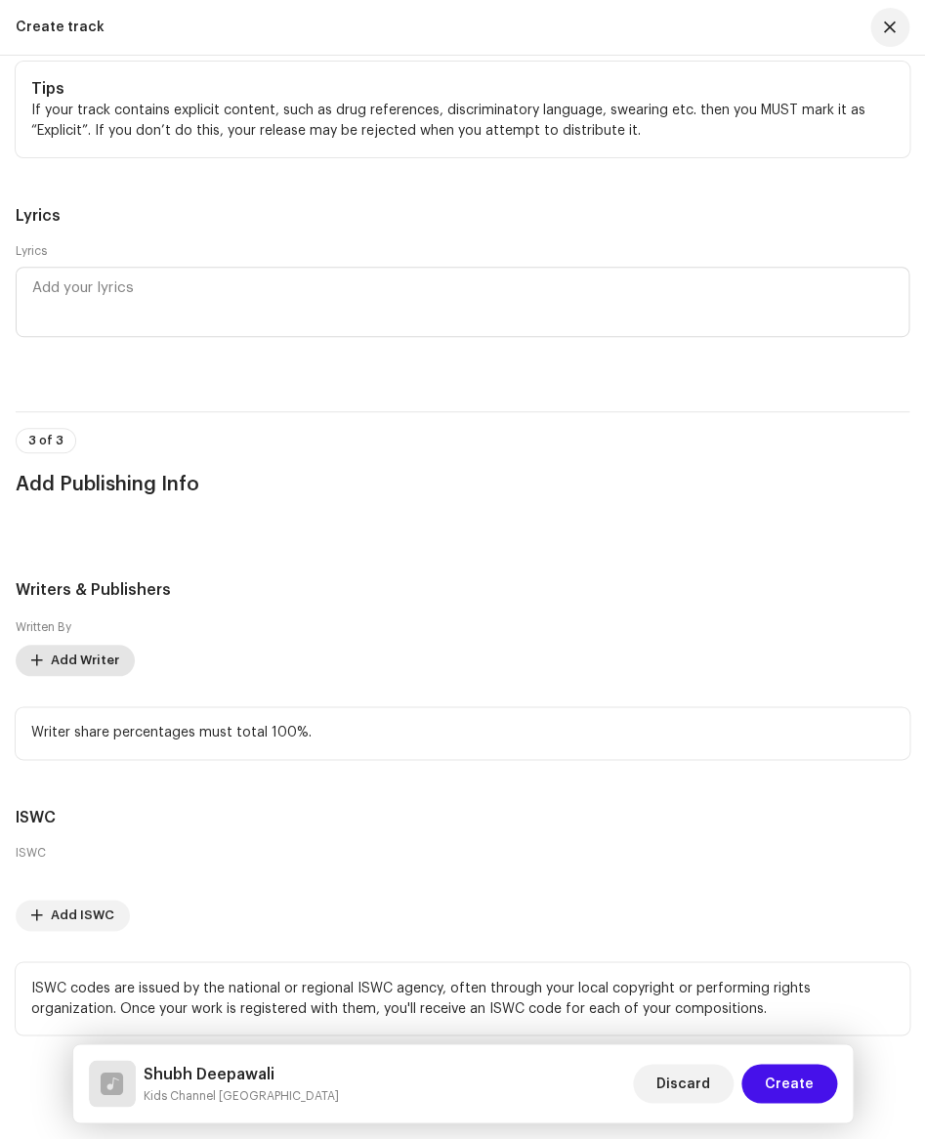
click at [104, 666] on span "Add Writer" at bounding box center [85, 660] width 68 height 39
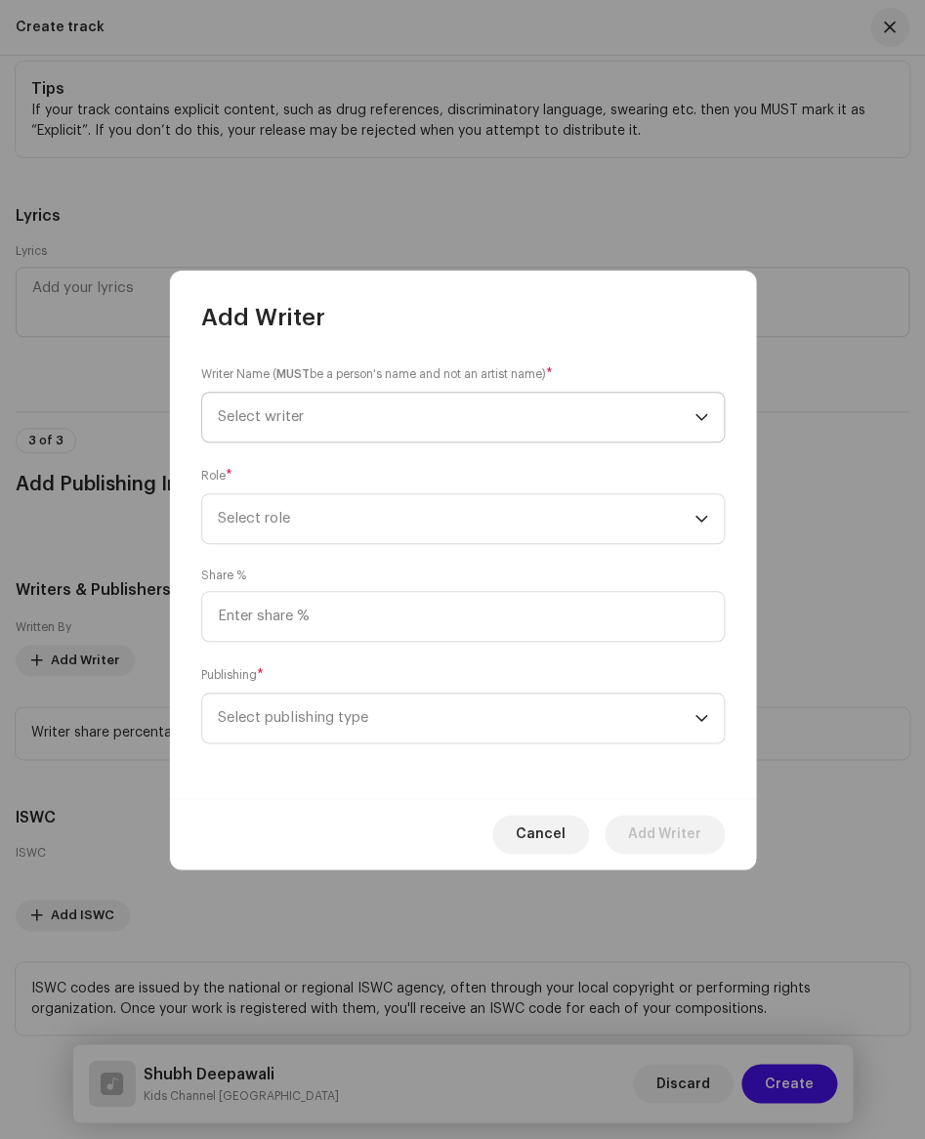
click at [298, 415] on span "Select writer" at bounding box center [261, 416] width 86 height 15
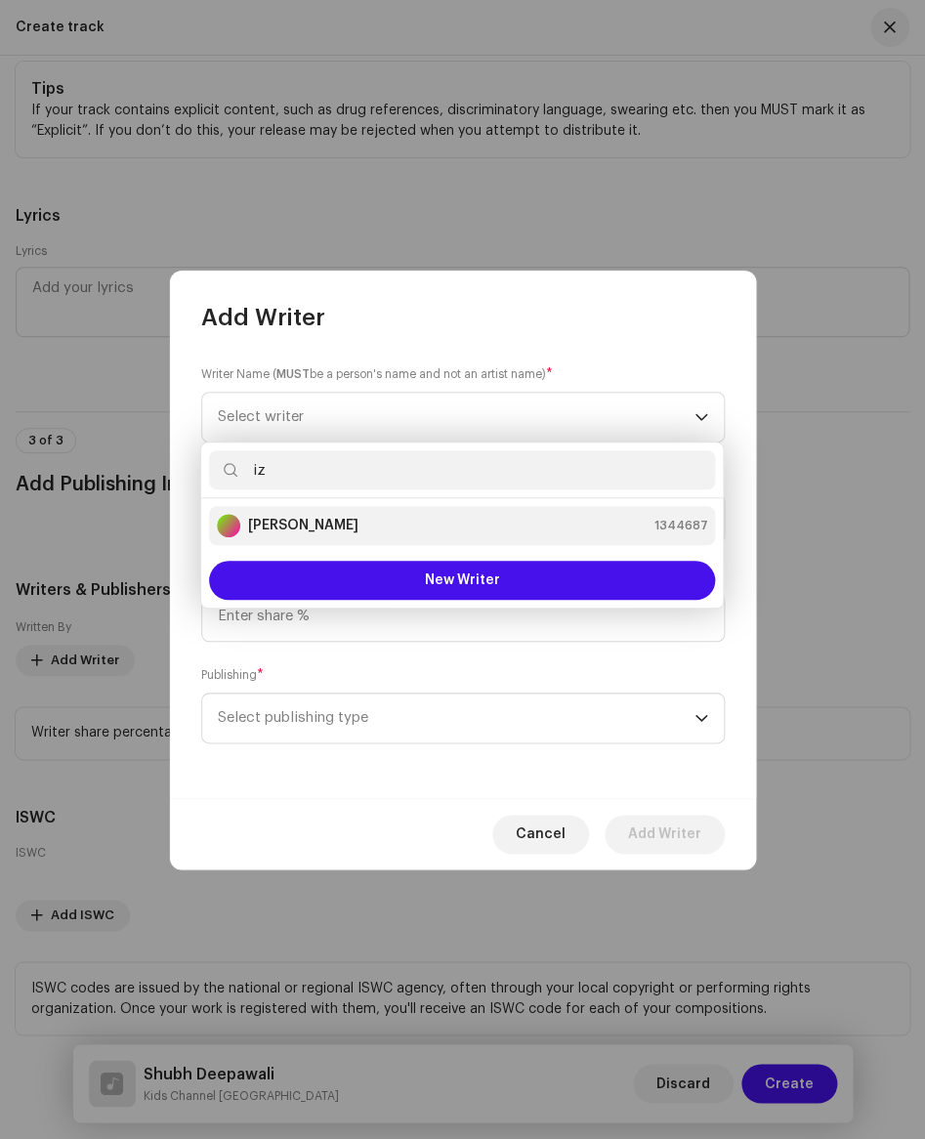
type input "iz"
click at [309, 523] on strong "[PERSON_NAME]" at bounding box center [303, 526] width 110 height 20
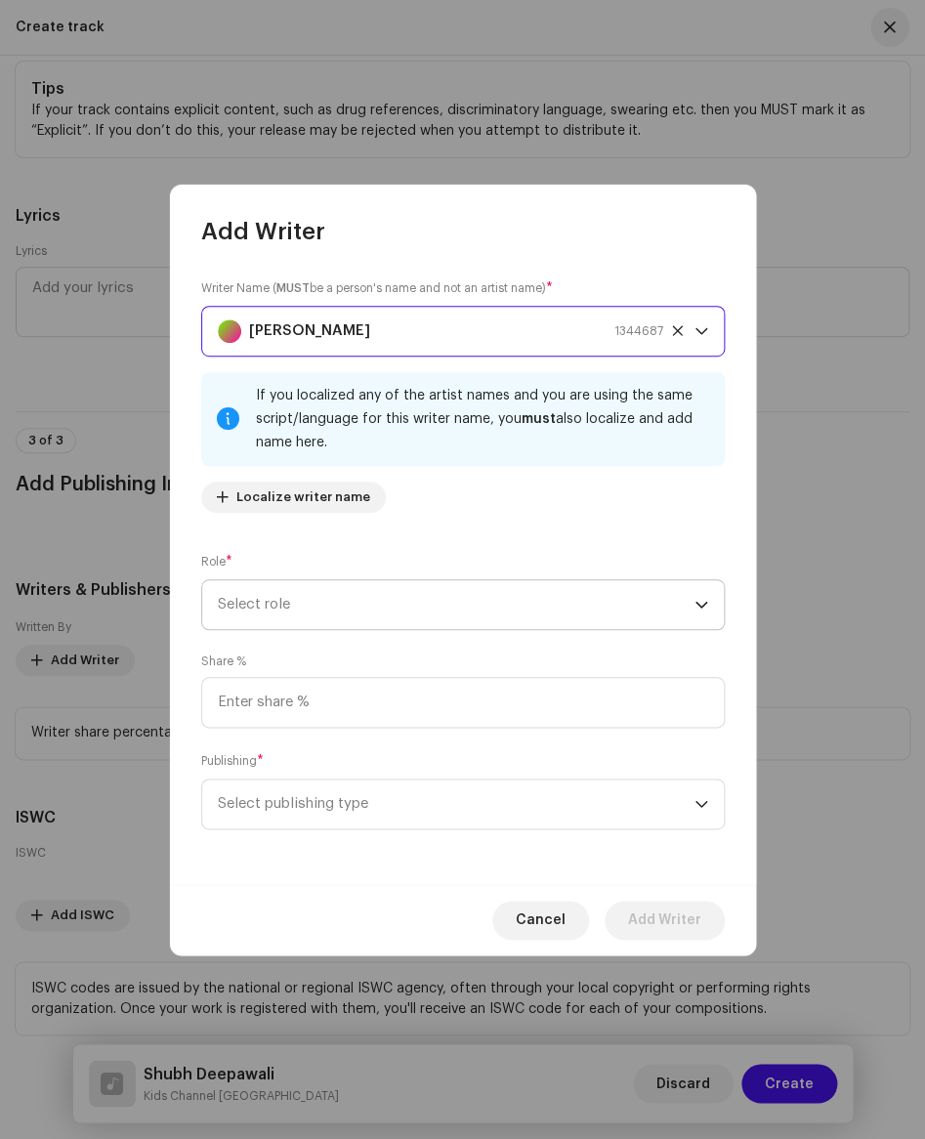
click at [314, 611] on span "Select role" at bounding box center [456, 604] width 477 height 49
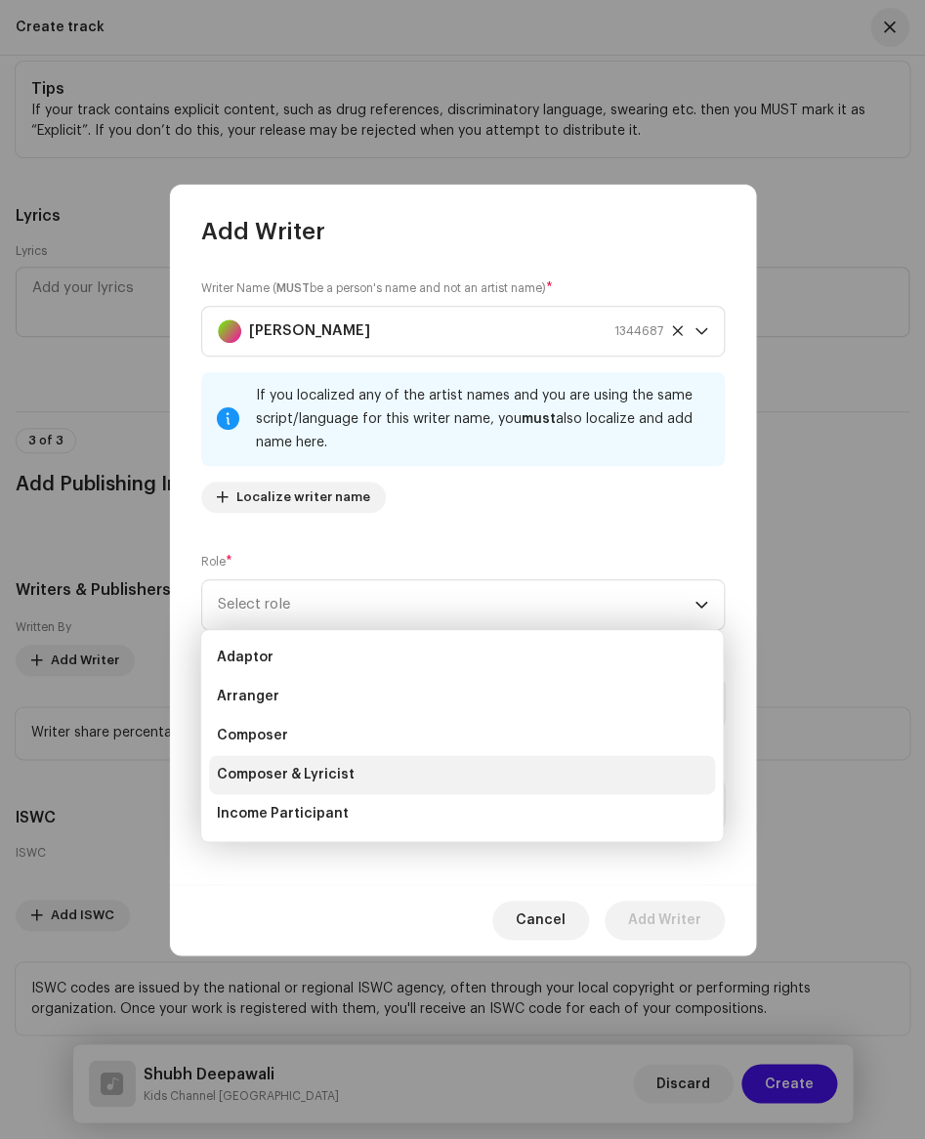
click at [327, 778] on span "Composer & Lyricist" at bounding box center [286, 775] width 138 height 20
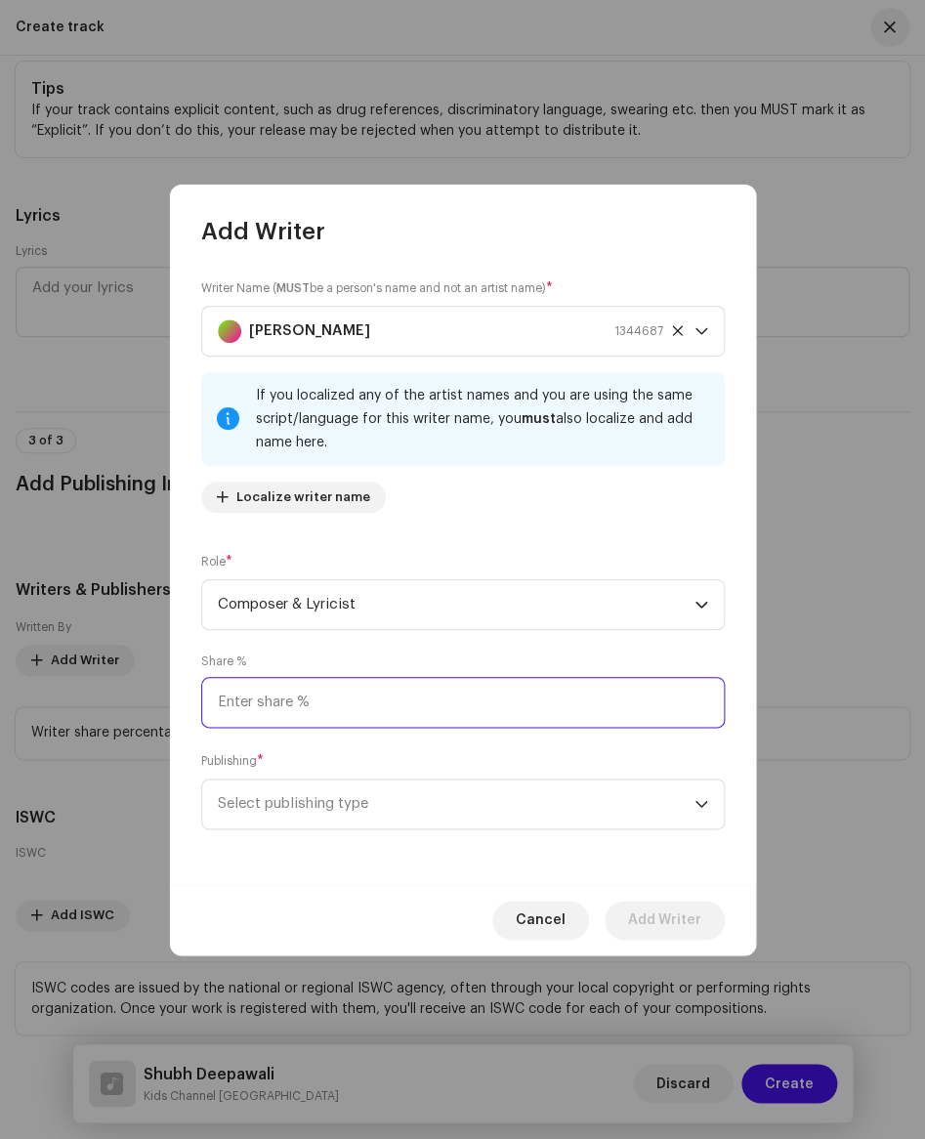
click at [307, 708] on input at bounding box center [462, 702] width 523 height 51
type input "100.00"
click at [323, 809] on span "Select publishing type" at bounding box center [456, 803] width 477 height 49
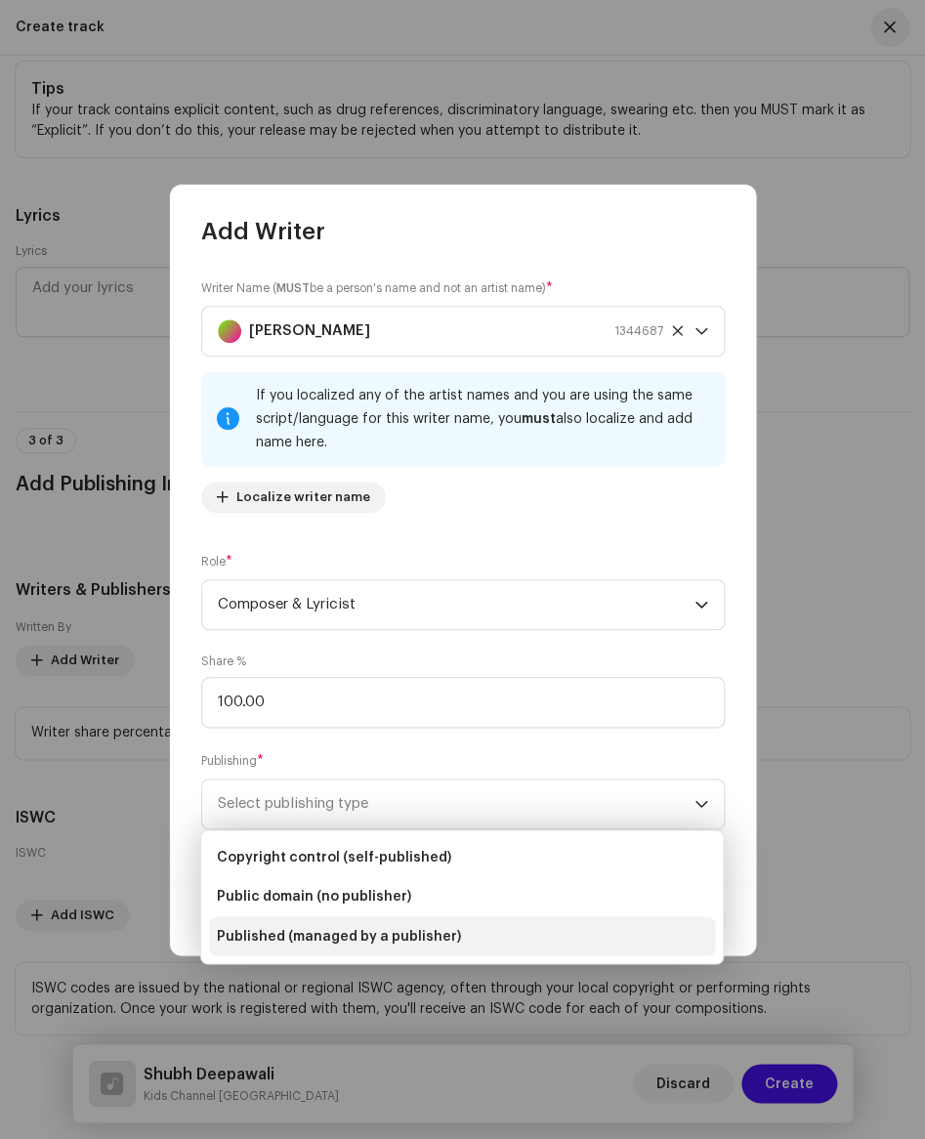
click at [342, 937] on span "Published (managed by a publisher)" at bounding box center [339, 936] width 244 height 20
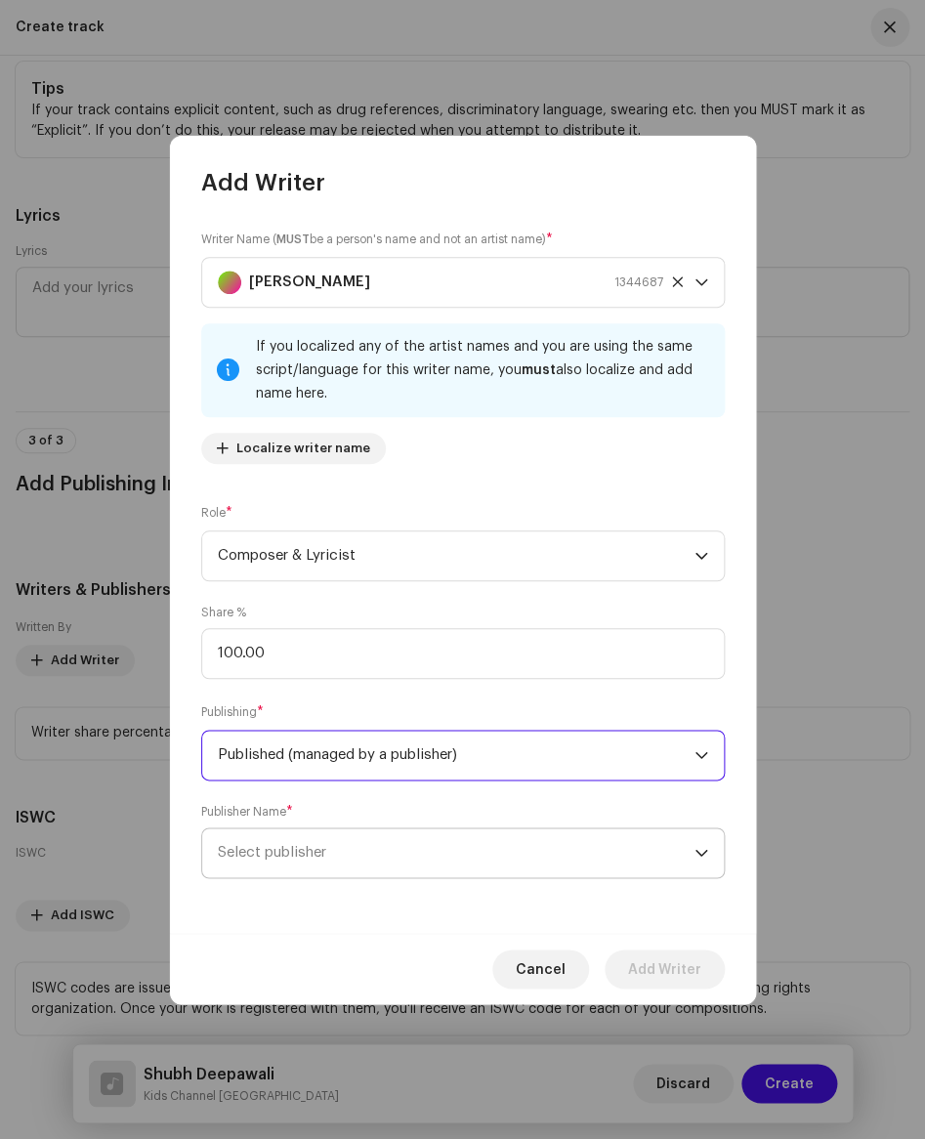
click at [312, 859] on span "Select publisher" at bounding box center [272, 852] width 108 height 15
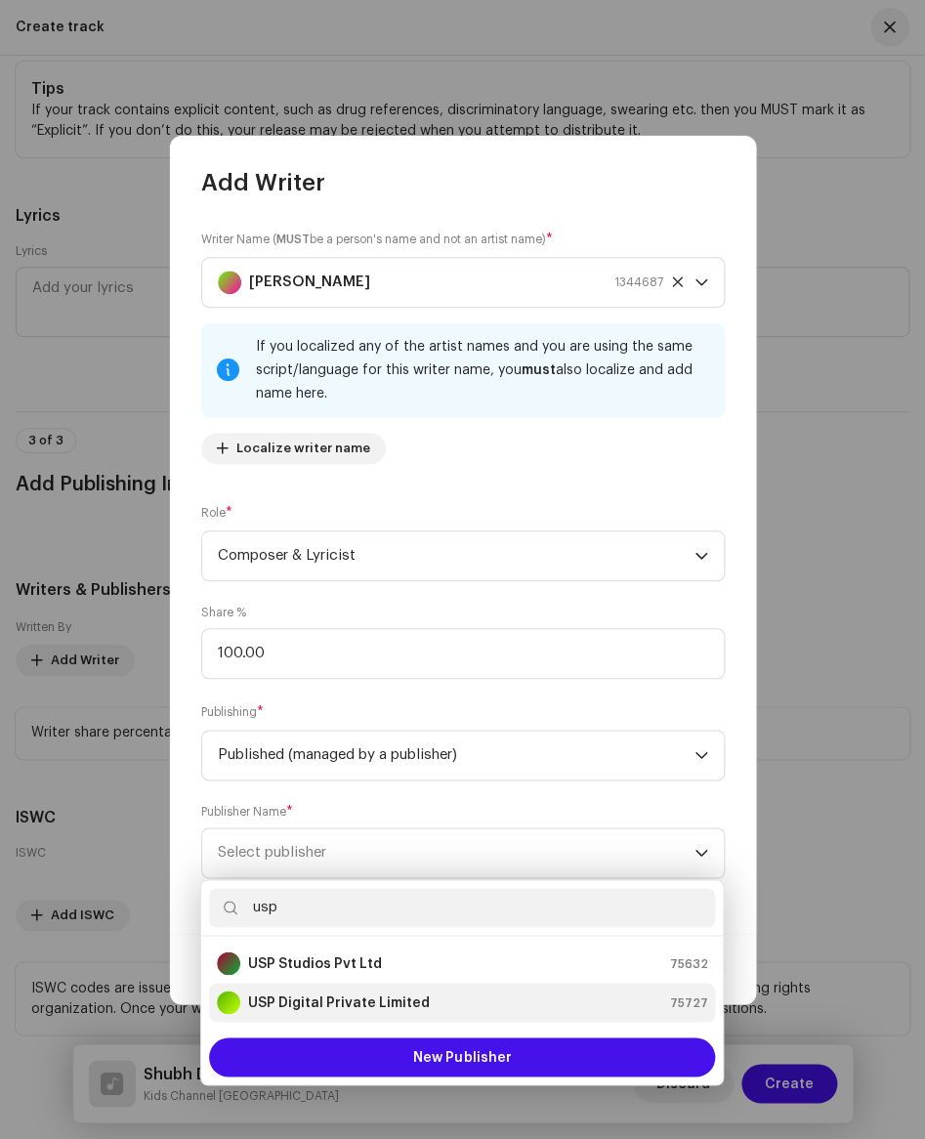
type input "usp"
click at [376, 999] on strong "USP Digital Private Limited" at bounding box center [339, 1002] width 182 height 20
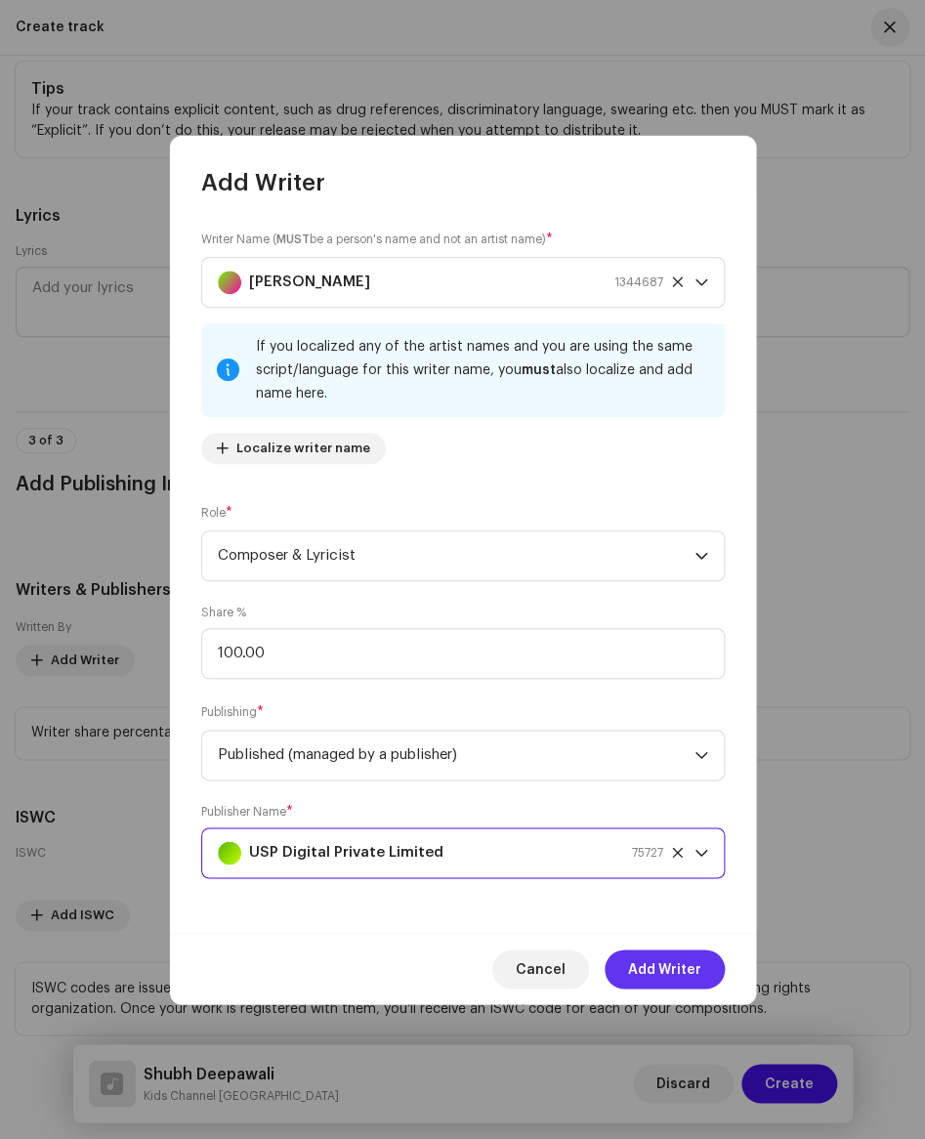
click at [649, 973] on span "Add Writer" at bounding box center [664, 968] width 73 height 39
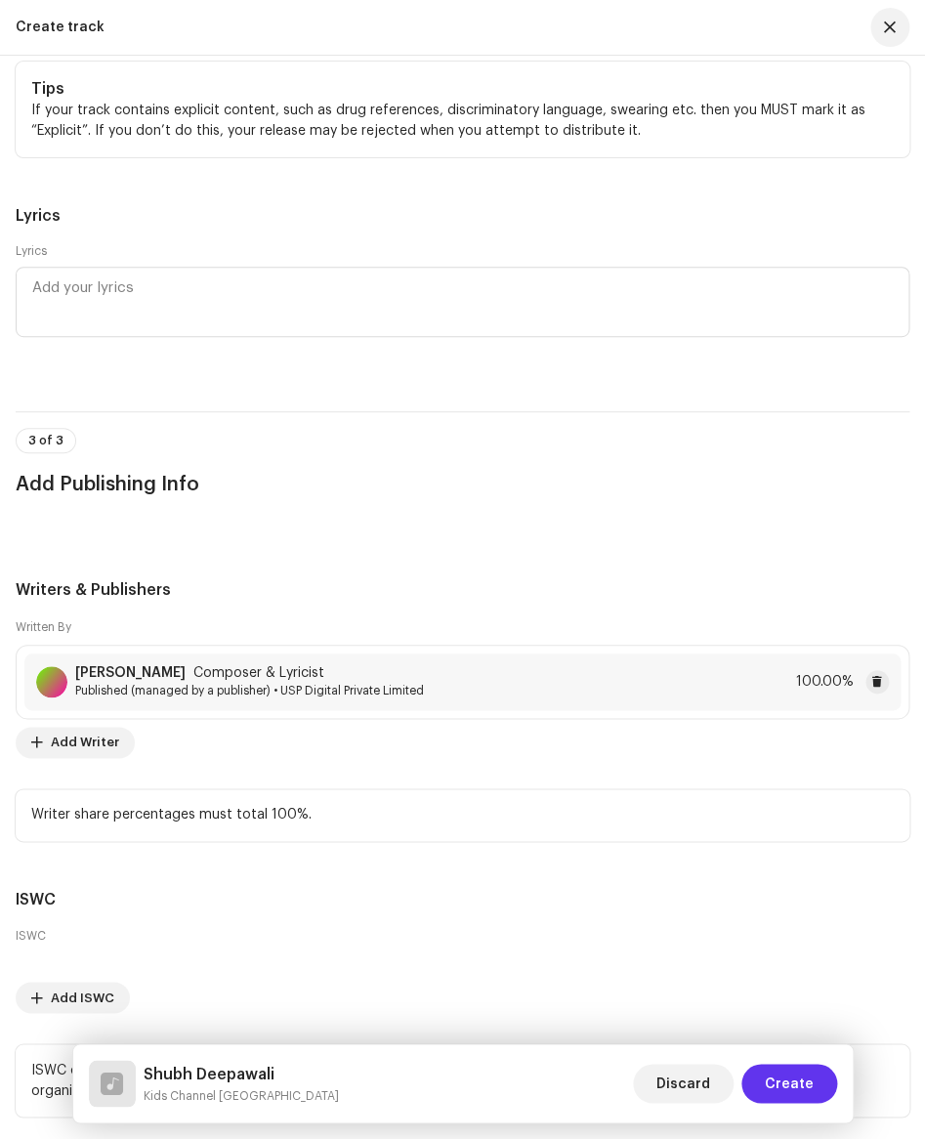
click at [788, 1088] on span "Create" at bounding box center [789, 1083] width 49 height 39
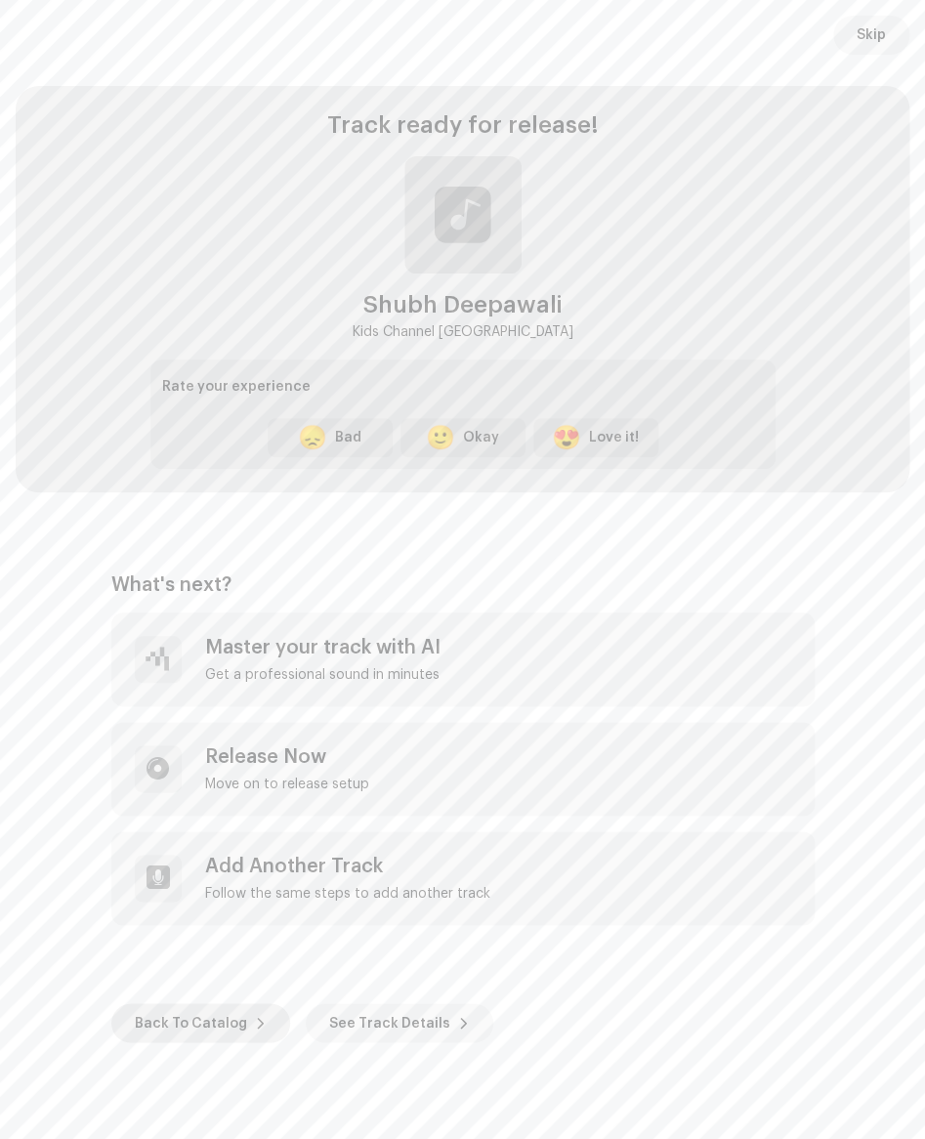
click at [198, 1013] on span "Back To Catalog" at bounding box center [191, 1022] width 112 height 39
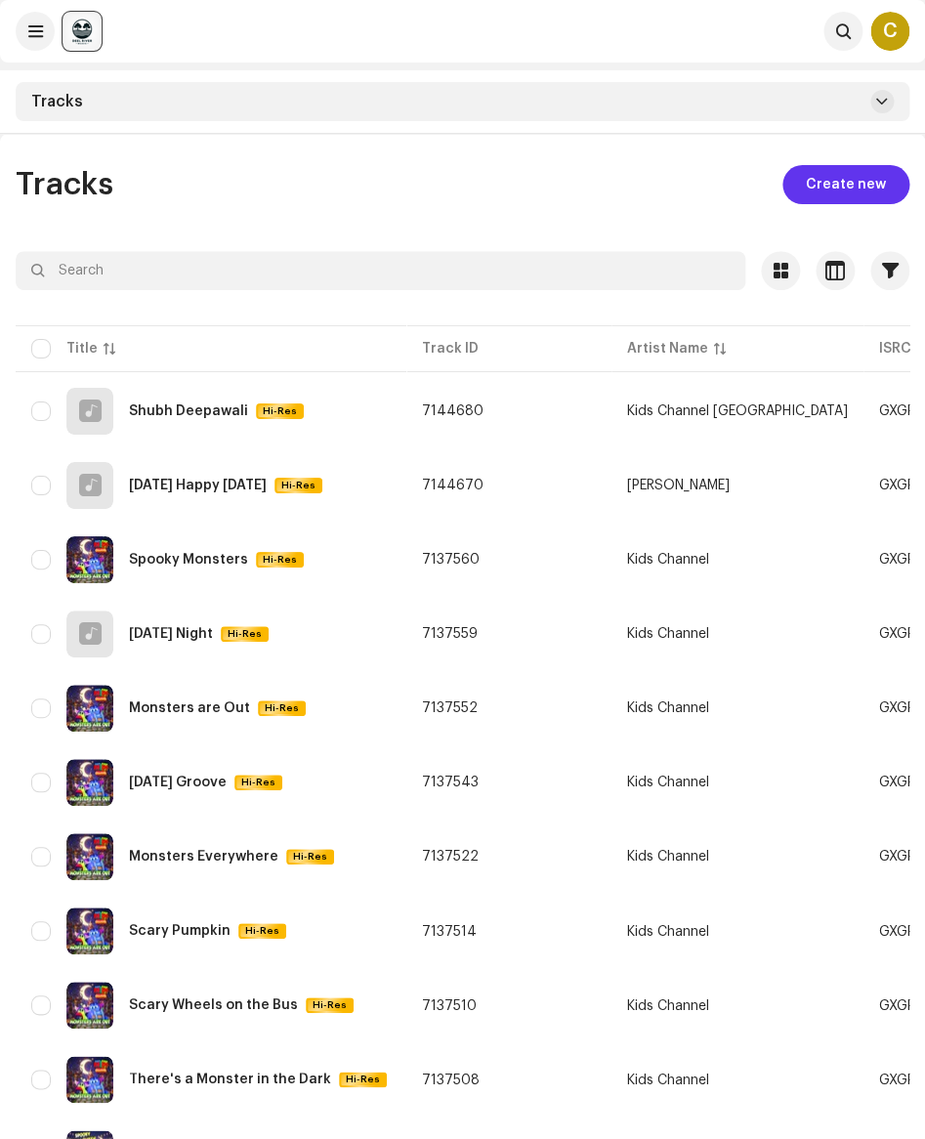
click at [834, 186] on span "Create new" at bounding box center [846, 184] width 80 height 39
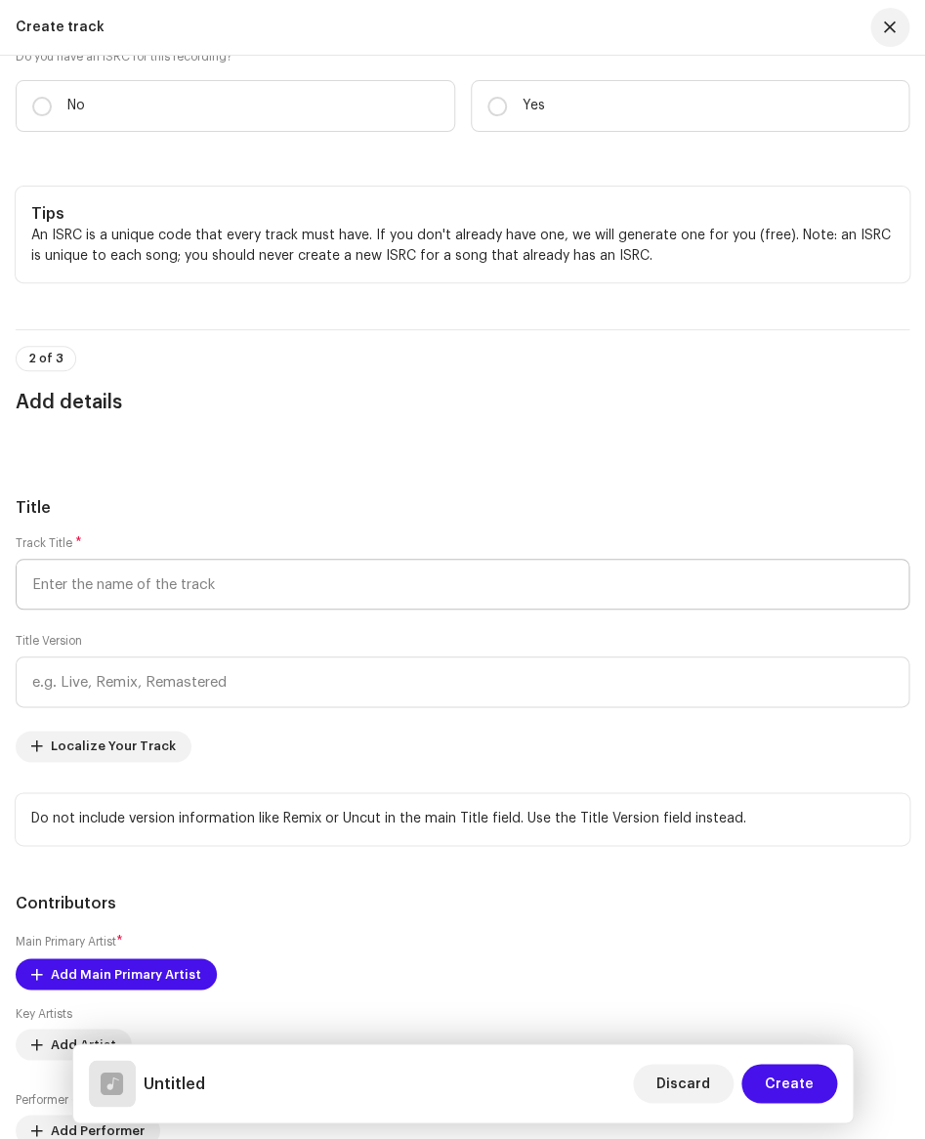
scroll to position [561, 0]
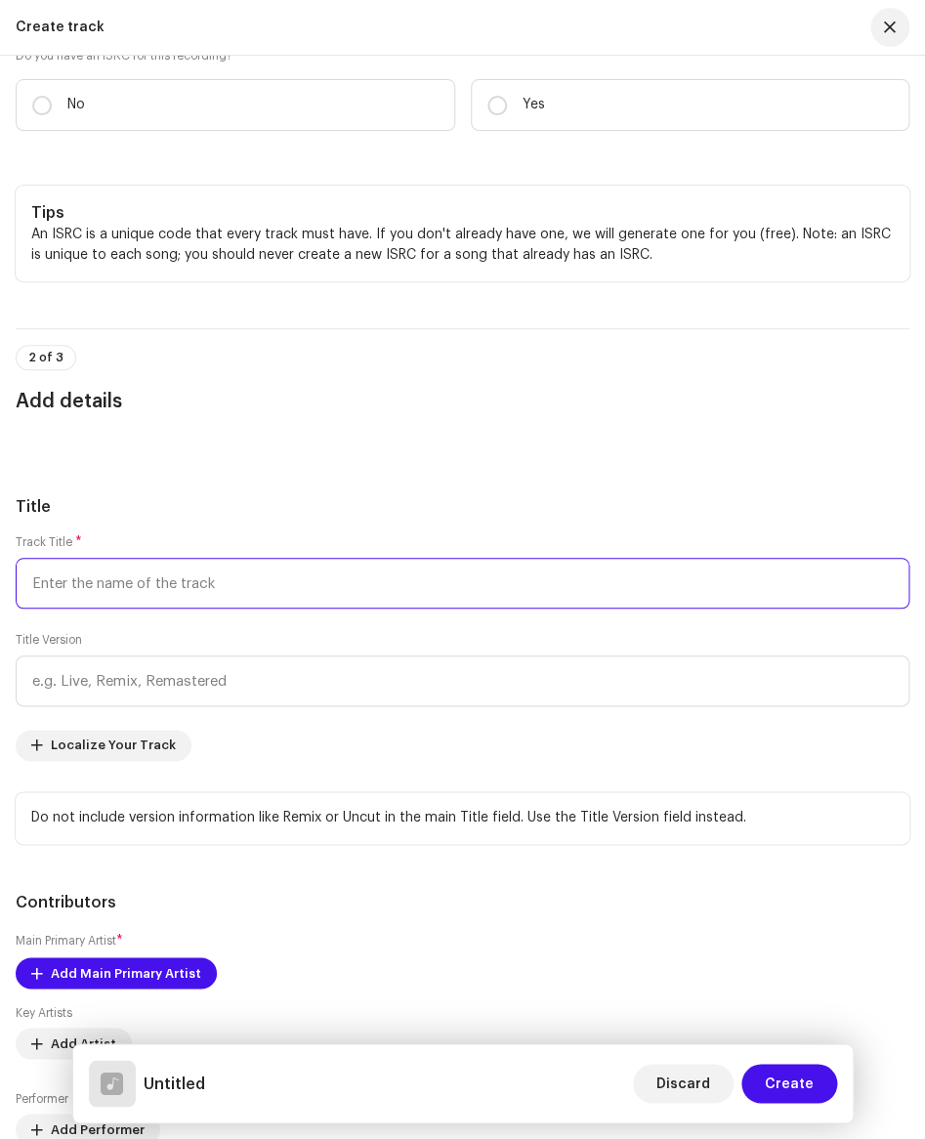
click at [85, 585] on input "text" at bounding box center [463, 583] width 894 height 51
paste input "[PERSON_NAME] Tyohar [DATE]"
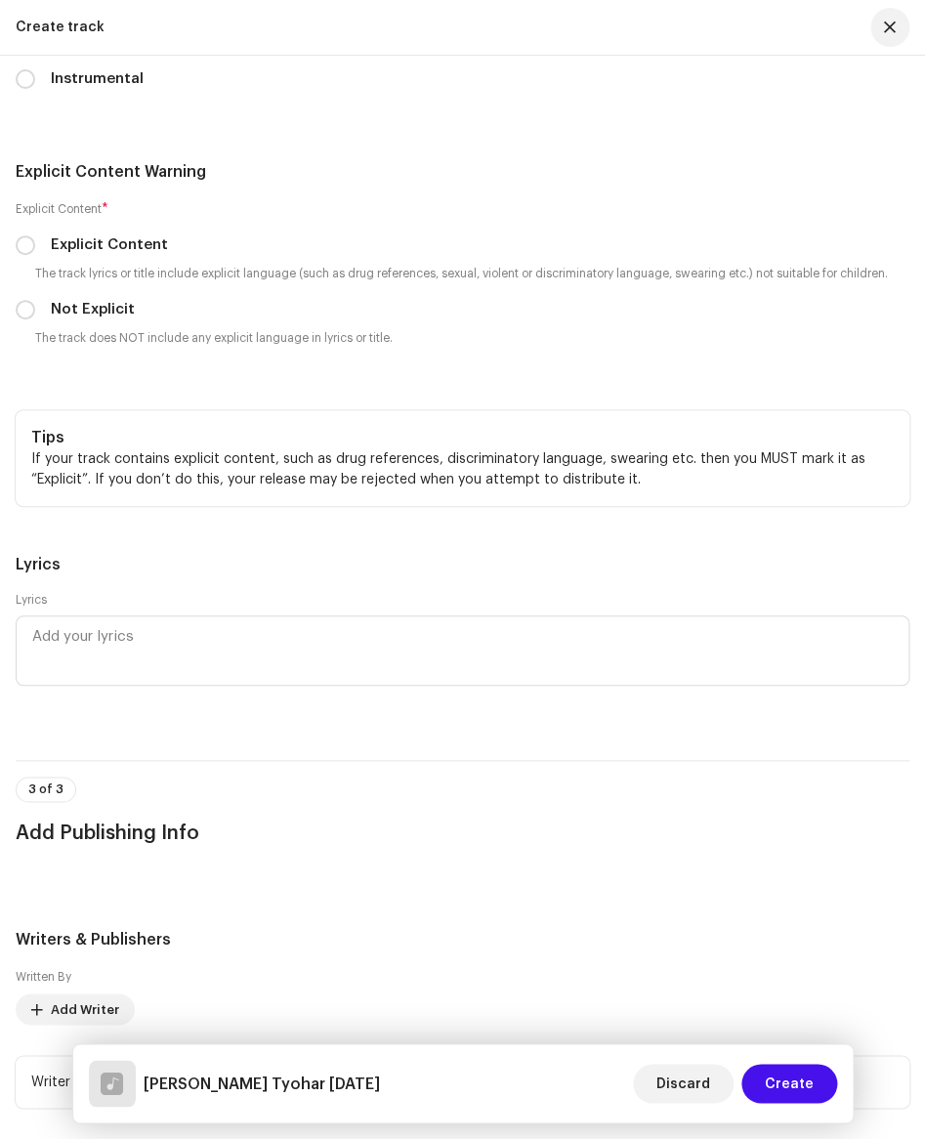
scroll to position [4269, 0]
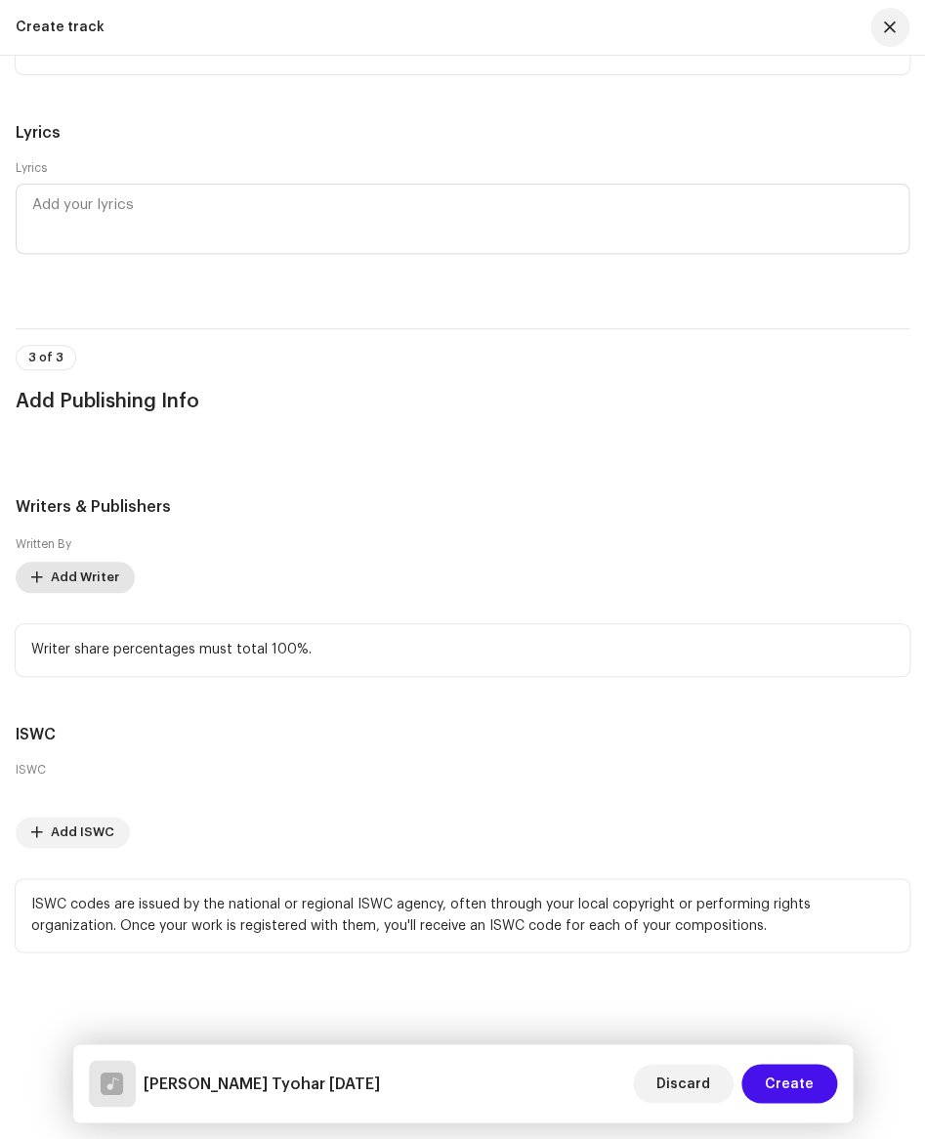
type input "[PERSON_NAME] Tyohar [DATE]"
click at [90, 578] on span "Add Writer" at bounding box center [85, 577] width 68 height 39
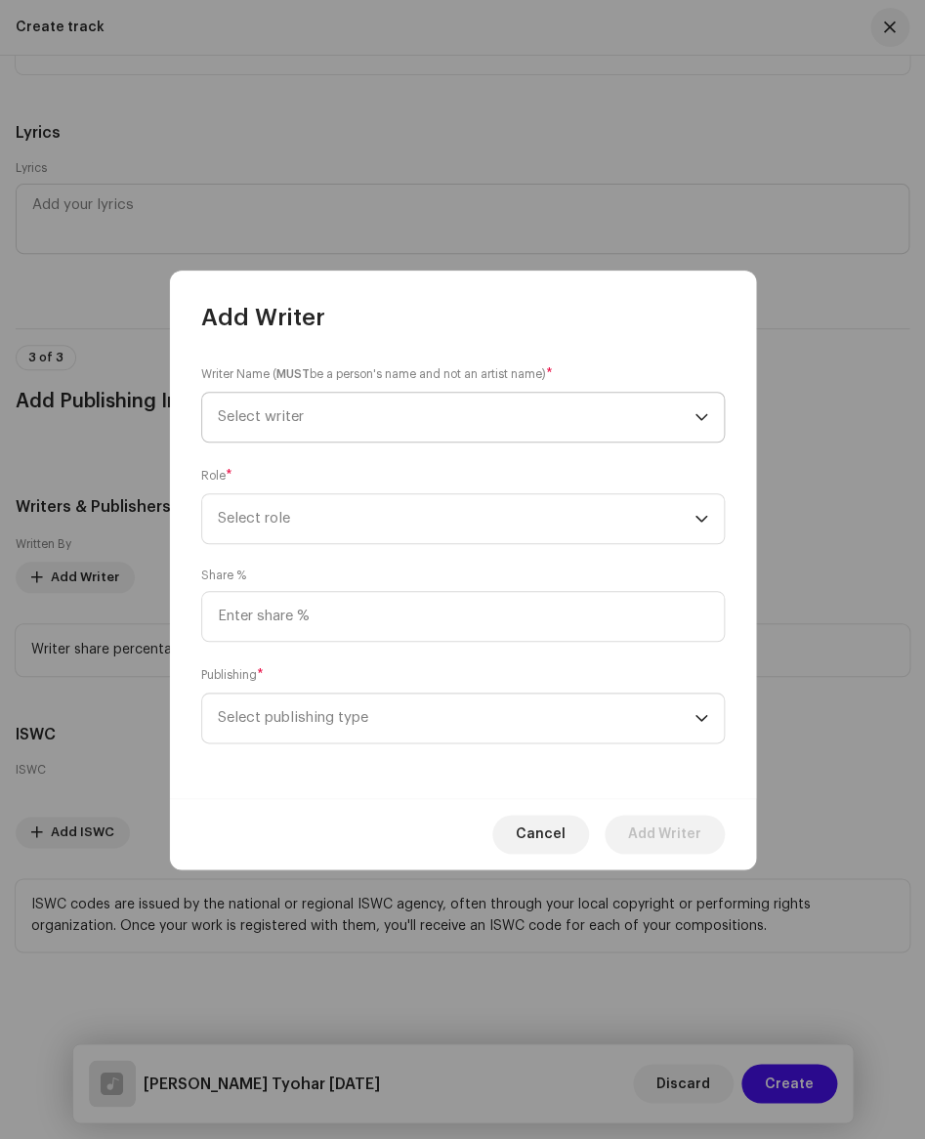
click at [285, 415] on span "Select writer" at bounding box center [261, 416] width 86 height 15
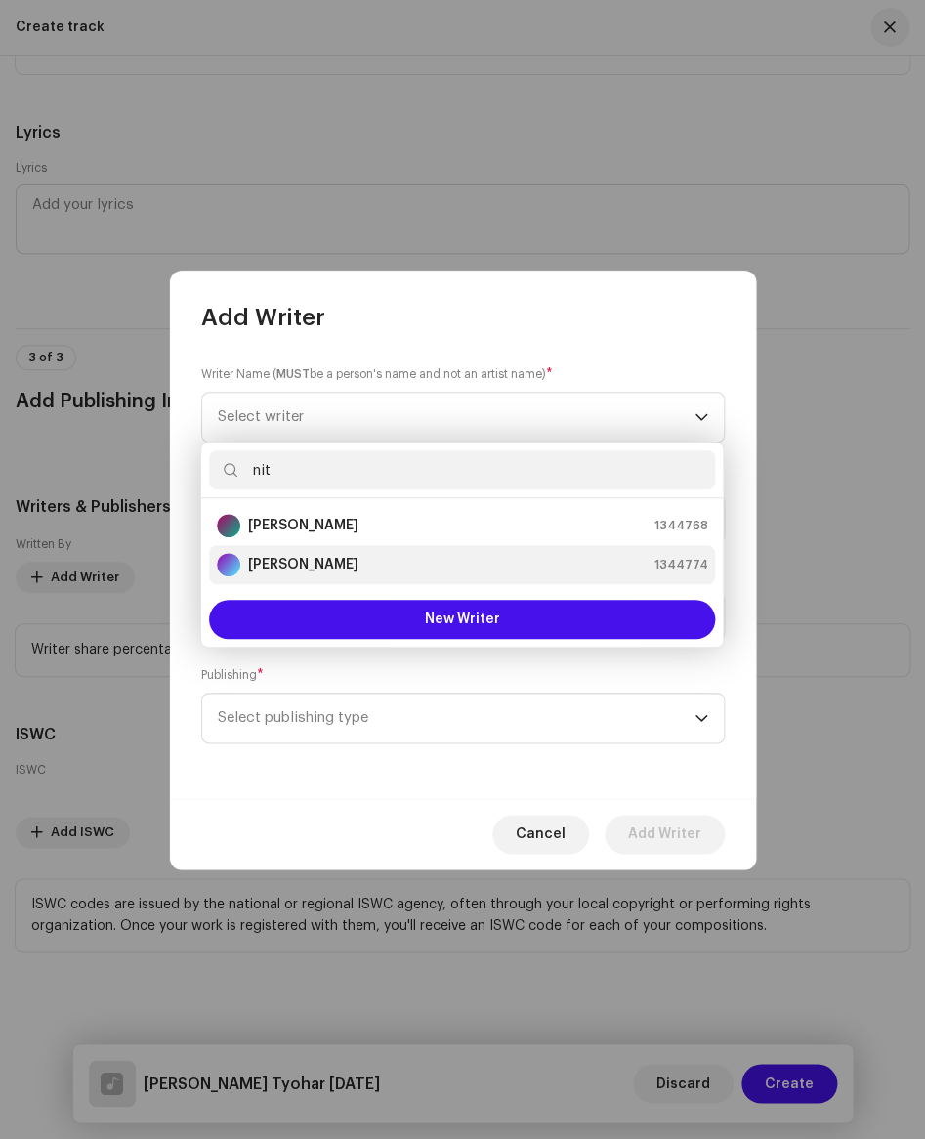
type input "nit"
click at [309, 569] on strong "[PERSON_NAME]" at bounding box center [303, 565] width 110 height 20
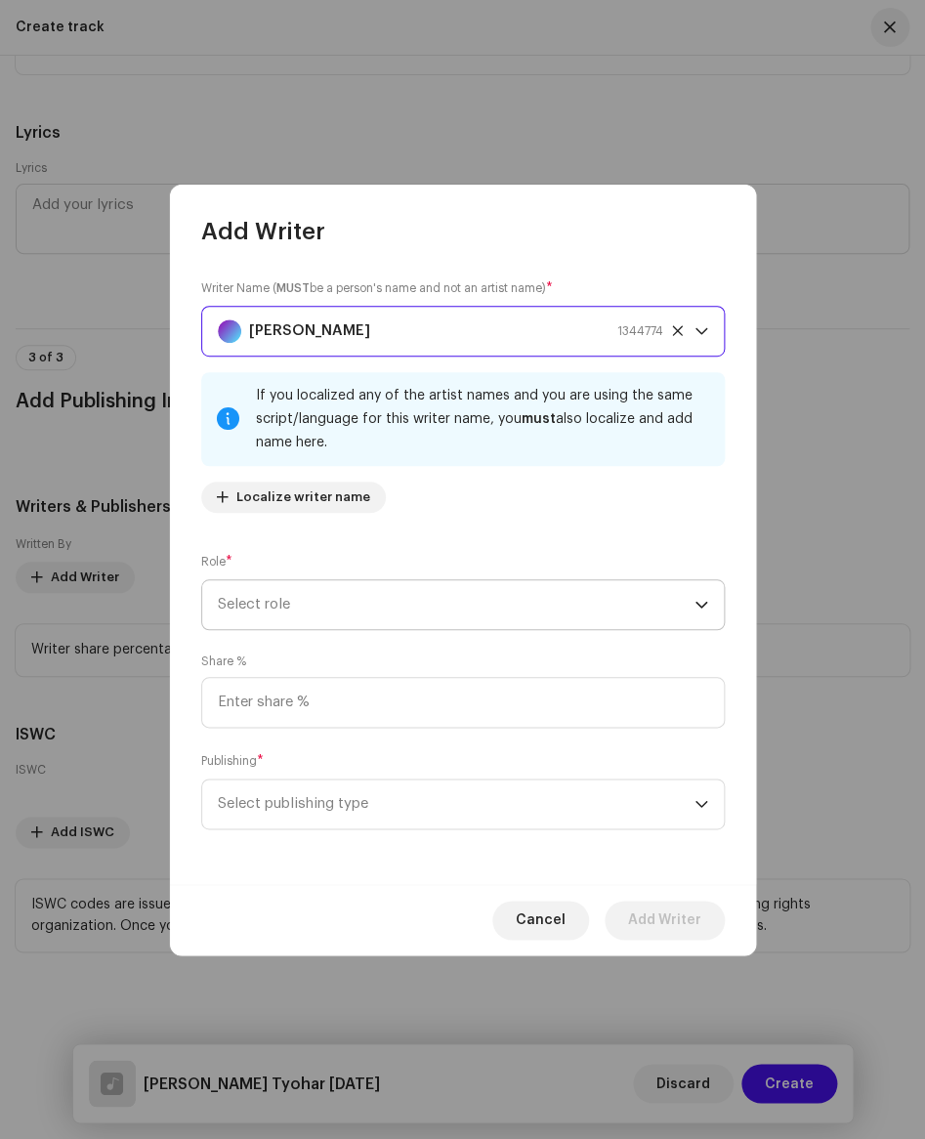
click at [312, 611] on span "Select role" at bounding box center [456, 604] width 477 height 49
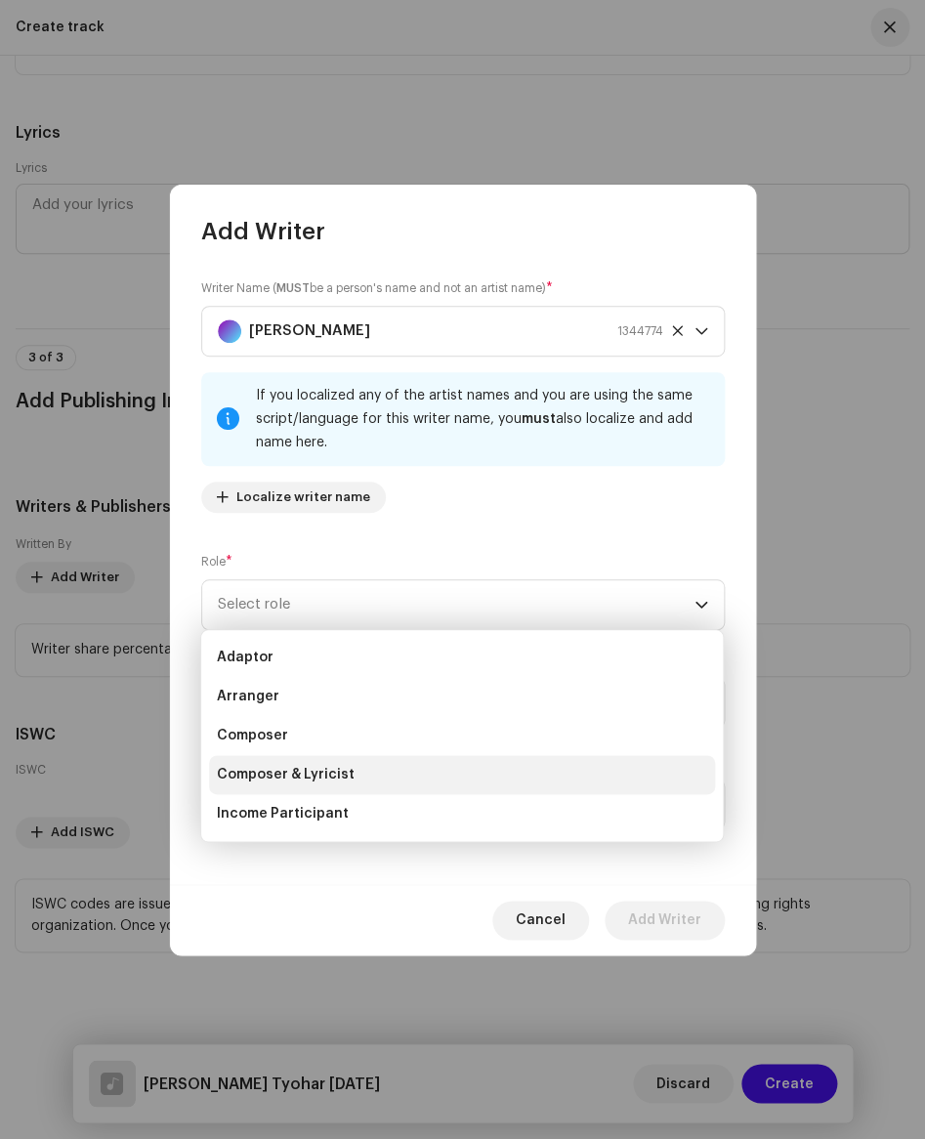
click at [317, 766] on span "Composer & Lyricist" at bounding box center [286, 775] width 138 height 20
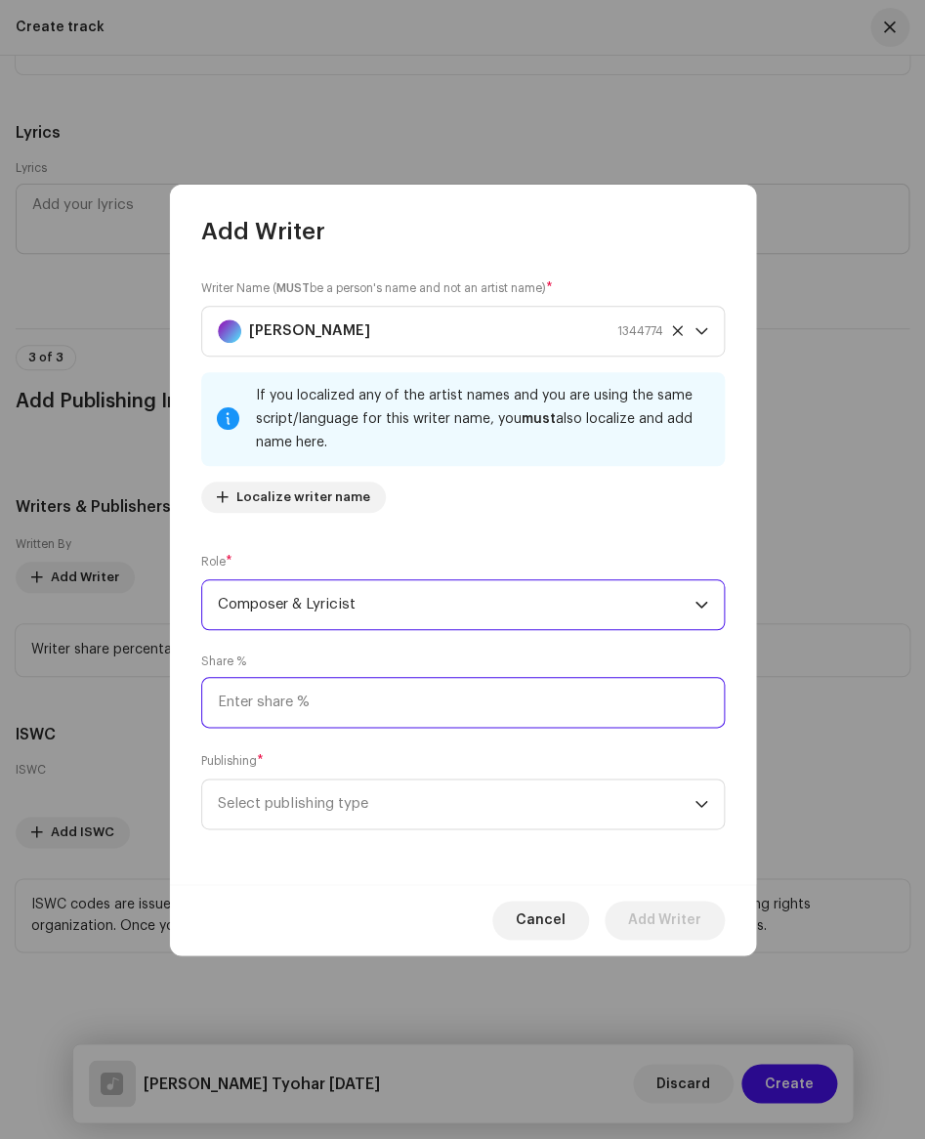
click at [287, 703] on input at bounding box center [462, 702] width 523 height 51
type input "100.00"
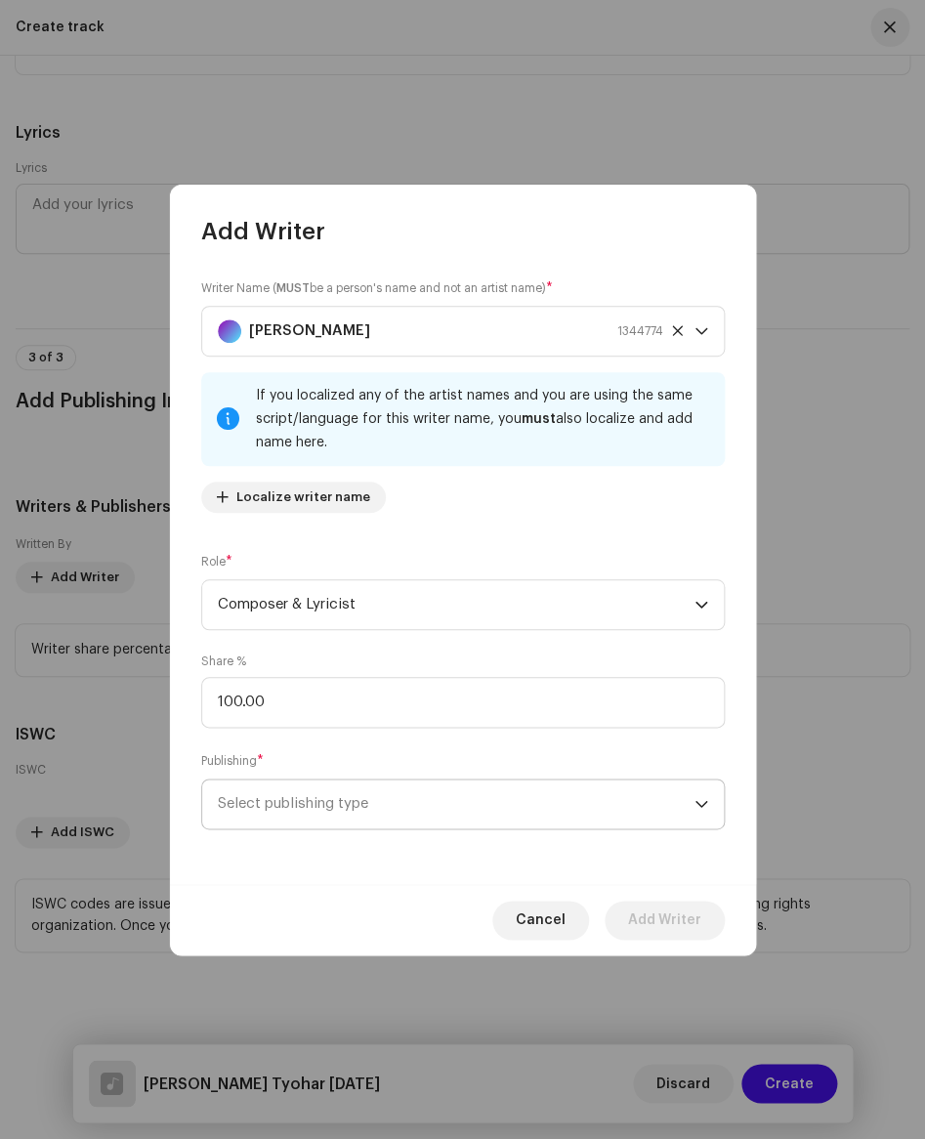
click at [281, 799] on span "Select publishing type" at bounding box center [456, 803] width 477 height 49
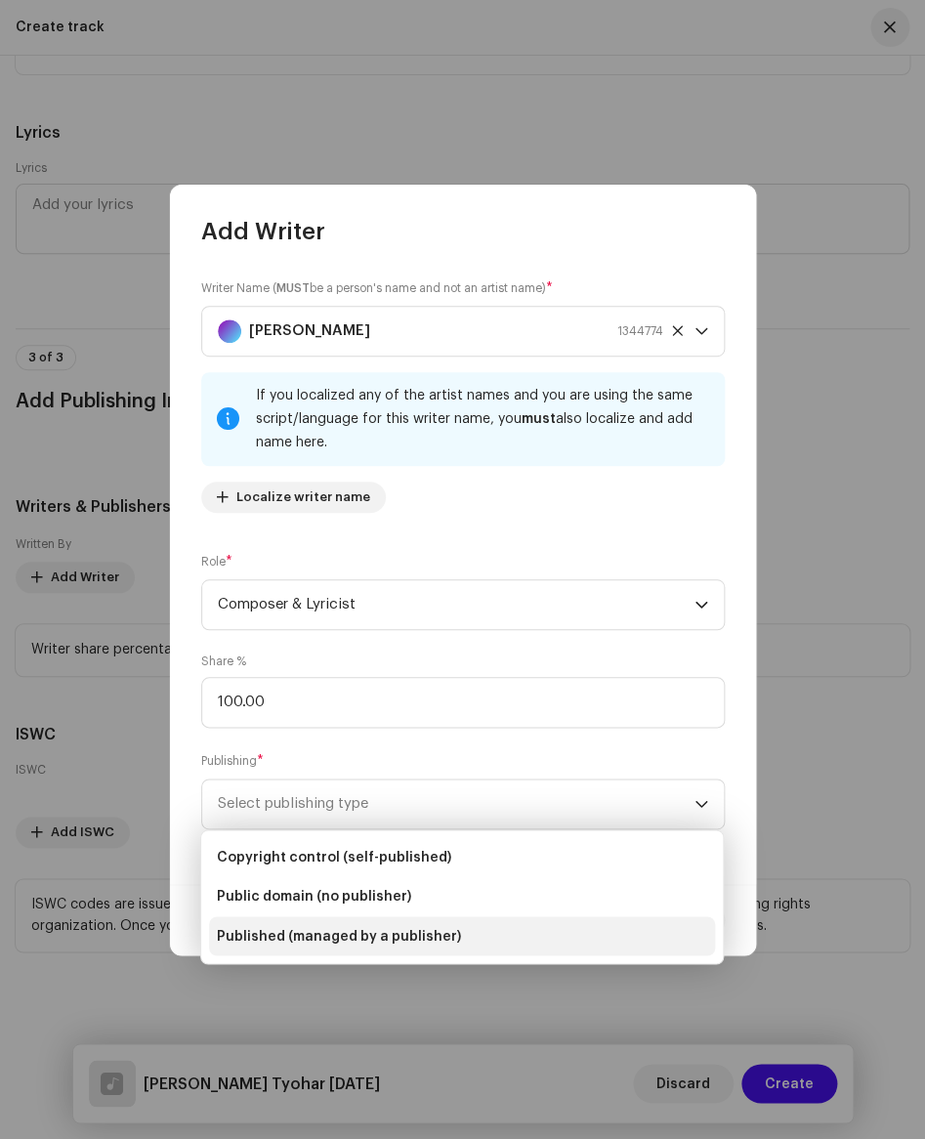
click at [313, 937] on span "Published (managed by a publisher)" at bounding box center [339, 936] width 244 height 20
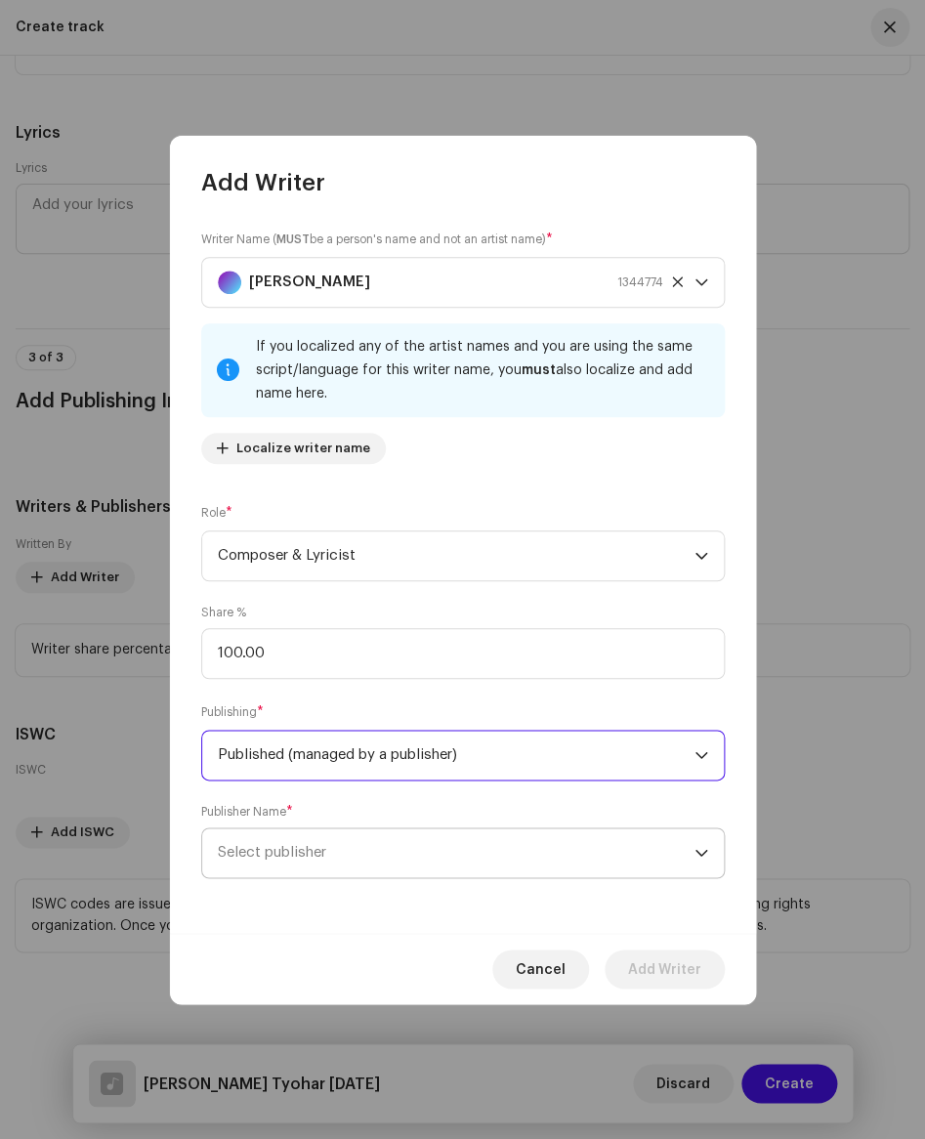
click at [327, 869] on span "Select publisher" at bounding box center [456, 852] width 477 height 49
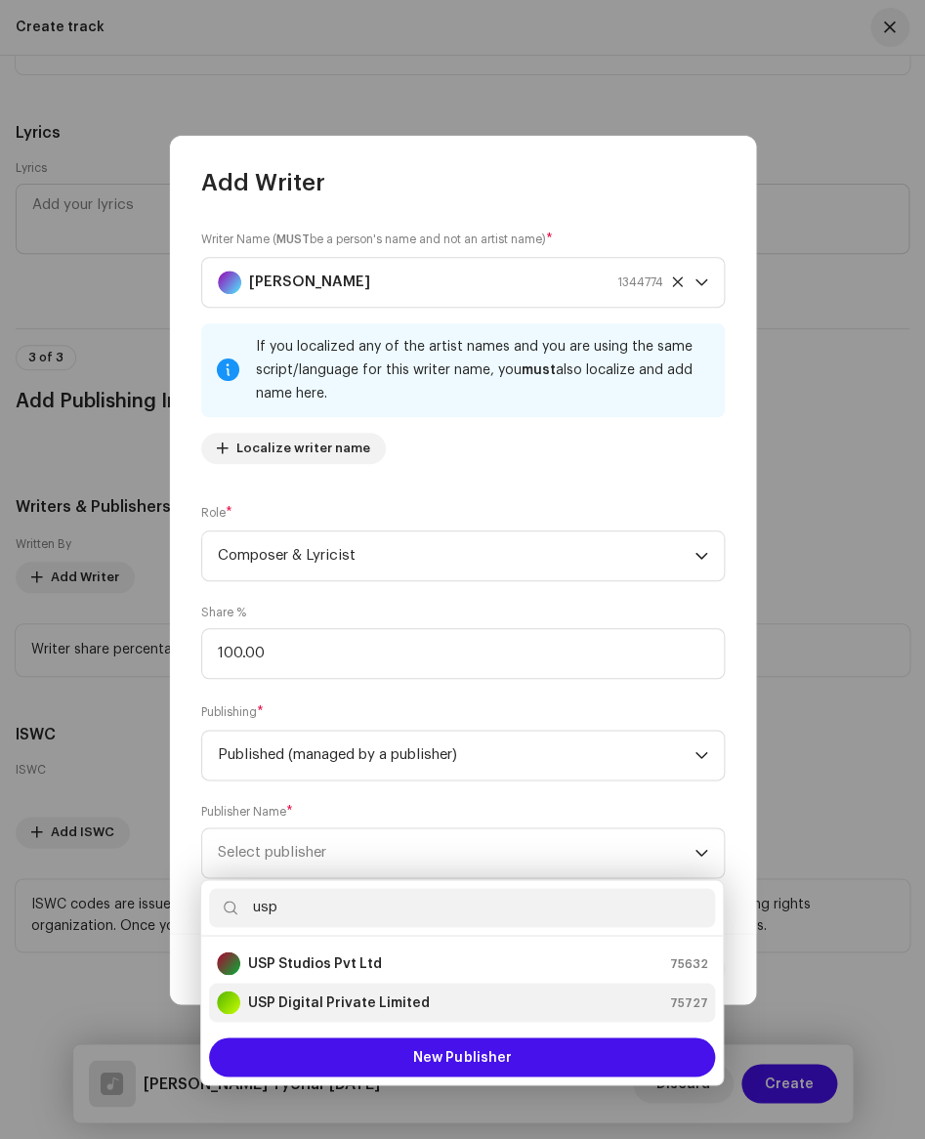
type input "usp"
click at [350, 995] on strong "USP Digital Private Limited" at bounding box center [339, 1002] width 182 height 20
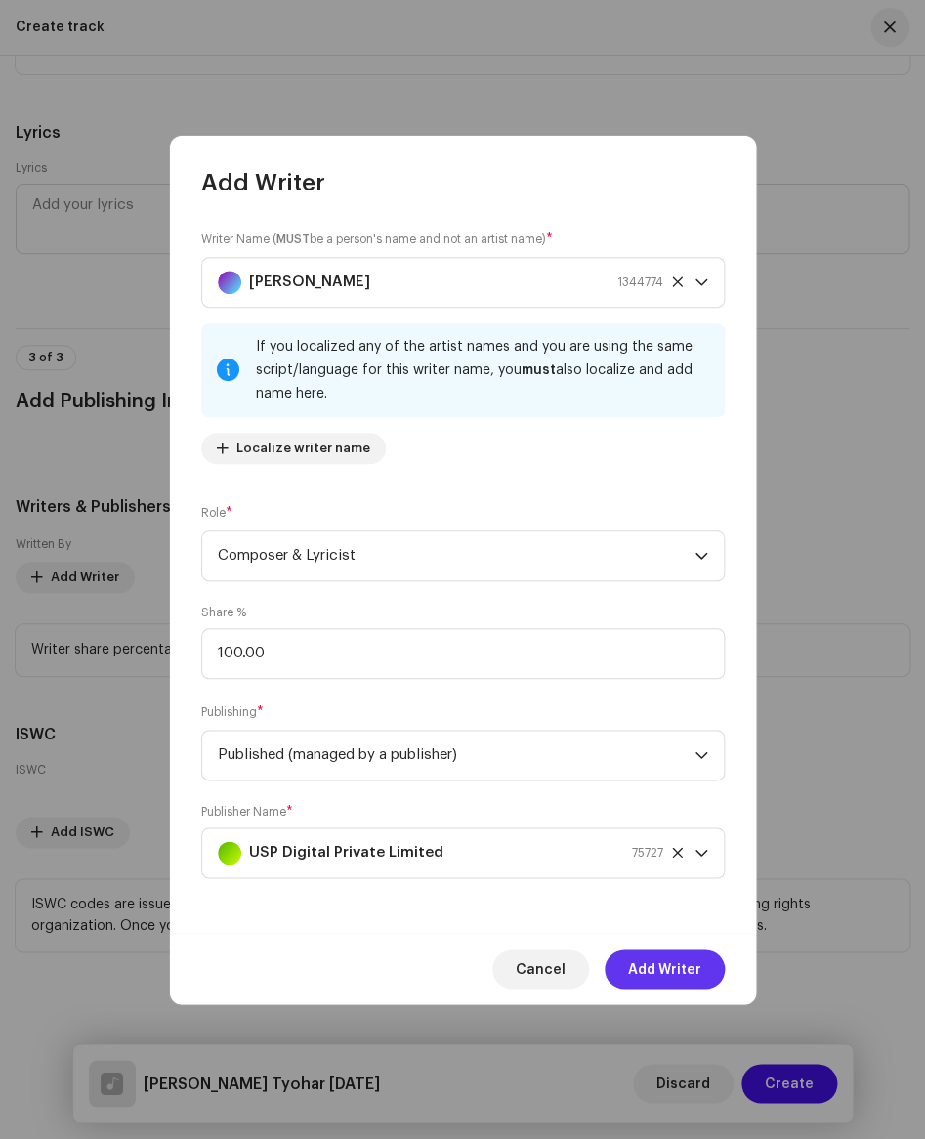
click at [636, 973] on span "Add Writer" at bounding box center [664, 968] width 73 height 39
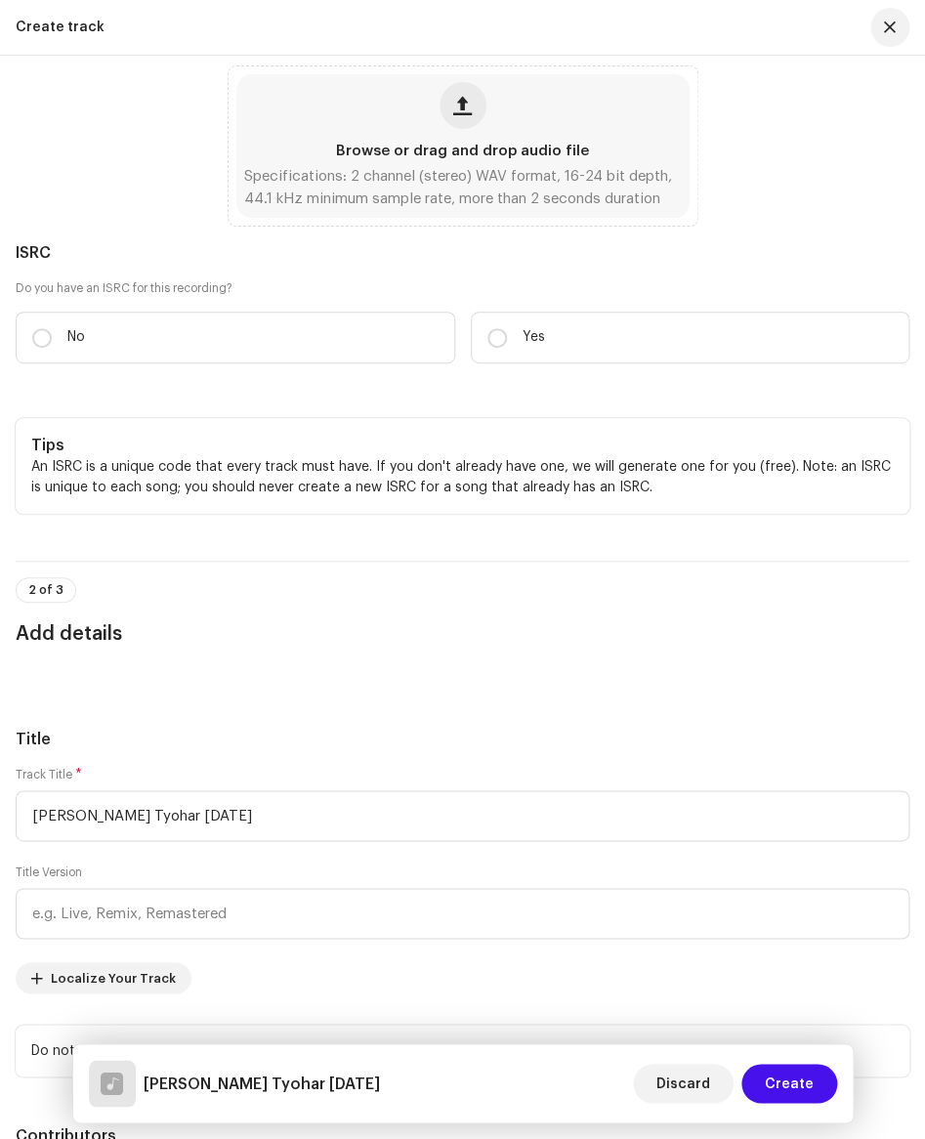
scroll to position [0, 0]
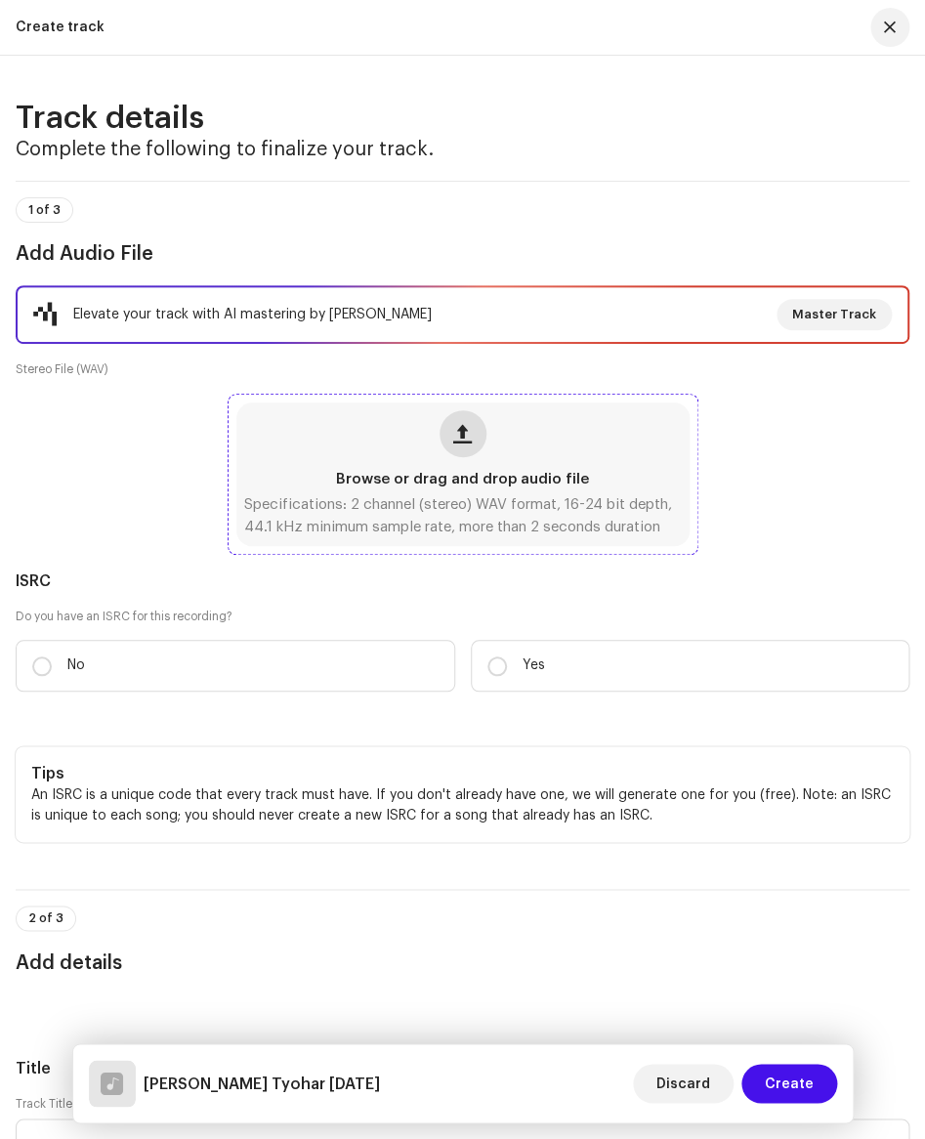
click at [471, 430] on span "button" at bounding box center [462, 434] width 19 height 16
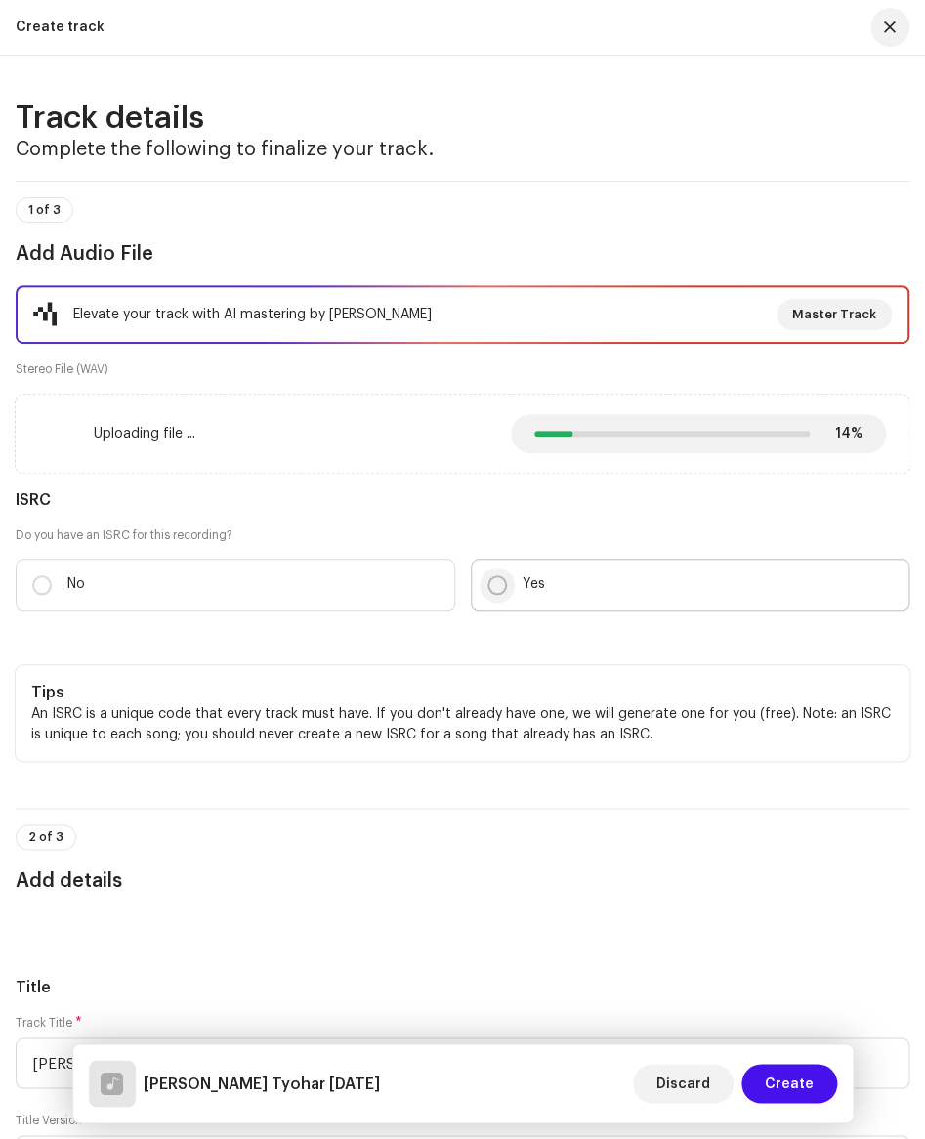
click at [494, 582] on input "Yes" at bounding box center [497, 585] width 20 height 20
radio input "true"
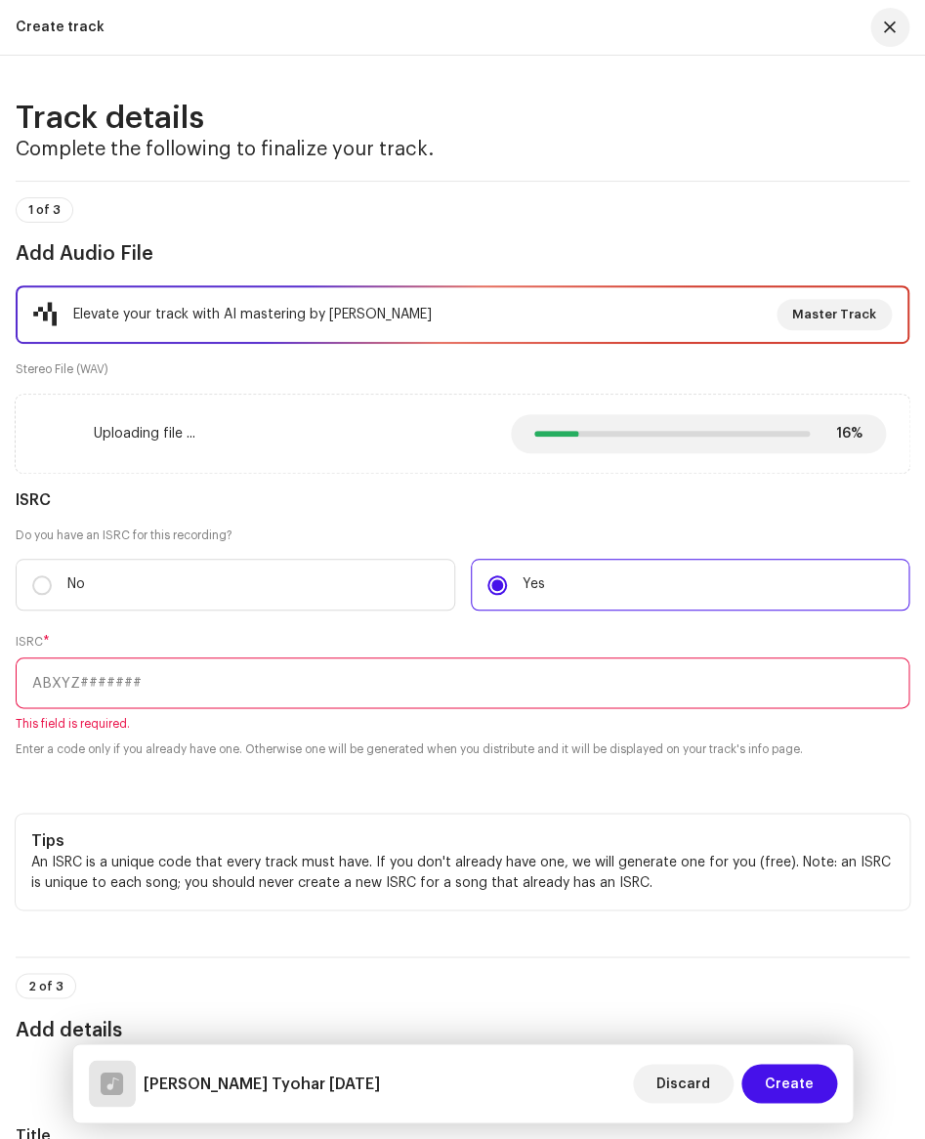
click at [73, 685] on input "text" at bounding box center [463, 682] width 894 height 51
paste input "GXGP92506134"
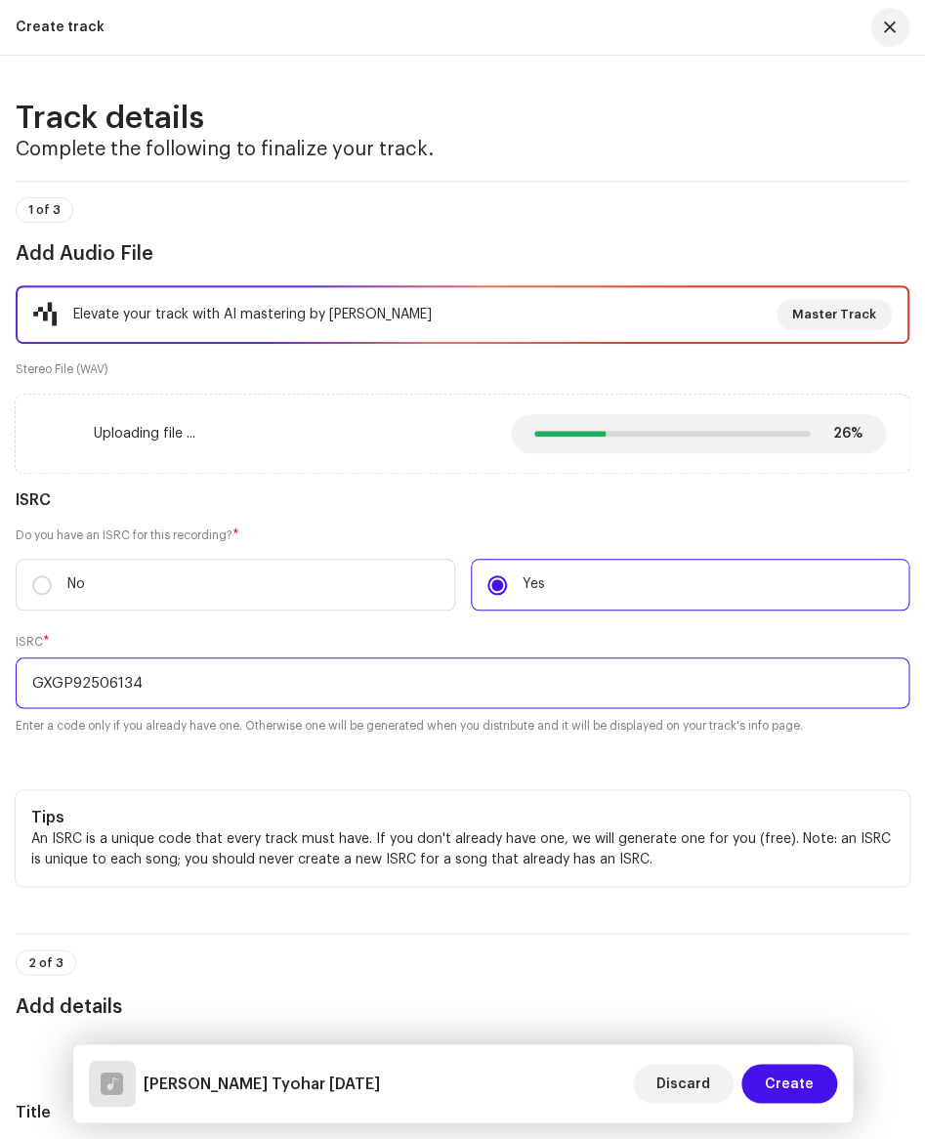
type input "GXGP92506134"
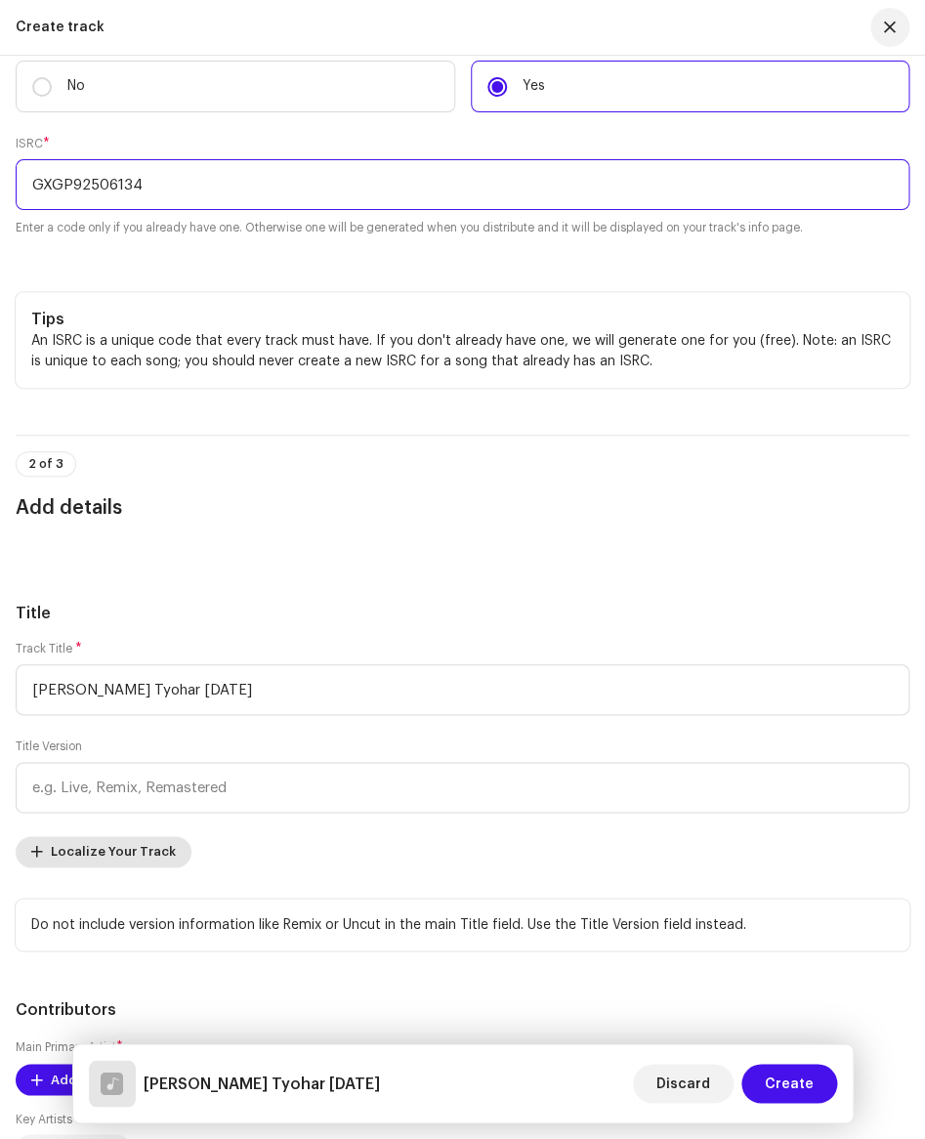
scroll to position [499, 0]
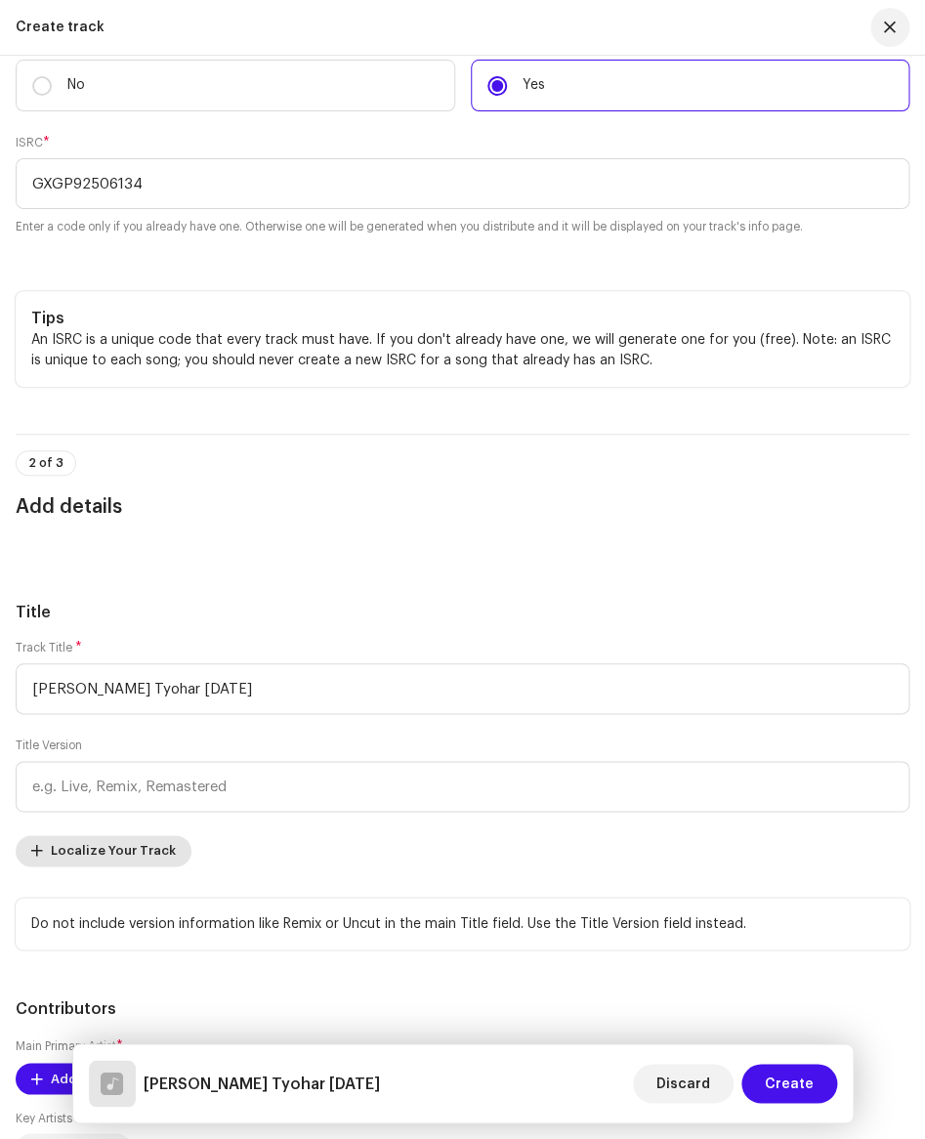
click at [127, 841] on span "Localize Your Track" at bounding box center [113, 850] width 125 height 39
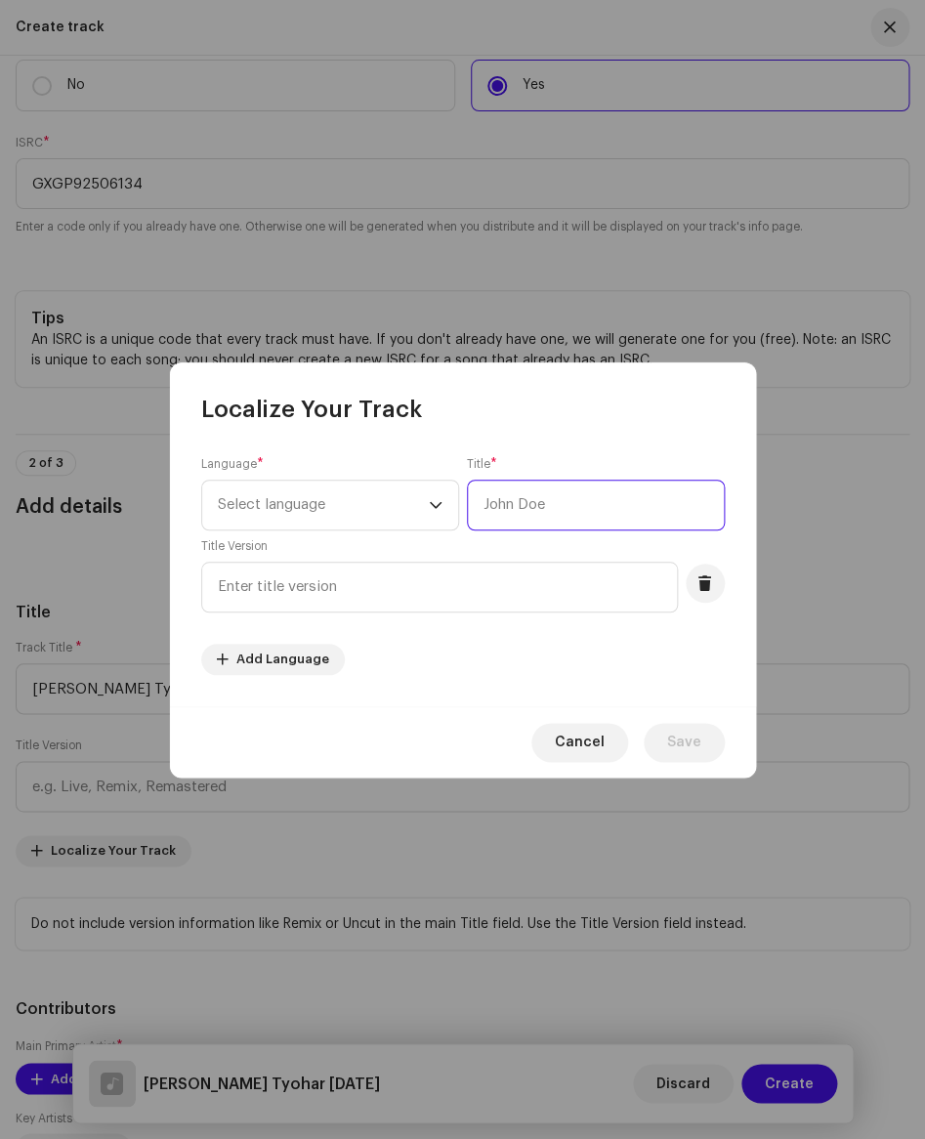
click at [518, 523] on input "text" at bounding box center [596, 505] width 258 height 51
paste input "दीपों का त्योहार दिवाली"
type input "दीपों का त्योहार दिवाली"
click at [437, 495] on div "dropdown trigger" at bounding box center [436, 505] width 14 height 49
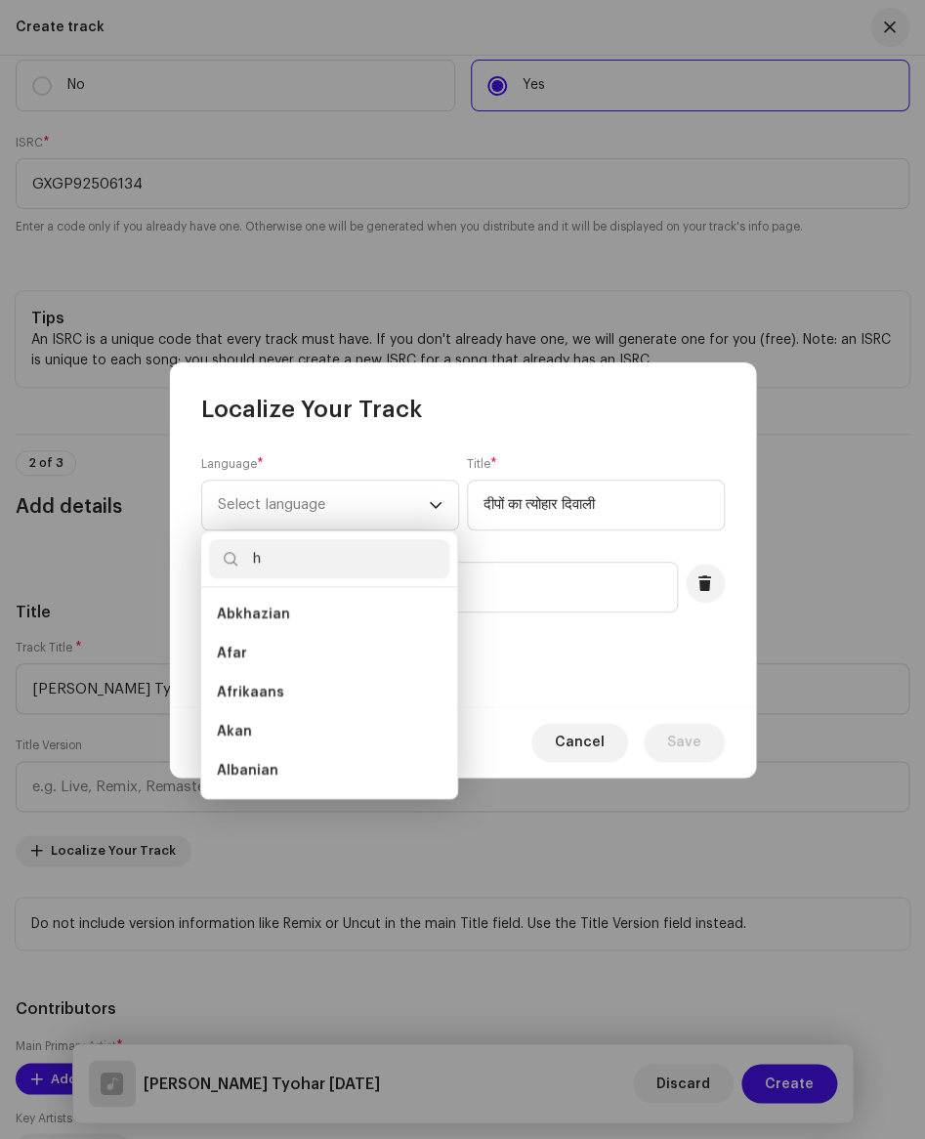
scroll to position [8, 0]
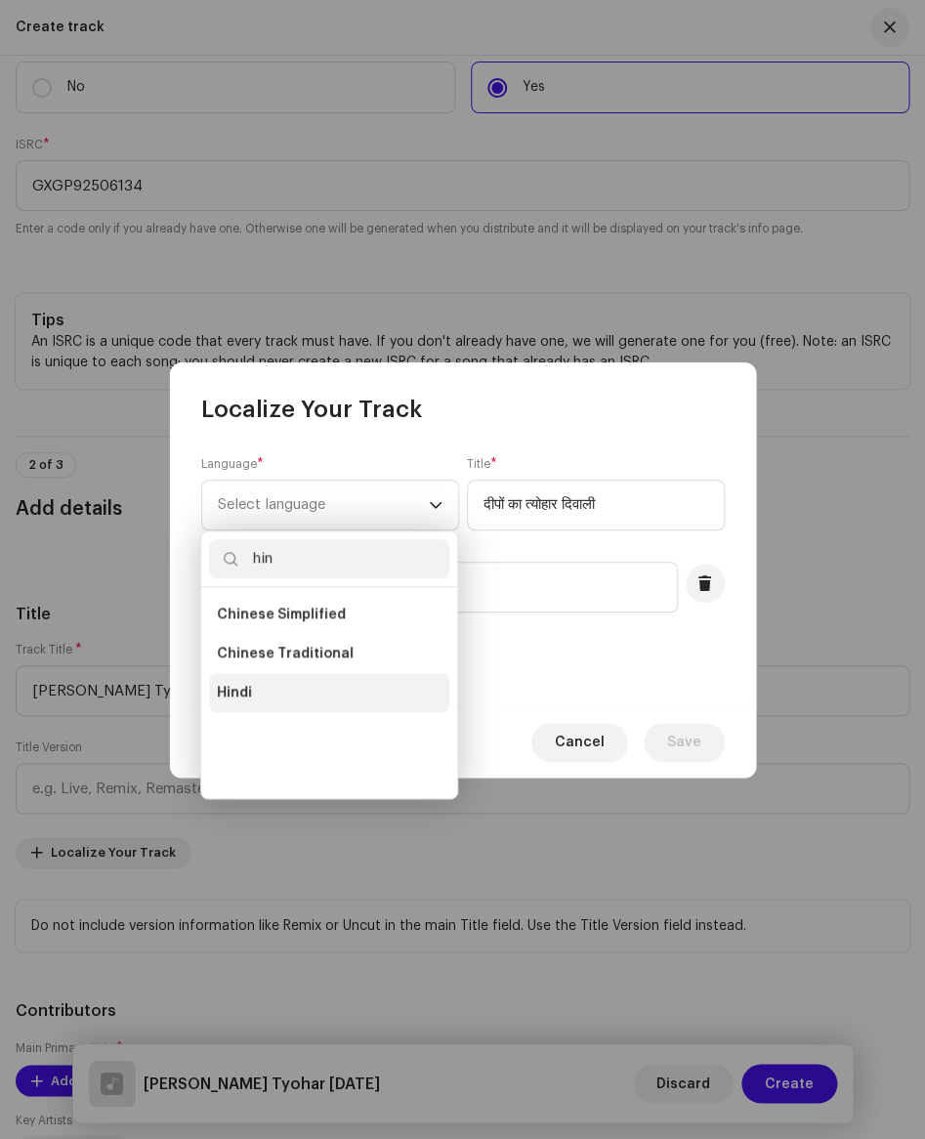
type input "hin"
click at [292, 692] on li "Hindi" at bounding box center [329, 692] width 240 height 39
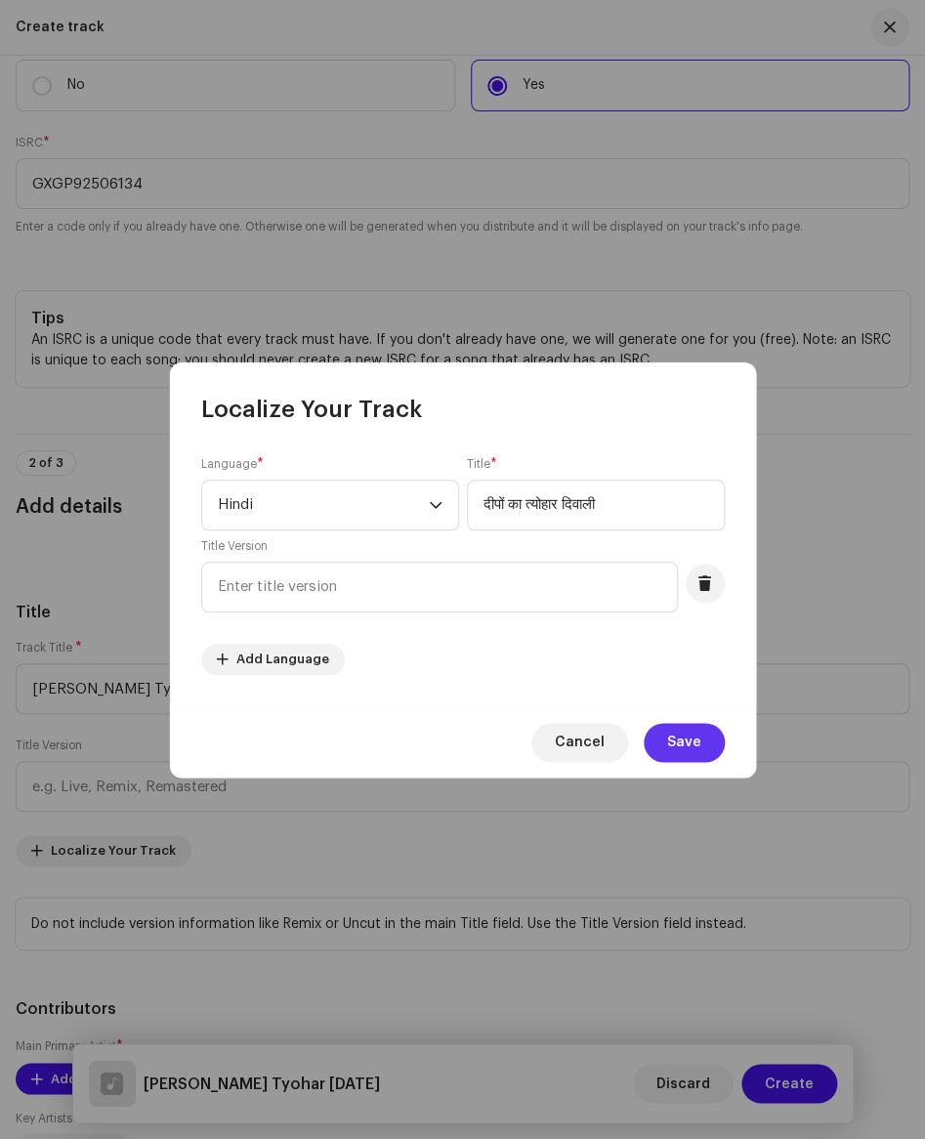
click at [673, 747] on span "Save" at bounding box center [684, 742] width 34 height 39
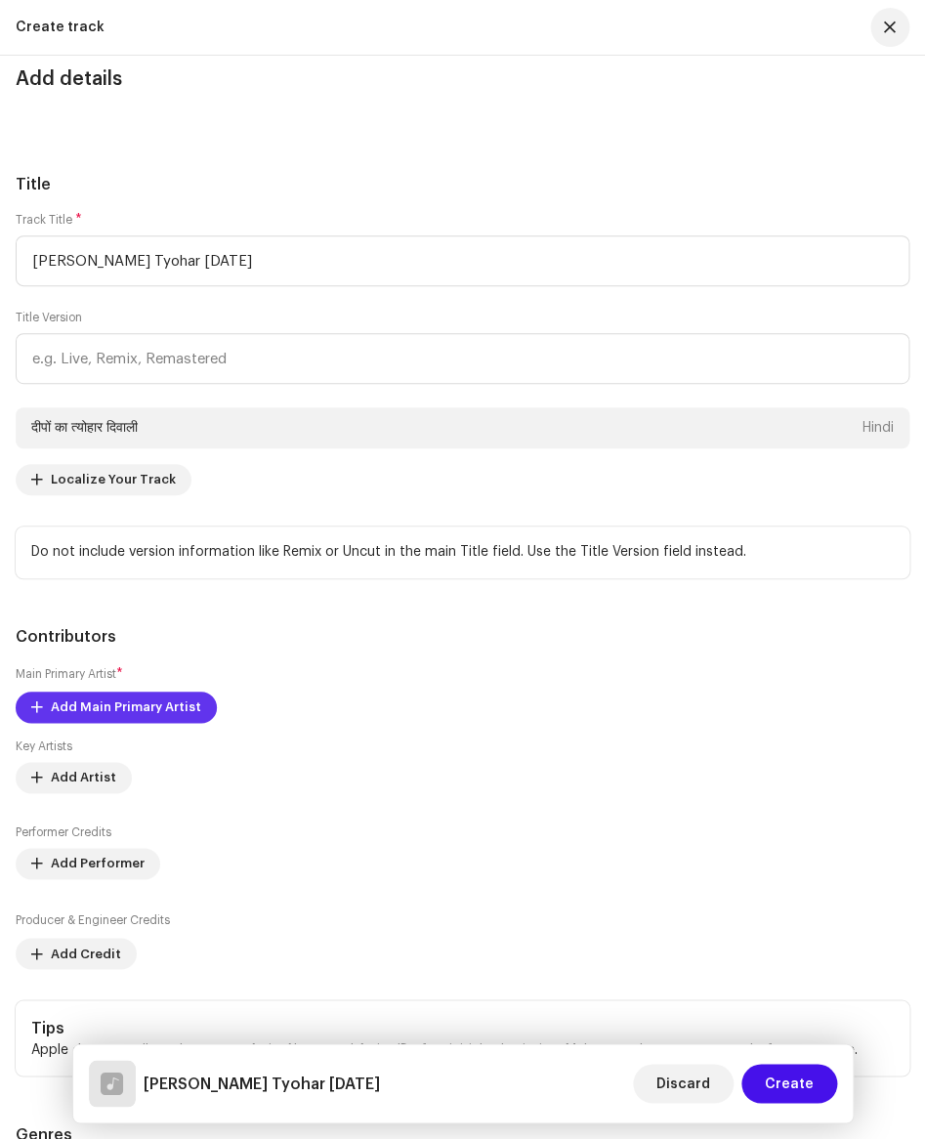
scroll to position [930, 0]
click at [131, 712] on span "Add Main Primary Artist" at bounding box center [126, 706] width 150 height 39
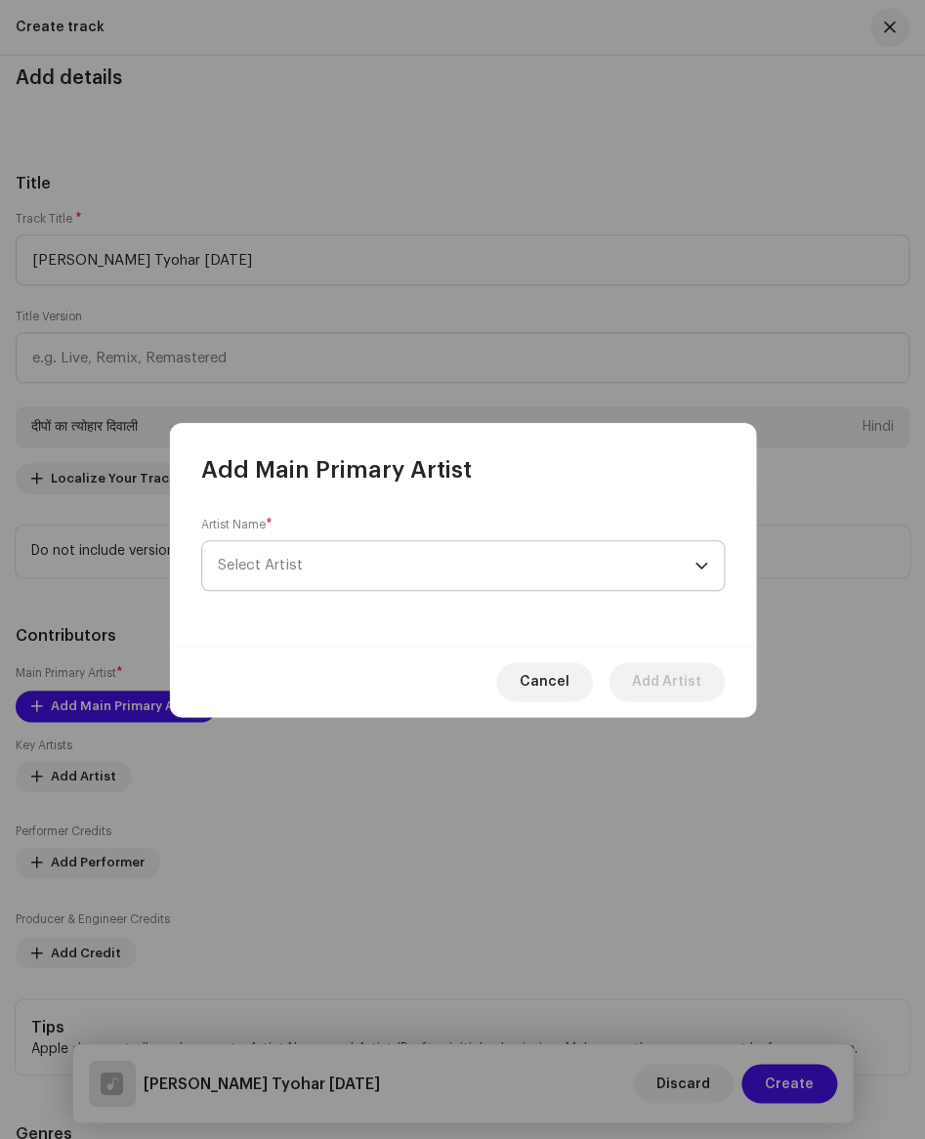
click at [339, 574] on span "Select Artist" at bounding box center [456, 565] width 477 height 49
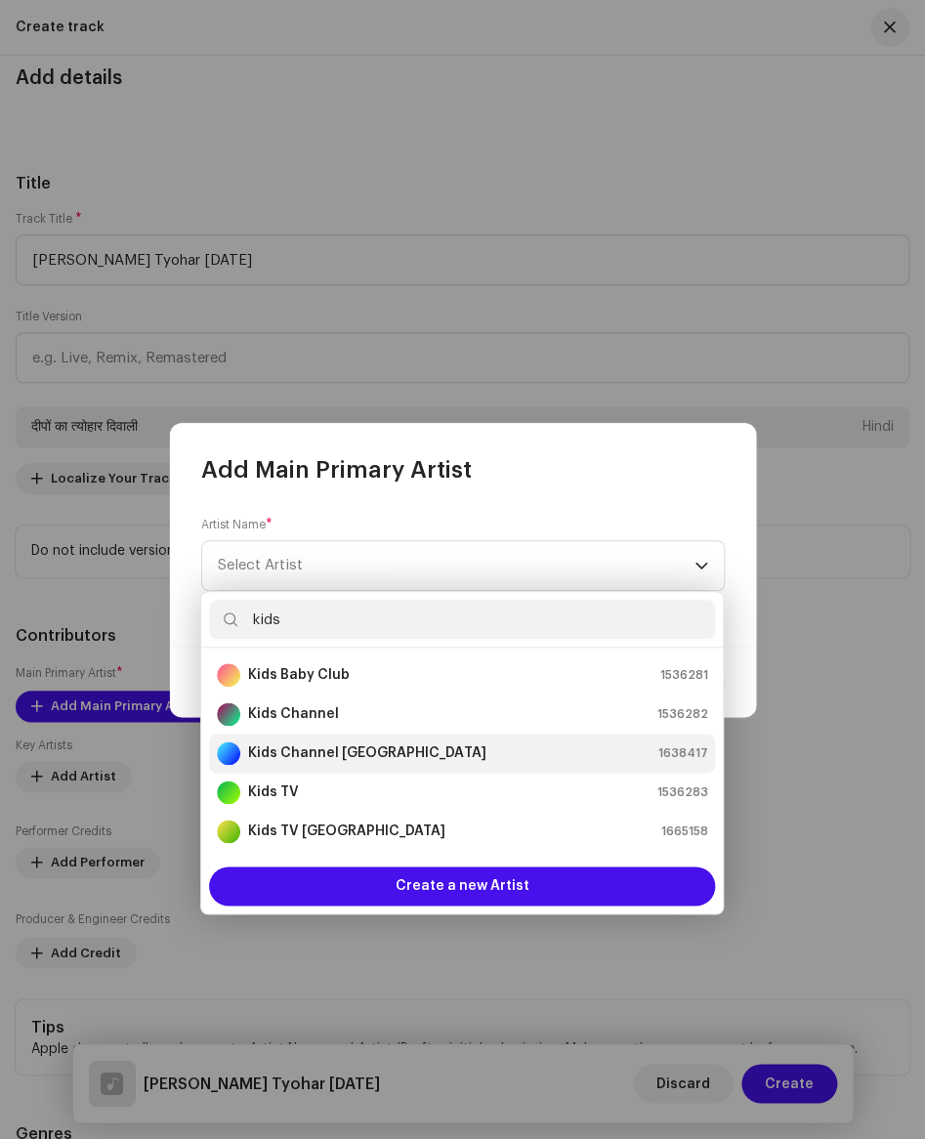
type input "kids"
click at [339, 750] on strong "Kids Channel [GEOGRAPHIC_DATA]" at bounding box center [366, 753] width 237 height 20
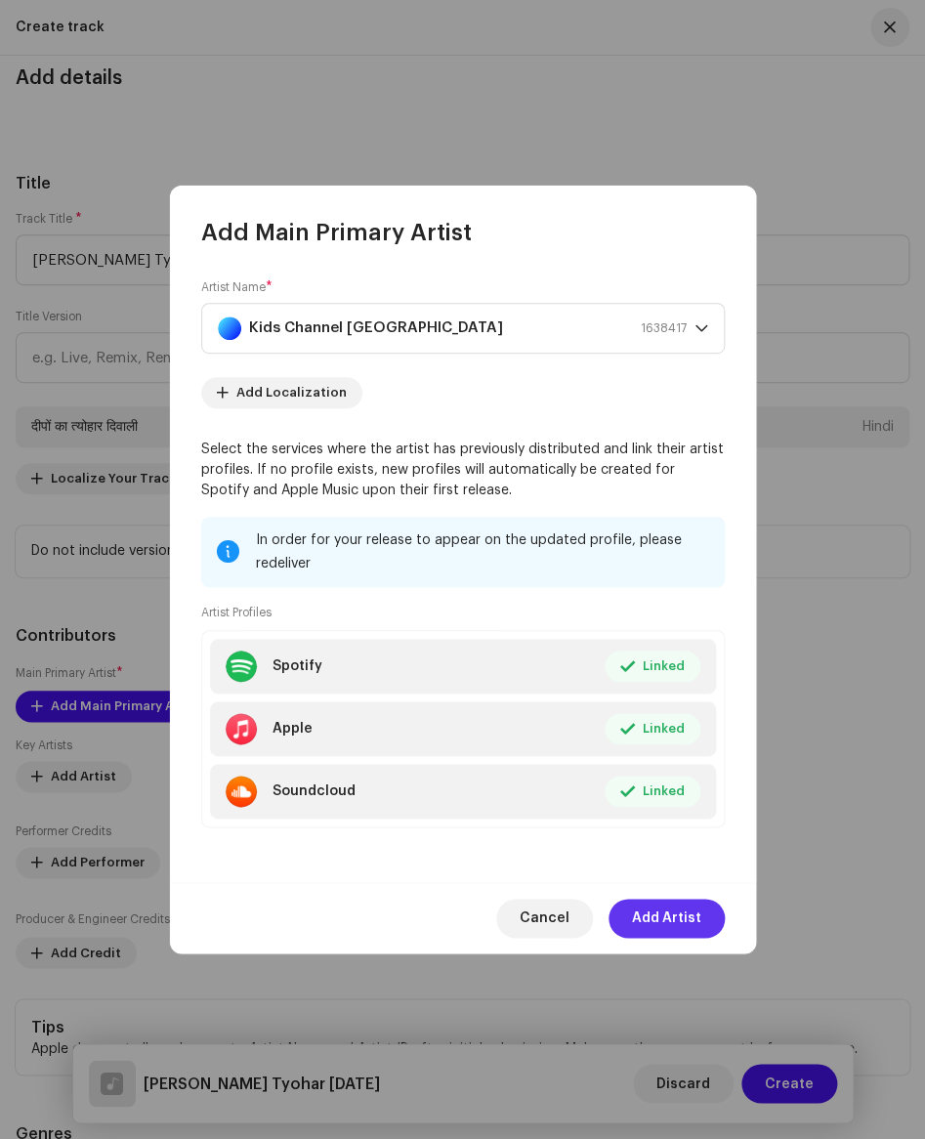
click at [648, 916] on span "Add Artist" at bounding box center [666, 918] width 69 height 39
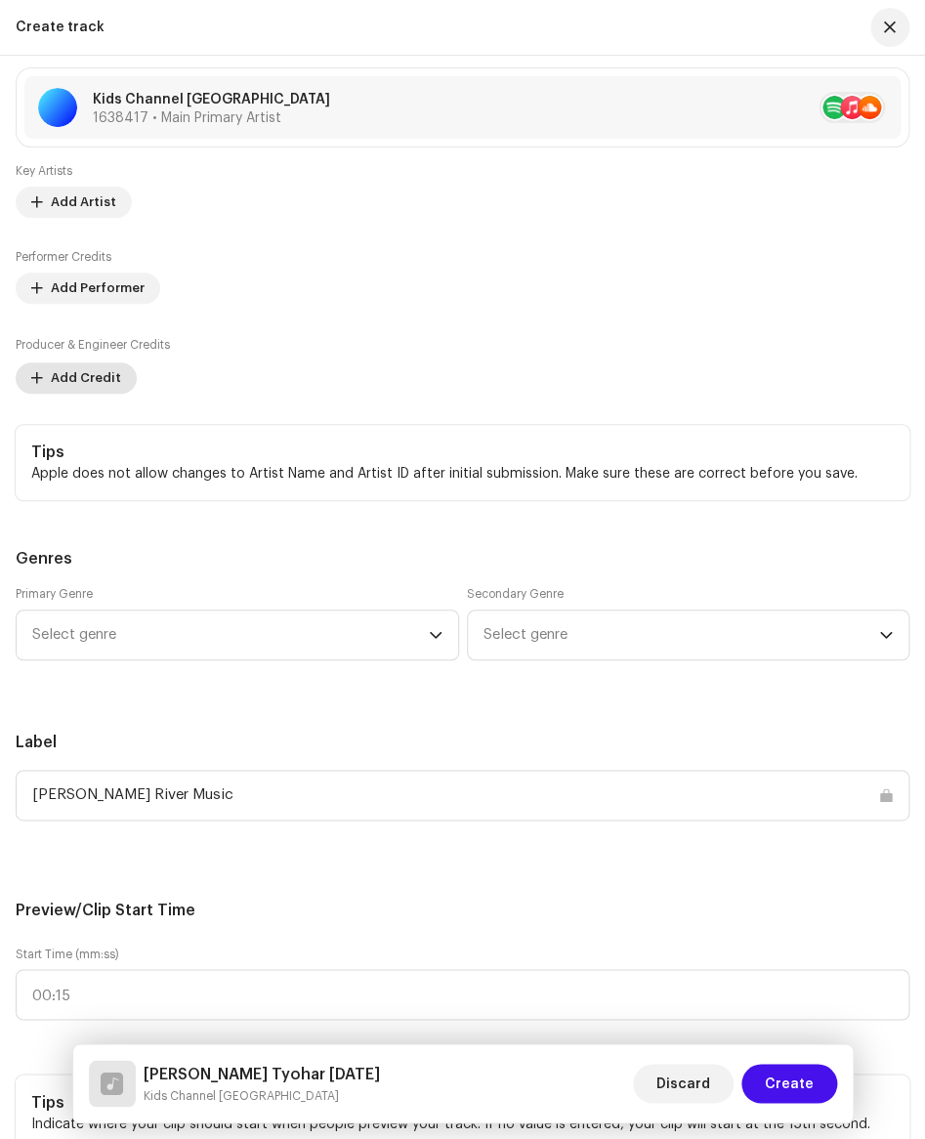
scroll to position [1553, 0]
click at [86, 382] on span "Add Credit" at bounding box center [86, 377] width 70 height 39
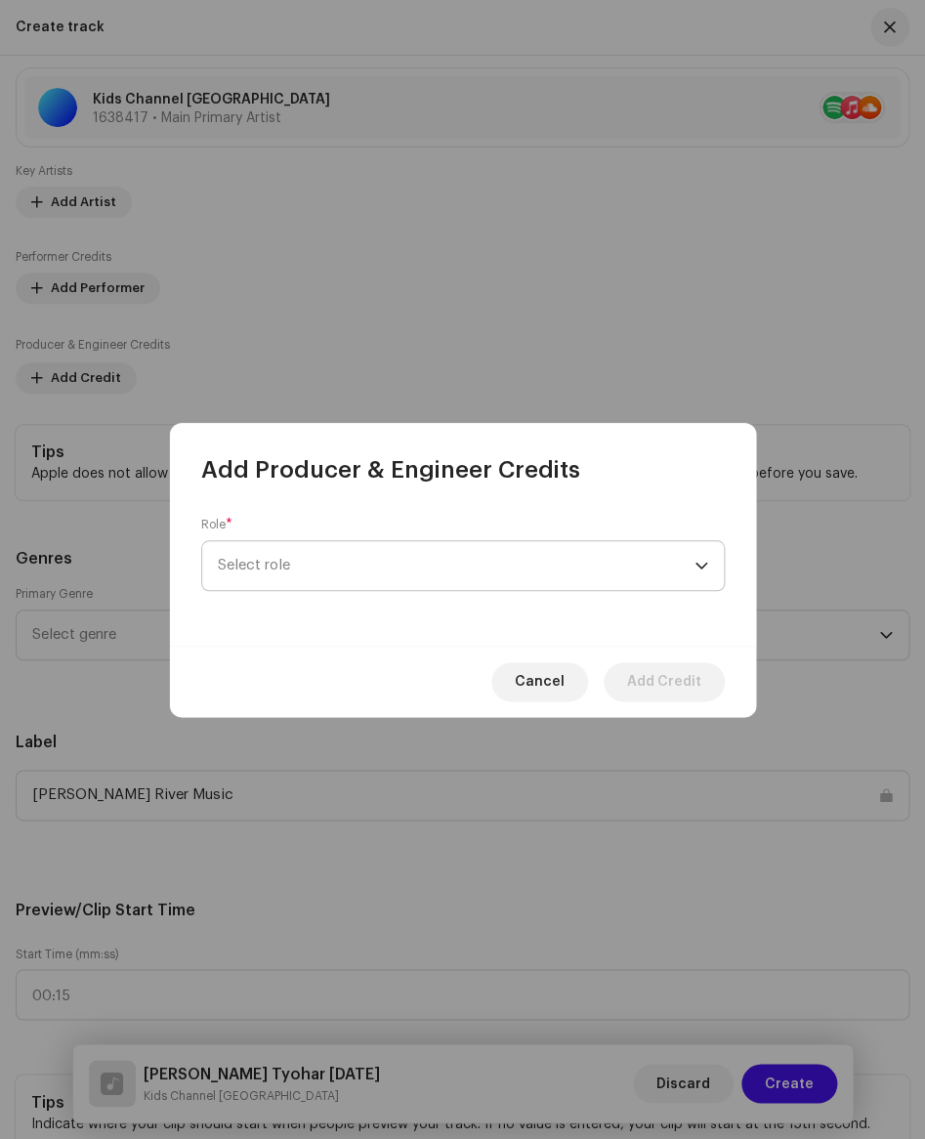
click at [279, 564] on span "Select role" at bounding box center [456, 565] width 477 height 49
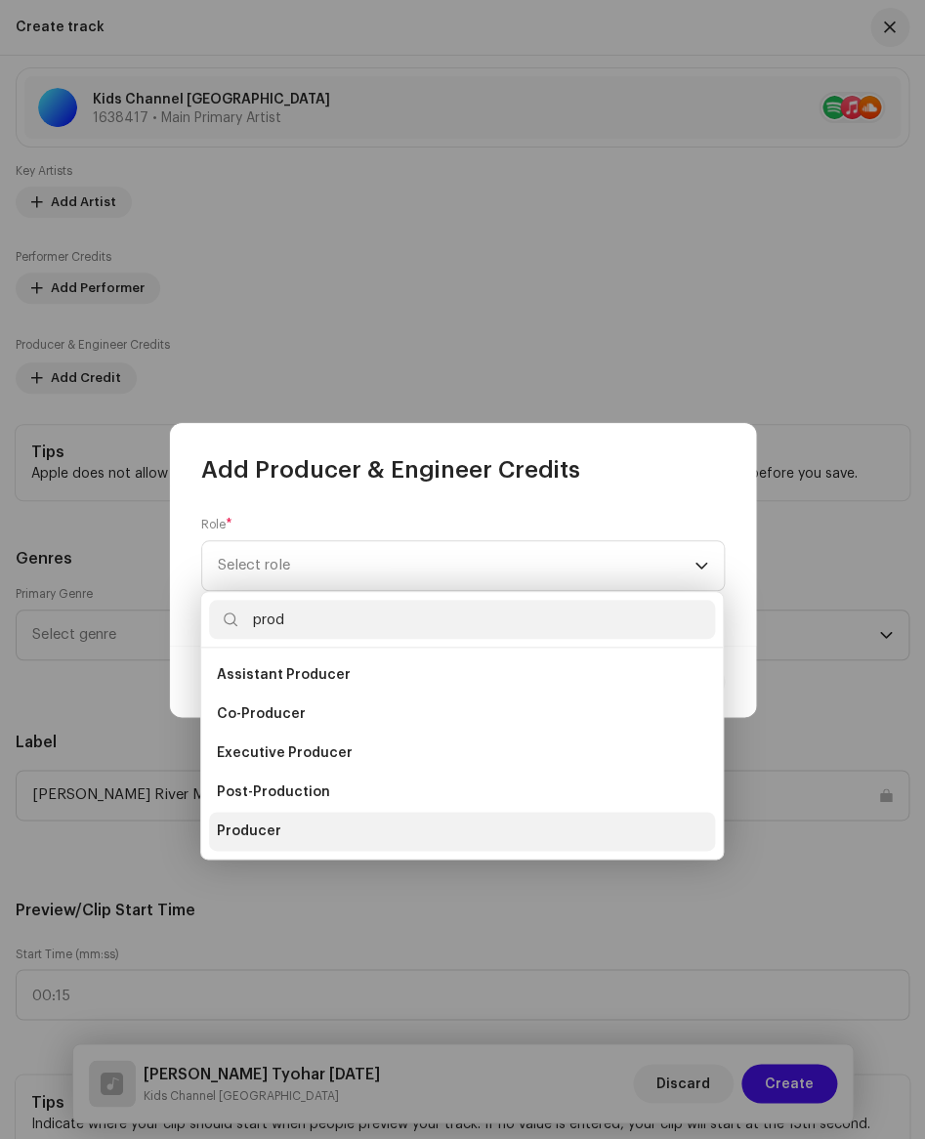
type input "prod"
click at [252, 822] on span "Producer" at bounding box center [249, 831] width 64 height 20
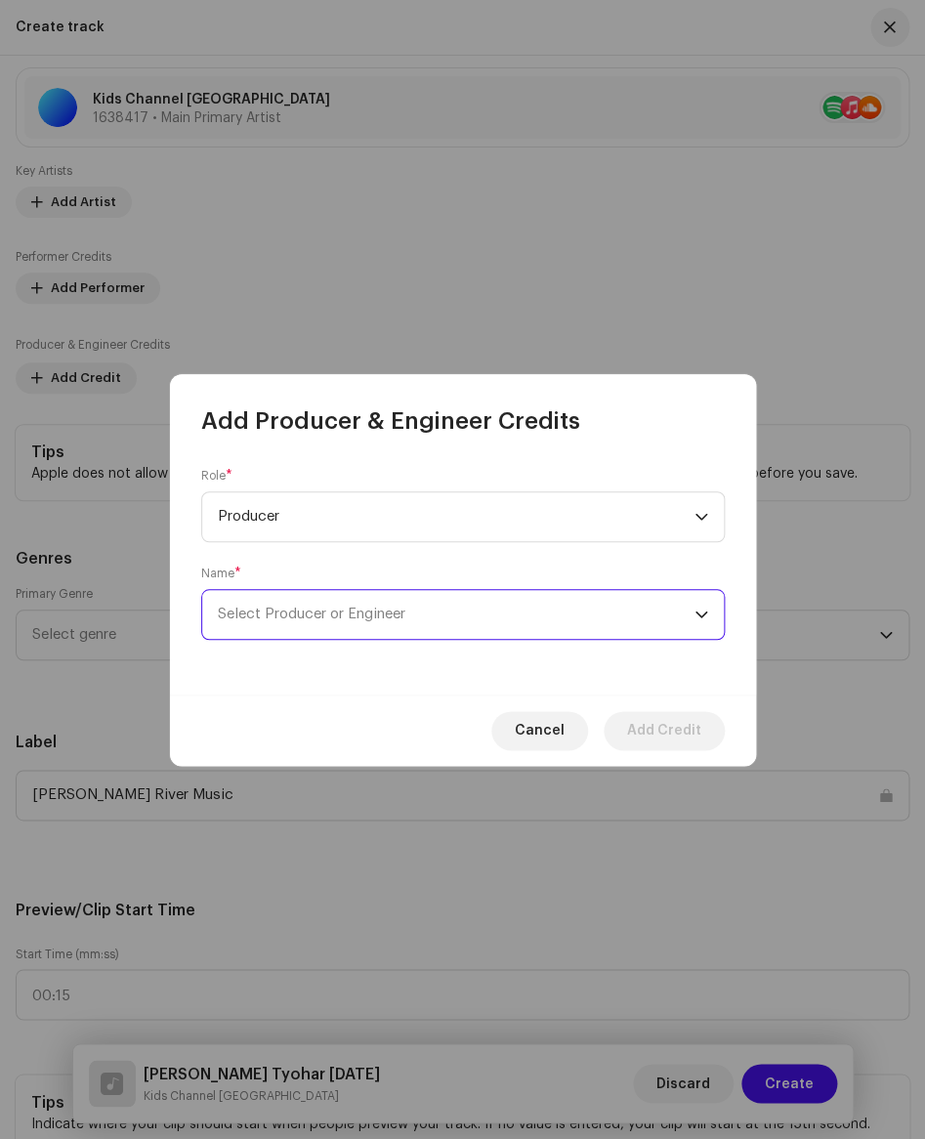
click at [321, 614] on span "Select Producer or Engineer" at bounding box center [312, 614] width 188 height 15
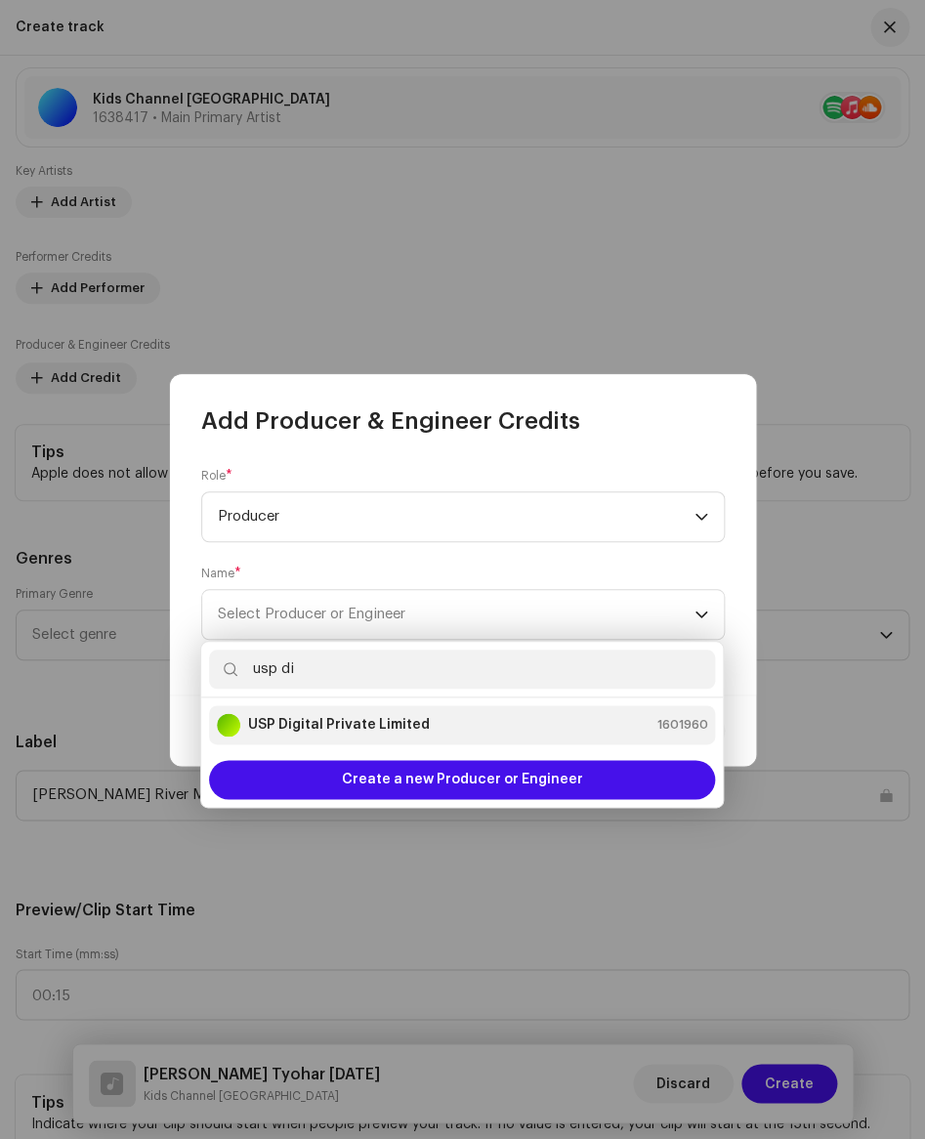
type input "usp di"
click at [329, 731] on strong "USP Digital Private Limited" at bounding box center [339, 725] width 182 height 20
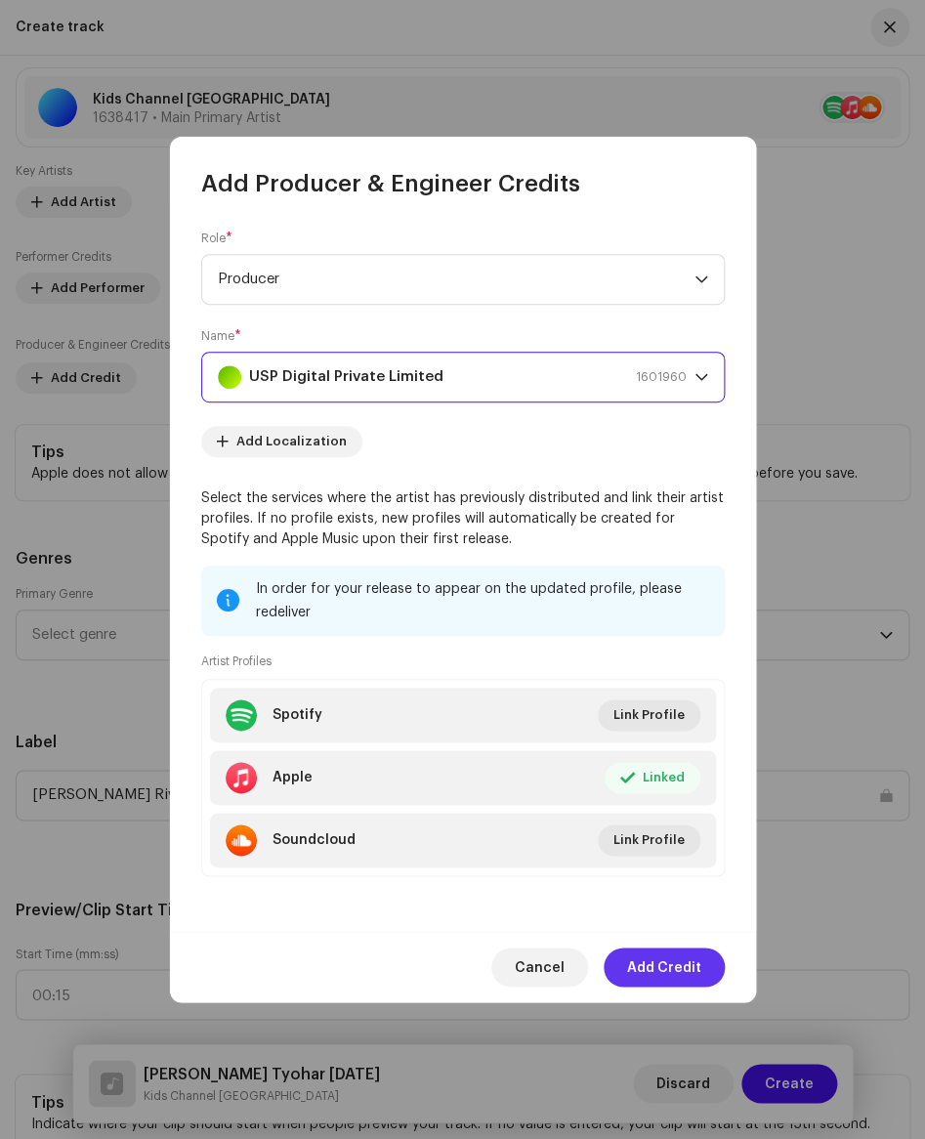
click at [664, 957] on span "Add Credit" at bounding box center [664, 966] width 74 height 39
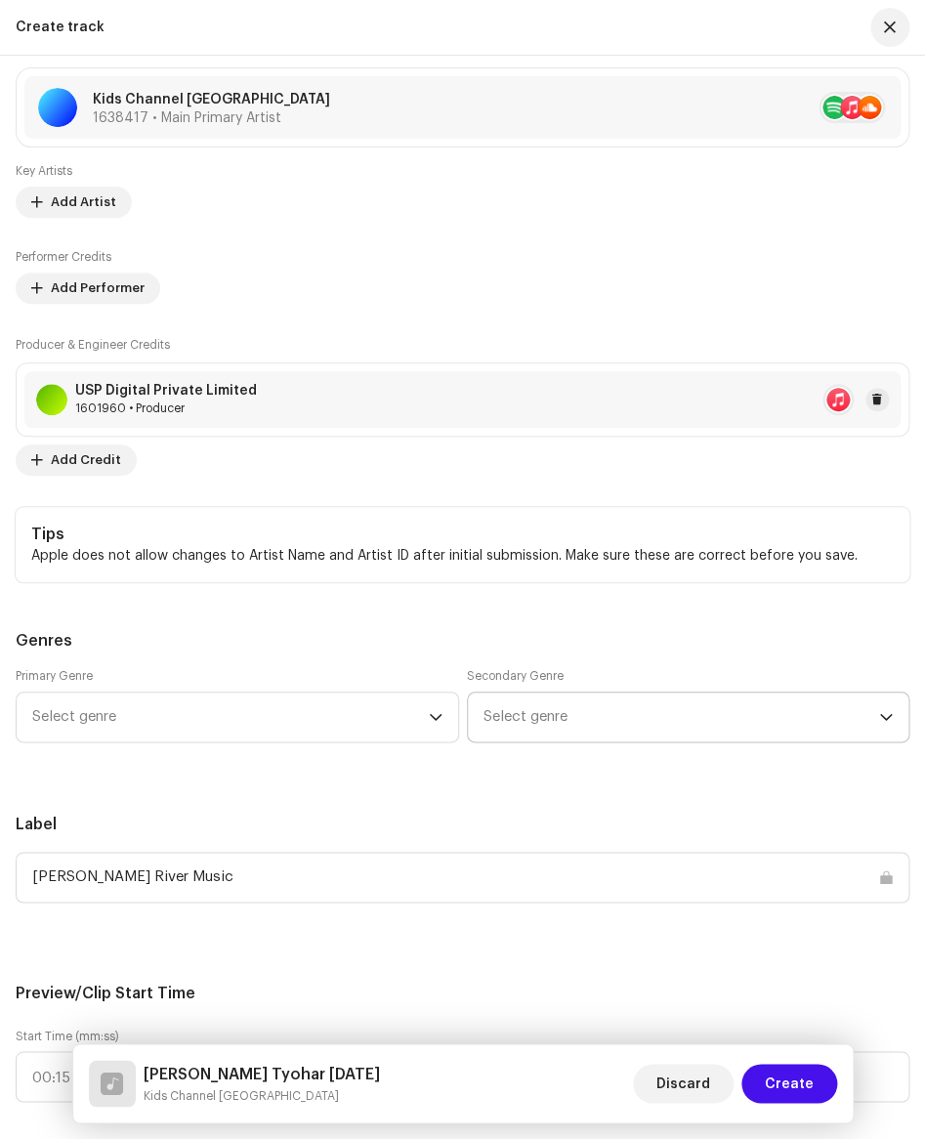
click at [580, 719] on span "Select genre" at bounding box center [681, 716] width 397 height 49
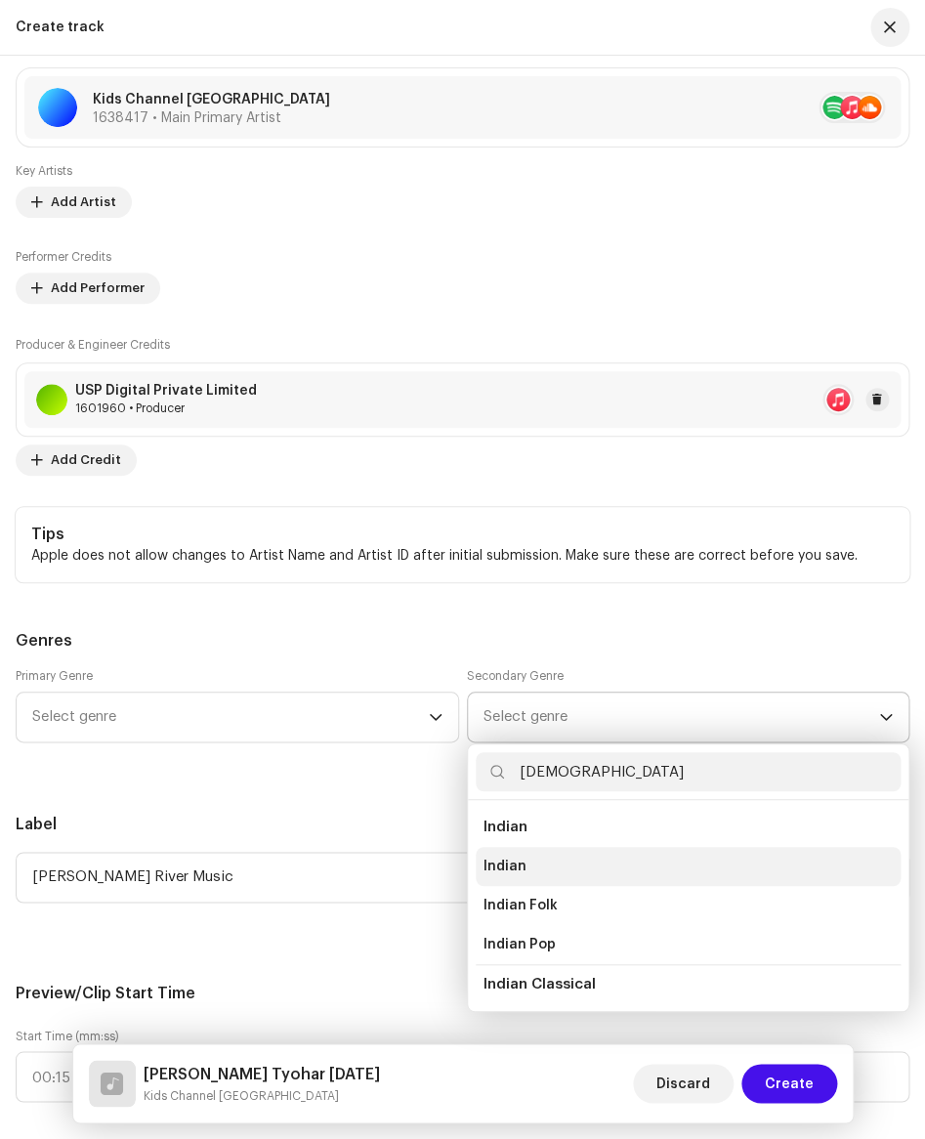
type input "[DEMOGRAPHIC_DATA]"
click at [535, 870] on li "Indian" at bounding box center [689, 866] width 426 height 39
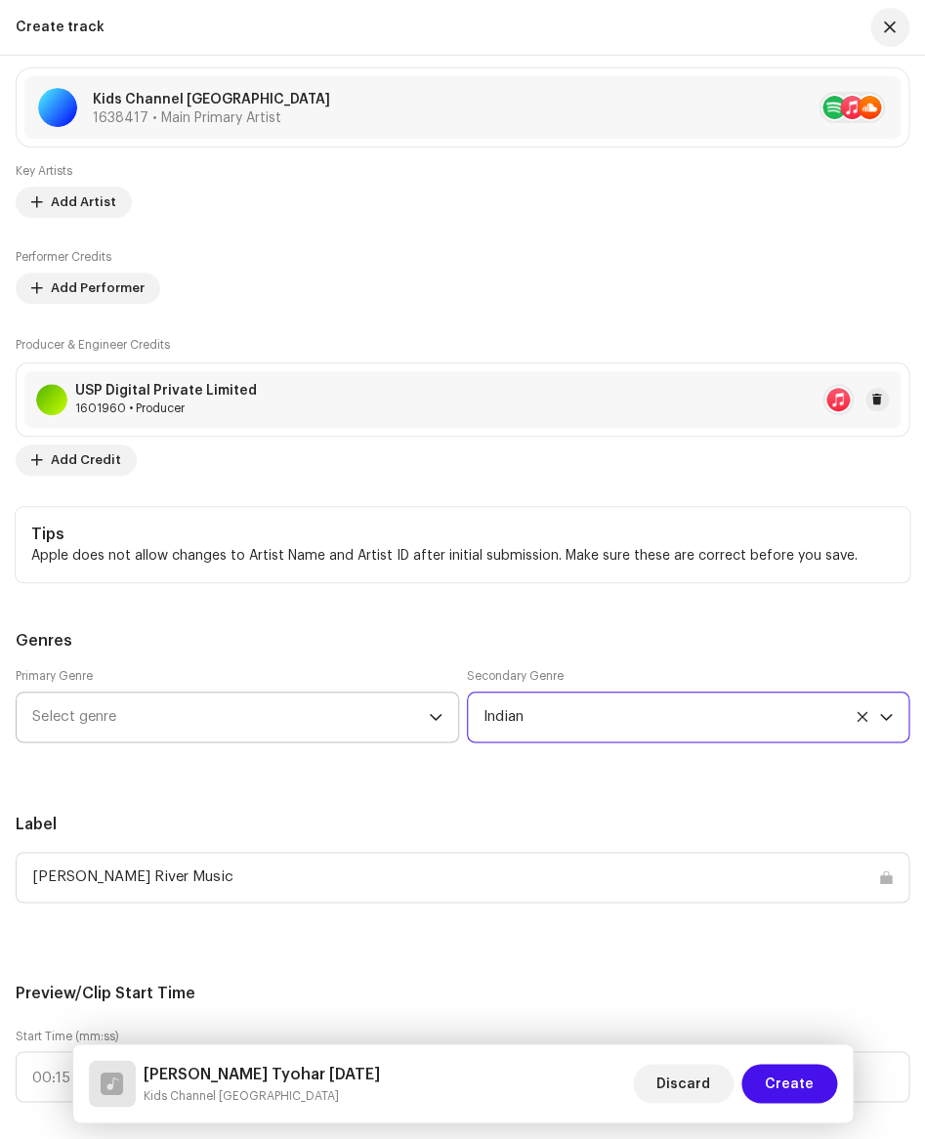
click at [198, 719] on span "Select genre" at bounding box center [230, 716] width 397 height 49
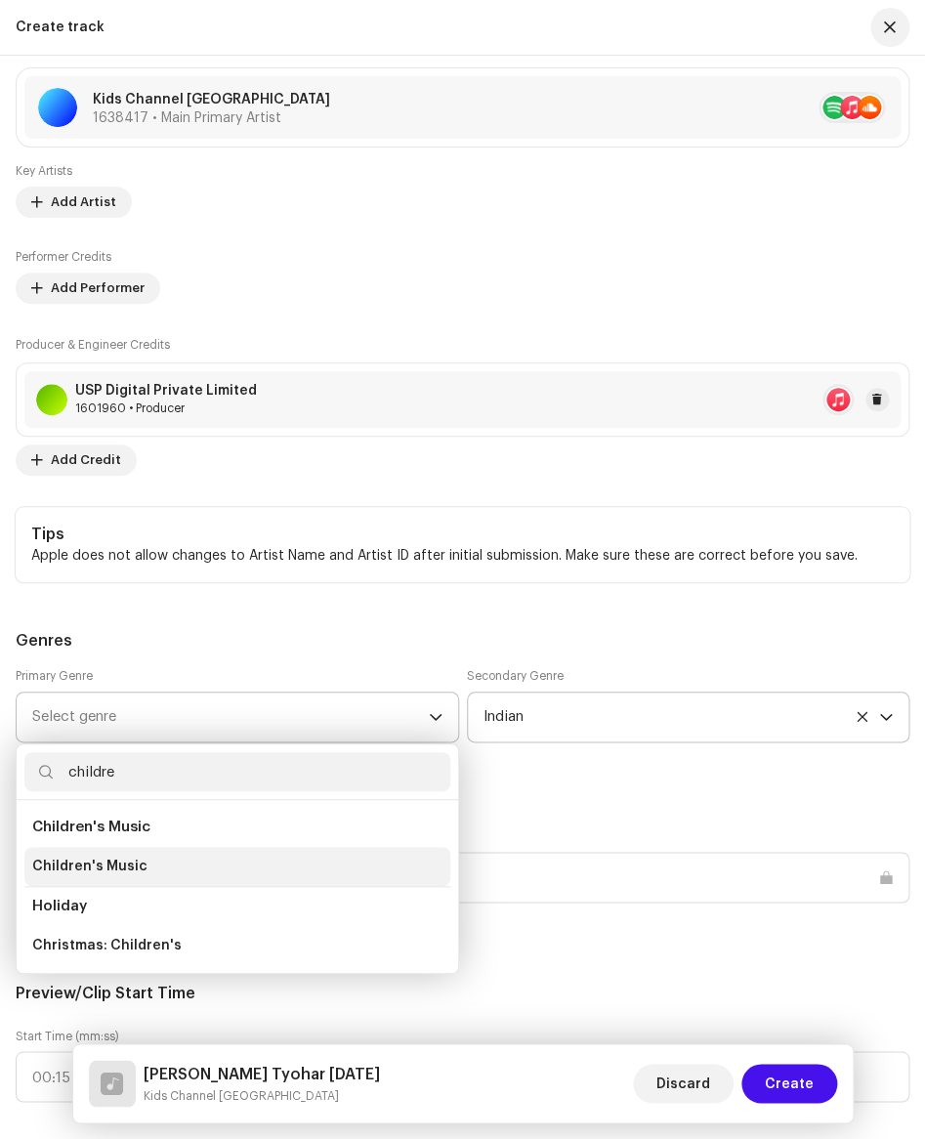
type input "childre"
click at [128, 864] on span "Children's Music" at bounding box center [89, 867] width 115 height 20
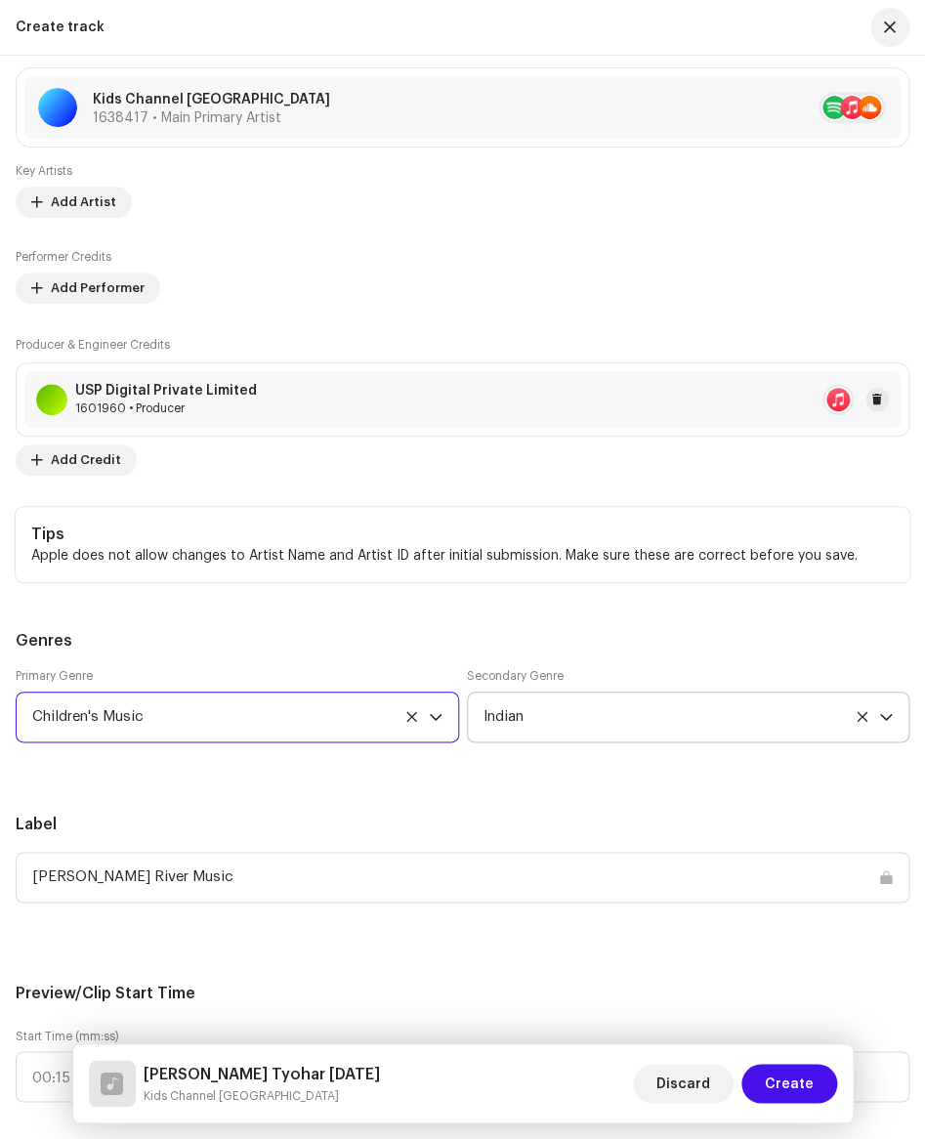
click at [215, 817] on h5 "Label" at bounding box center [463, 824] width 894 height 23
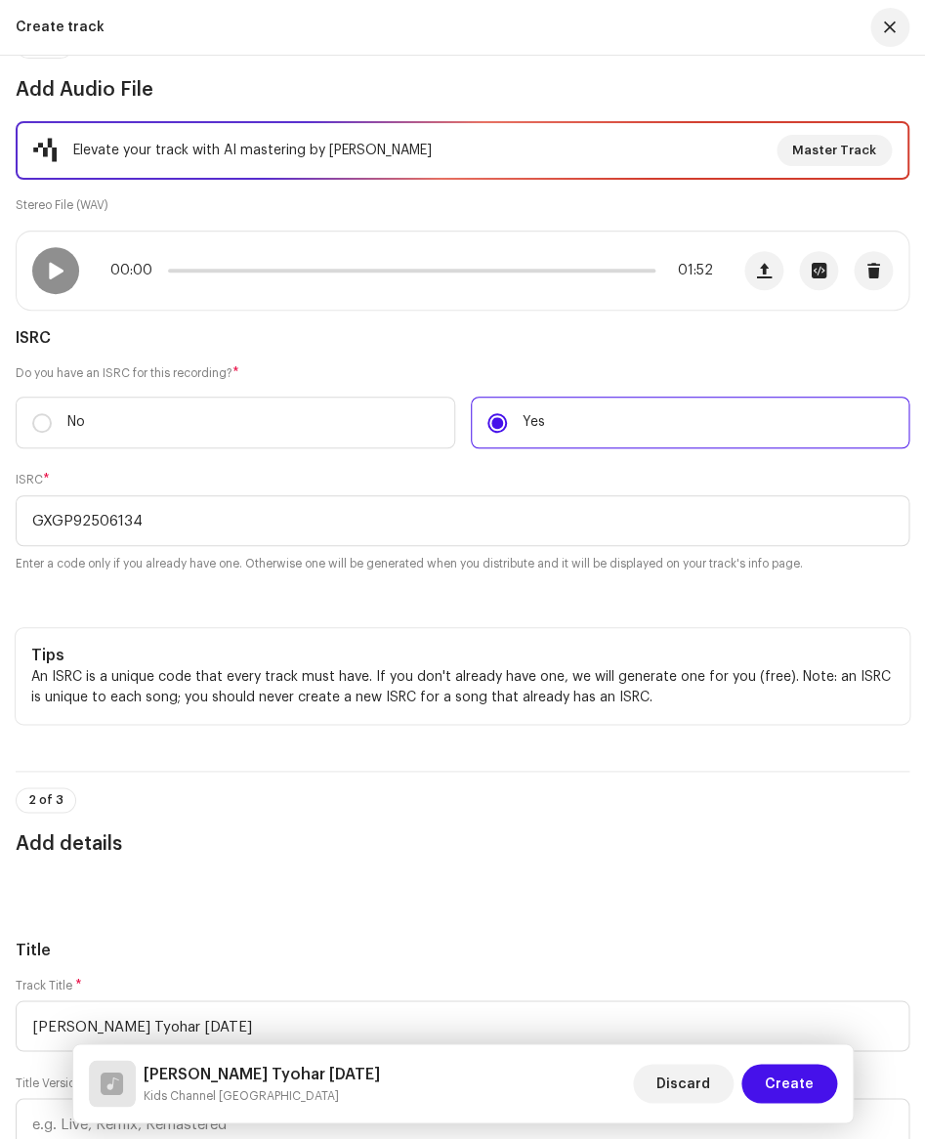
scroll to position [0, 0]
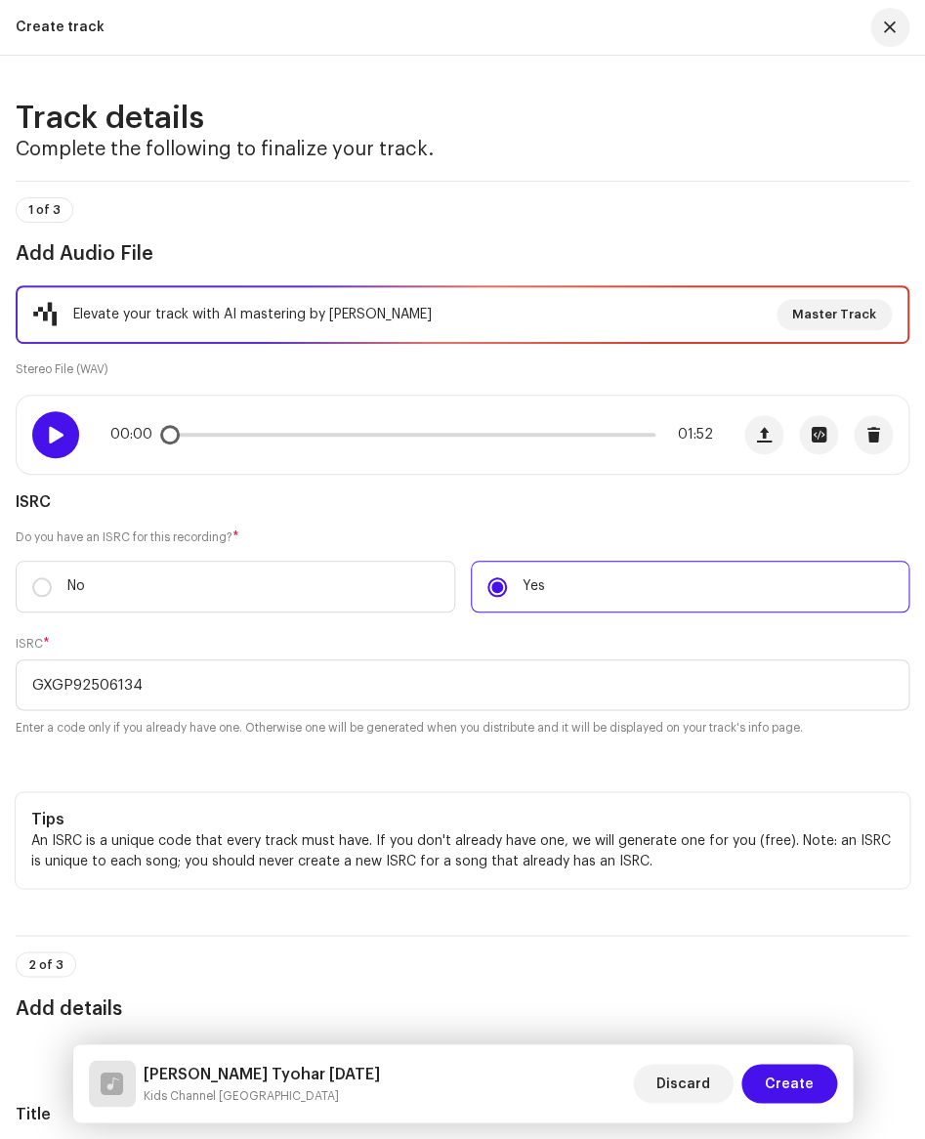
click at [60, 427] on span at bounding box center [55, 435] width 17 height 16
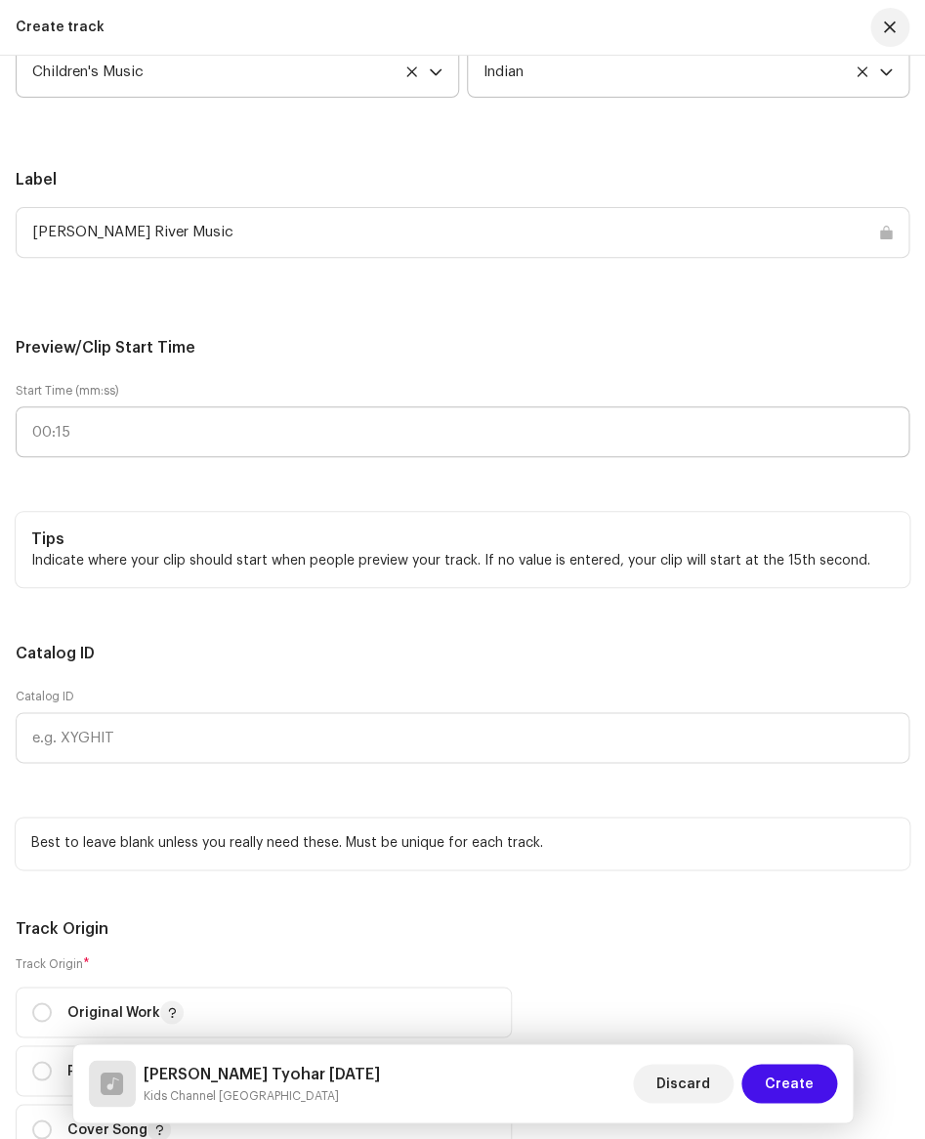
scroll to position [2200, 0]
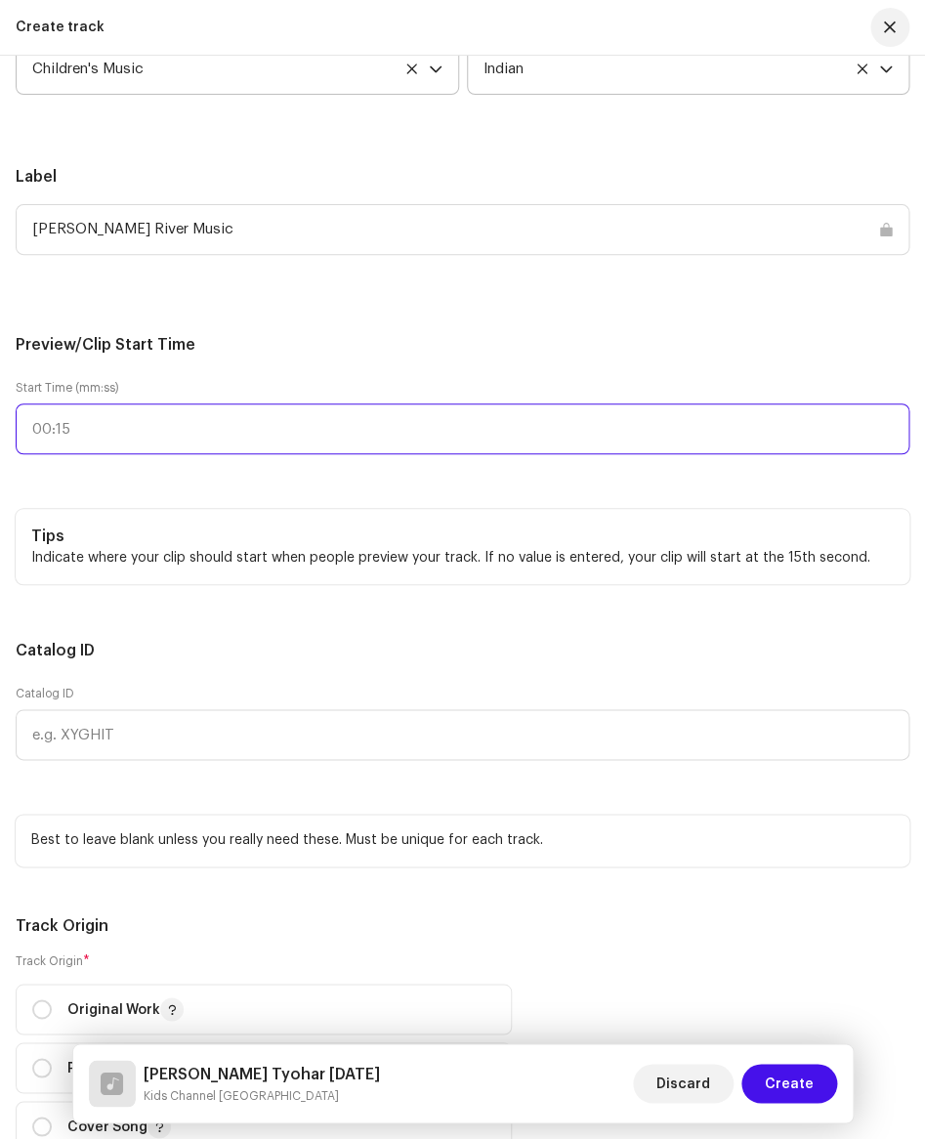
click at [84, 440] on input "text" at bounding box center [463, 428] width 894 height 51
type input "00:10"
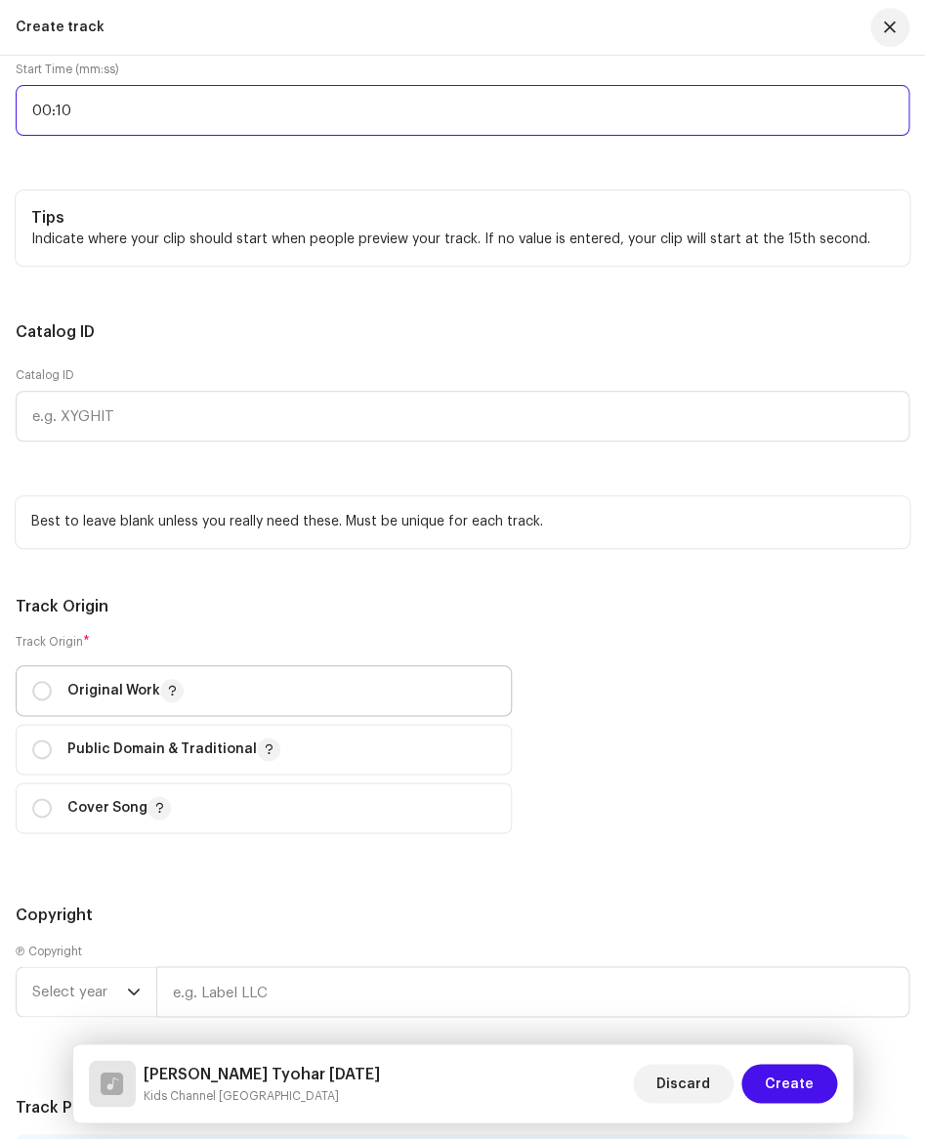
scroll to position [2521, 0]
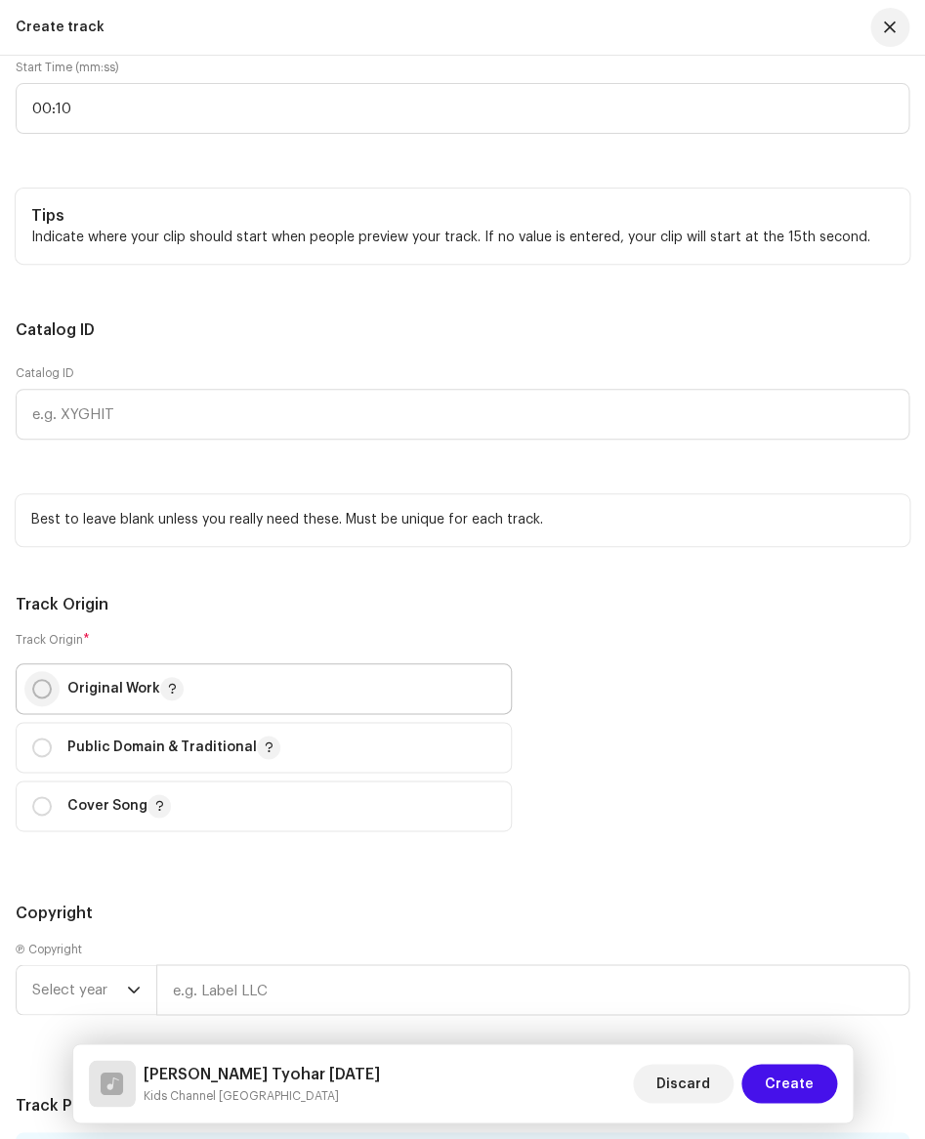
click at [45, 687] on input "radio" at bounding box center [42, 689] width 20 height 20
radio input "true"
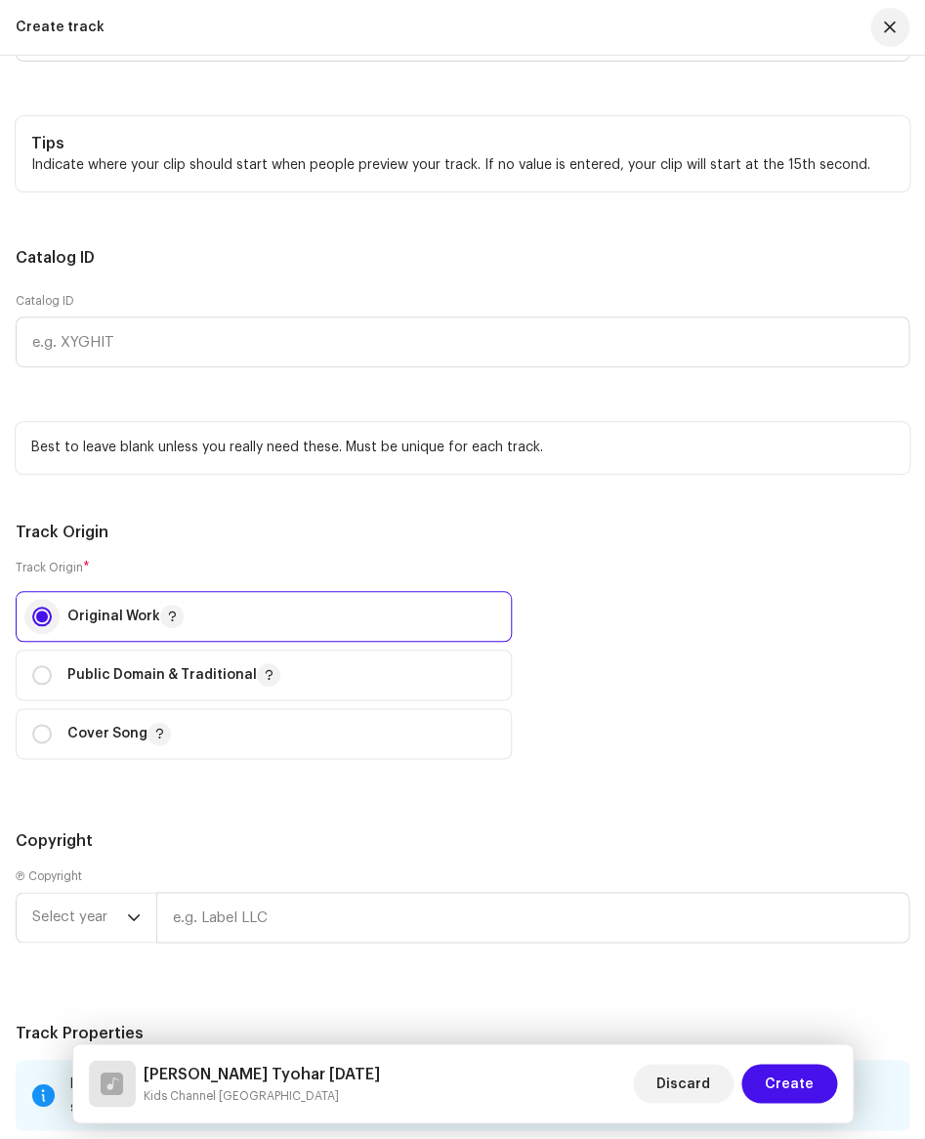
scroll to position [2639, 0]
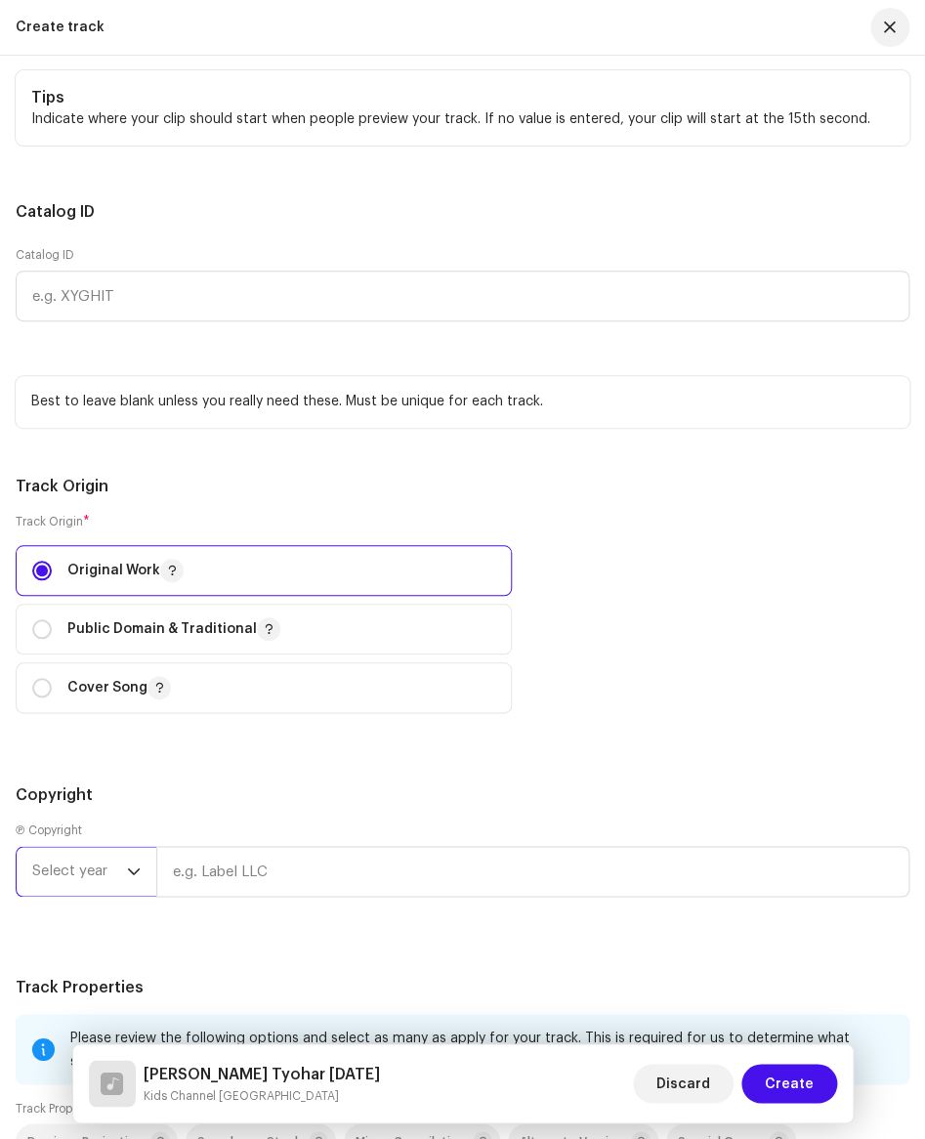
click at [98, 877] on span "Select year" at bounding box center [79, 871] width 95 height 49
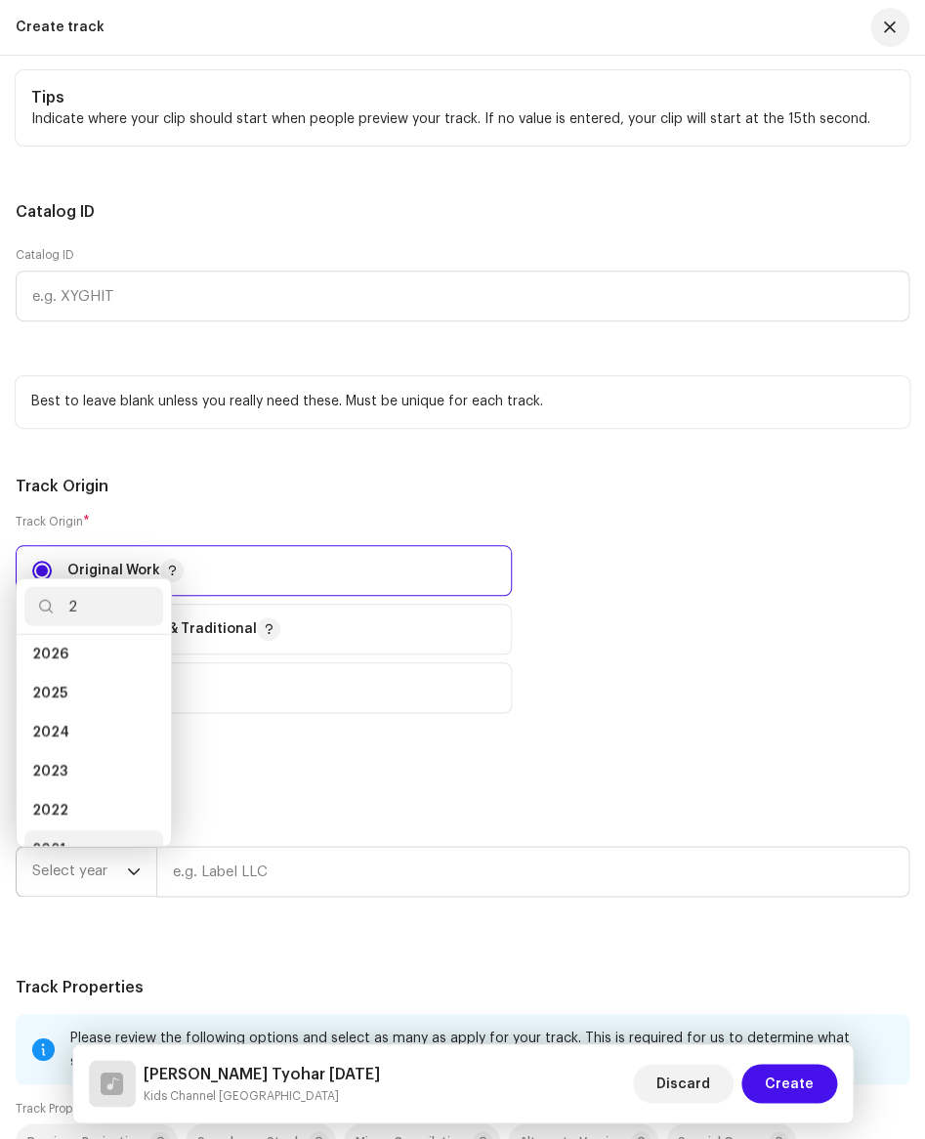
scroll to position [31, 0]
type input "2"
click at [77, 675] on li "2025" at bounding box center [93, 668] width 139 height 39
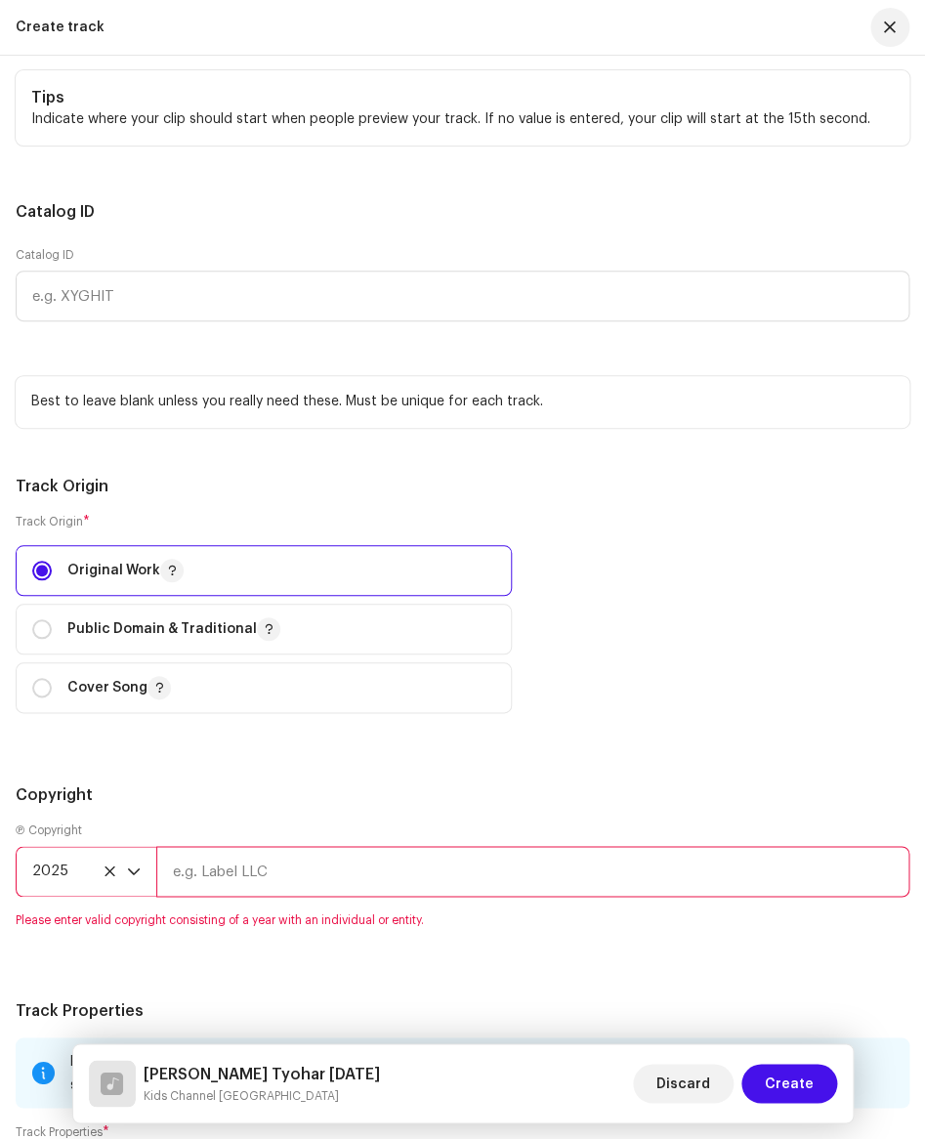
click at [239, 880] on input "text" at bounding box center [532, 871] width 753 height 51
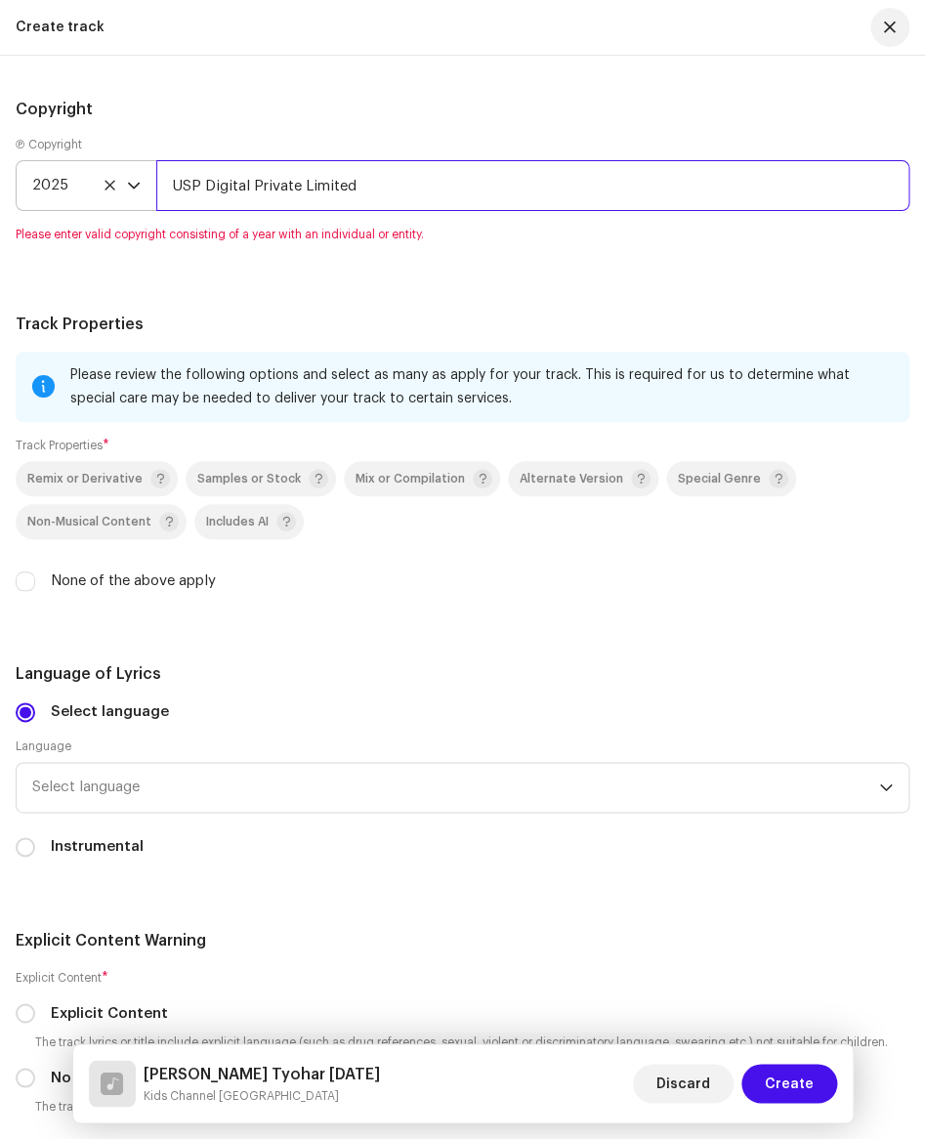
scroll to position [3326, 0]
type input "USP Digital Private Limited"
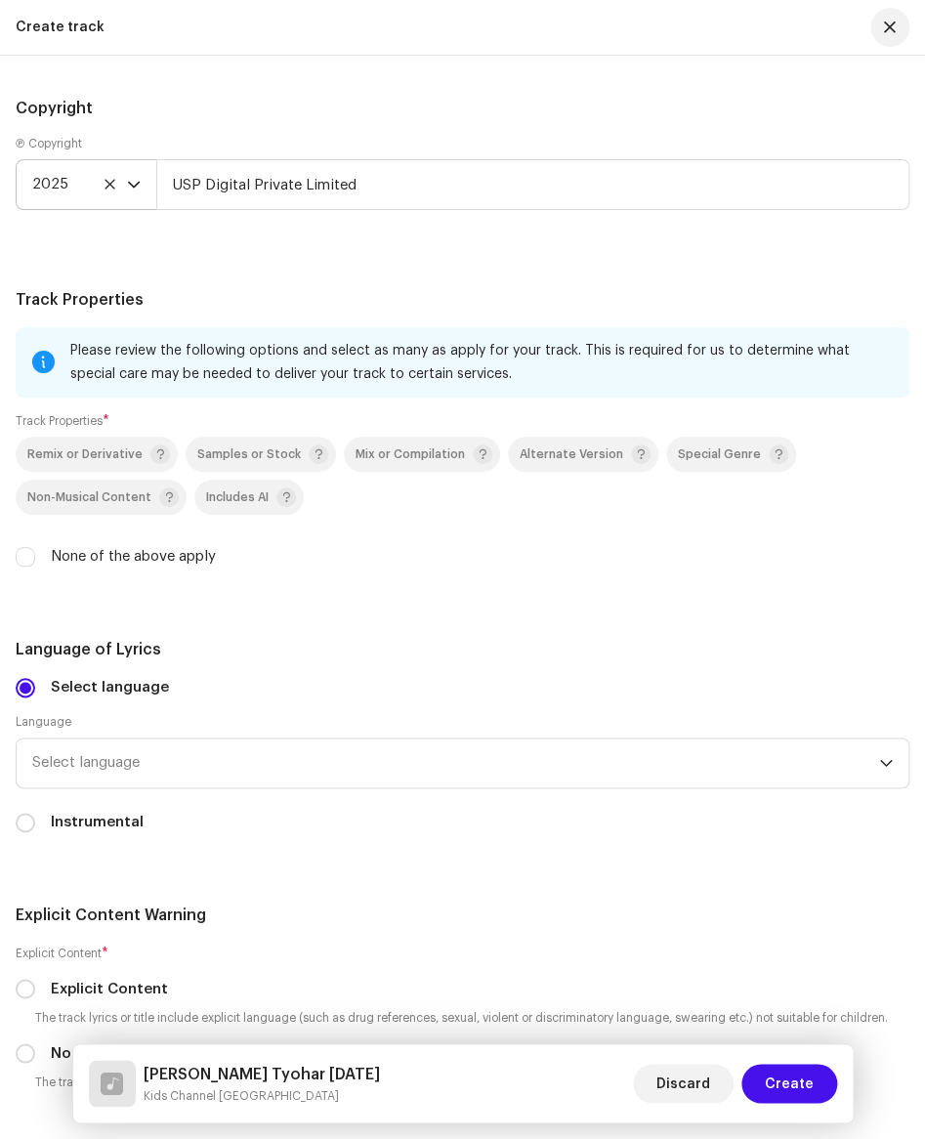
click at [157, 567] on div "Remix or Derivative Samples or Stock Mix or Compilation Alternate Version Speci…" at bounding box center [463, 502] width 894 height 131
click at [83, 551] on label "None of the above apply" at bounding box center [133, 556] width 165 height 21
click at [35, 551] on input "None of the above apply" at bounding box center [26, 557] width 20 height 20
checkbox input "true"
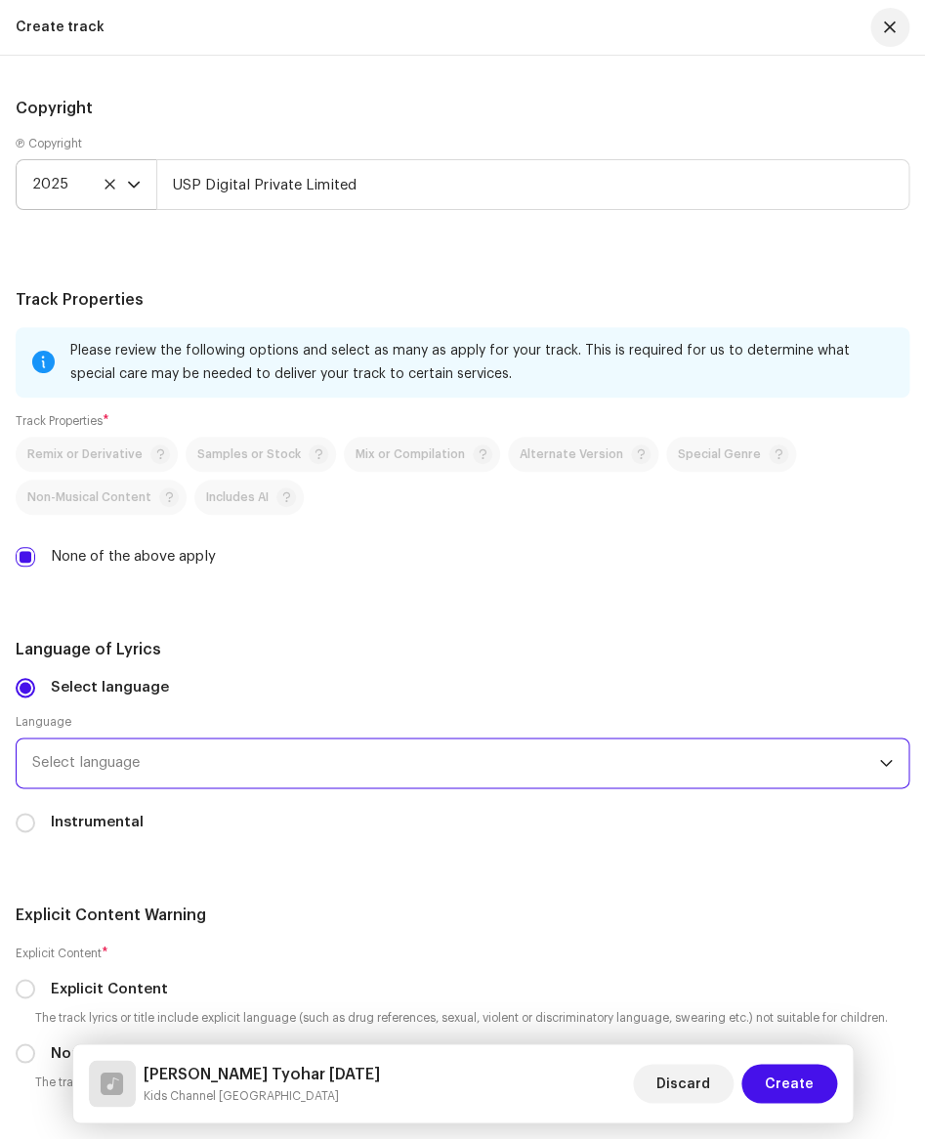
click at [226, 768] on span "Select language" at bounding box center [455, 762] width 847 height 49
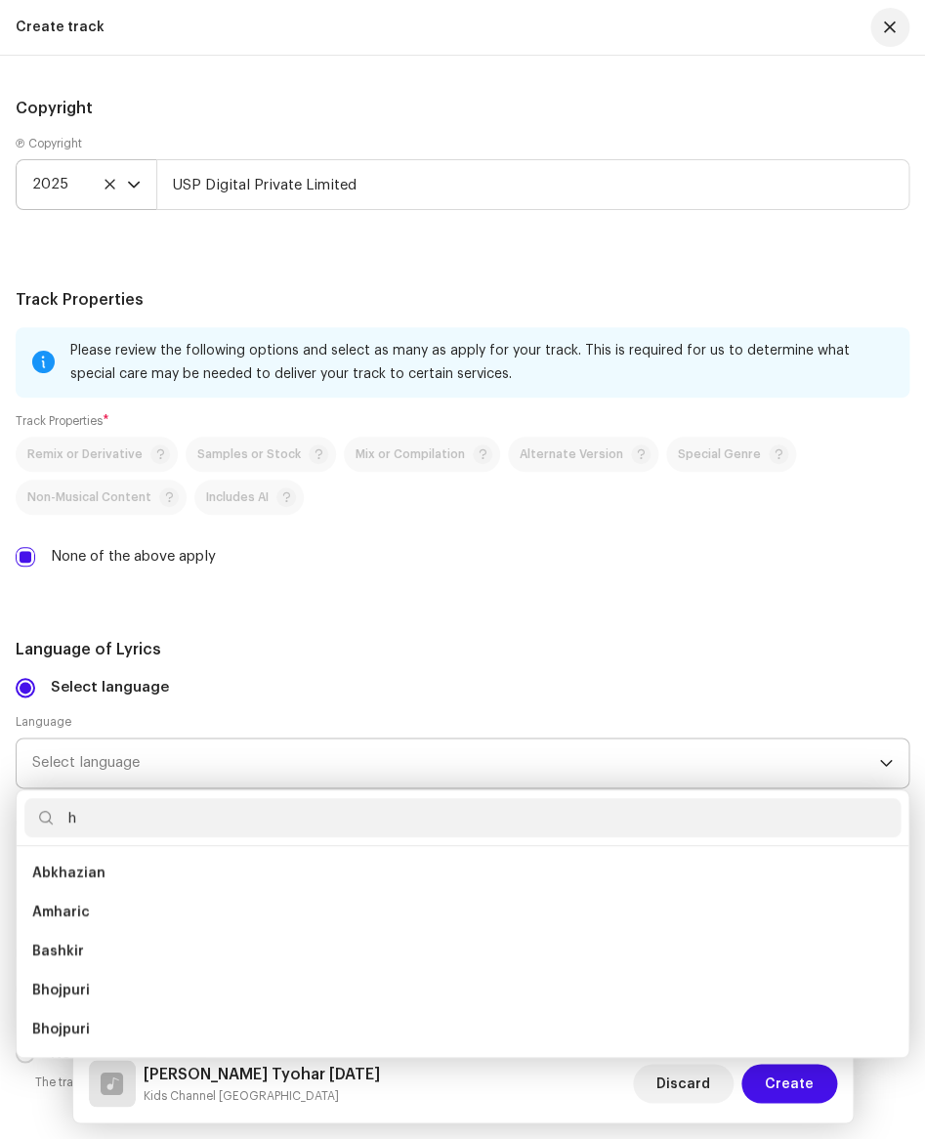
scroll to position [8, 0]
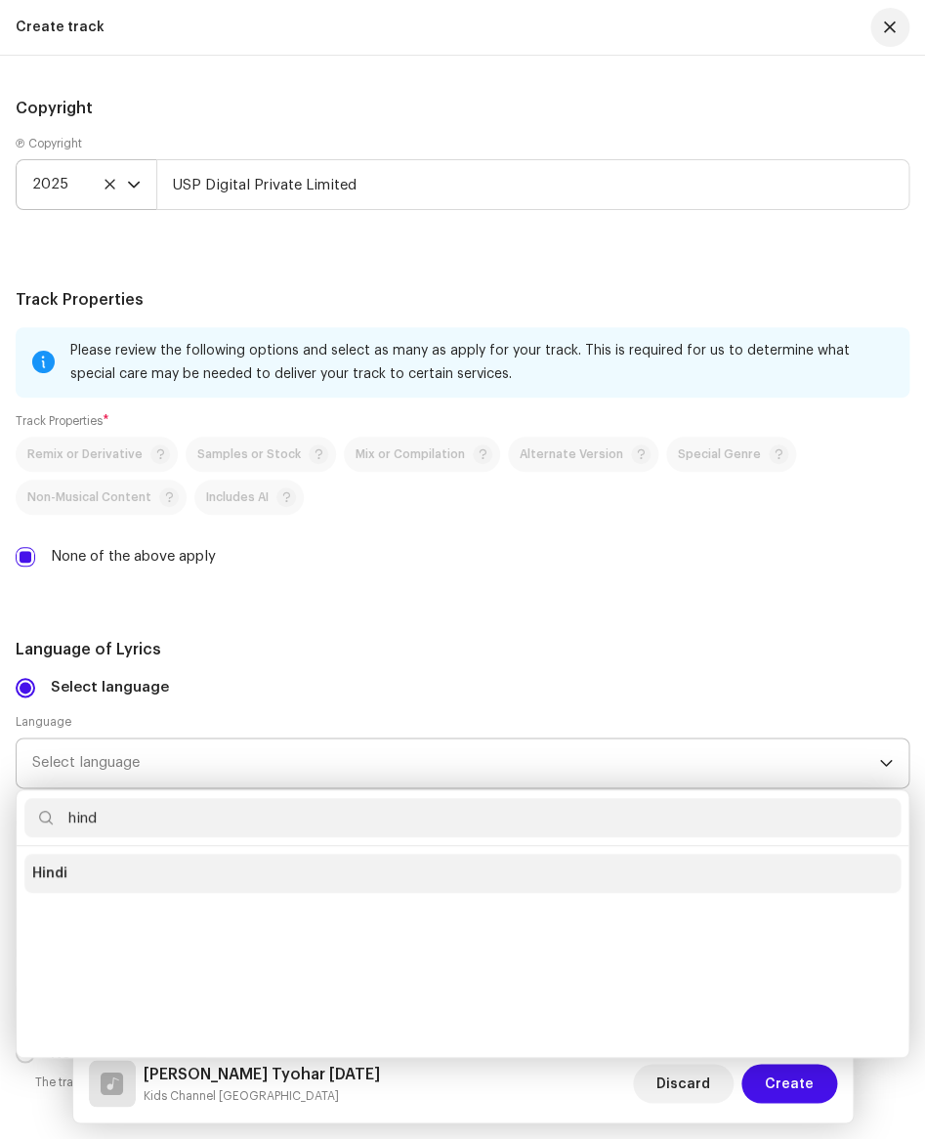
type input "hind"
click at [126, 870] on li "Hindi" at bounding box center [462, 873] width 876 height 39
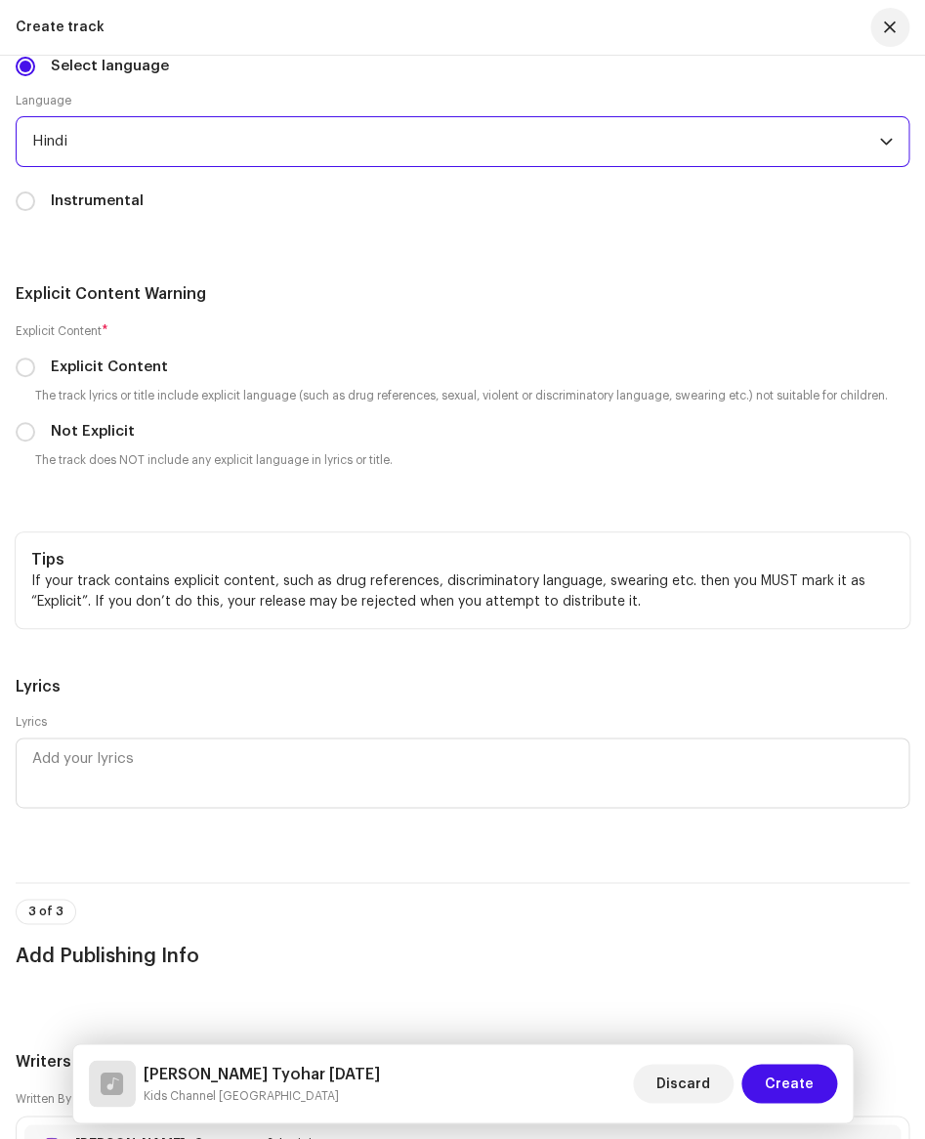
scroll to position [3948, 0]
click at [25, 428] on input "Not Explicit" at bounding box center [26, 431] width 20 height 20
radio input "true"
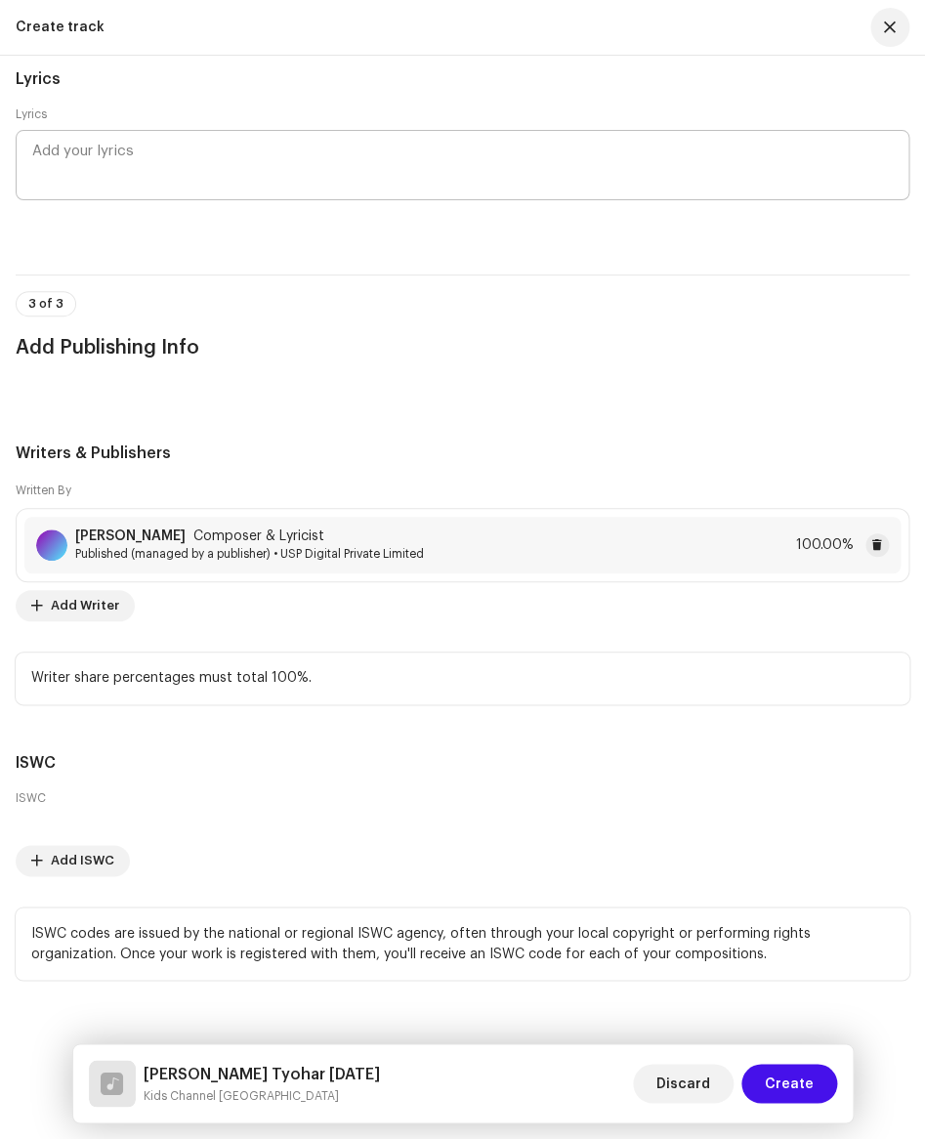
scroll to position [4584, 0]
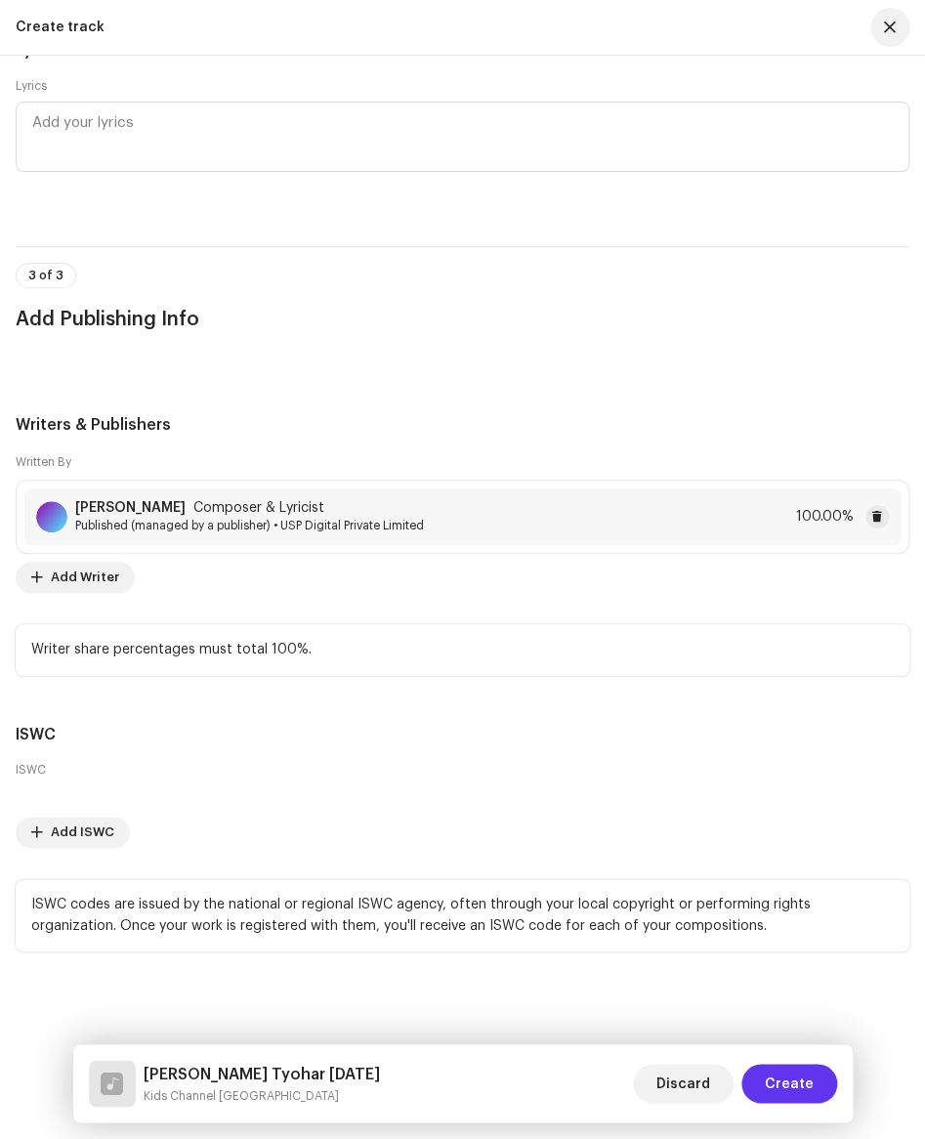
click at [785, 1078] on span "Create" at bounding box center [789, 1083] width 49 height 39
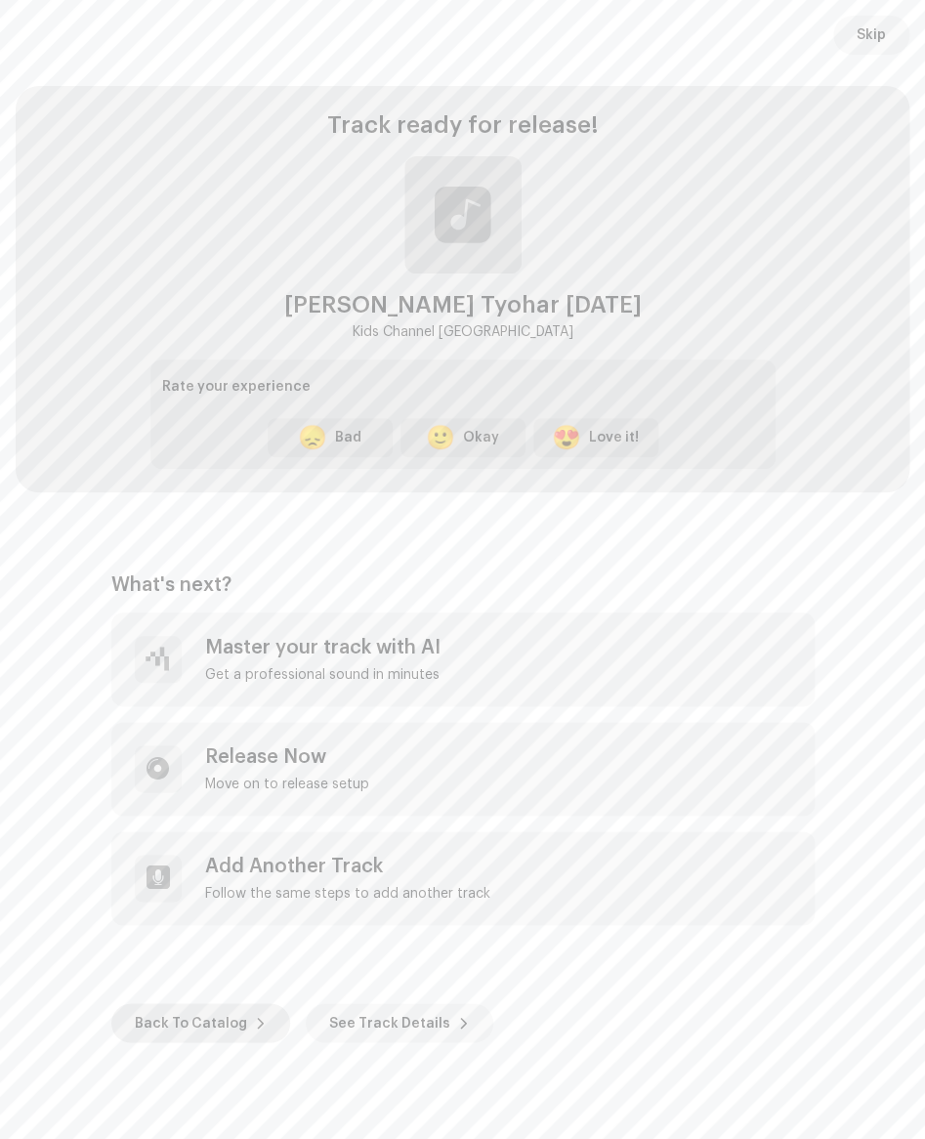
click at [204, 1023] on span "Back To Catalog" at bounding box center [191, 1022] width 112 height 39
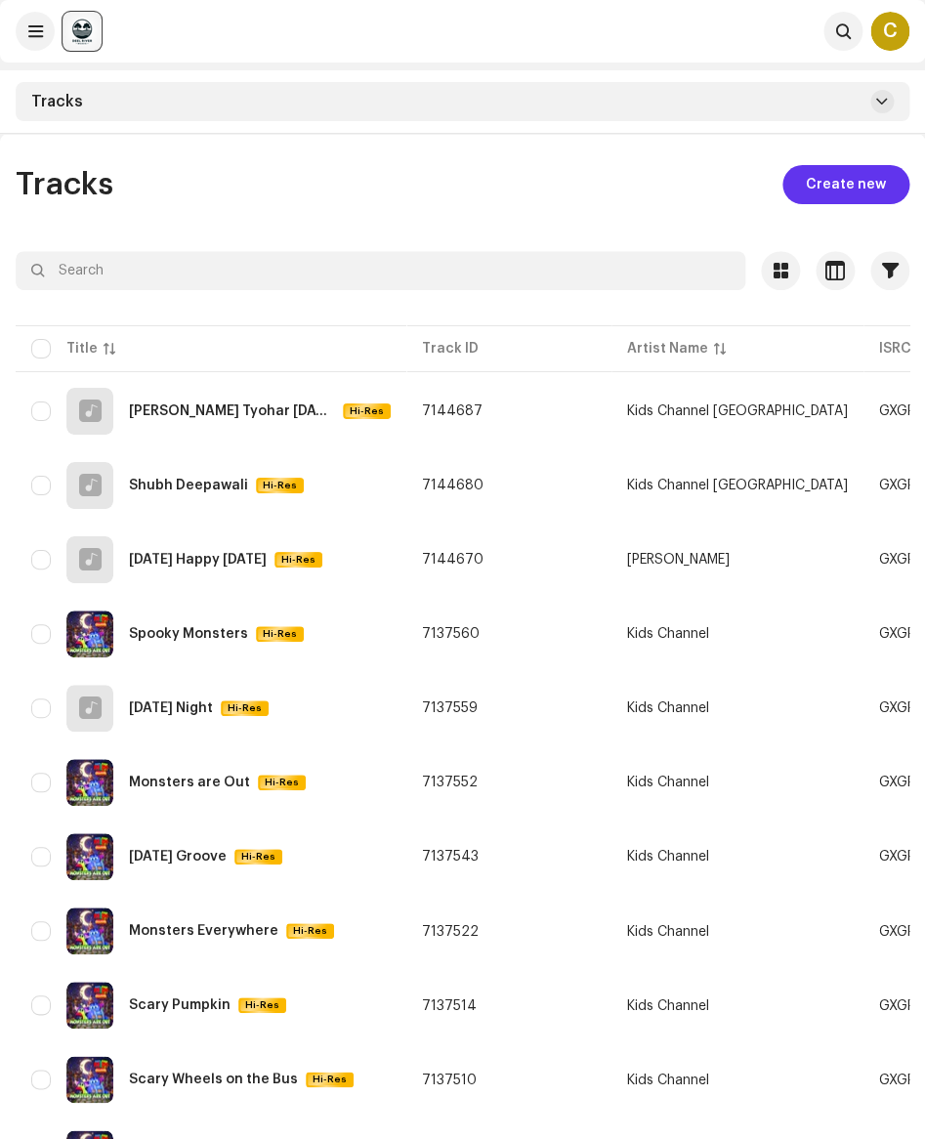
click at [856, 185] on span "Create new" at bounding box center [846, 184] width 80 height 39
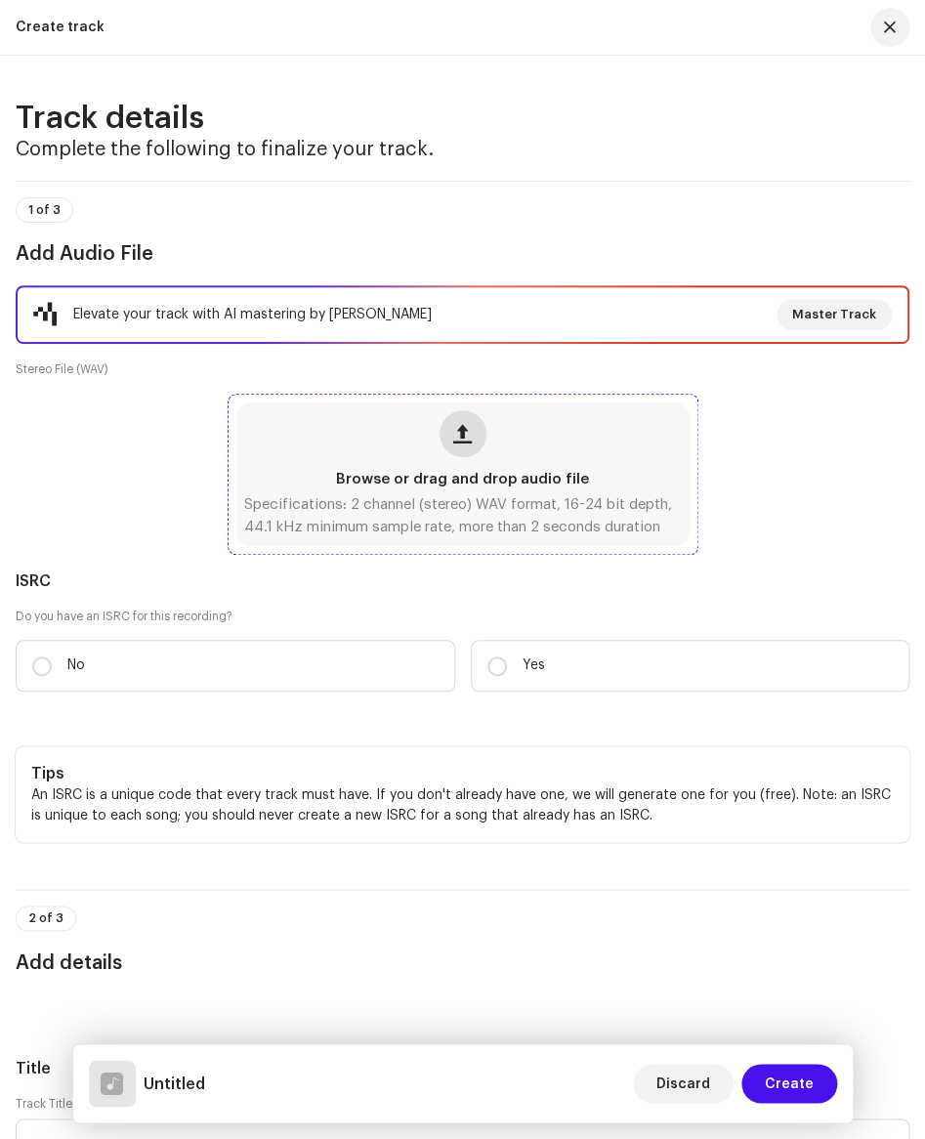
click at [459, 433] on span "button" at bounding box center [462, 434] width 19 height 16
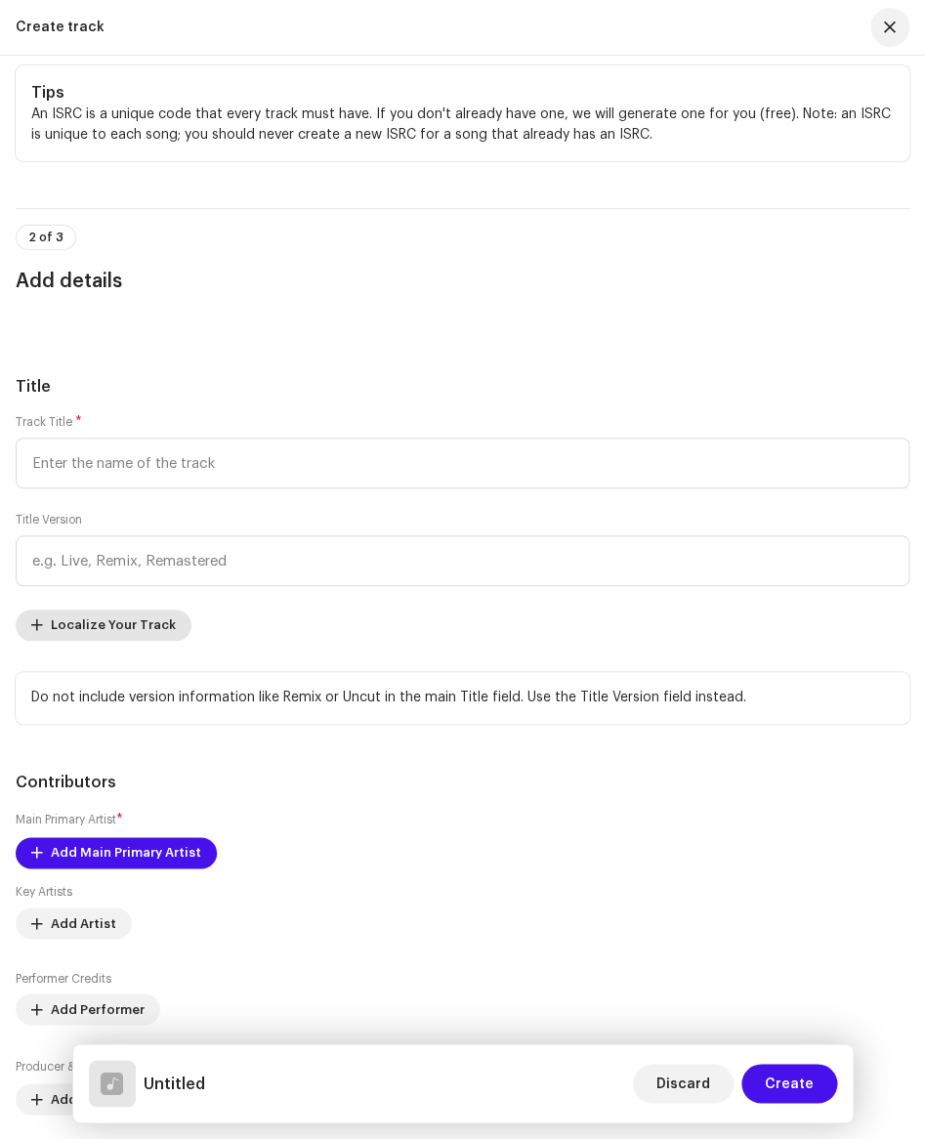
scroll to position [601, 0]
click at [140, 626] on span "Localize Your Track" at bounding box center [113, 624] width 125 height 39
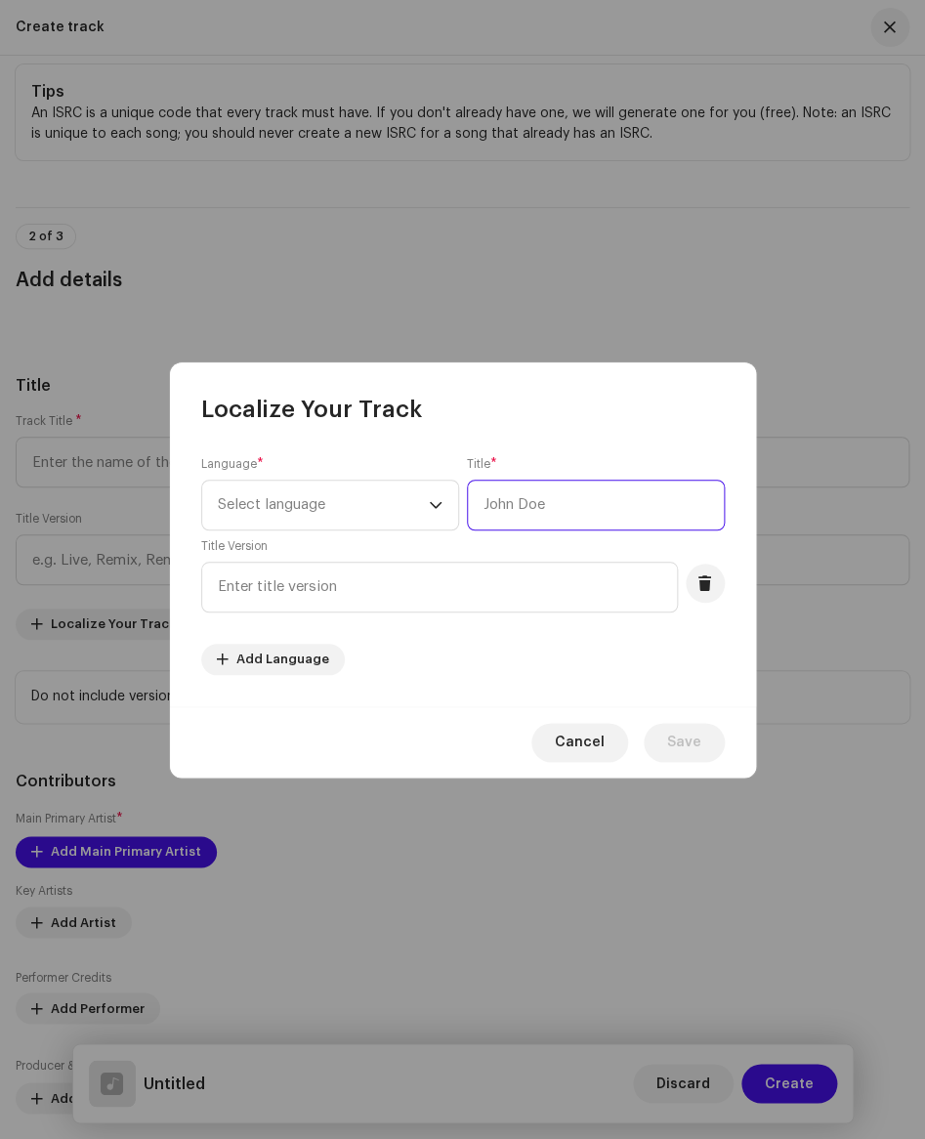
click at [503, 518] on input "text" at bounding box center [596, 505] width 258 height 51
paste input "दिवाली आई, खुशियाँ लाई"
type input "दिवाली आई, खुशियाँ लाई"
click at [374, 510] on span "Select language" at bounding box center [323, 505] width 211 height 49
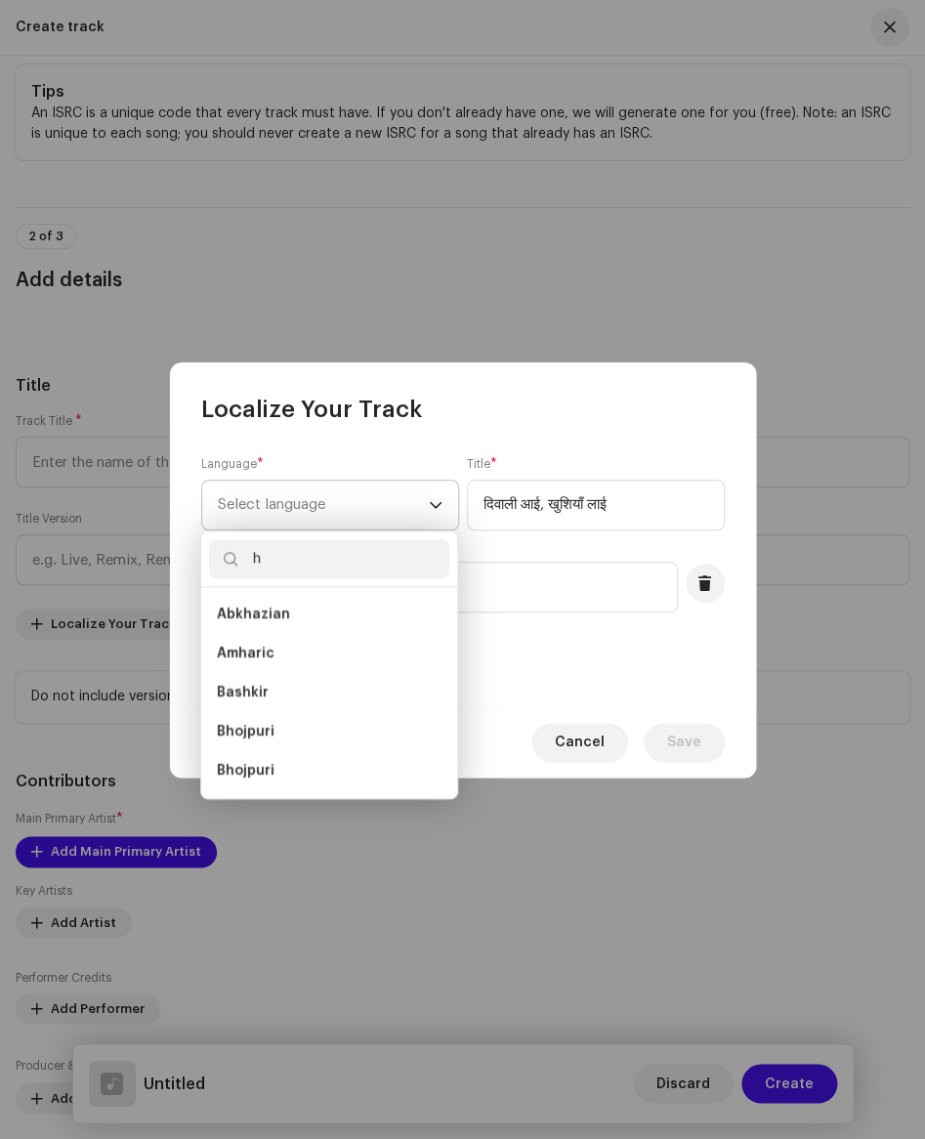
scroll to position [8, 0]
type input "hin"
click at [259, 693] on li "Hindi" at bounding box center [329, 692] width 240 height 39
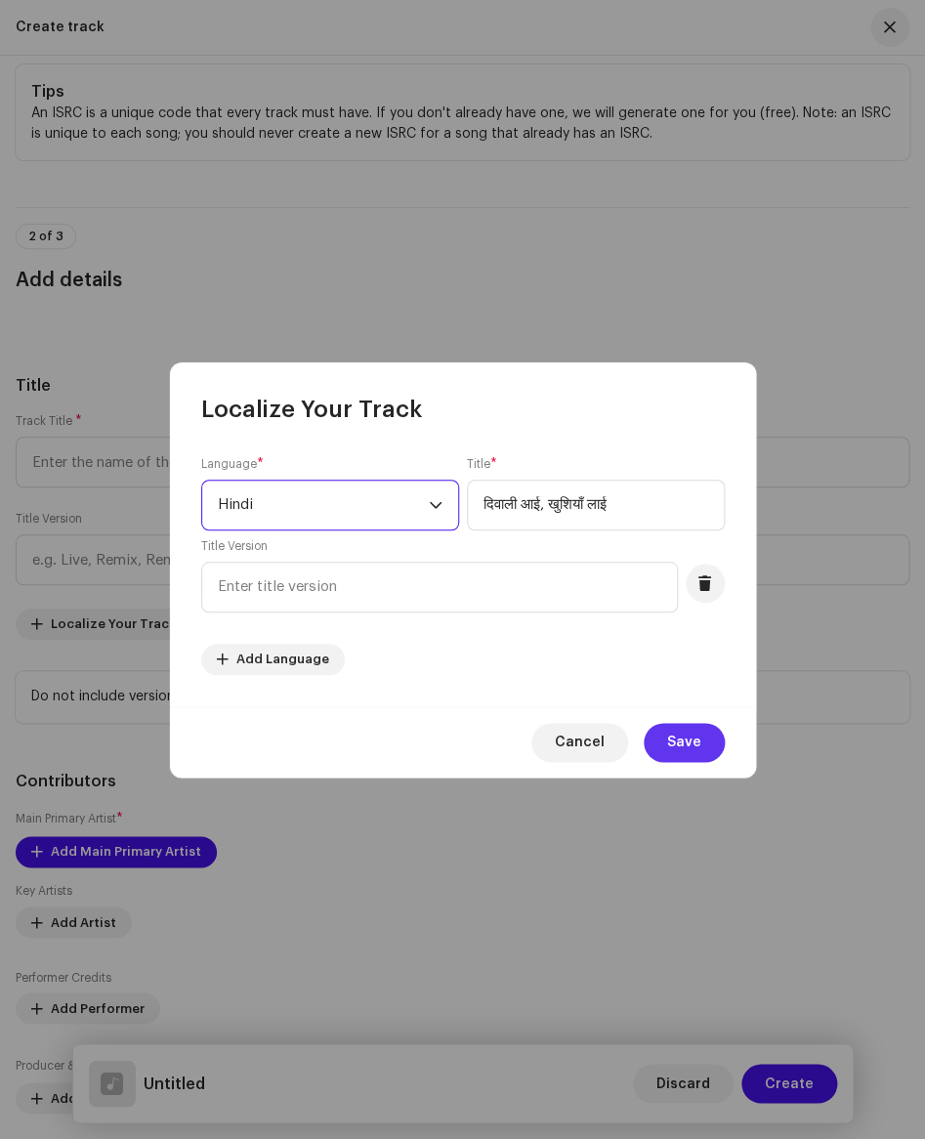
click at [698, 747] on span "Save" at bounding box center [684, 742] width 34 height 39
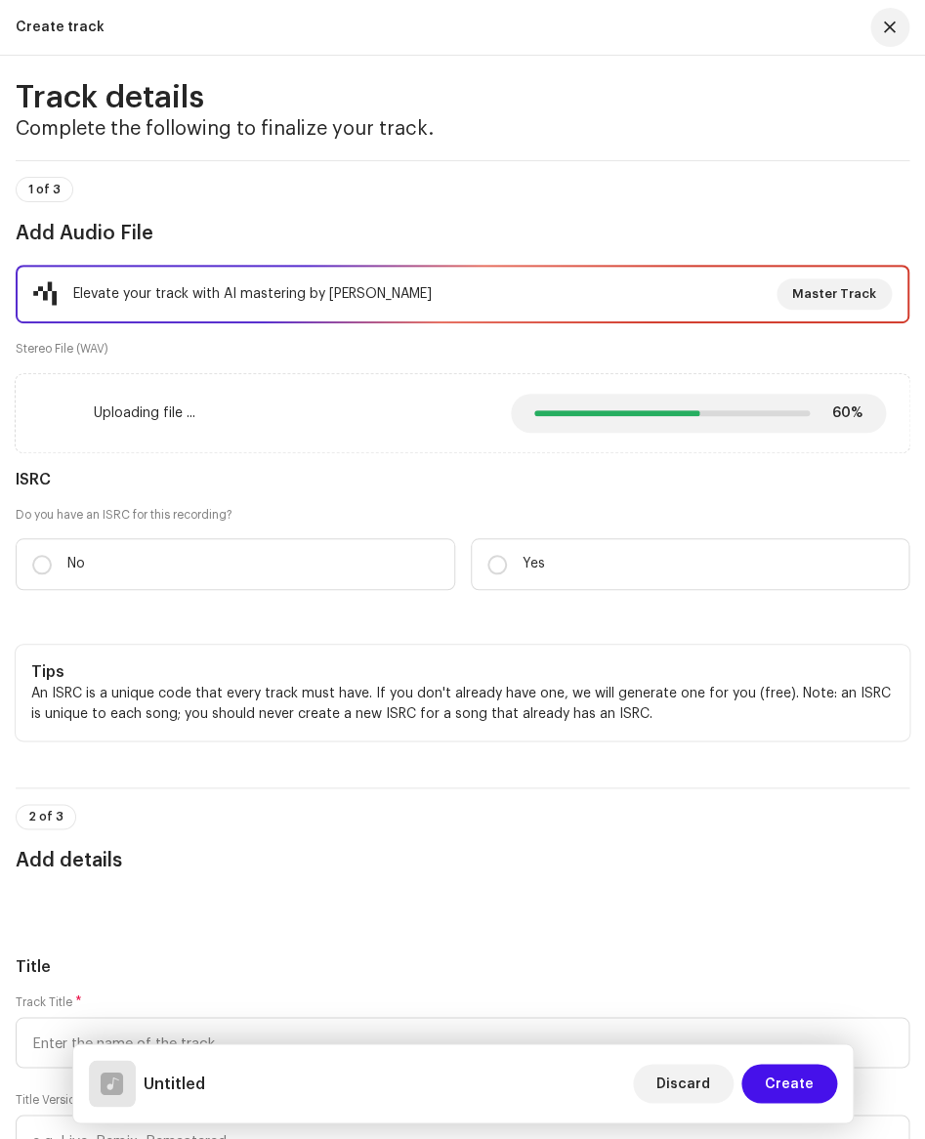
scroll to position [24, 0]
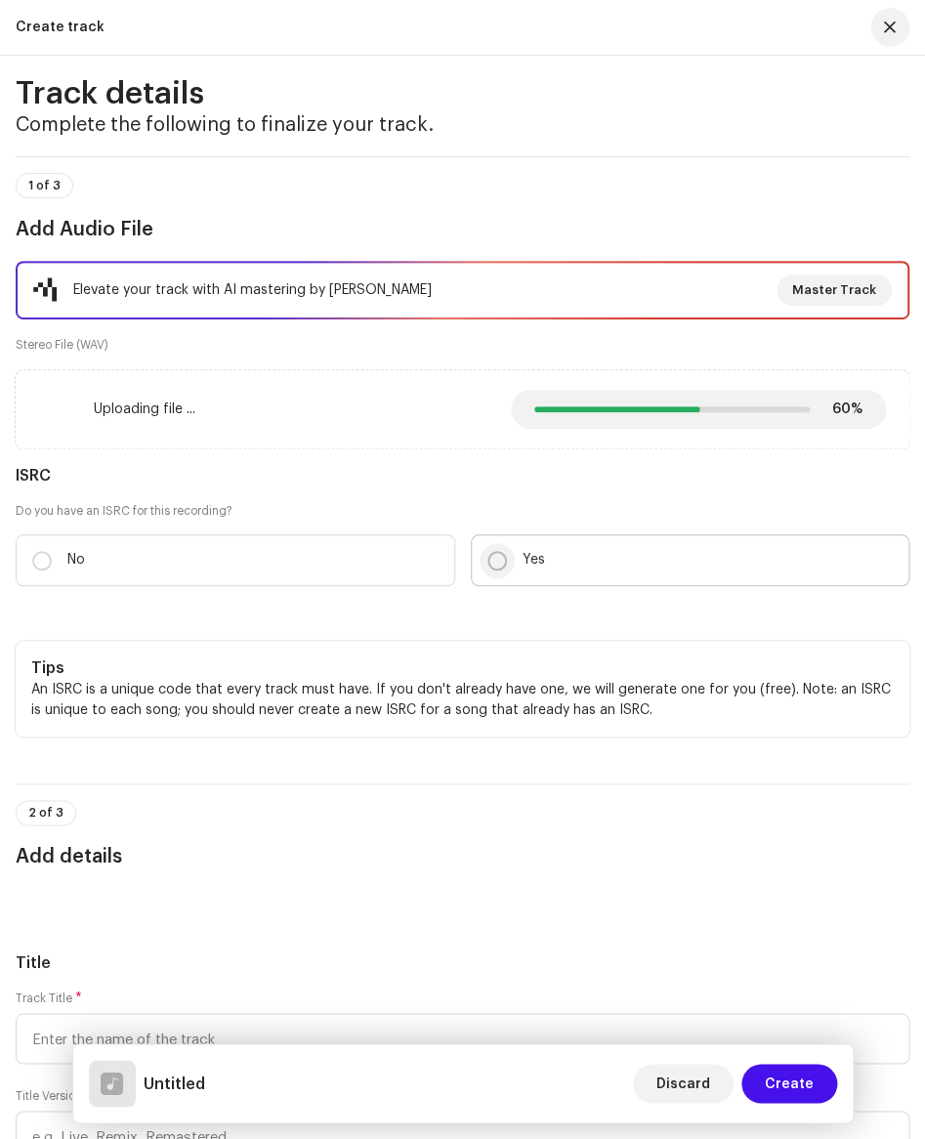
click at [503, 562] on input "Yes" at bounding box center [497, 561] width 20 height 20
radio input "true"
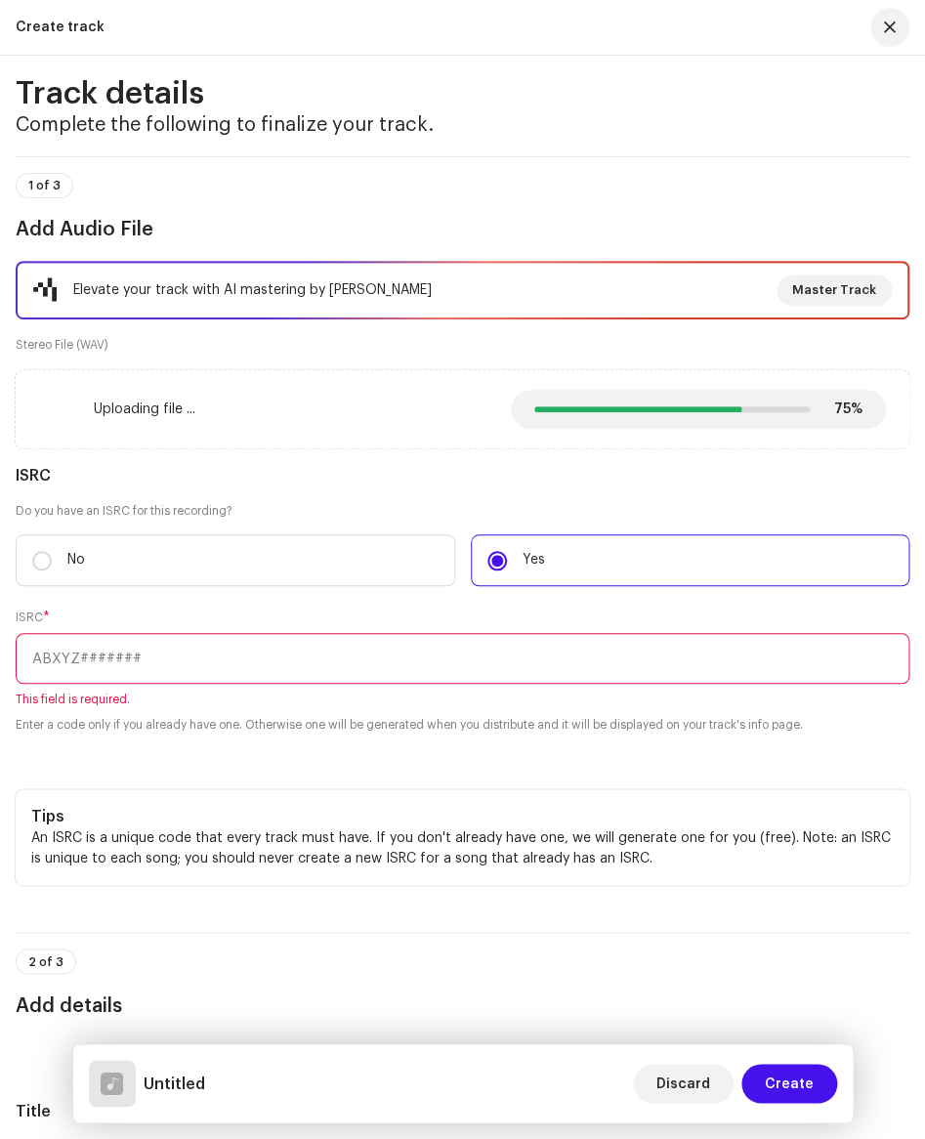
click at [104, 663] on input "text" at bounding box center [463, 658] width 894 height 51
paste input "GXGP92506142"
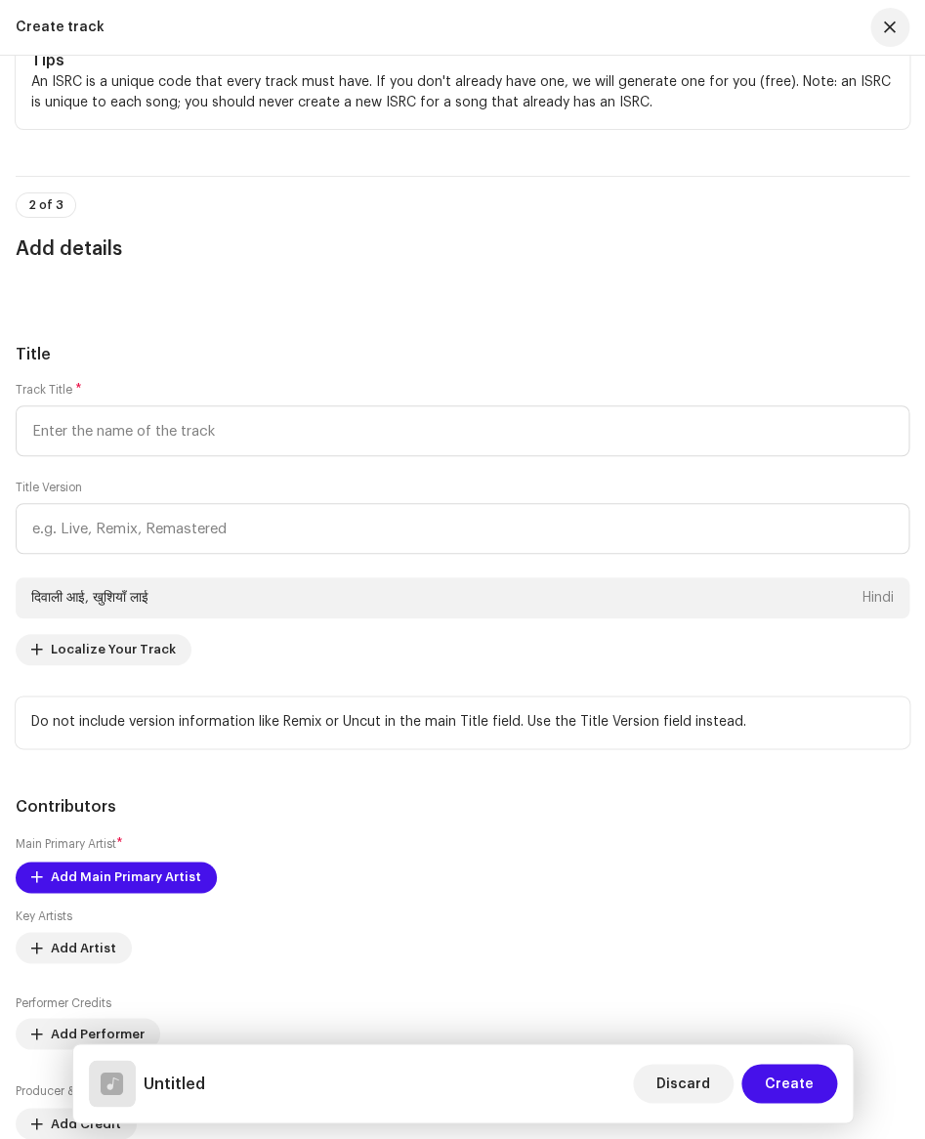
scroll to position [759, 0]
type input "GXGP92506142"
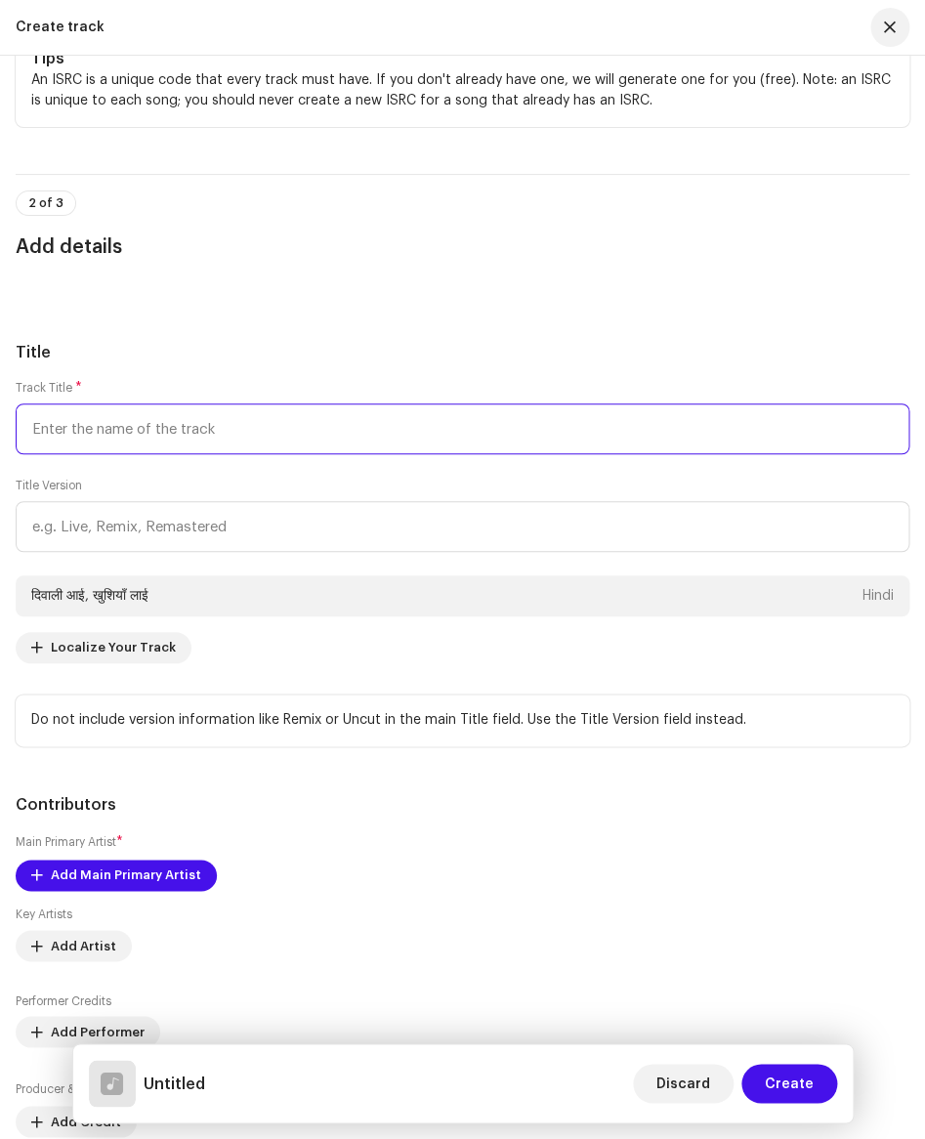
click at [72, 429] on input "text" at bounding box center [463, 428] width 894 height 51
paste input "[DATE][PERSON_NAME], [PERSON_NAME]"
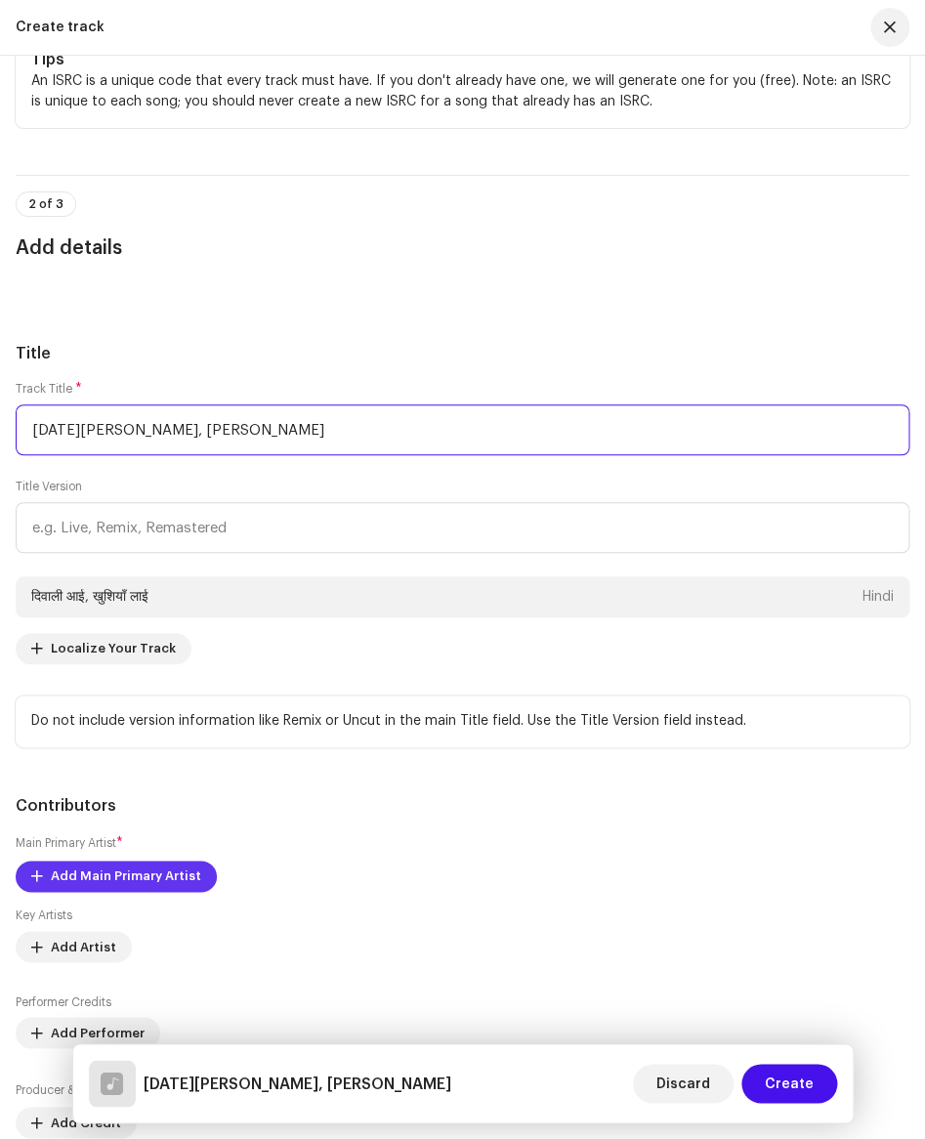
type input "[DATE][PERSON_NAME], [PERSON_NAME]"
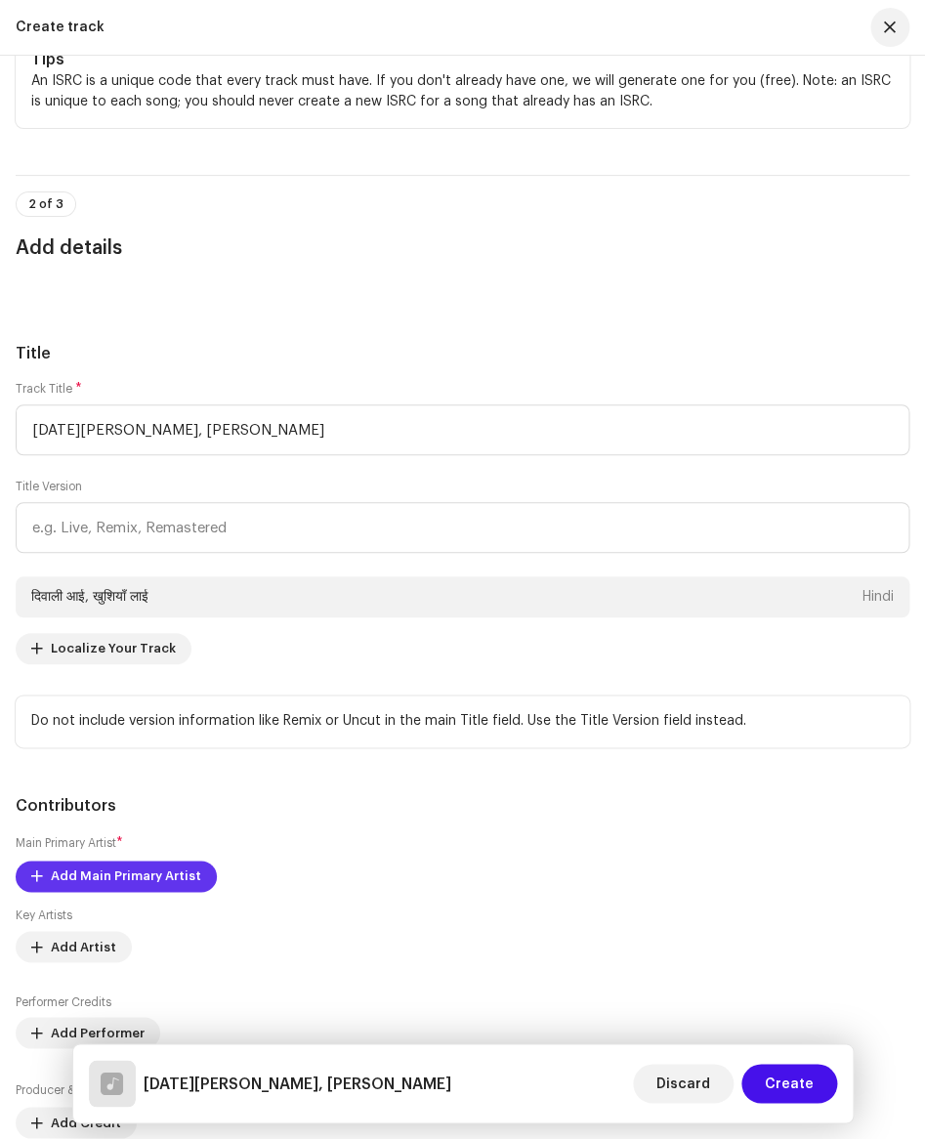
click at [109, 881] on span "Add Main Primary Artist" at bounding box center [126, 876] width 150 height 39
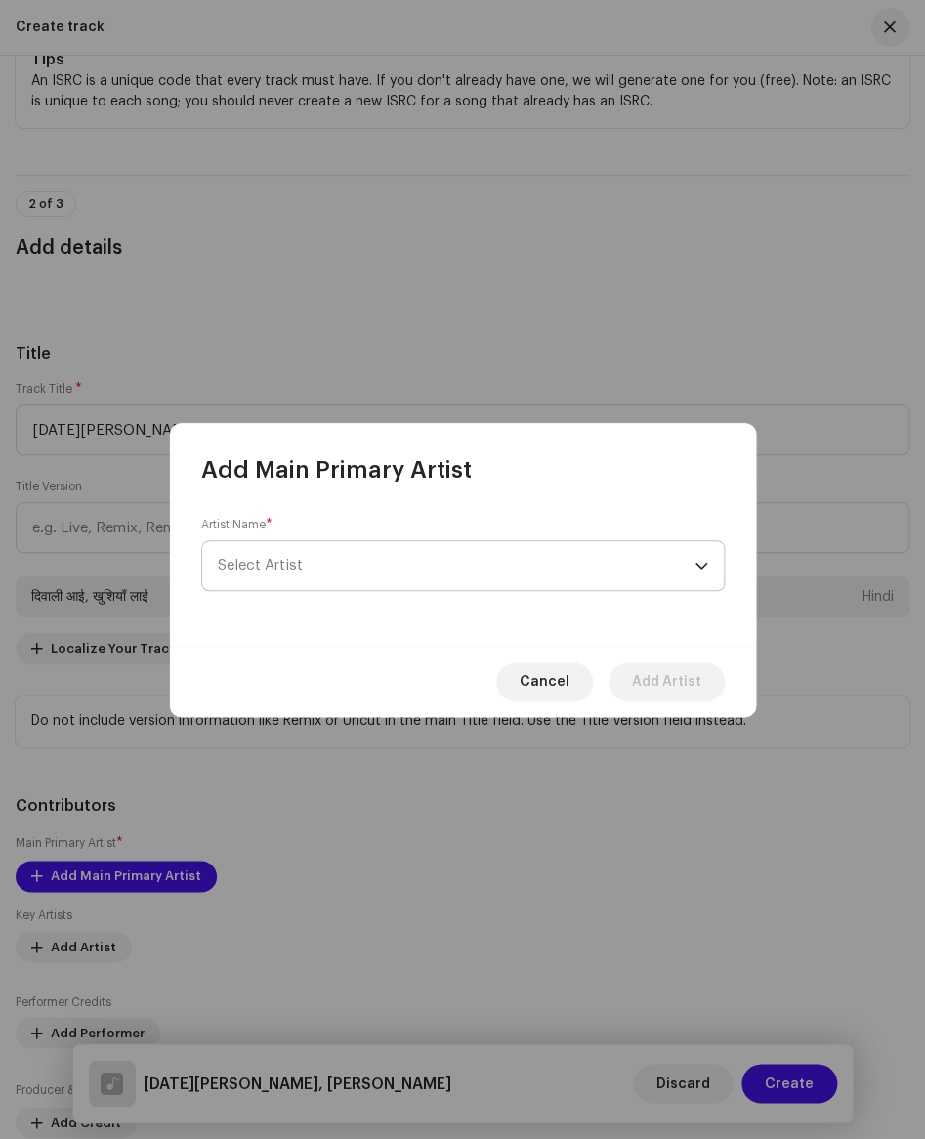
click at [313, 568] on span "Select Artist" at bounding box center [456, 565] width 477 height 49
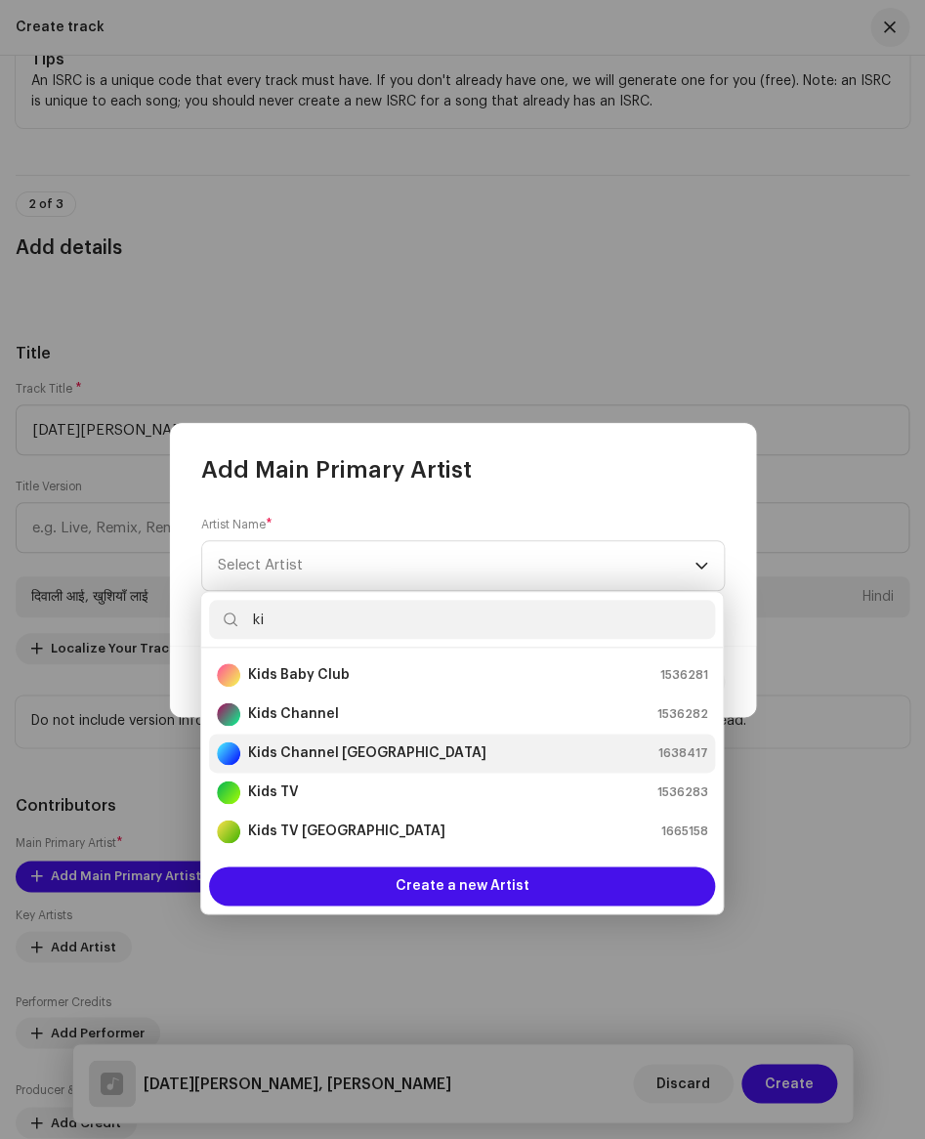
type input "ki"
click at [332, 752] on strong "Kids Channel [GEOGRAPHIC_DATA]" at bounding box center [366, 753] width 237 height 20
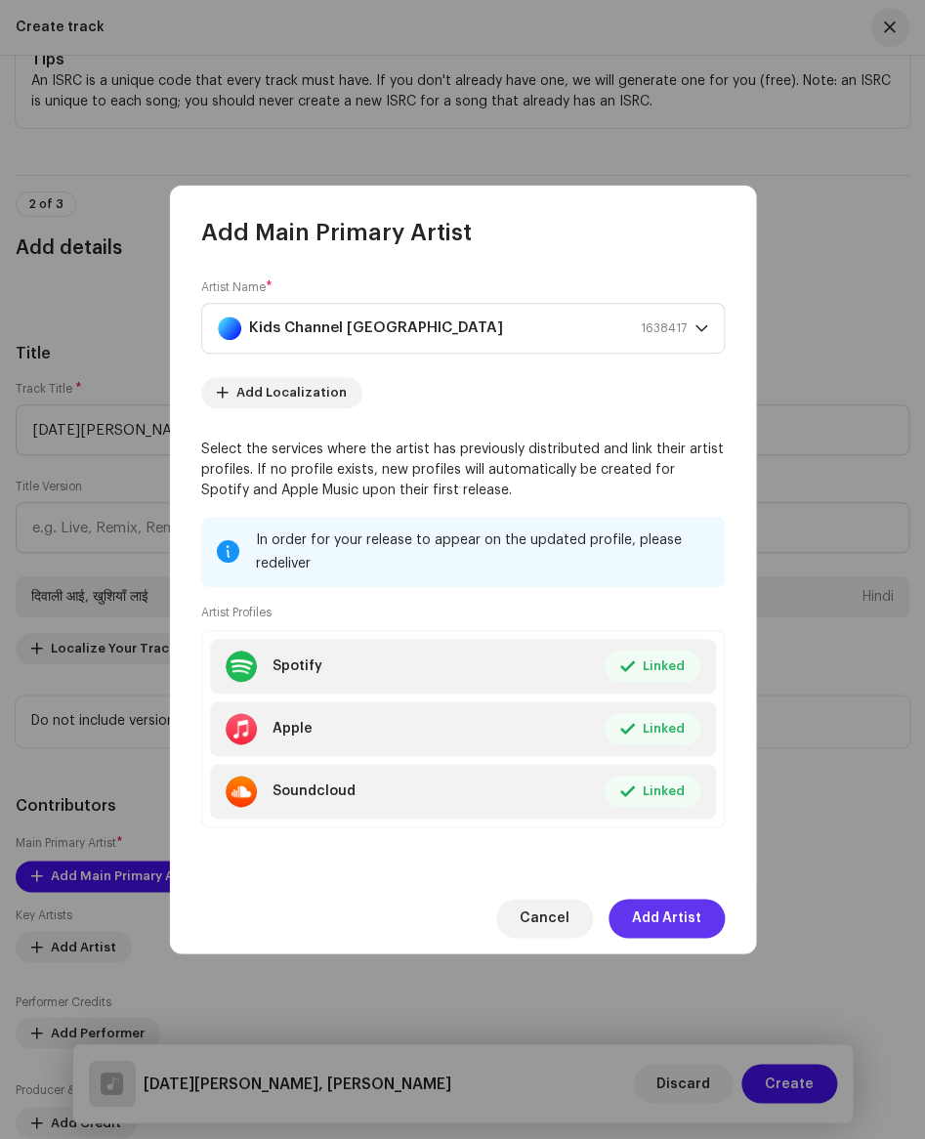
click at [661, 916] on span "Add Artist" at bounding box center [666, 918] width 69 height 39
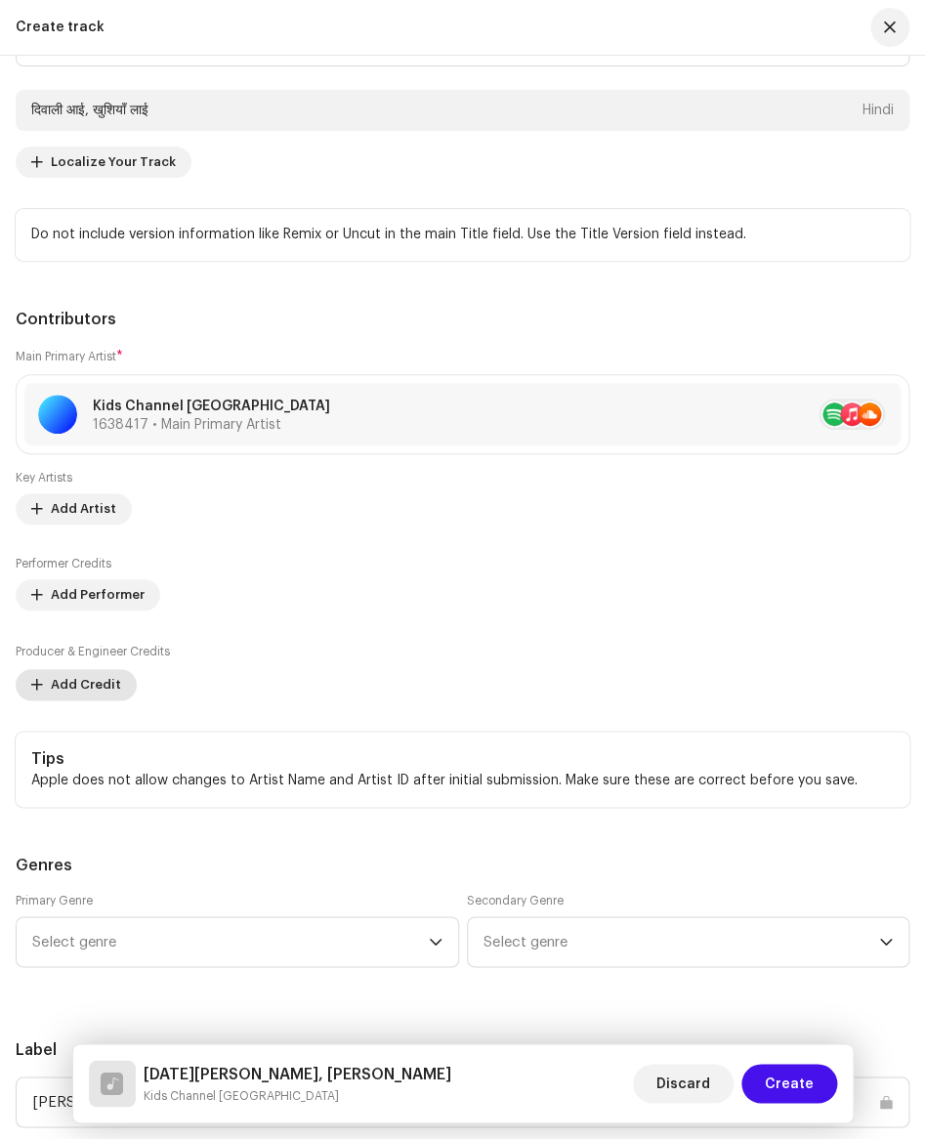
scroll to position [1247, 0]
click at [93, 685] on span "Add Credit" at bounding box center [86, 683] width 70 height 39
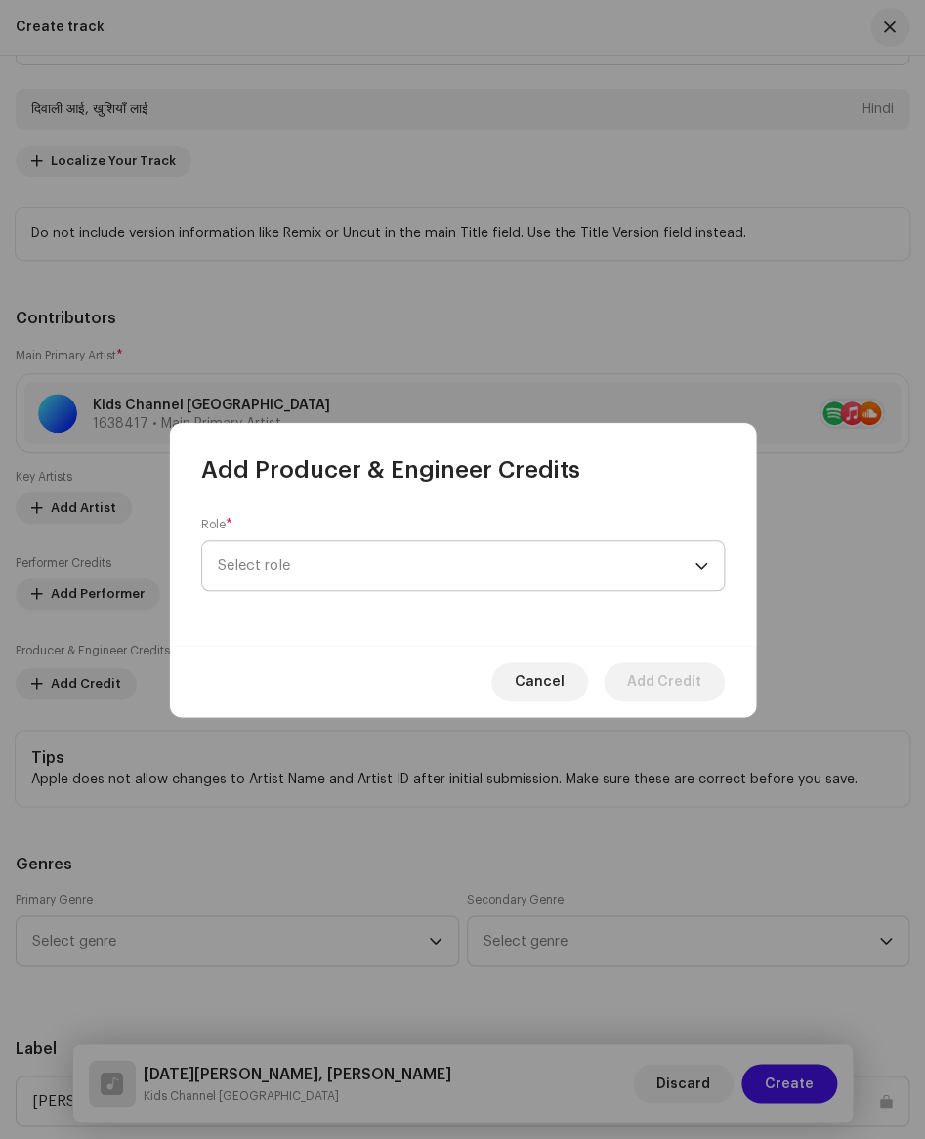
click at [271, 573] on span "Select role" at bounding box center [456, 565] width 477 height 49
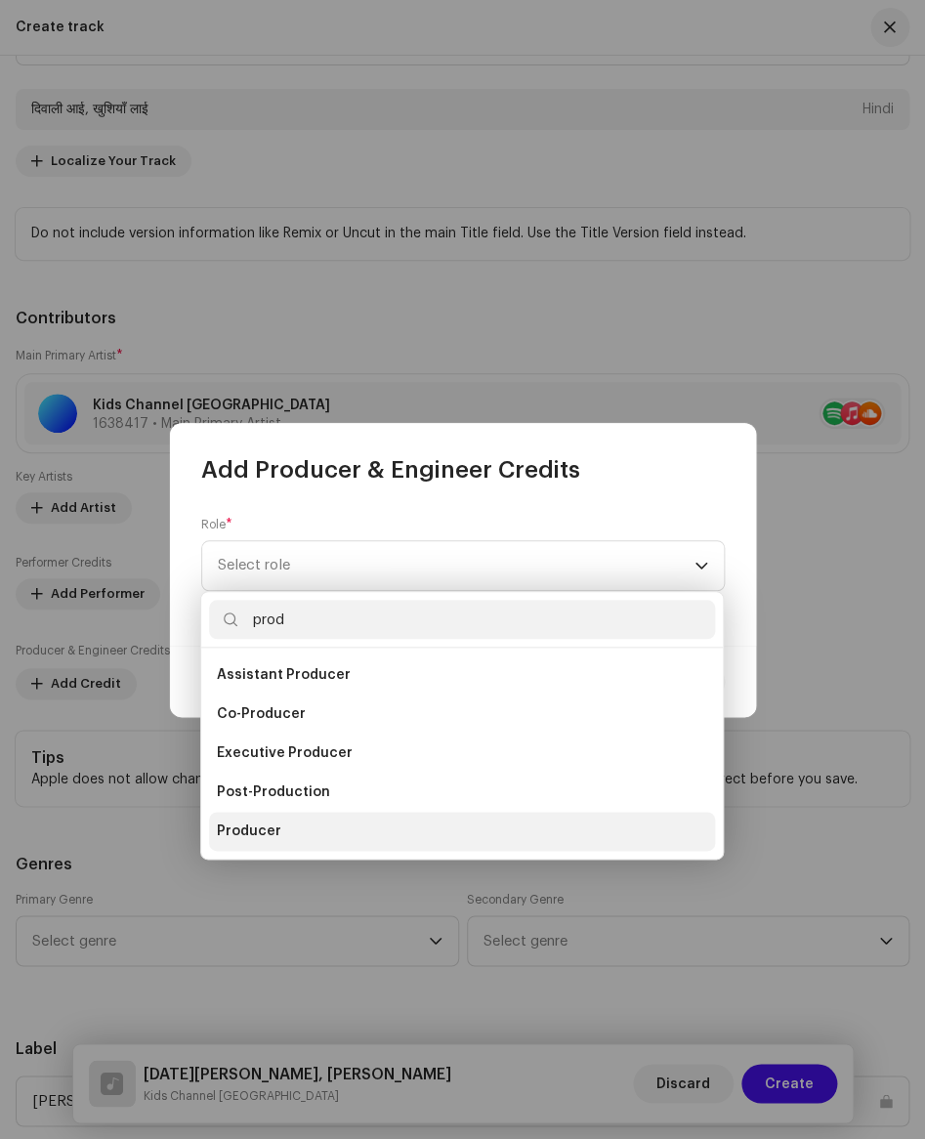
type input "prod"
click at [279, 820] on li "Producer" at bounding box center [462, 831] width 506 height 39
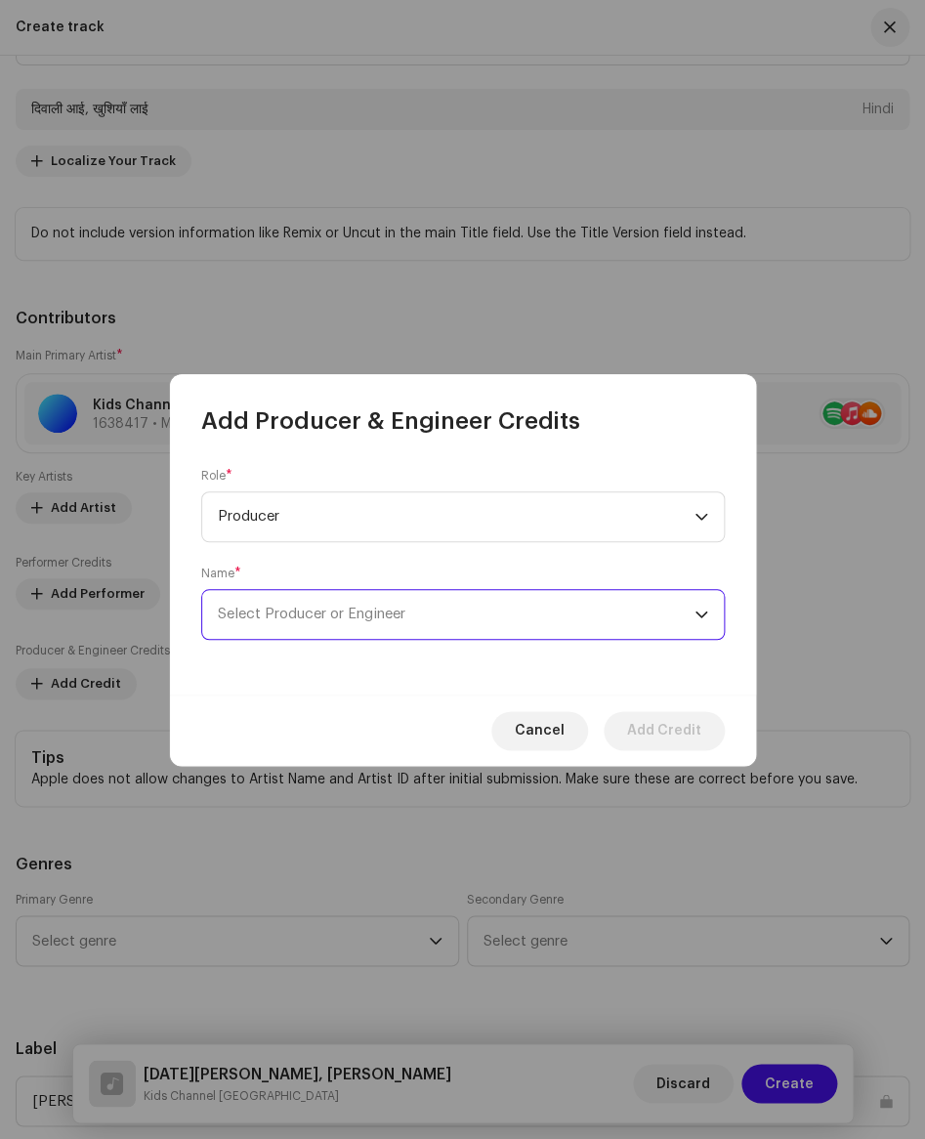
click at [339, 623] on span "Select Producer or Engineer" at bounding box center [456, 614] width 477 height 49
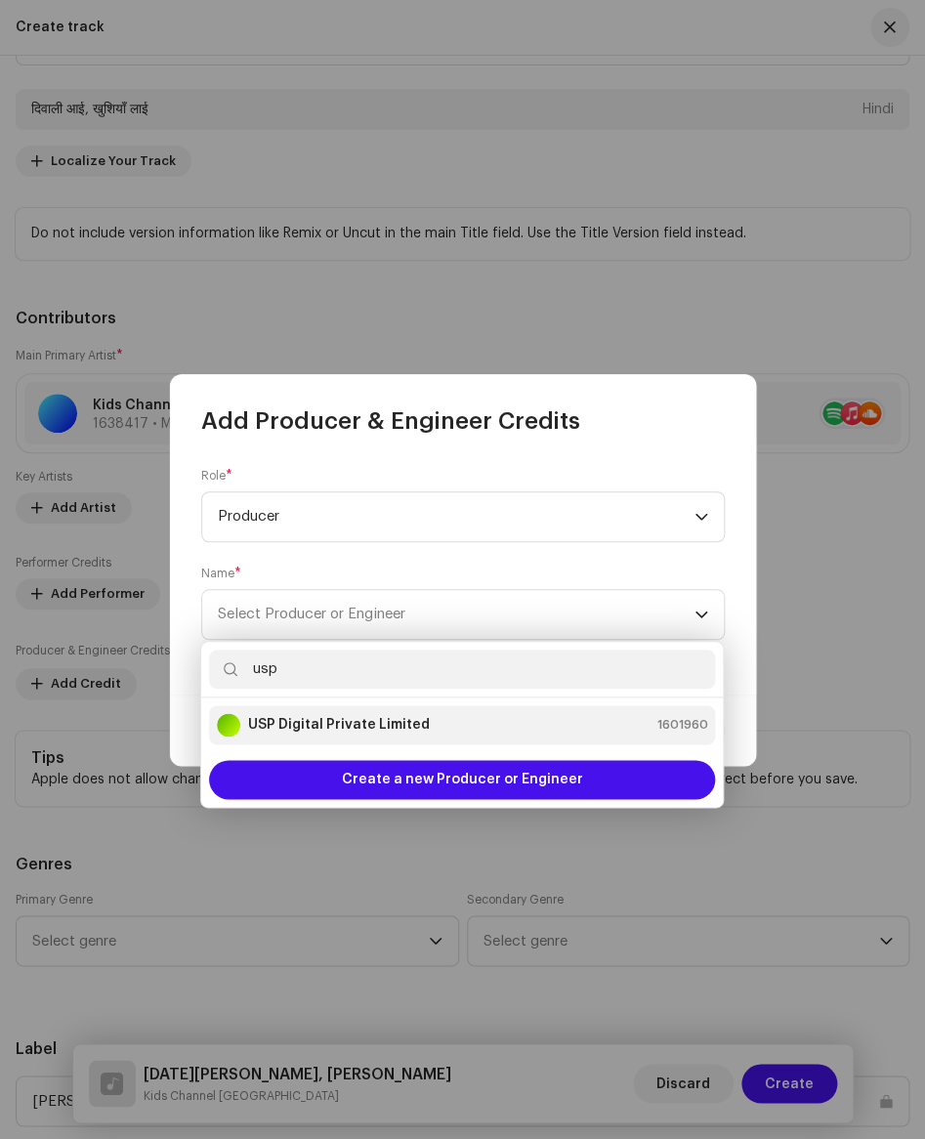
type input "usp"
click at [378, 716] on strong "USP Digital Private Limited" at bounding box center [339, 725] width 182 height 20
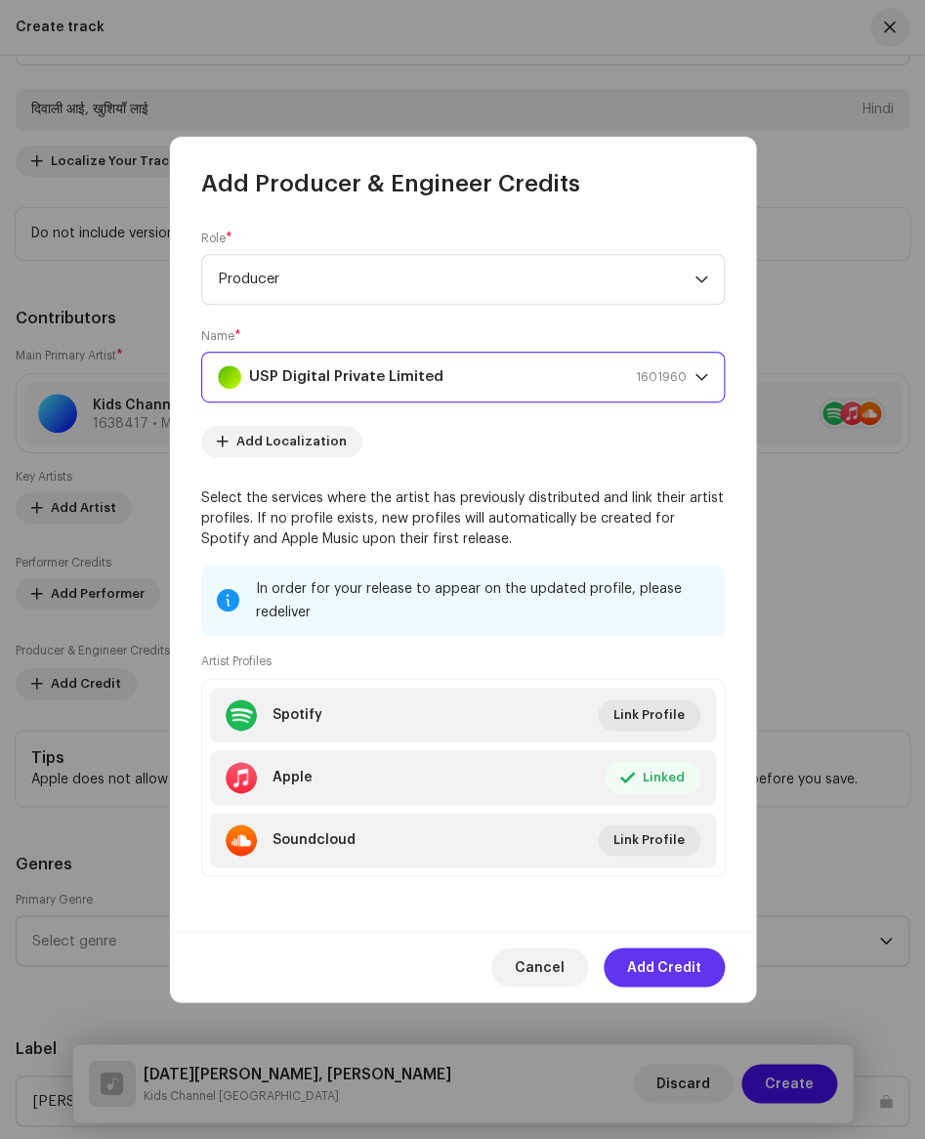
click at [649, 974] on span "Add Credit" at bounding box center [664, 966] width 74 height 39
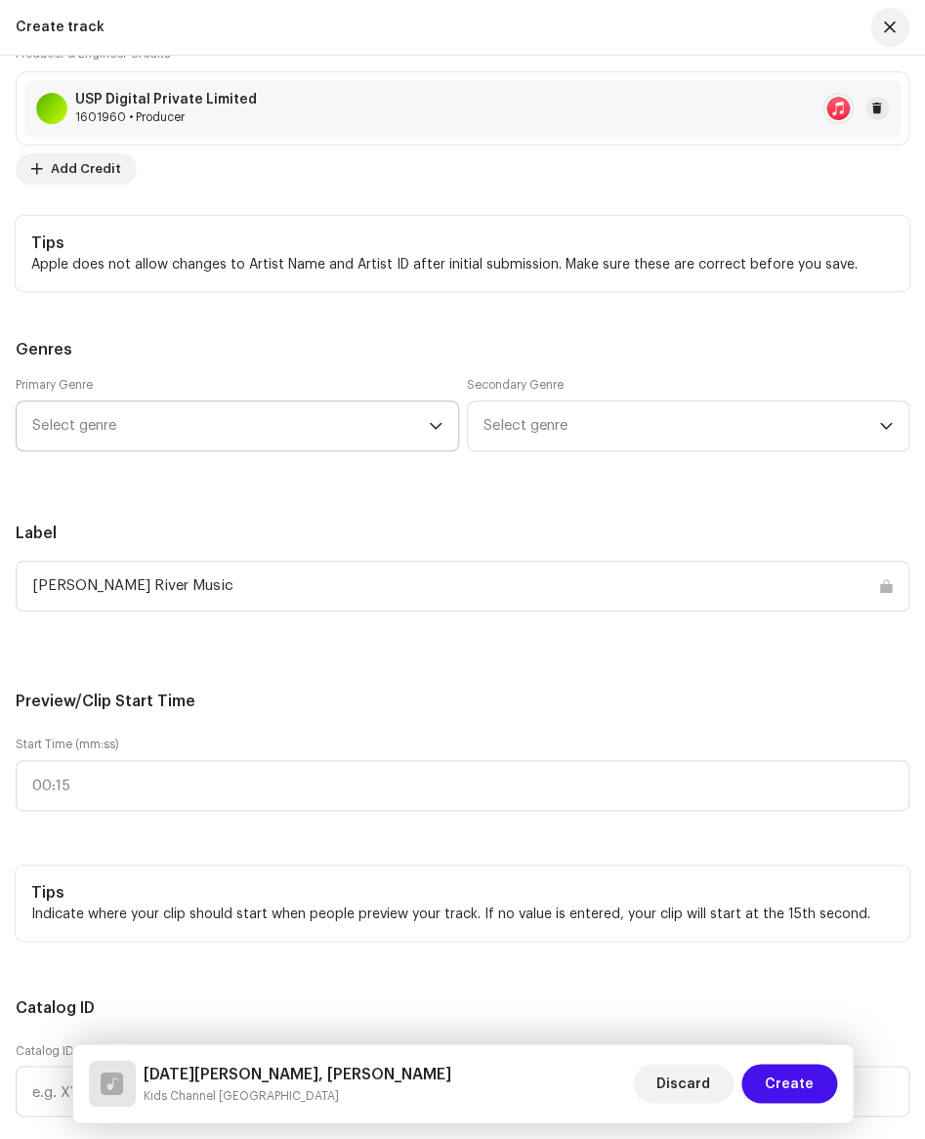
scroll to position [1846, 0]
click at [251, 427] on span "Select genre" at bounding box center [230, 423] width 397 height 49
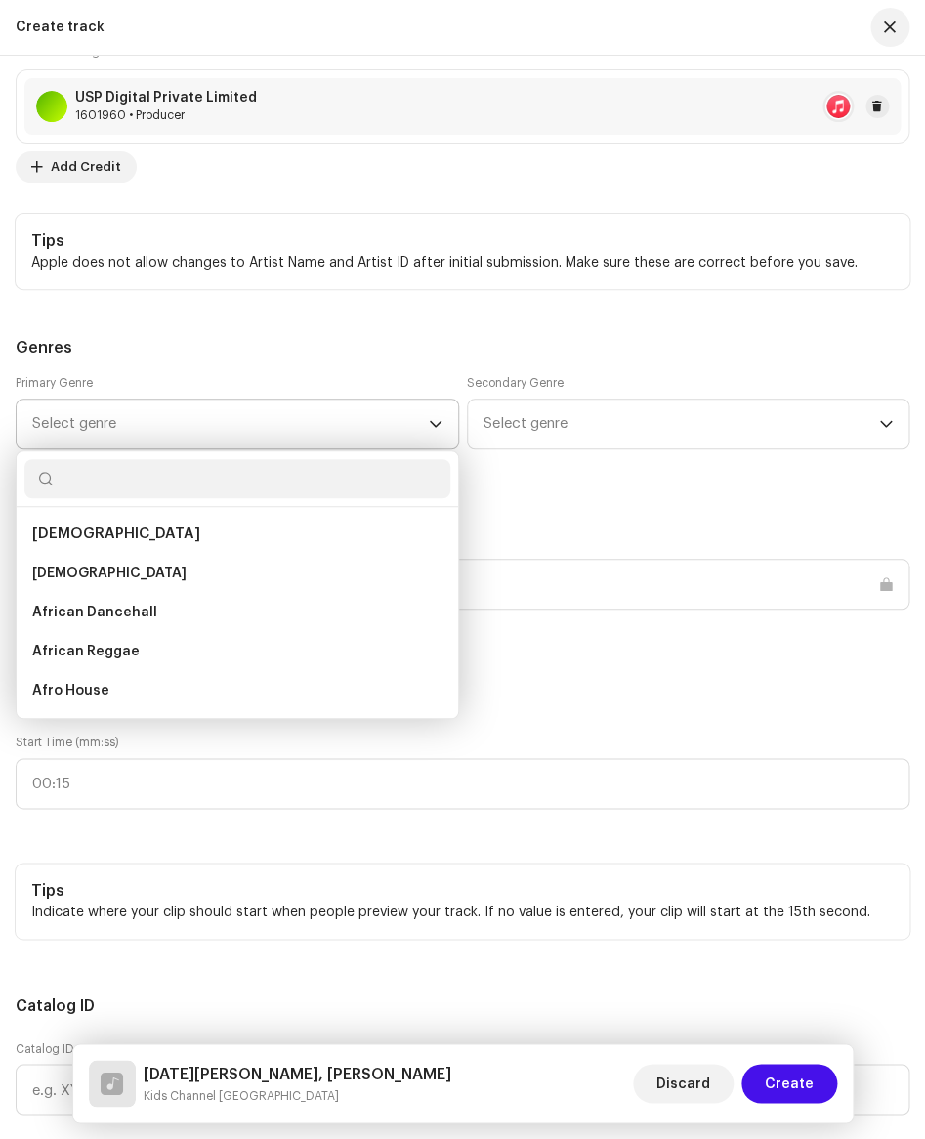
click at [251, 427] on span "Select genre" at bounding box center [230, 423] width 397 height 49
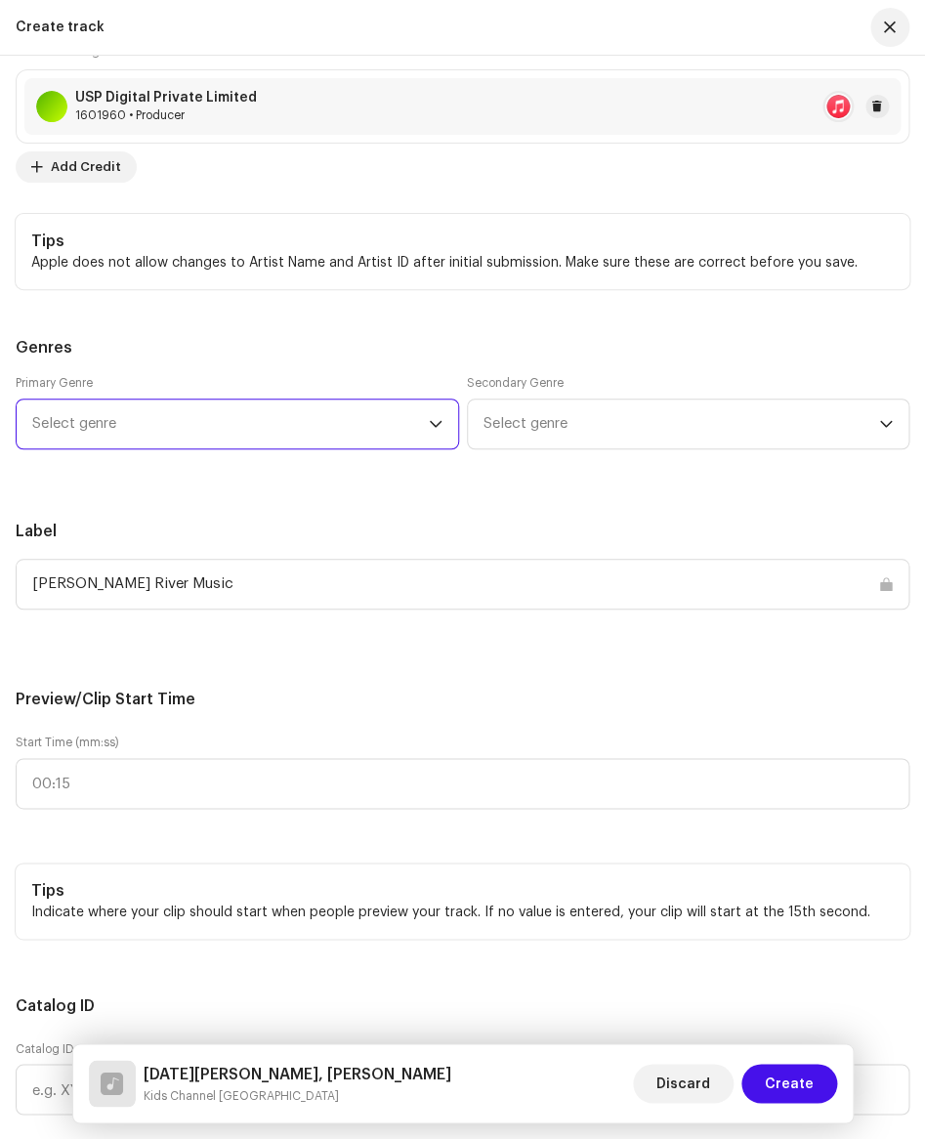
click at [251, 427] on span "Select genre" at bounding box center [230, 423] width 397 height 49
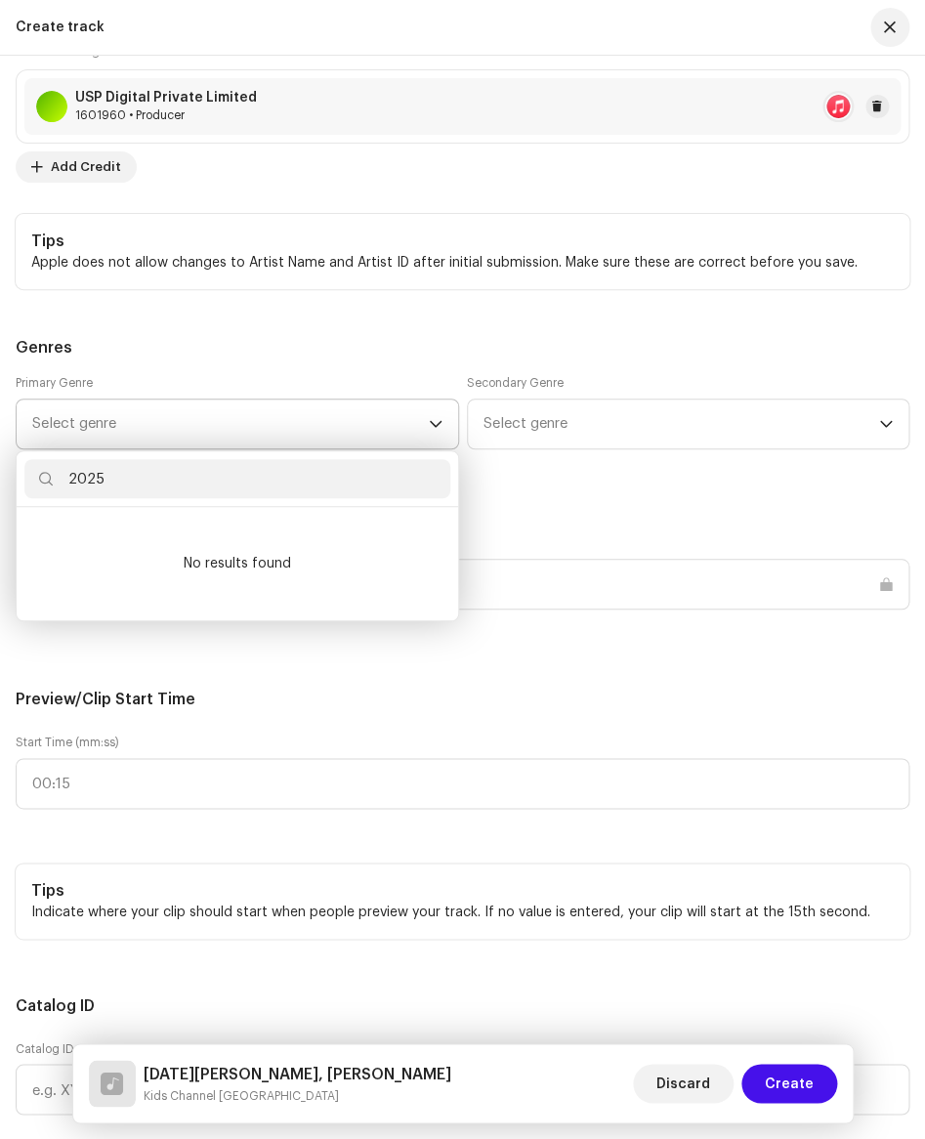
type input "2025"
click at [209, 426] on span "Select genre" at bounding box center [230, 423] width 397 height 49
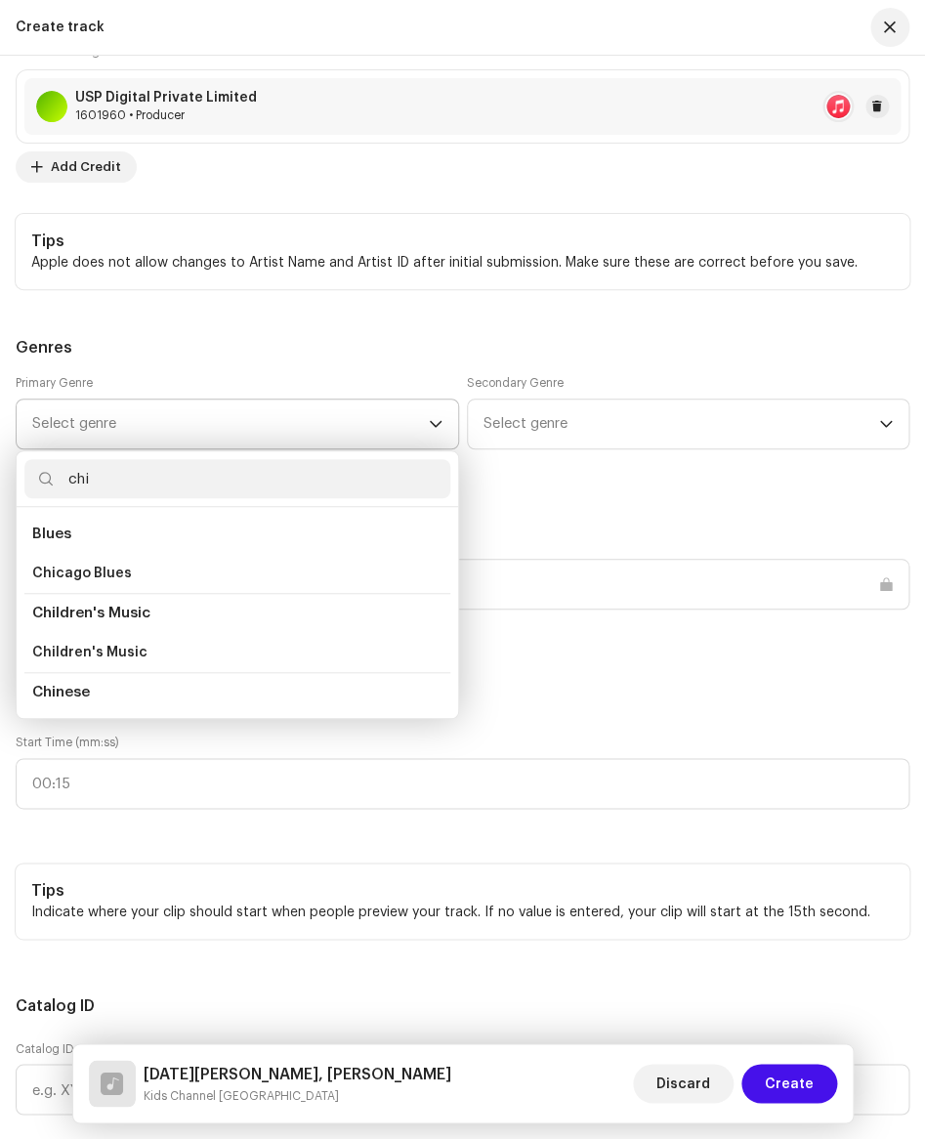
scroll to position [0, 0]
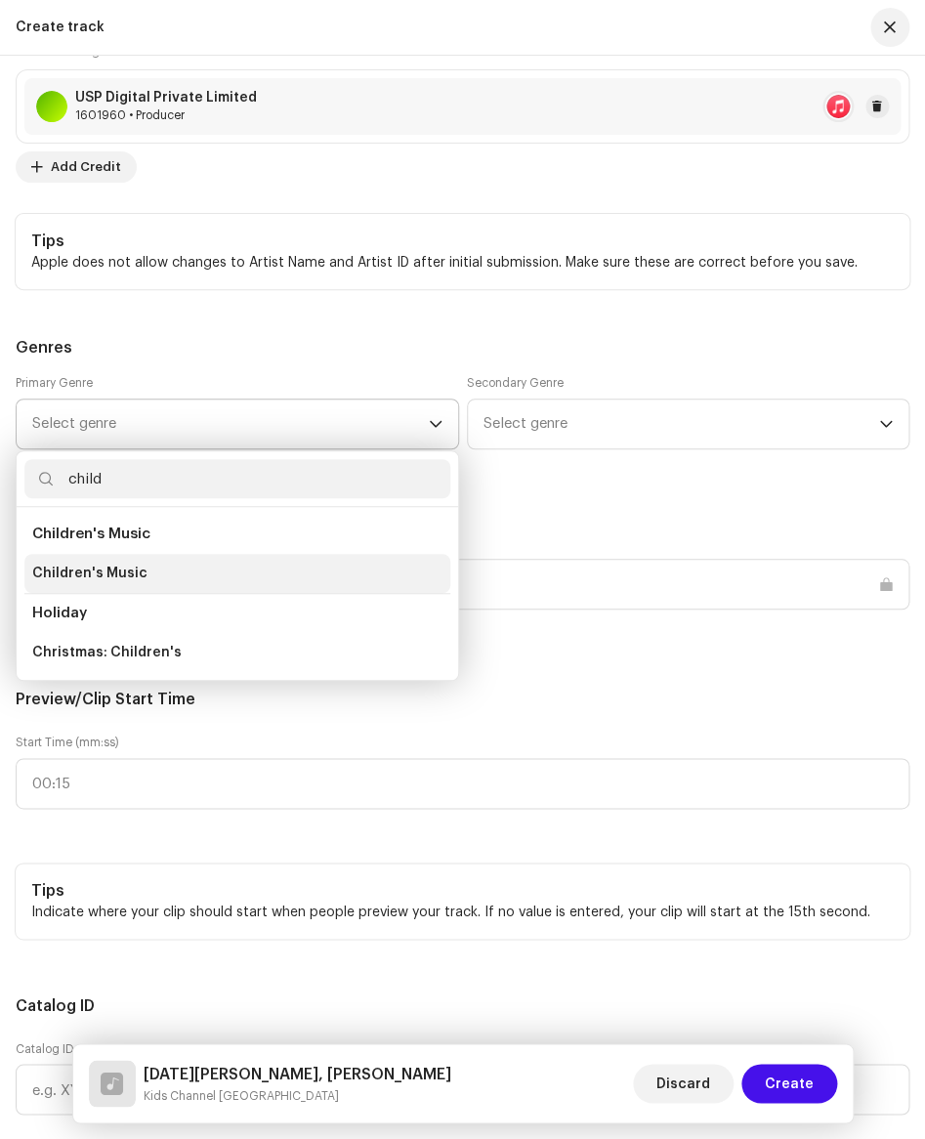
type input "child"
click at [157, 574] on li "Children's Music" at bounding box center [237, 573] width 426 height 39
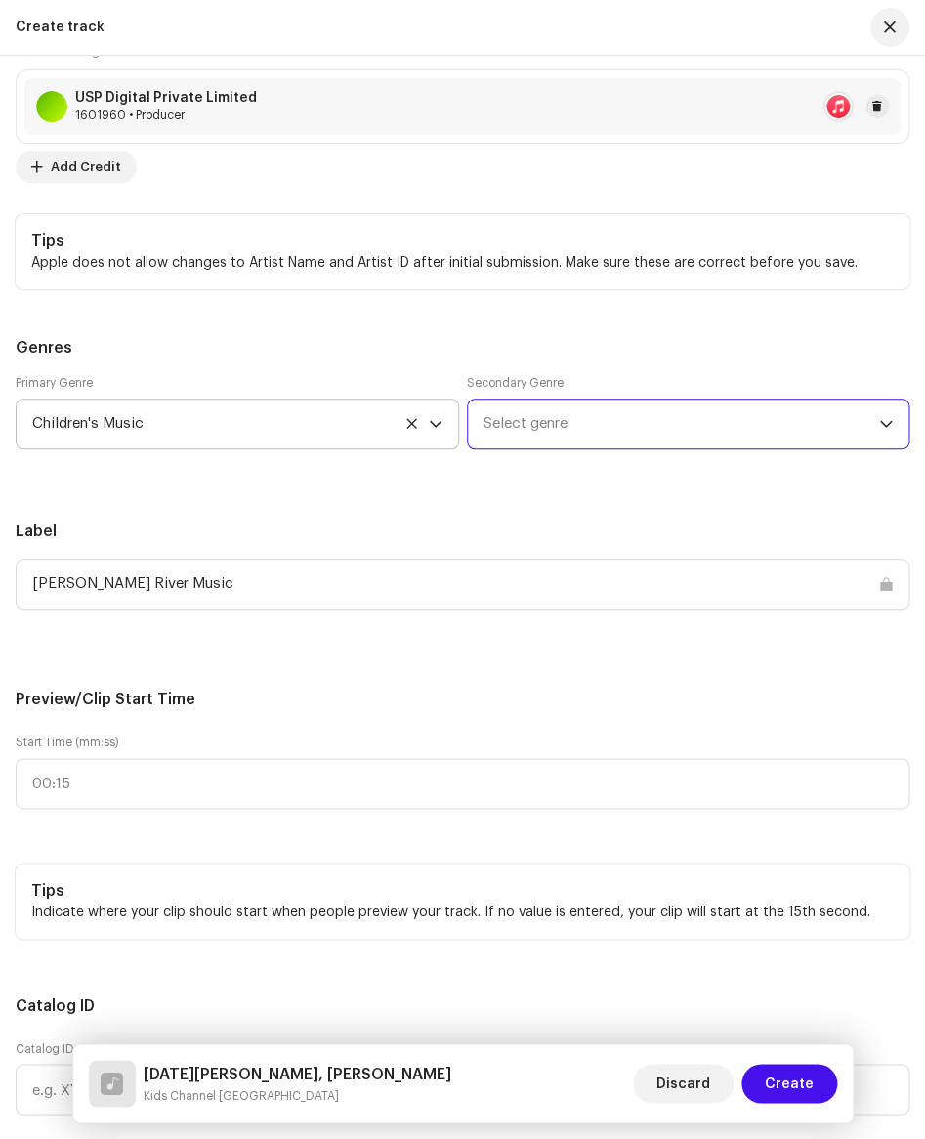
click at [520, 430] on span "Select genre" at bounding box center [681, 423] width 397 height 49
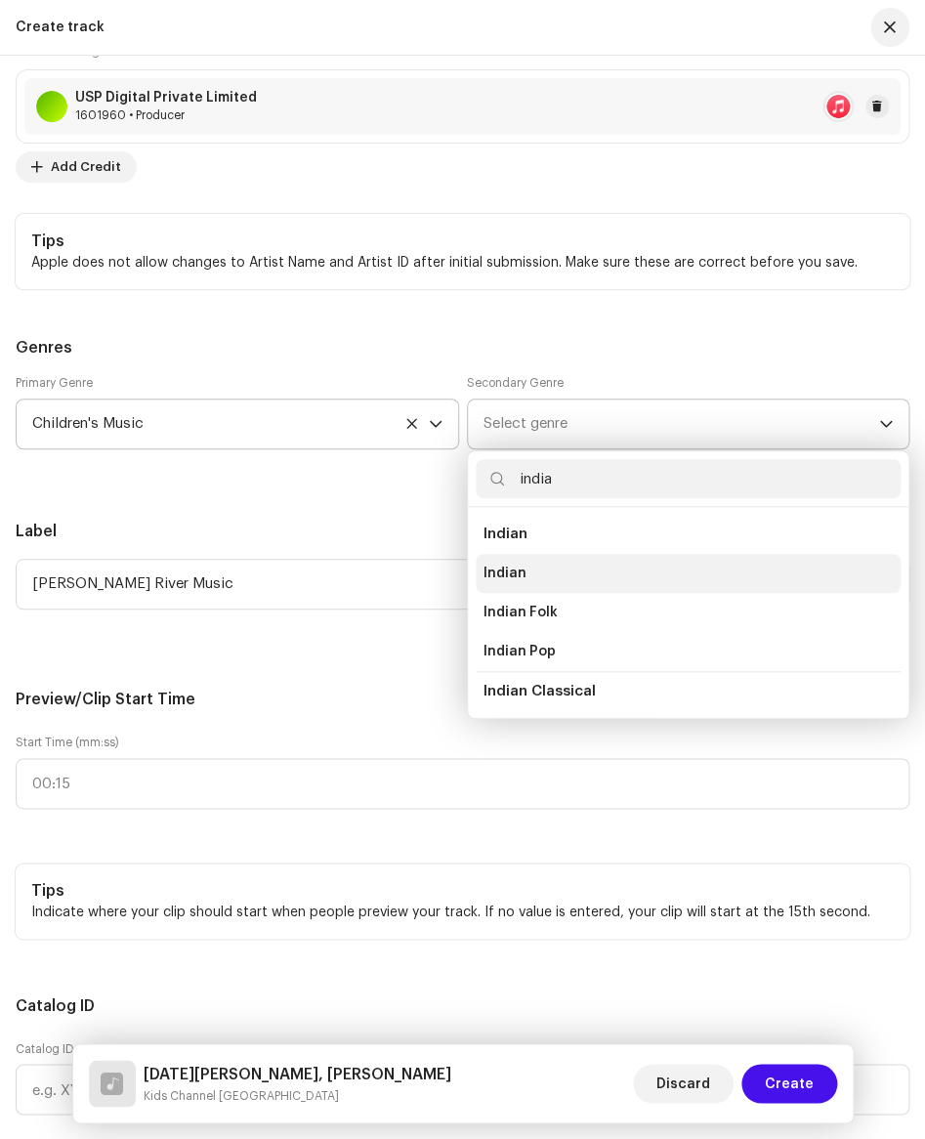
type input "india"
click at [521, 578] on span "Indian" at bounding box center [504, 574] width 43 height 20
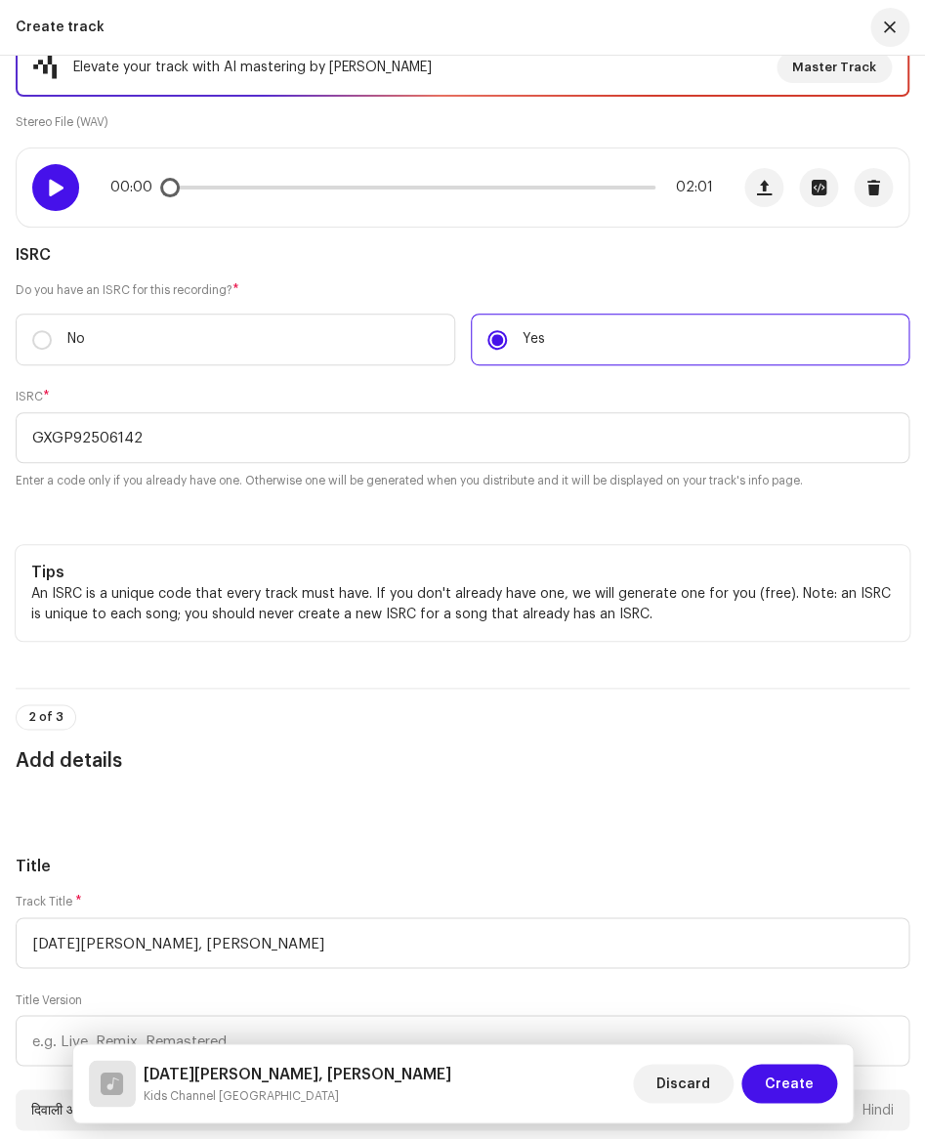
scroll to position [246, 0]
drag, startPoint x: 169, startPoint y: 189, endPoint x: 333, endPoint y: 184, distance: 164.2
click at [333, 183] on span at bounding box center [335, 189] width 20 height 20
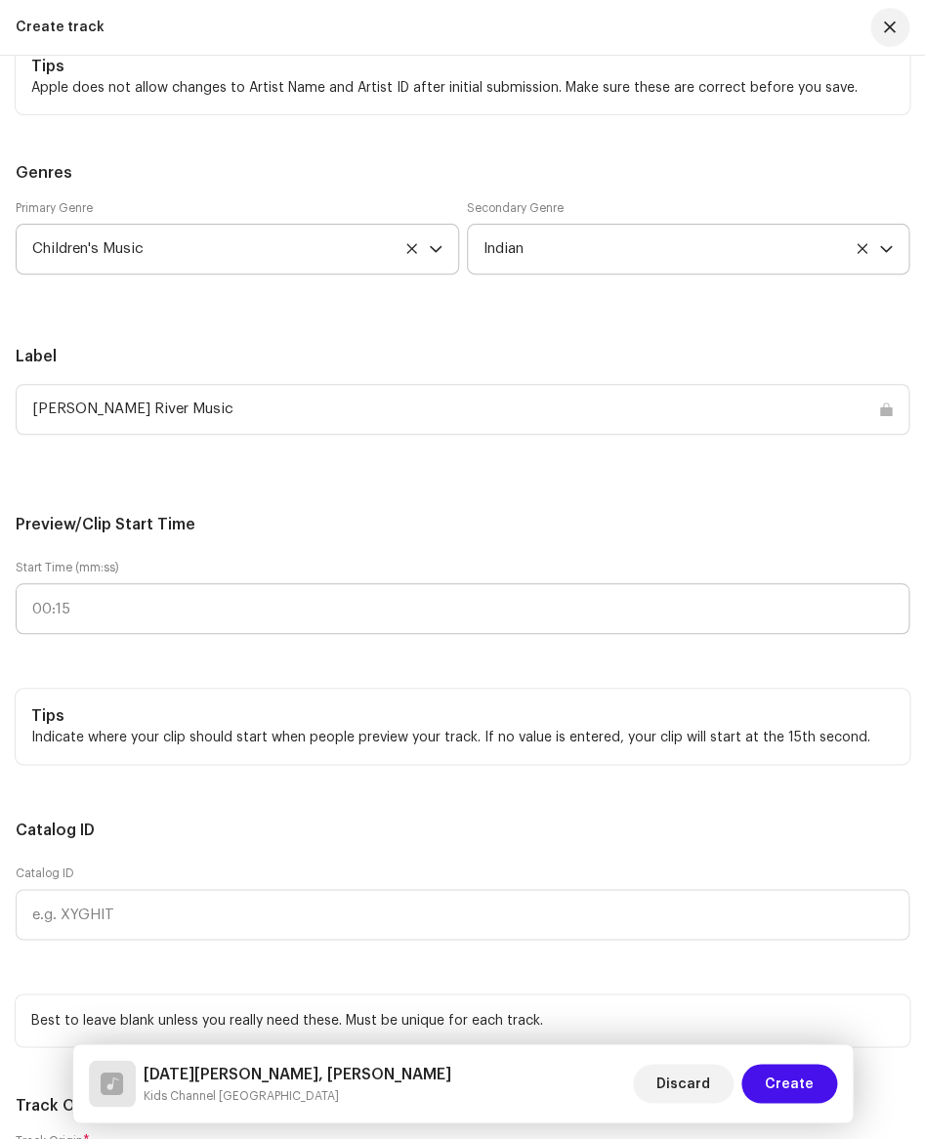
scroll to position [2022, 0]
click at [115, 607] on input ":" at bounding box center [463, 607] width 894 height 51
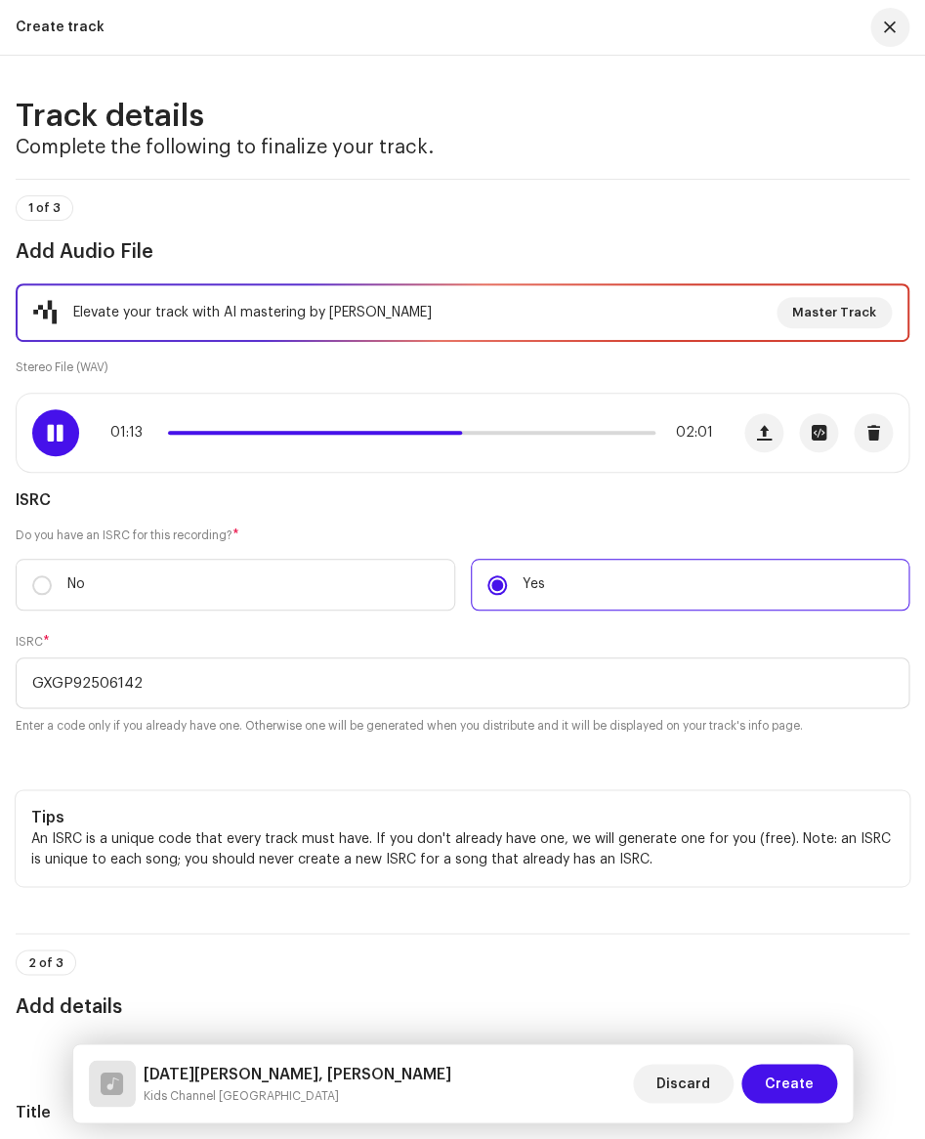
scroll to position [0, 0]
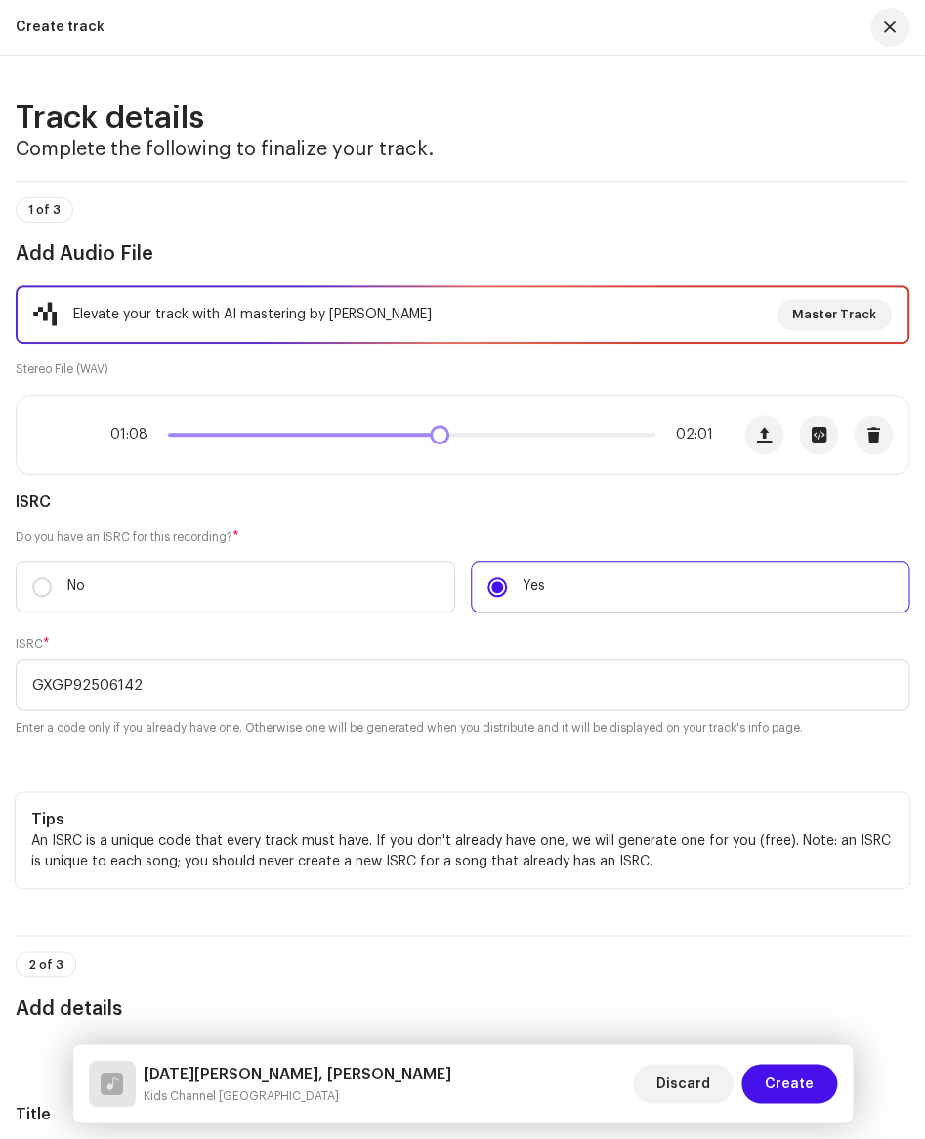
drag, startPoint x: 469, startPoint y: 431, endPoint x: 436, endPoint y: 440, distance: 34.4
click at [436, 440] on span at bounding box center [440, 435] width 20 height 20
drag, startPoint x: 453, startPoint y: 434, endPoint x: 444, endPoint y: 439, distance: 10.1
click at [444, 439] on span at bounding box center [444, 435] width 20 height 20
drag, startPoint x: 444, startPoint y: 439, endPoint x: 418, endPoint y: 441, distance: 26.5
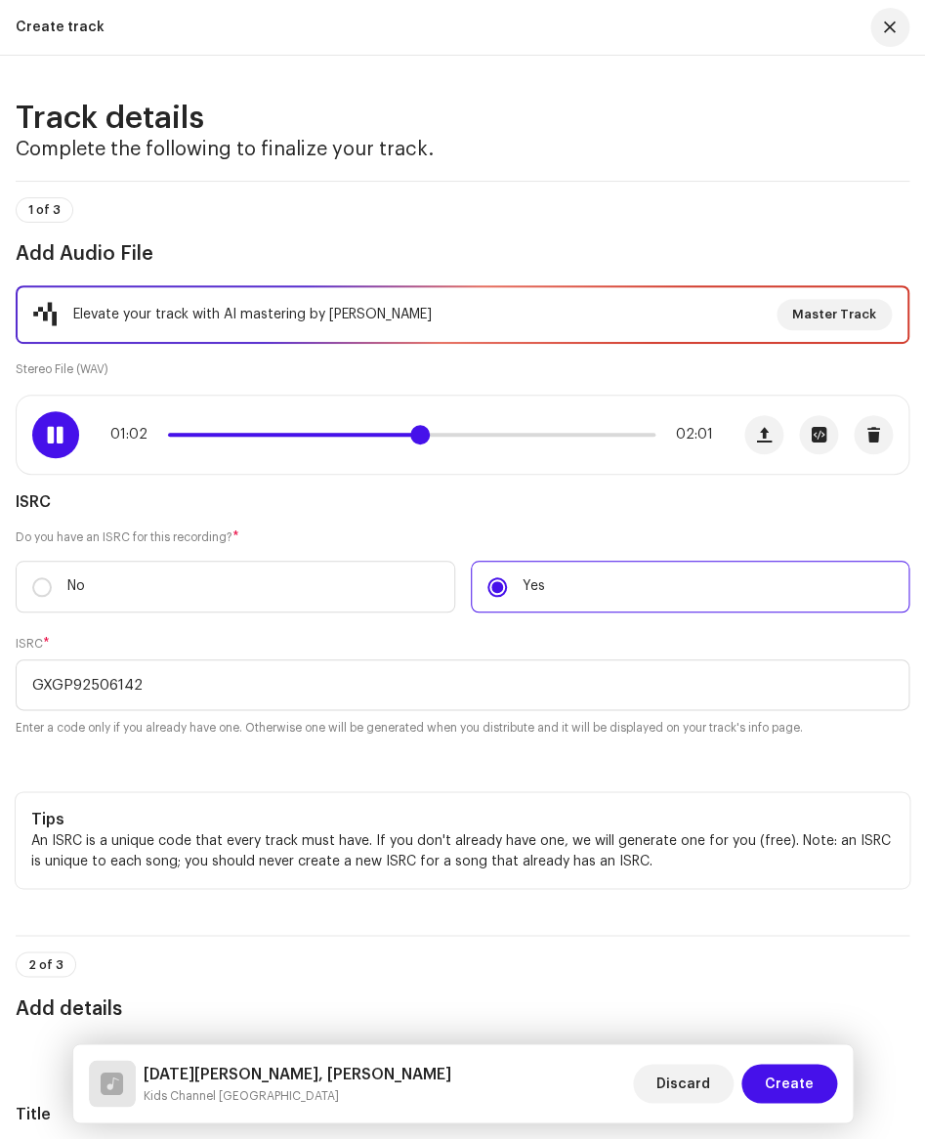
click at [418, 441] on span at bounding box center [420, 435] width 20 height 20
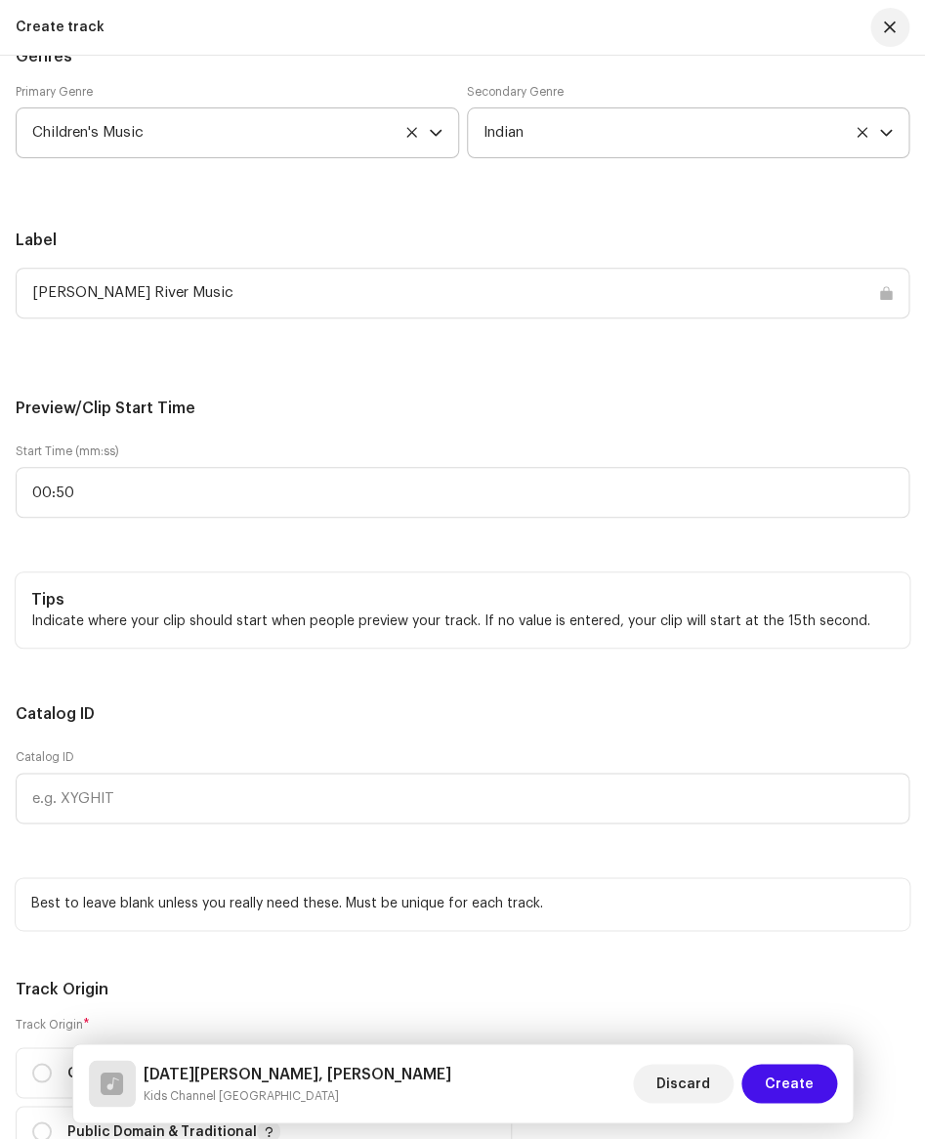
scroll to position [2129, 0]
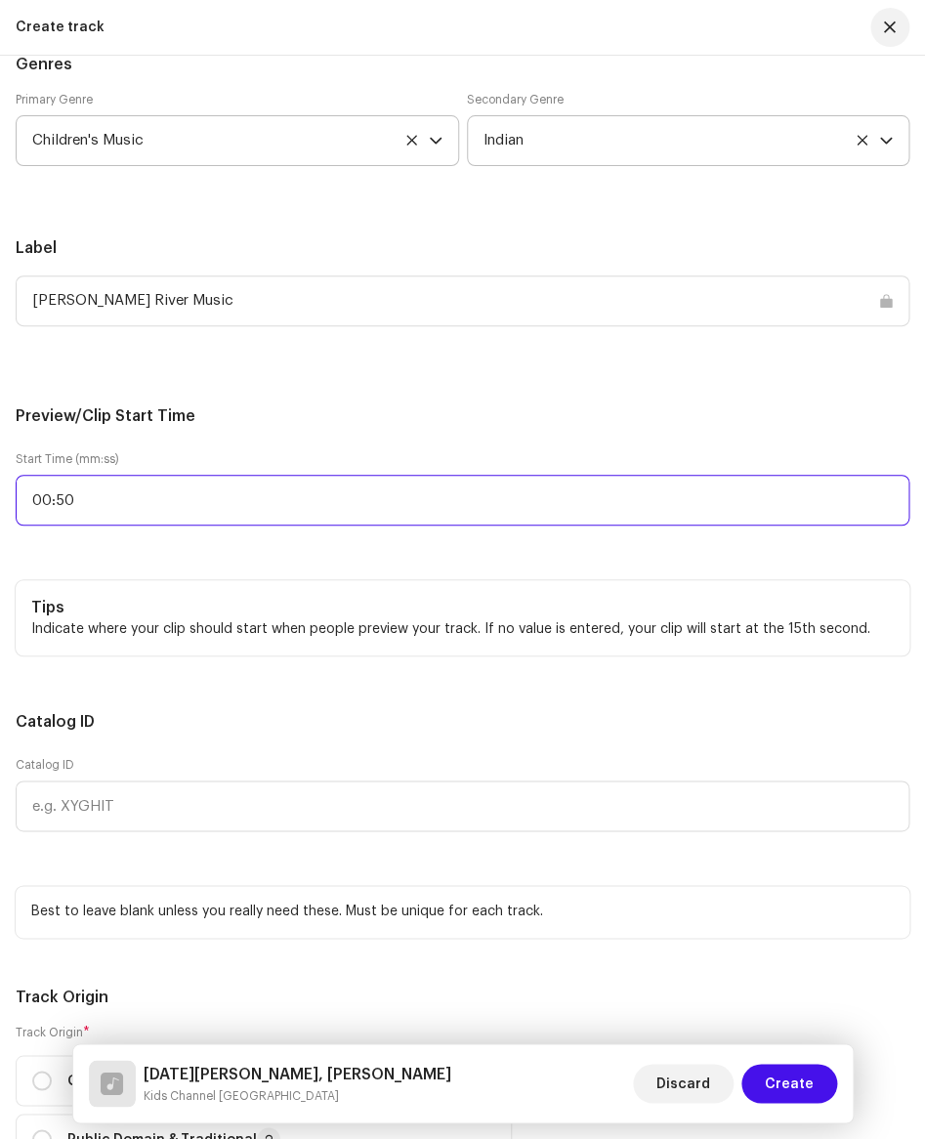
click at [119, 505] on input "00:50" at bounding box center [463, 500] width 894 height 51
type input "01:07"
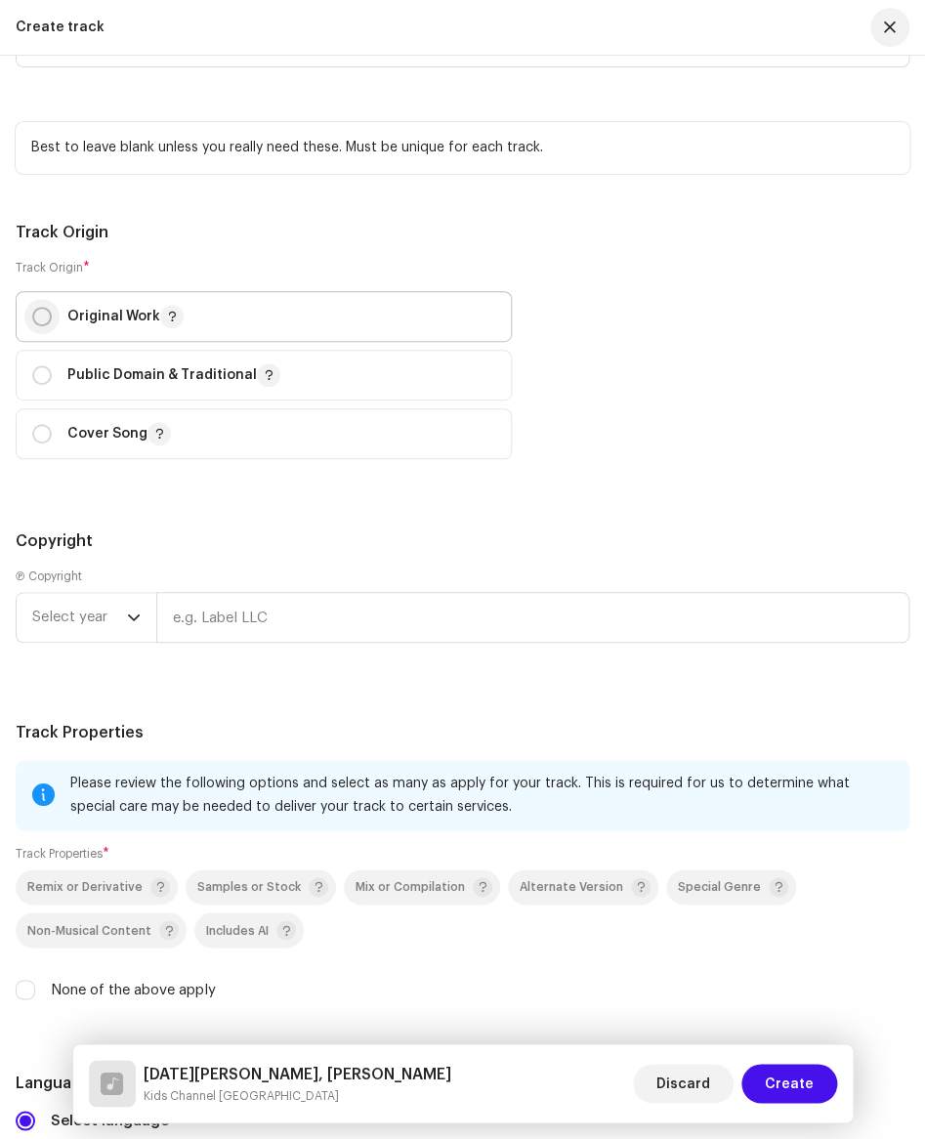
scroll to position [2895, 0]
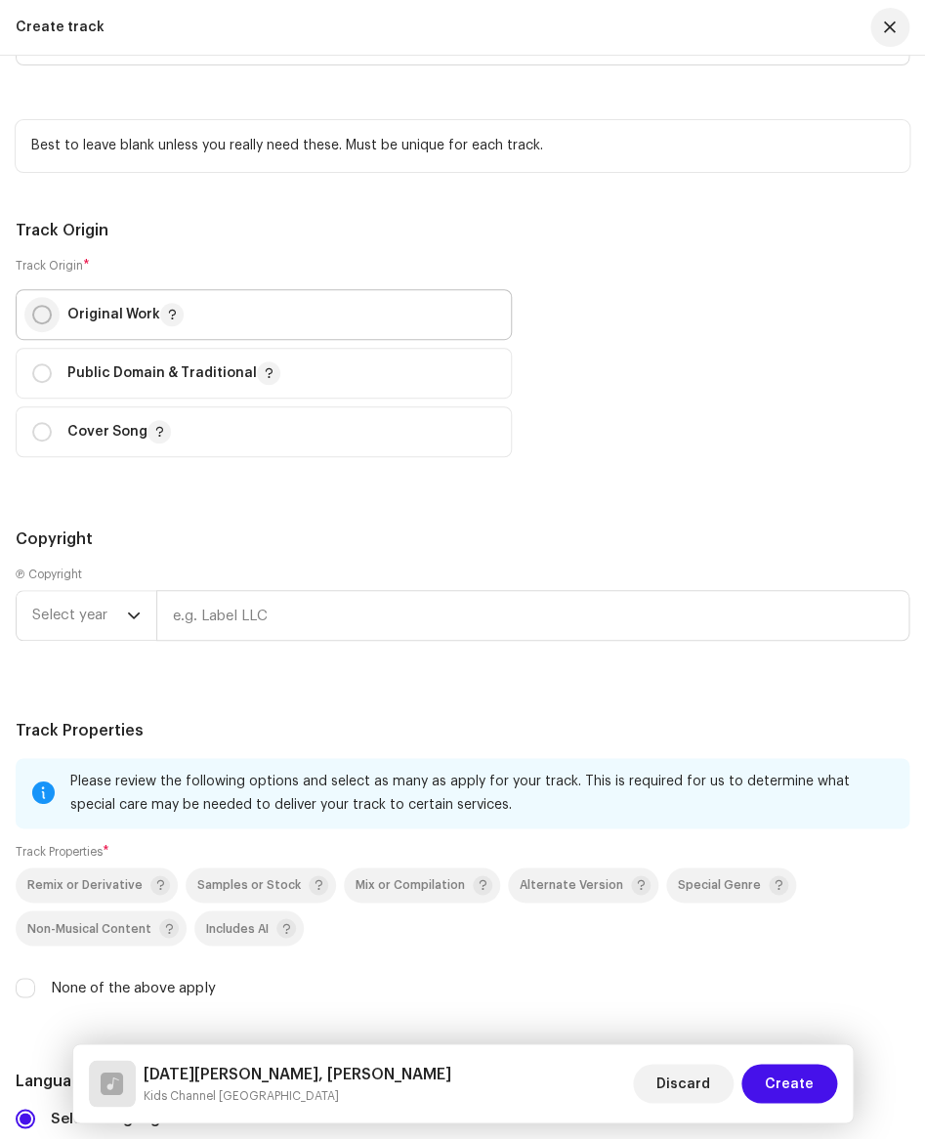
click at [48, 321] on input "radio" at bounding box center [42, 315] width 20 height 20
radio input "true"
click at [72, 624] on span "Select year" at bounding box center [79, 615] width 95 height 49
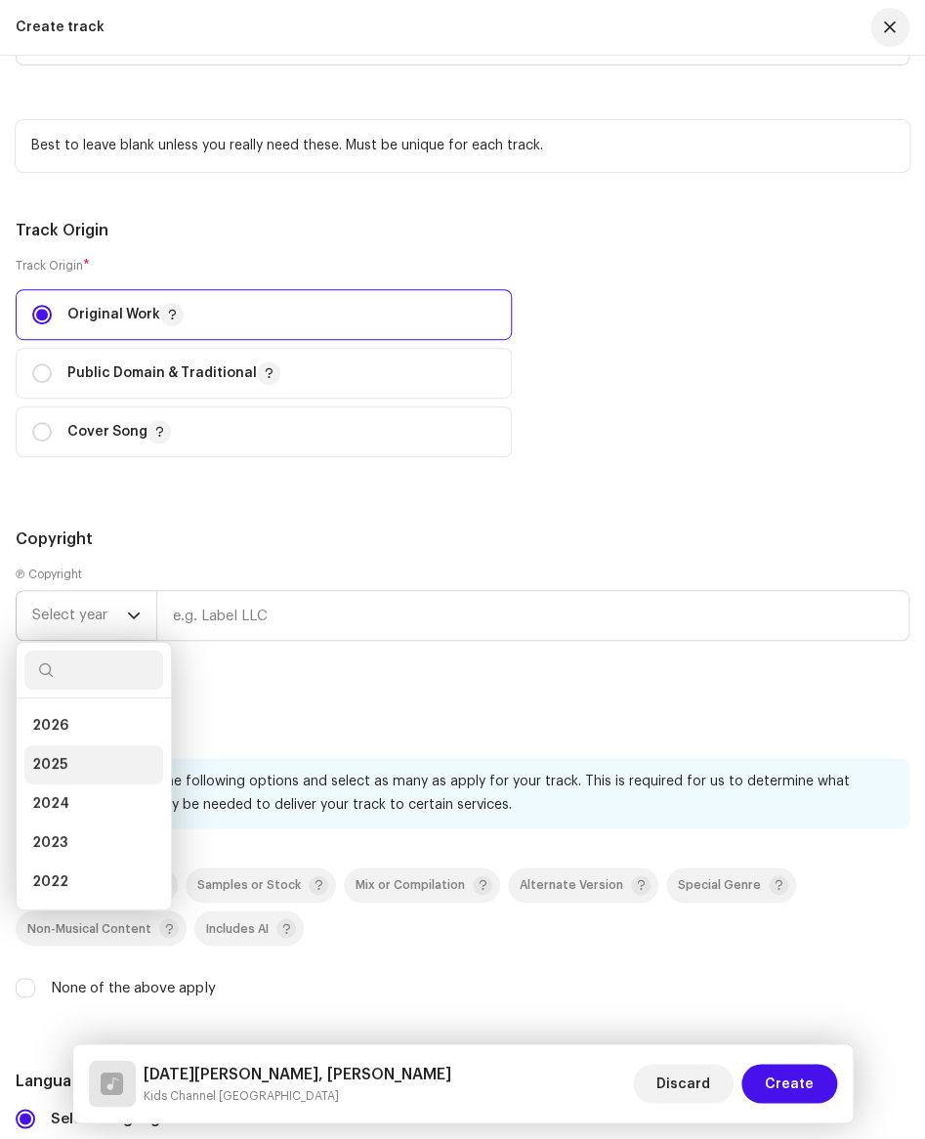
click at [84, 770] on li "2025" at bounding box center [93, 764] width 139 height 39
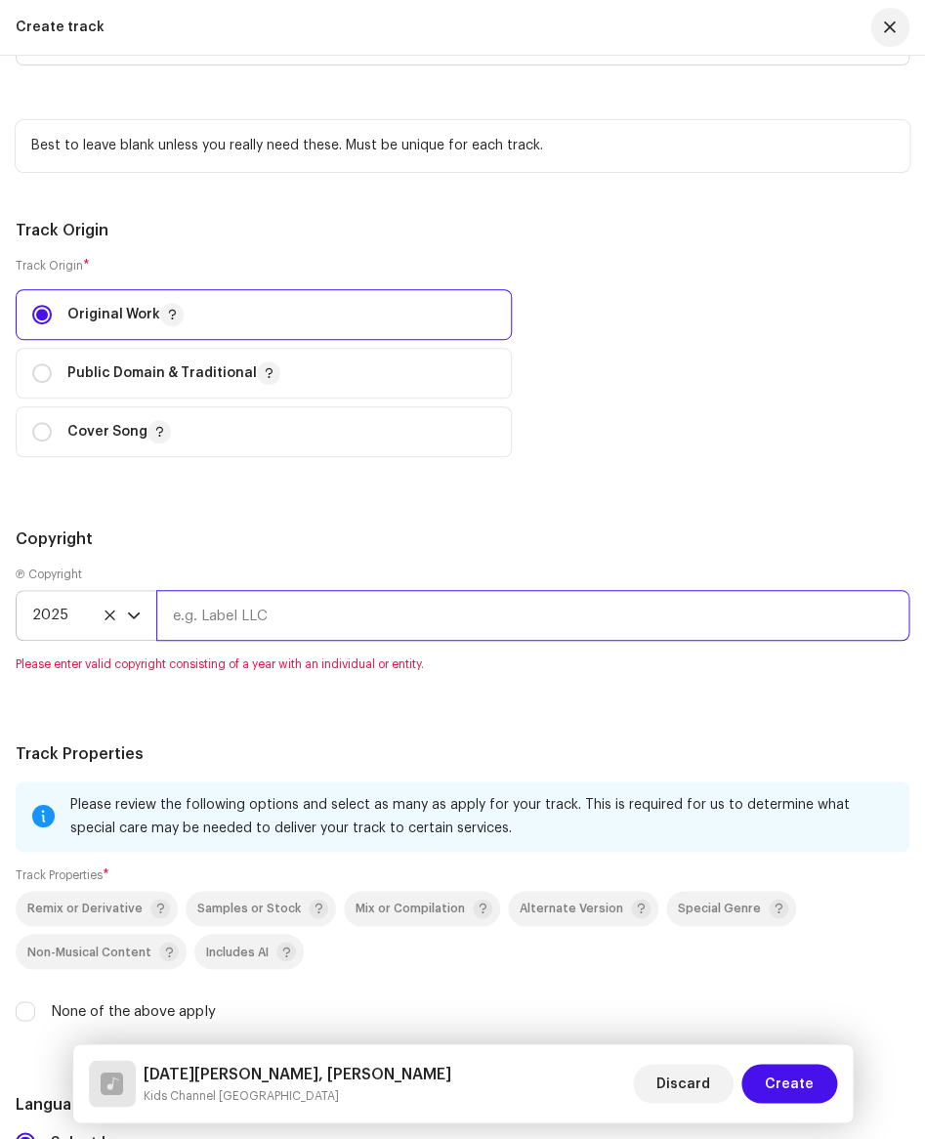
click at [252, 621] on input "text" at bounding box center [532, 615] width 753 height 51
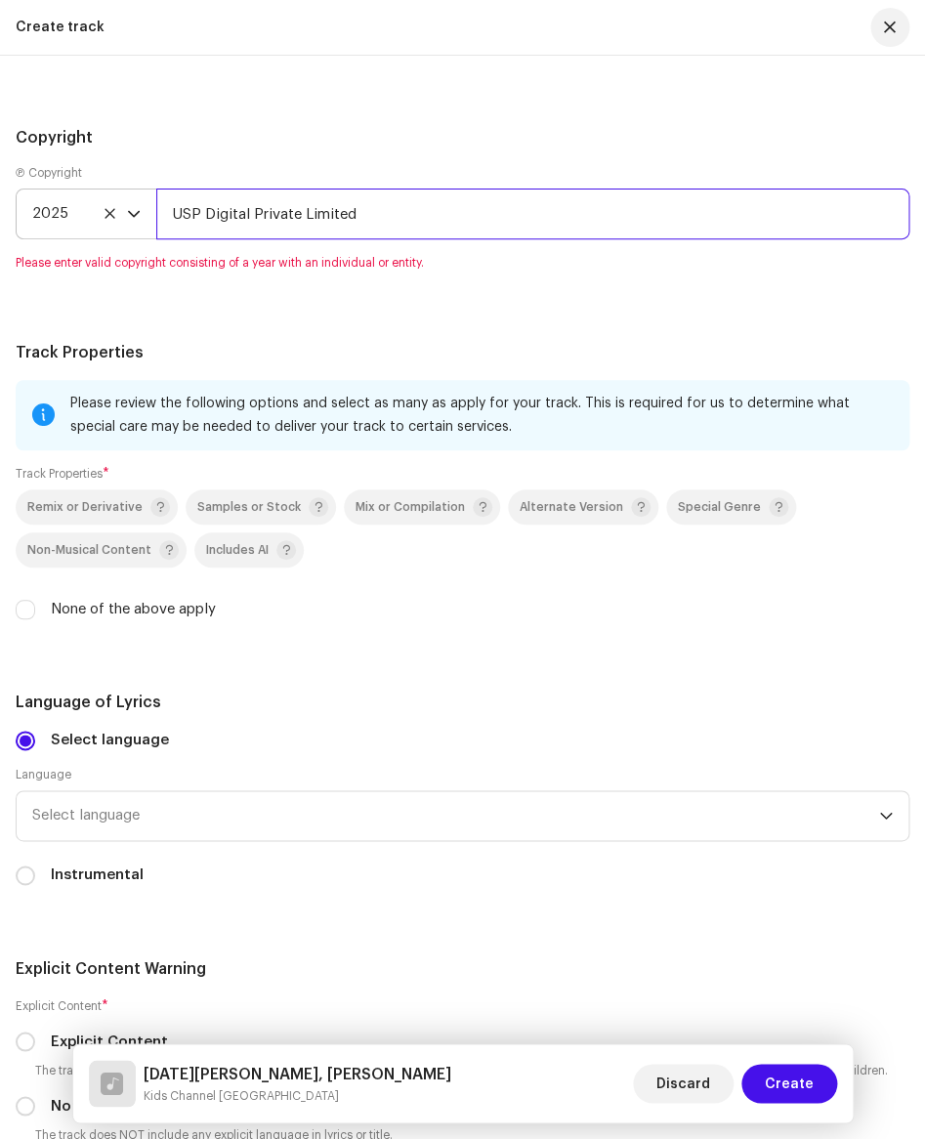
scroll to position [3297, 0]
type input "USP Digital Private Limited"
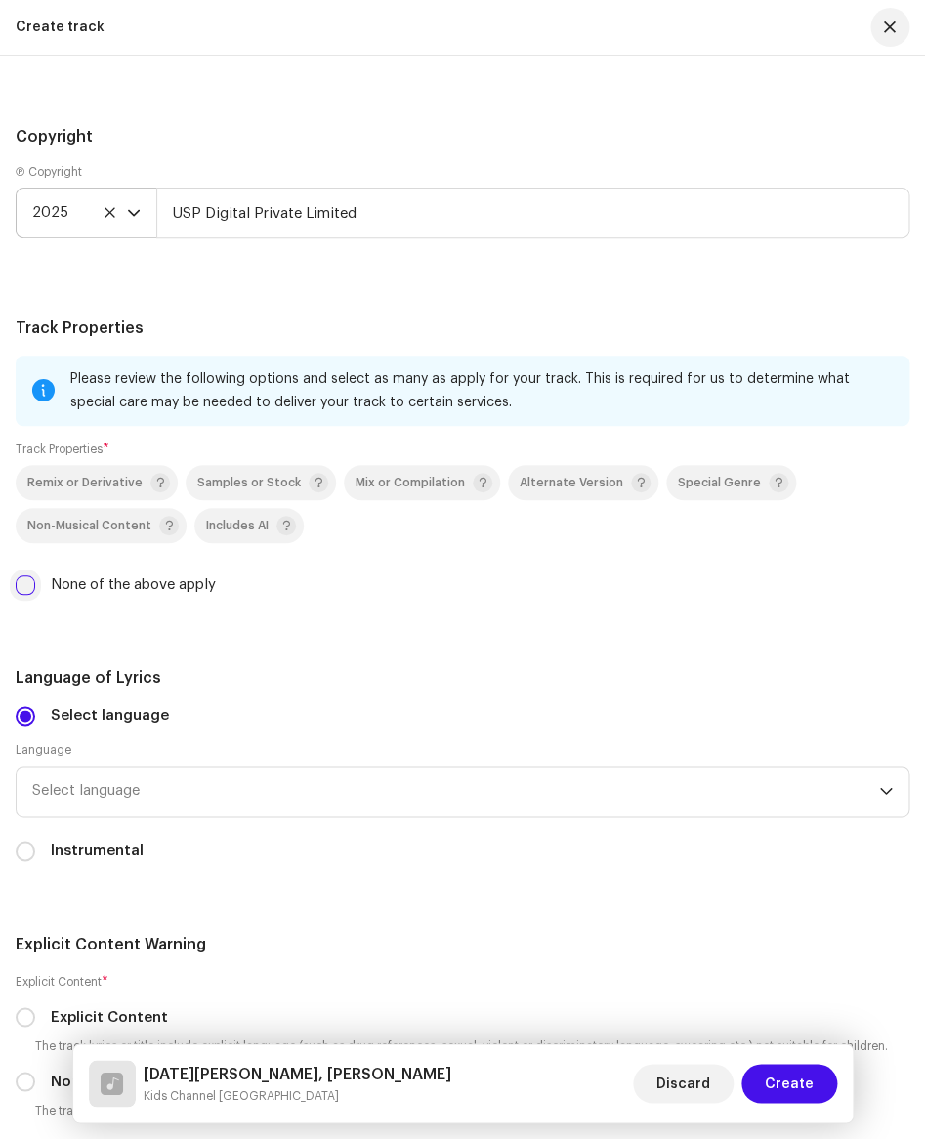
click at [32, 611] on div "Please review the following options and select as many as apply for your track.…" at bounding box center [463, 488] width 894 height 264
click at [31, 589] on input "None of the above apply" at bounding box center [26, 585] width 20 height 20
checkbox input "true"
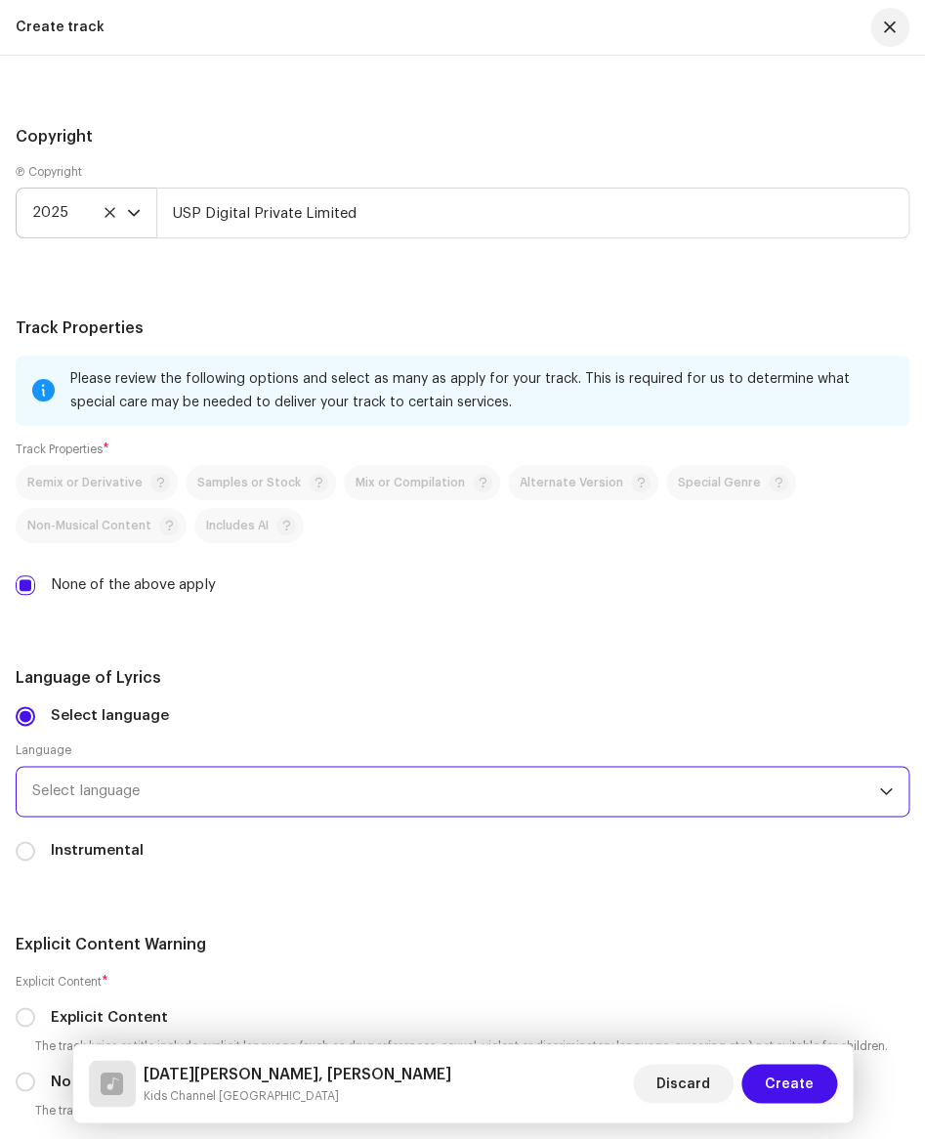
click at [86, 786] on span "Select language" at bounding box center [455, 791] width 847 height 49
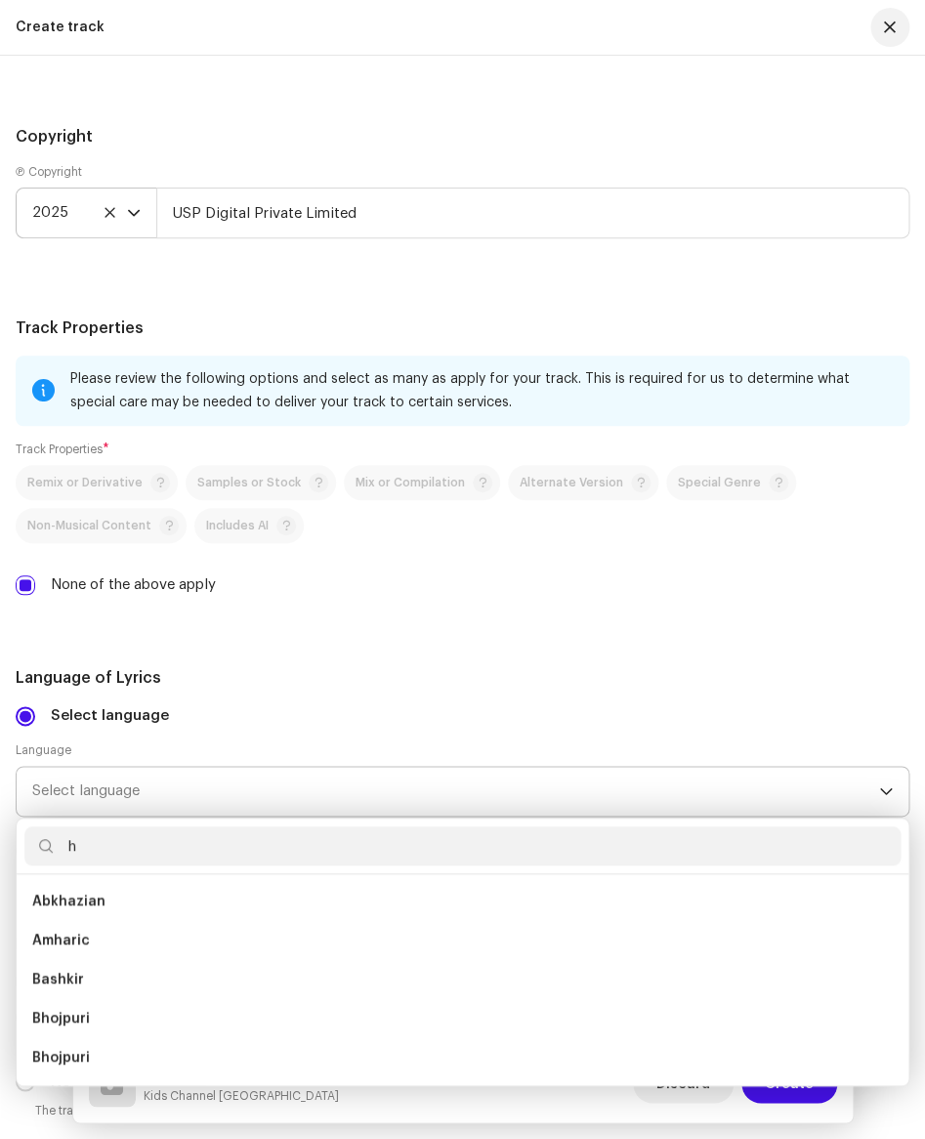
scroll to position [8, 0]
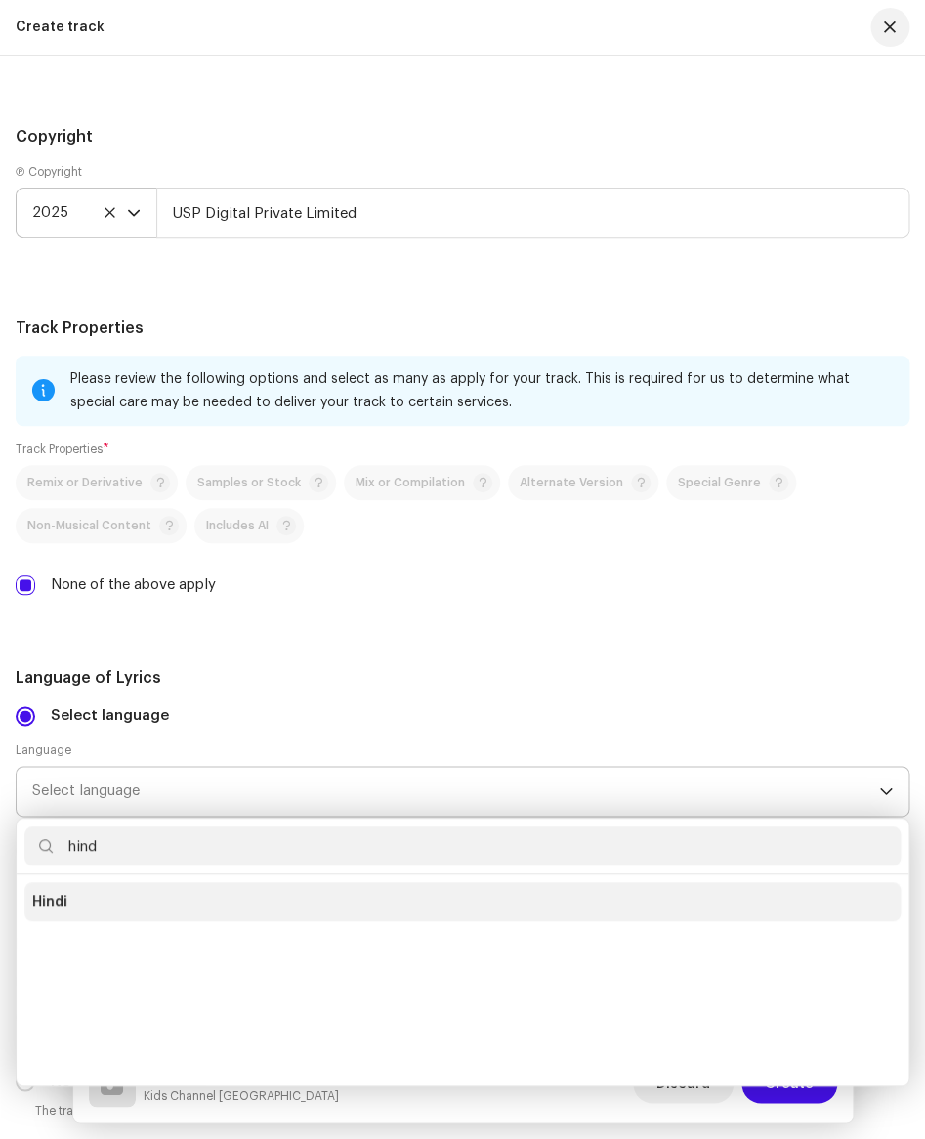
type input "hind"
click at [61, 900] on span "Hindi" at bounding box center [49, 902] width 35 height 20
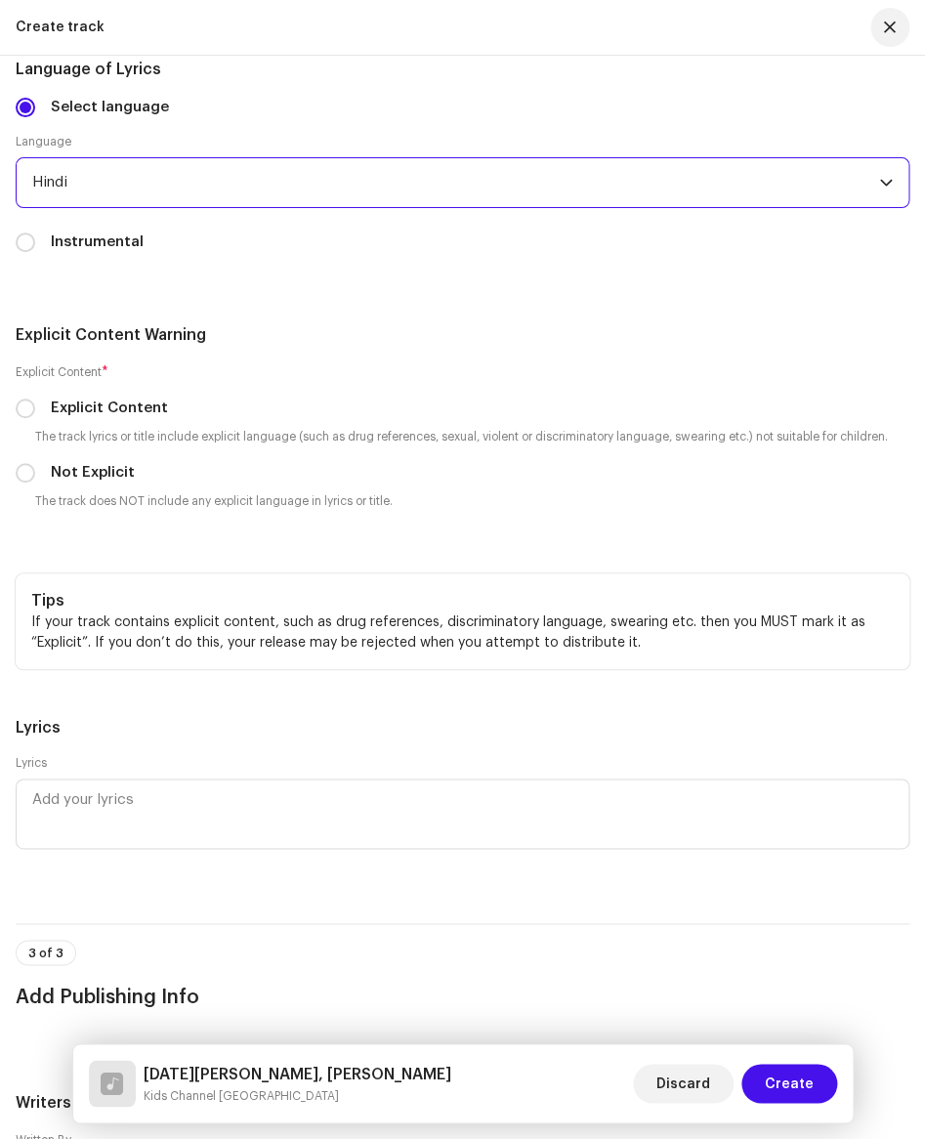
scroll to position [3907, 0]
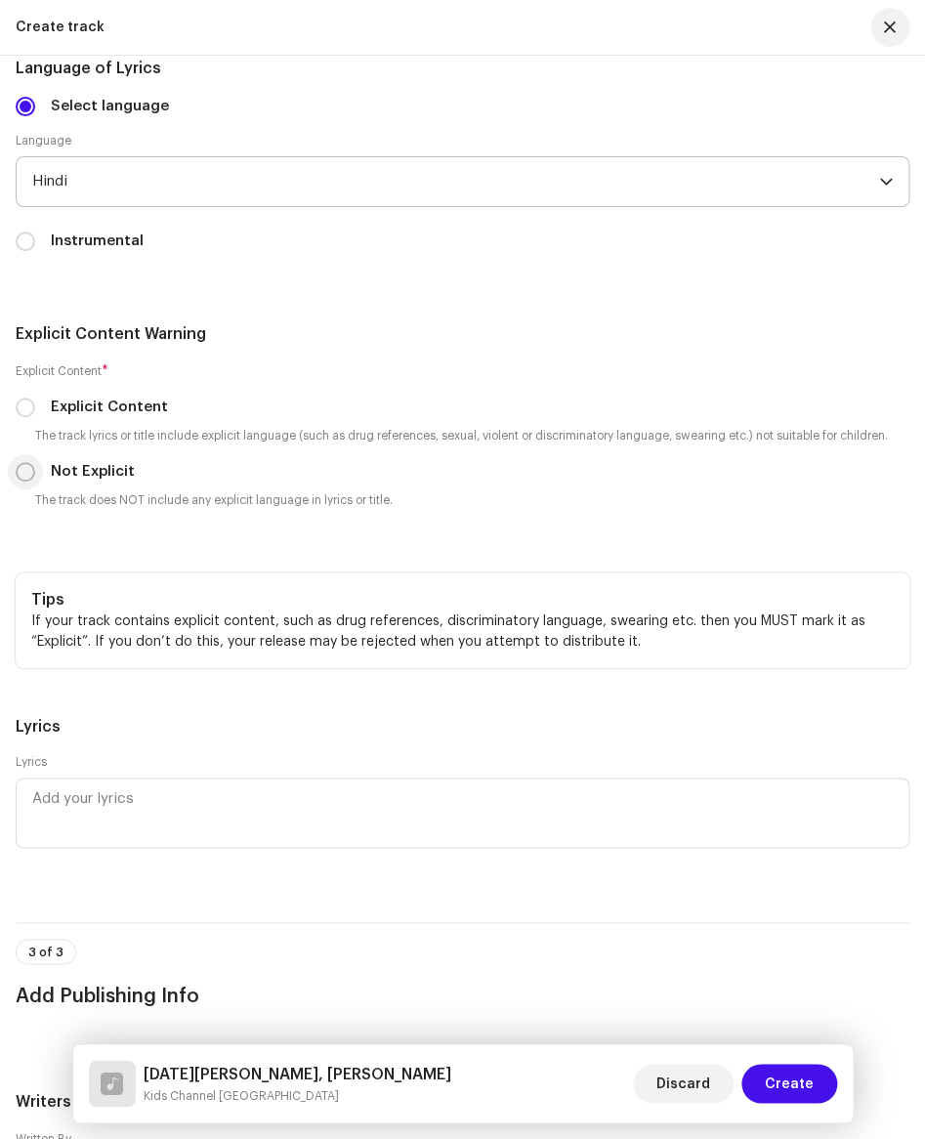
click at [30, 473] on input "Not Explicit" at bounding box center [26, 472] width 20 height 20
radio input "true"
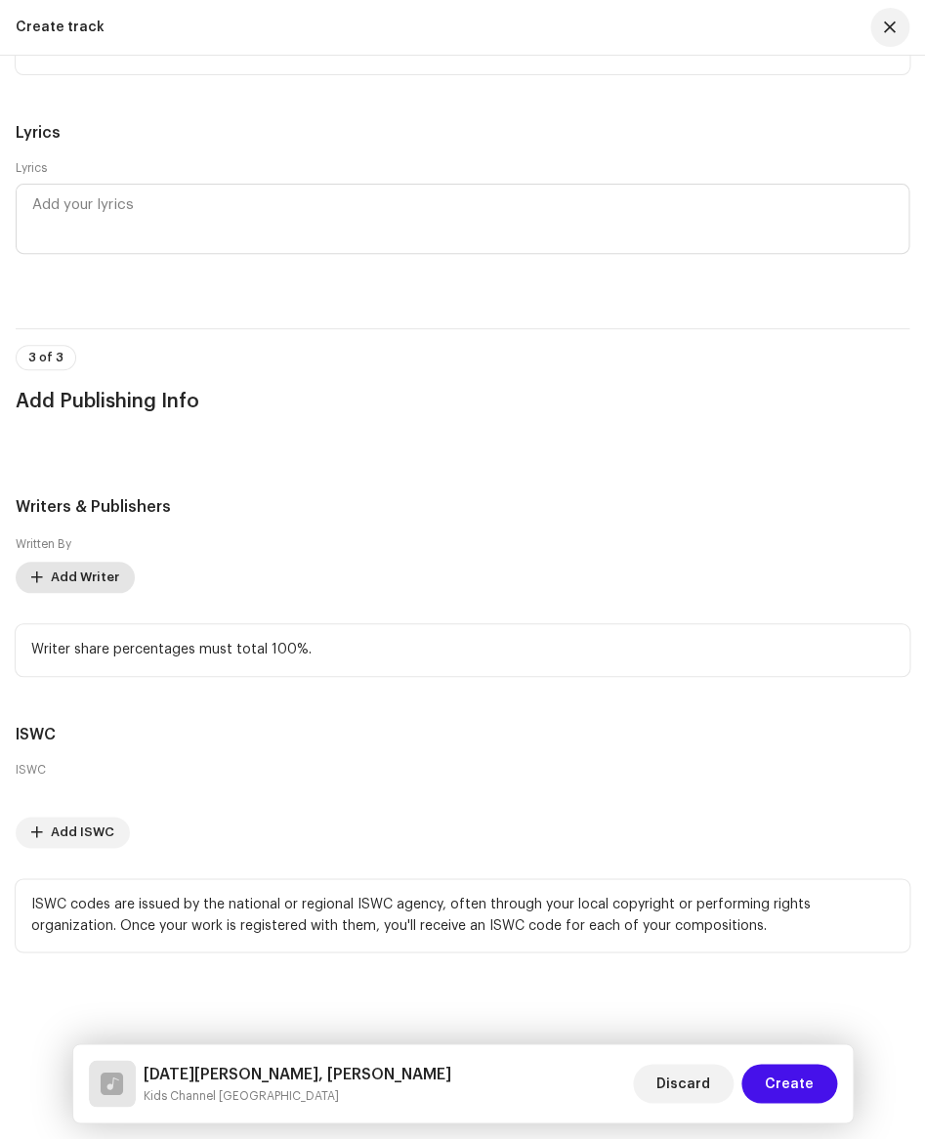
scroll to position [4501, 0]
click at [69, 568] on span "Add Writer" at bounding box center [85, 577] width 68 height 39
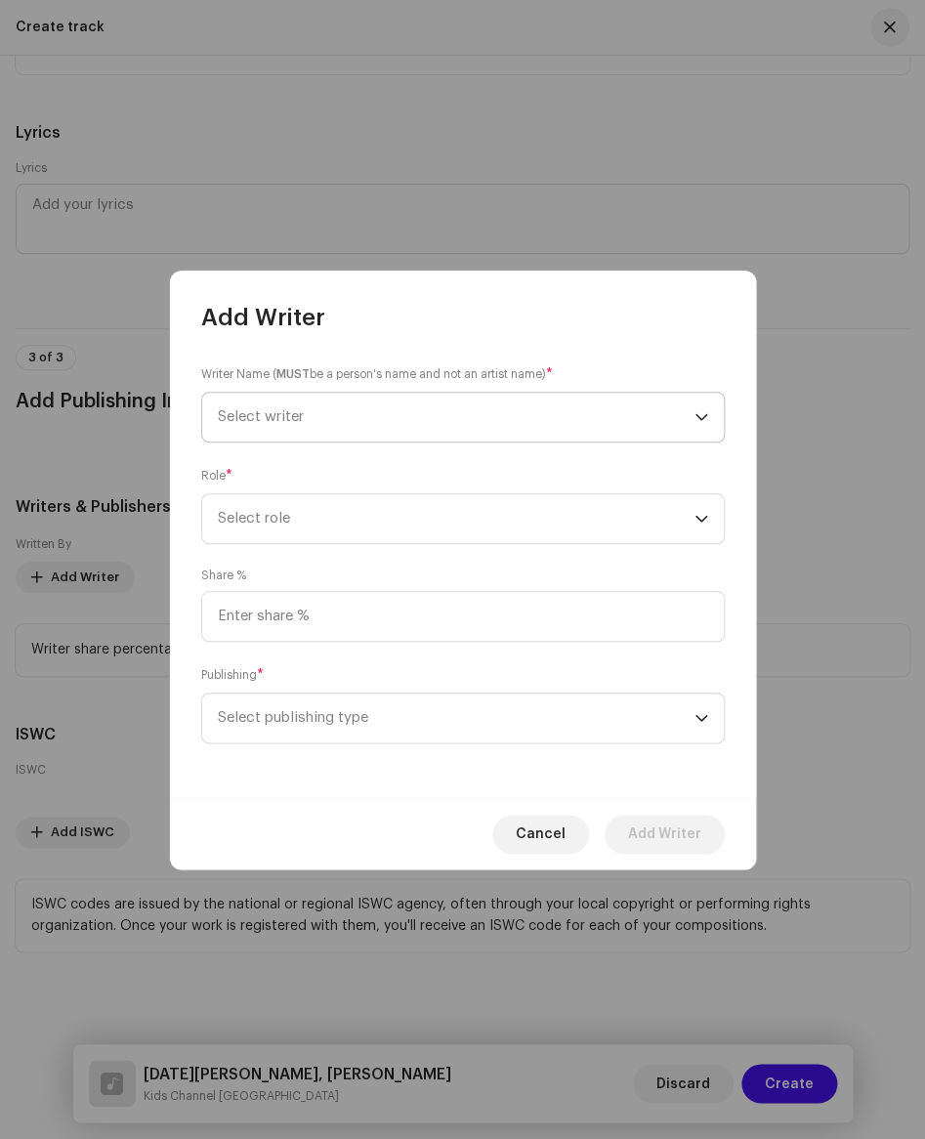
click at [307, 415] on span "Select writer" at bounding box center [456, 417] width 477 height 49
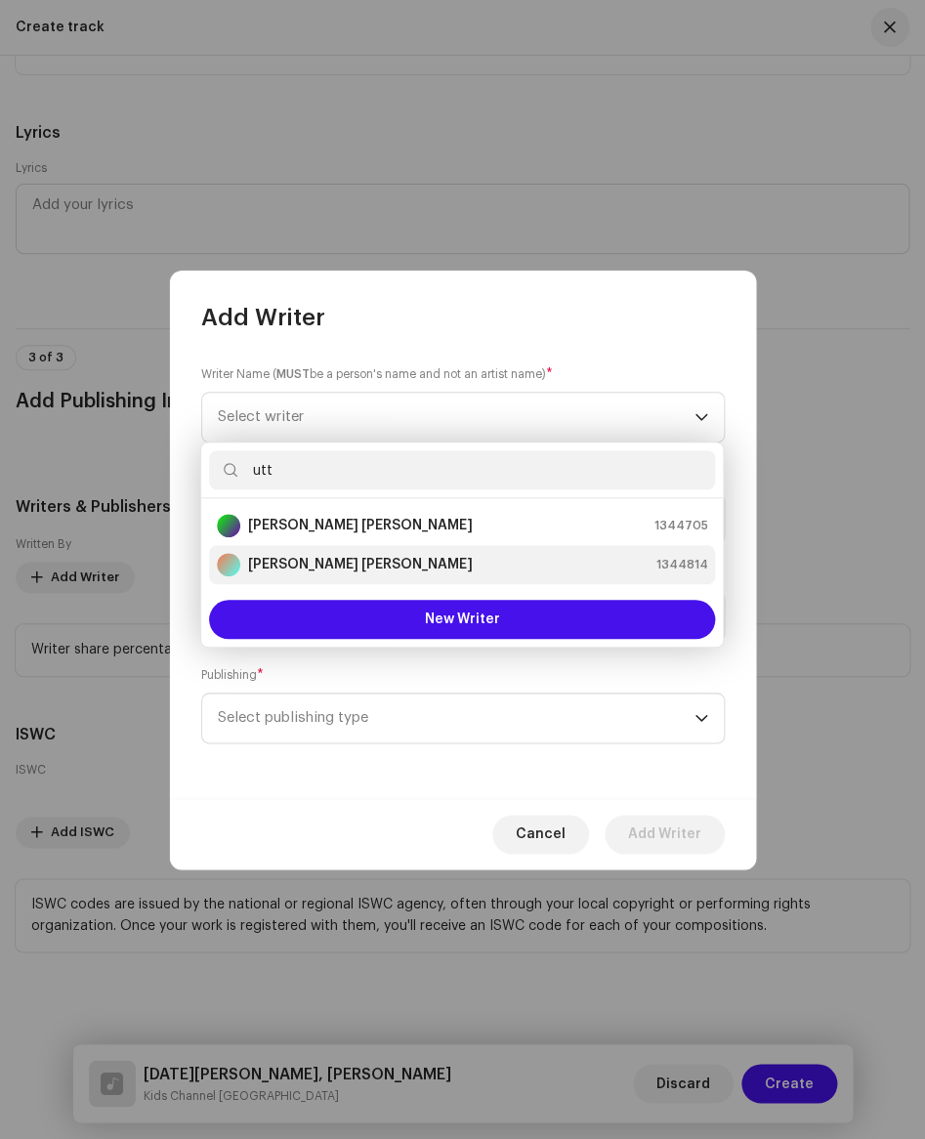
type input "utt"
click at [362, 559] on strong "[PERSON_NAME] [PERSON_NAME]" at bounding box center [360, 565] width 224 height 20
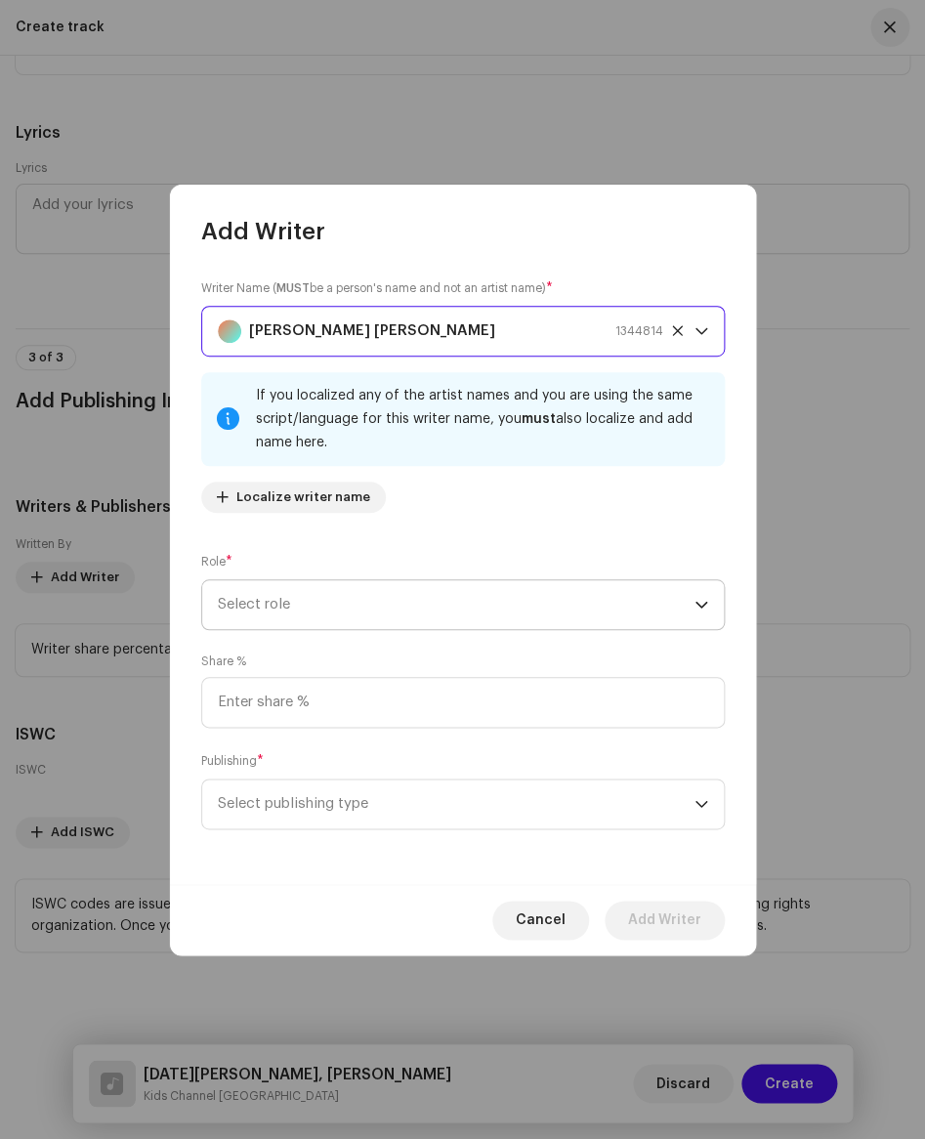
click at [322, 610] on span "Select role" at bounding box center [456, 604] width 477 height 49
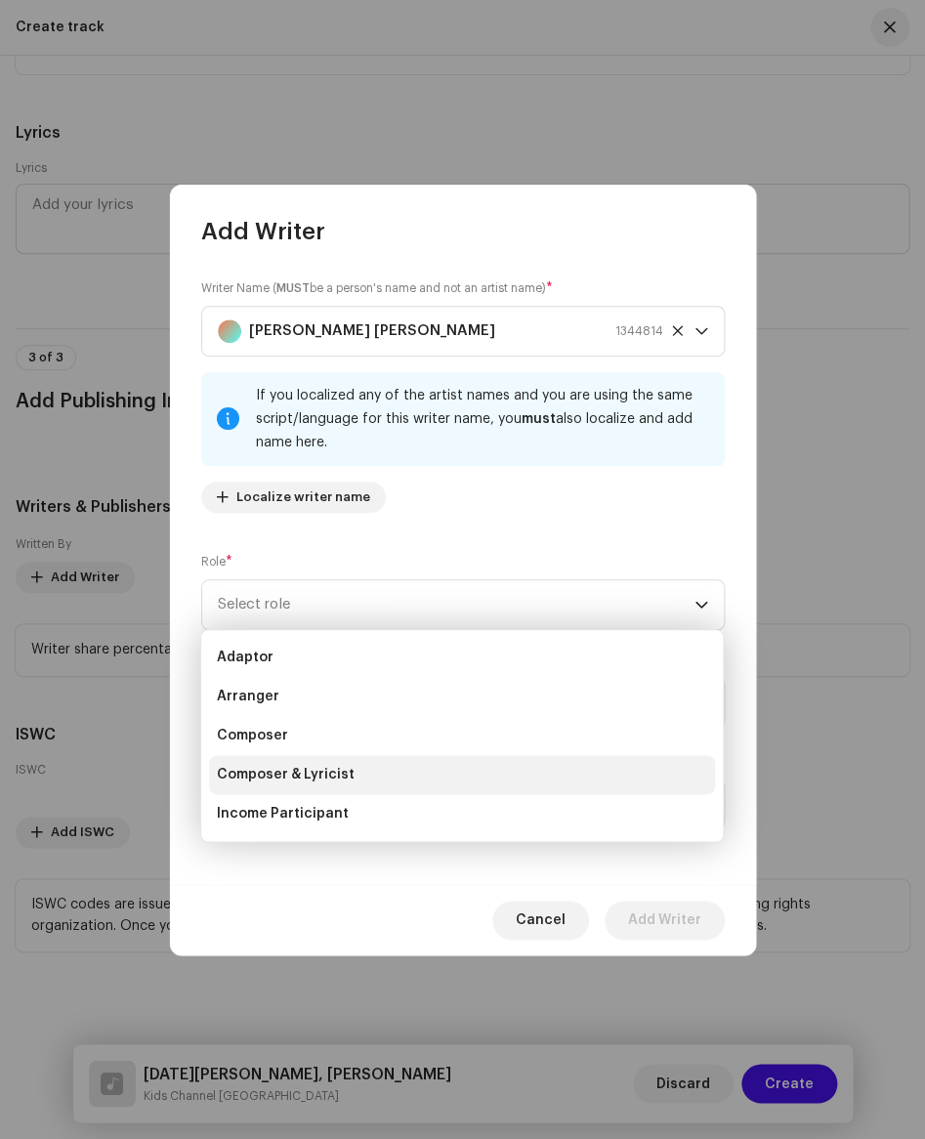
click at [317, 775] on span "Composer & Lyricist" at bounding box center [286, 775] width 138 height 20
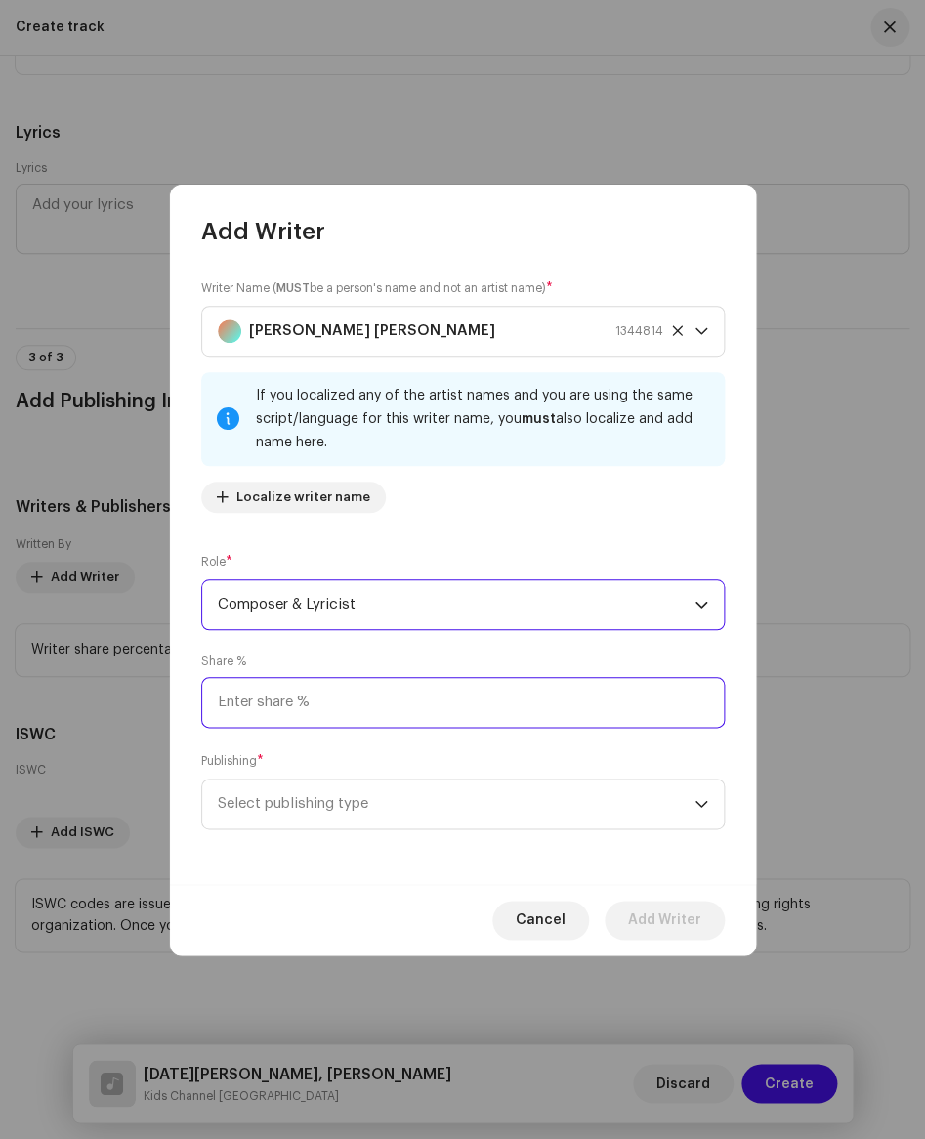
click at [286, 711] on input at bounding box center [462, 702] width 523 height 51
type input "100.00"
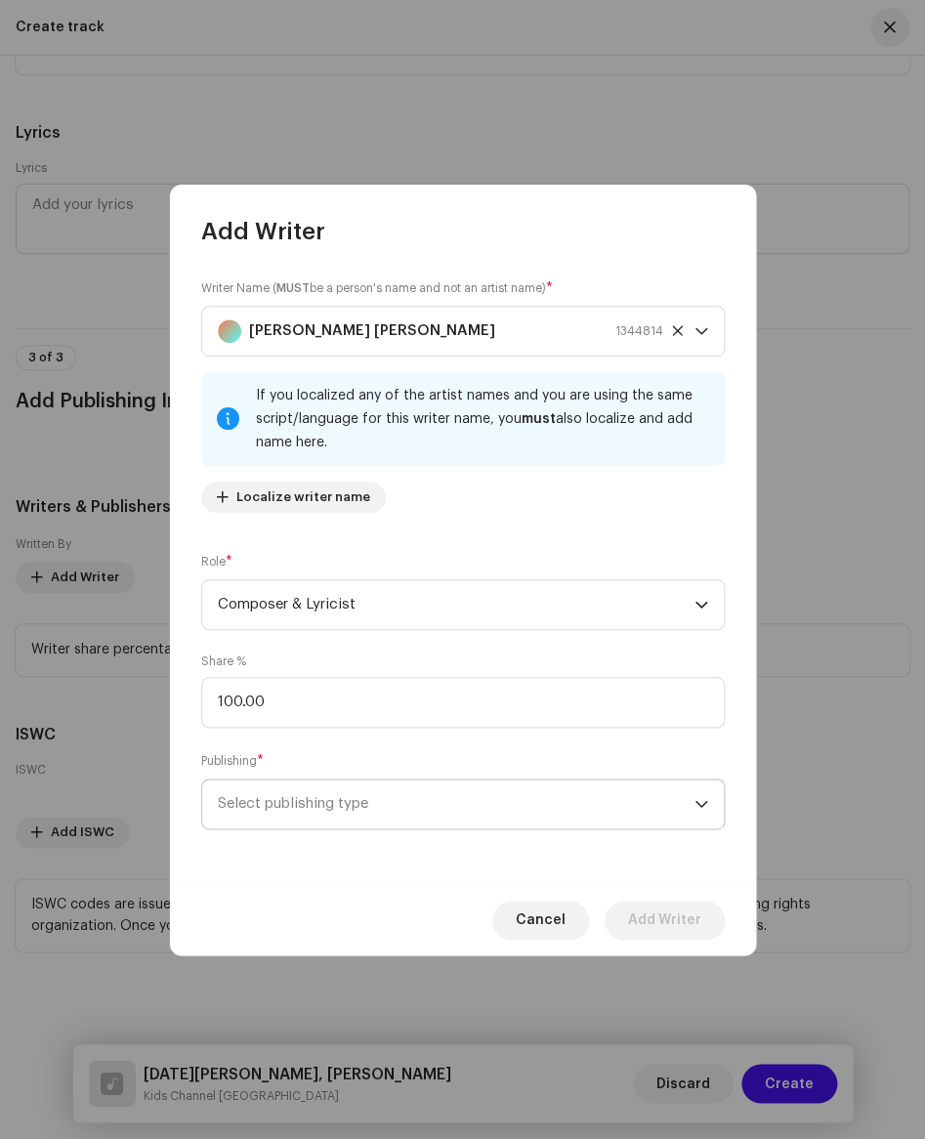
click at [283, 794] on span "Select publishing type" at bounding box center [456, 803] width 477 height 49
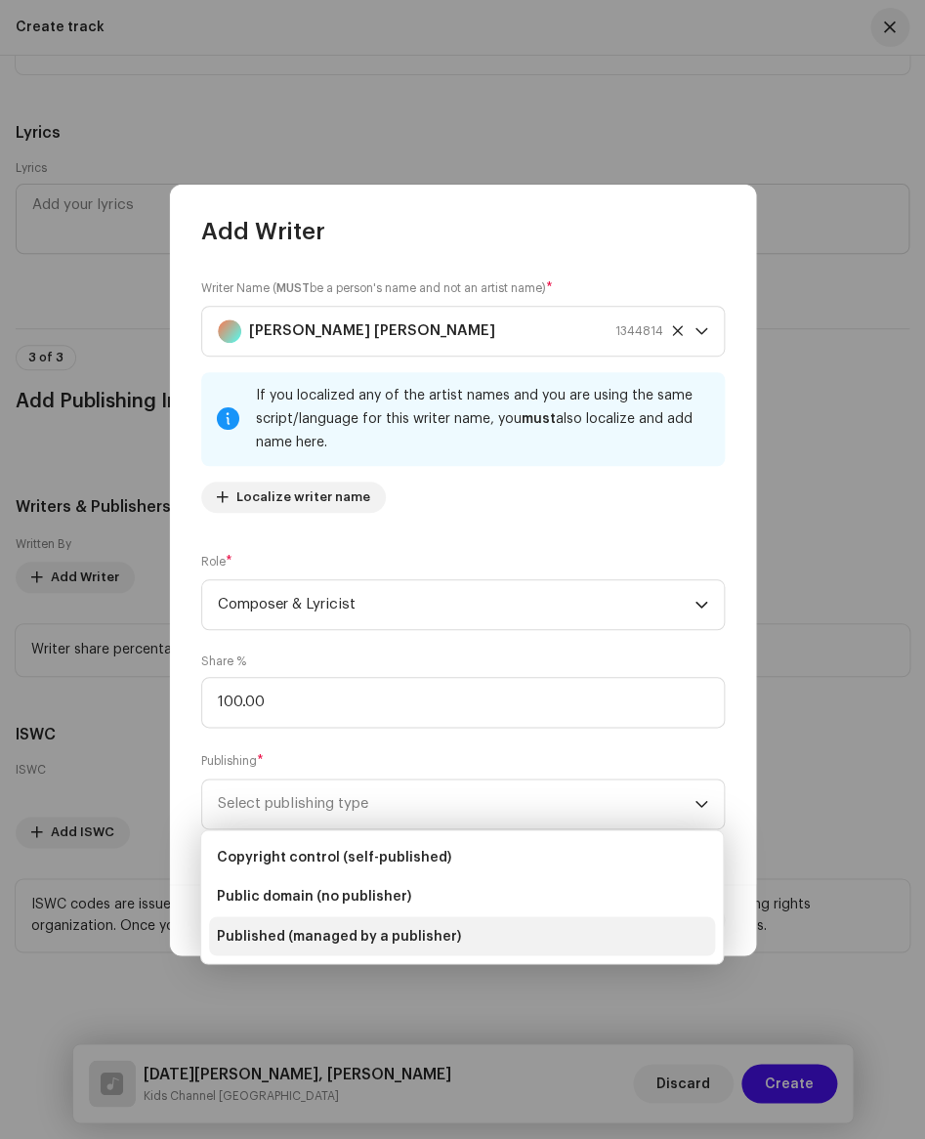
click at [305, 929] on span "Published (managed by a publisher)" at bounding box center [339, 936] width 244 height 20
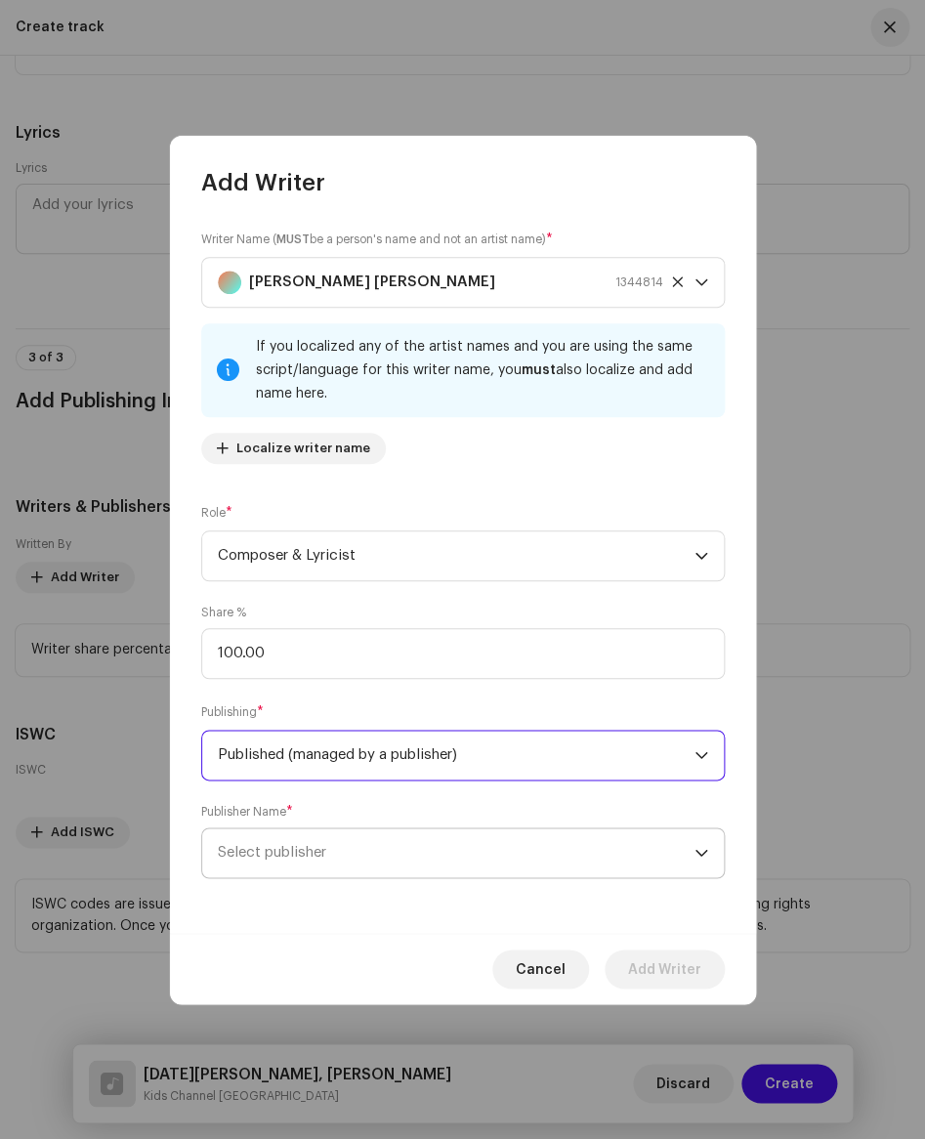
click at [314, 852] on span "Select publisher" at bounding box center [272, 852] width 108 height 15
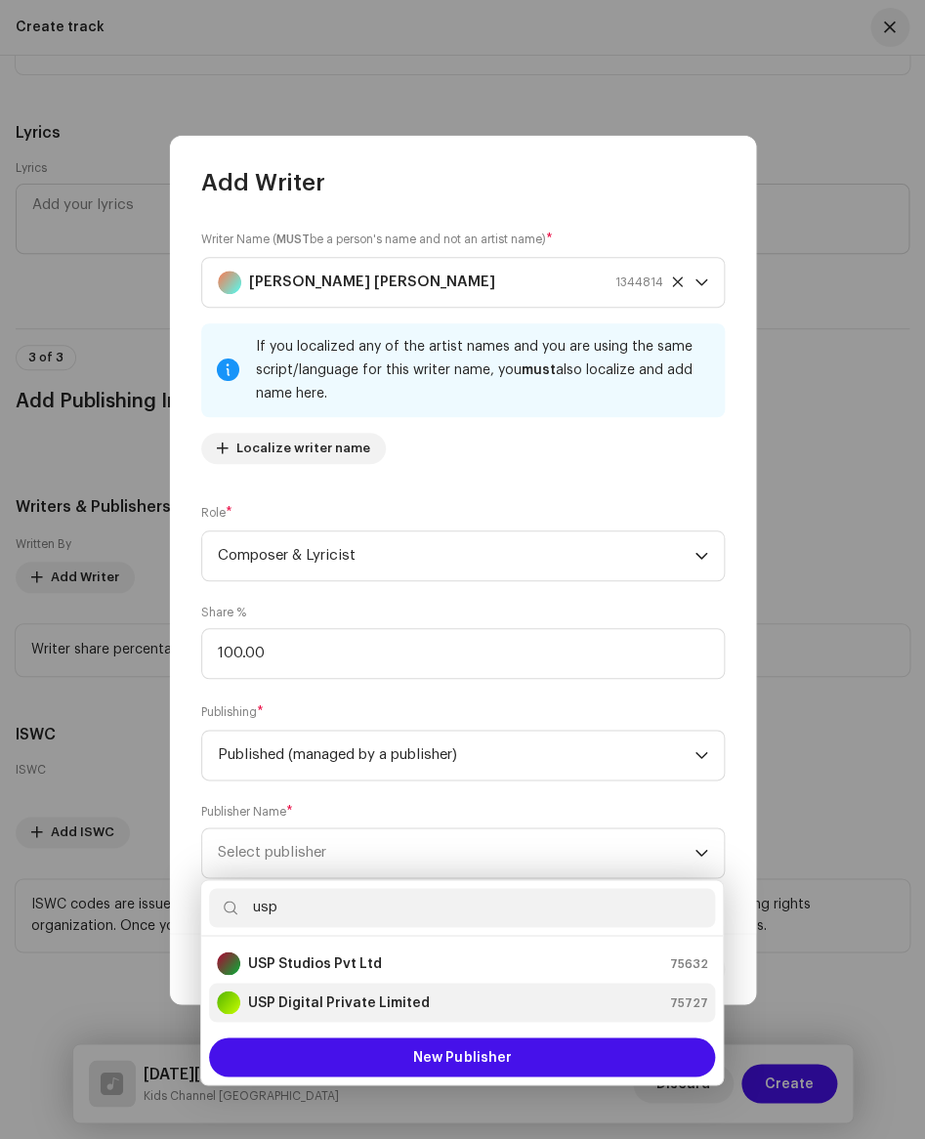
type input "usp"
click at [353, 985] on li "USP Digital Private Limited 75727" at bounding box center [462, 1002] width 506 height 39
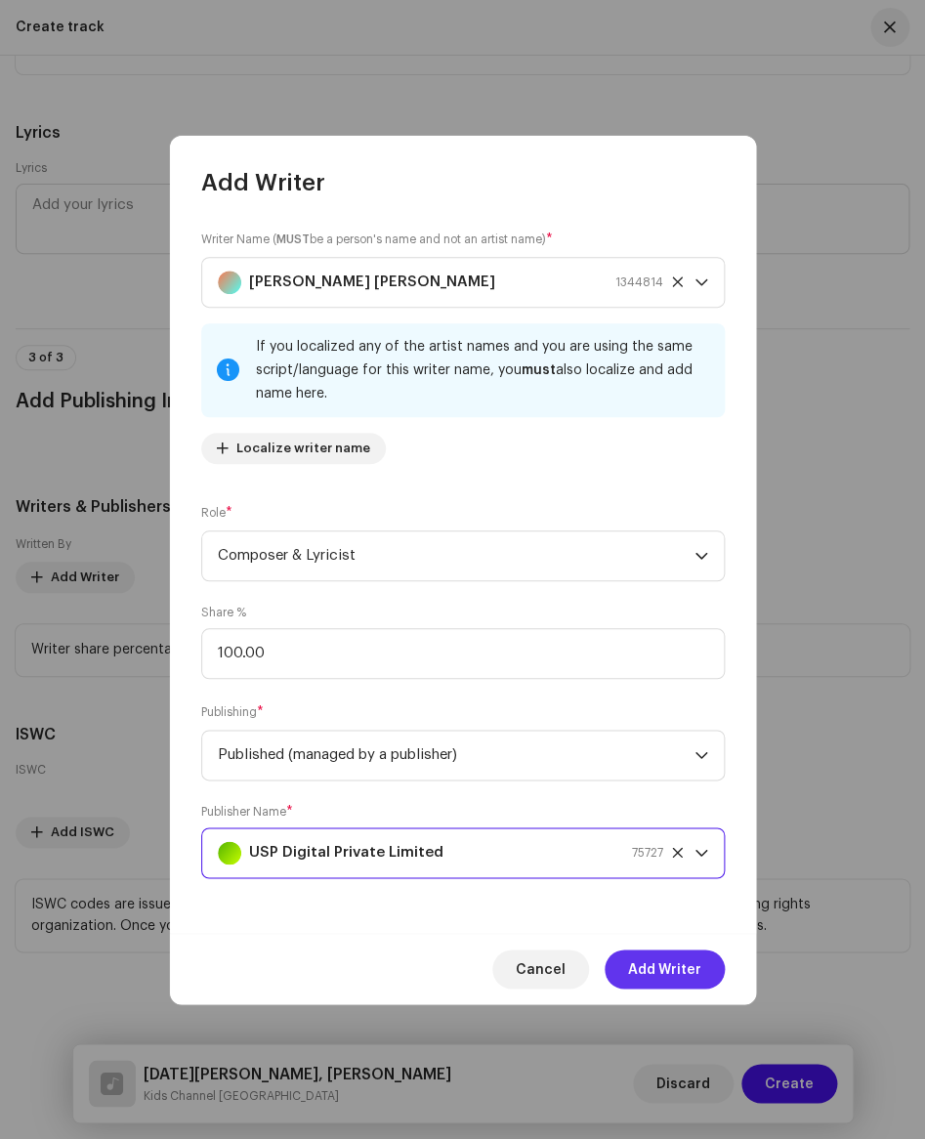
click at [638, 976] on span "Add Writer" at bounding box center [664, 968] width 73 height 39
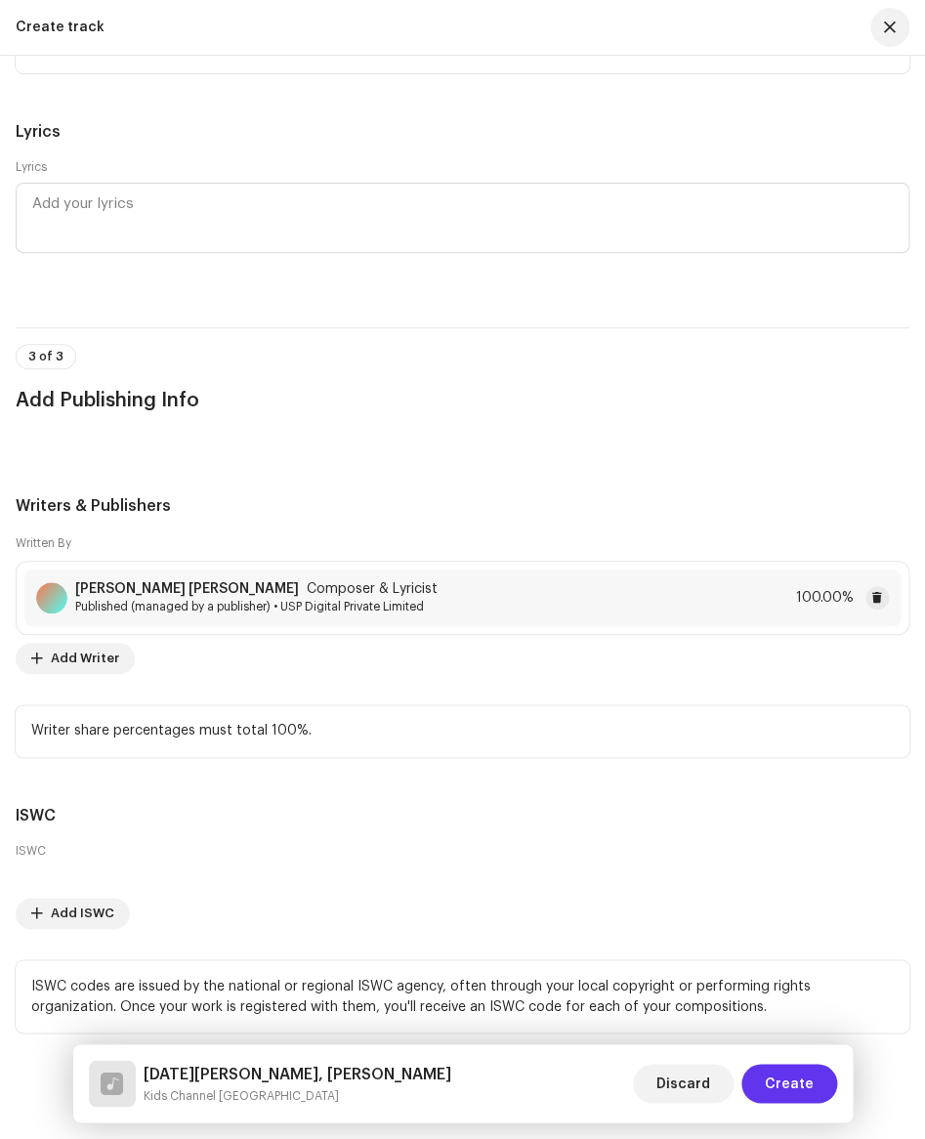
click at [806, 1074] on span "Create" at bounding box center [789, 1083] width 49 height 39
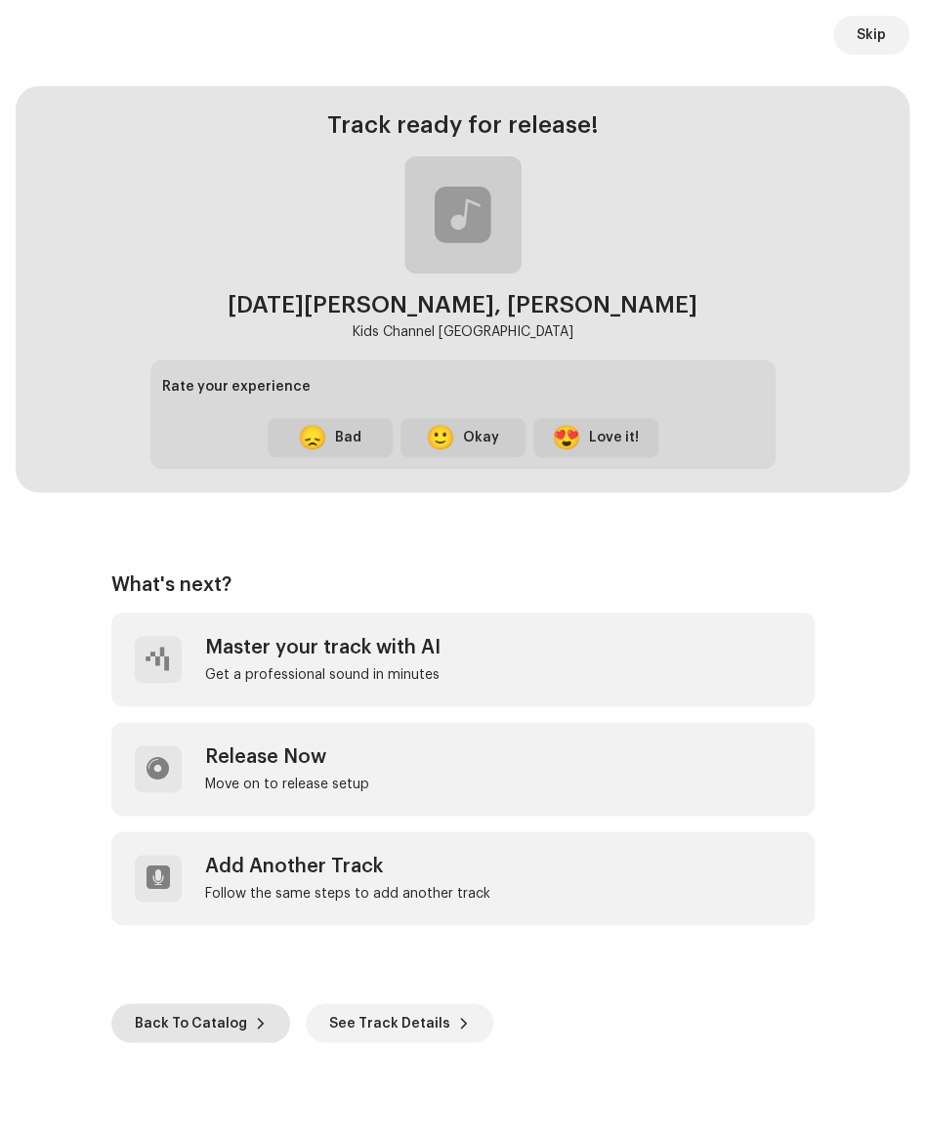
click at [219, 1016] on span "Back To Catalog" at bounding box center [191, 1022] width 112 height 39
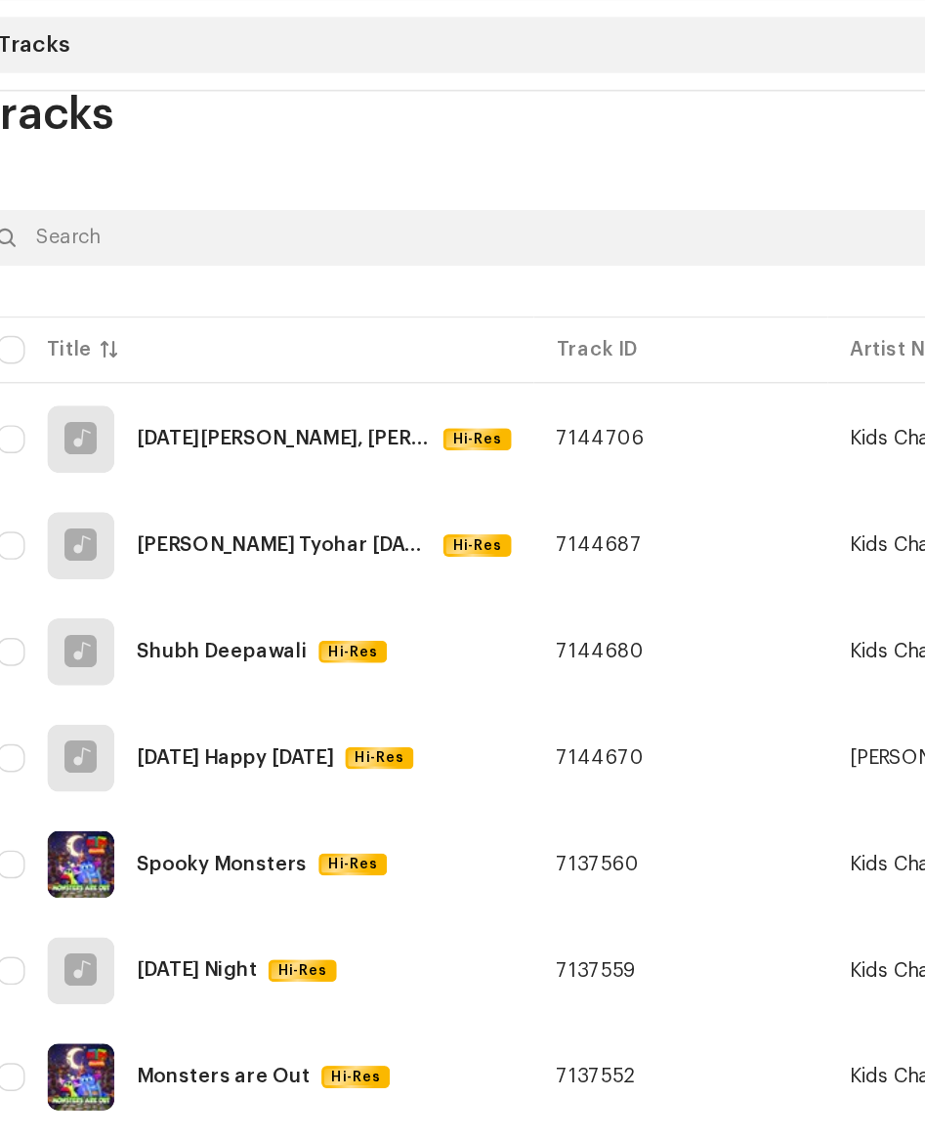
scroll to position [93, 0]
